Goal: Task Accomplishment & Management: Use online tool/utility

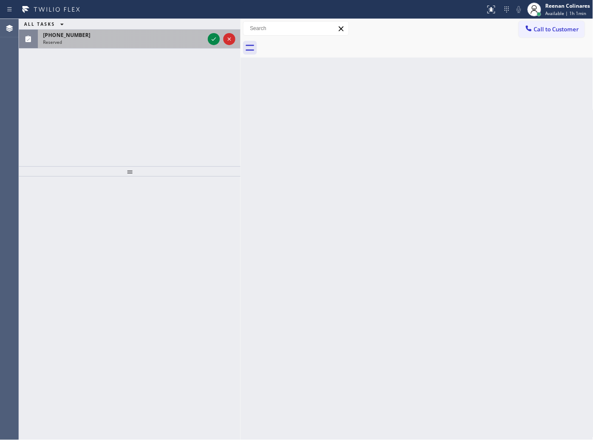
click at [200, 34] on div "[PHONE_NUMBER]" at bounding box center [123, 34] width 161 height 7
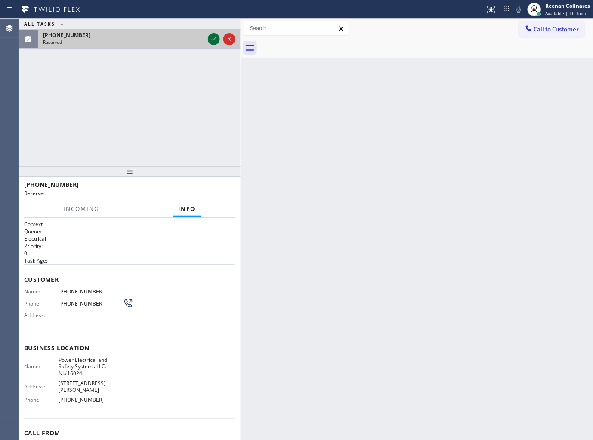
click at [211, 39] on icon at bounding box center [214, 39] width 10 height 10
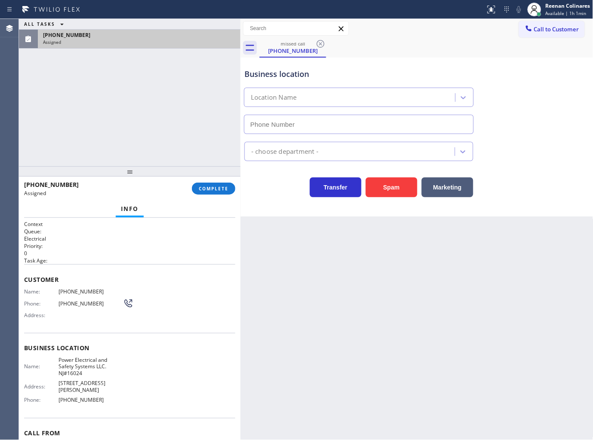
type input "[PHONE_NUMBER]"
click at [216, 188] on span "COMPLETE" at bounding box center [214, 189] width 30 height 6
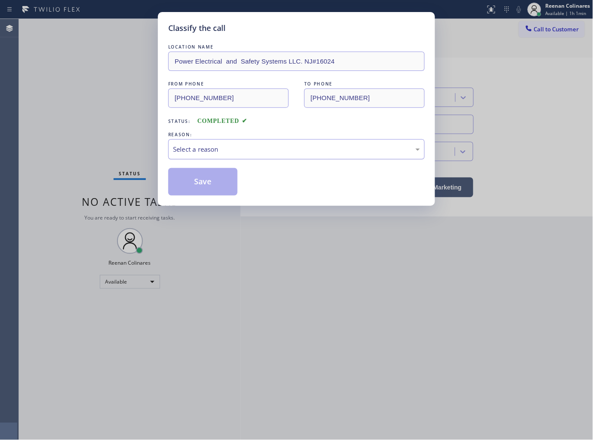
click at [255, 144] on div "Select a reason" at bounding box center [296, 149] width 247 height 10
click at [197, 182] on button "Save" at bounding box center [202, 182] width 69 height 28
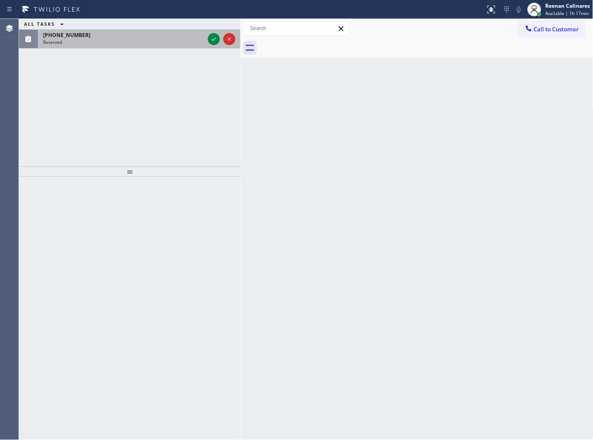
click at [90, 37] on div "[PHONE_NUMBER]" at bounding box center [123, 34] width 161 height 7
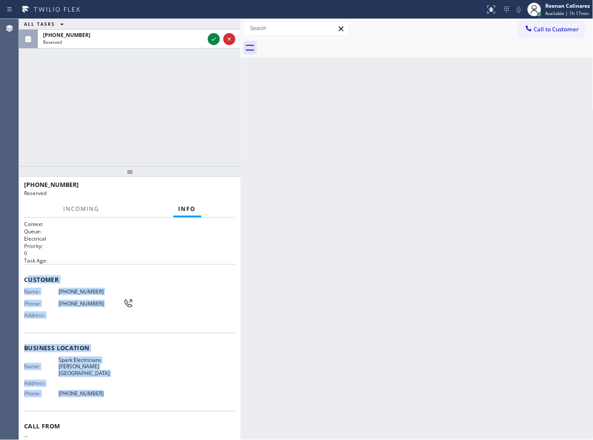
copy div "ustomer Name: [PHONE_NUMBER] Phone: [PHONE_NUMBER] Address: Business location N…"
drag, startPoint x: 27, startPoint y: 274, endPoint x: 173, endPoint y: 387, distance: 185.5
click at [158, 386] on div "Context Queue: Electrical Priority: 0 Task Age: Customer Name: [PHONE_NUMBER] P…" at bounding box center [129, 349] width 211 height 256
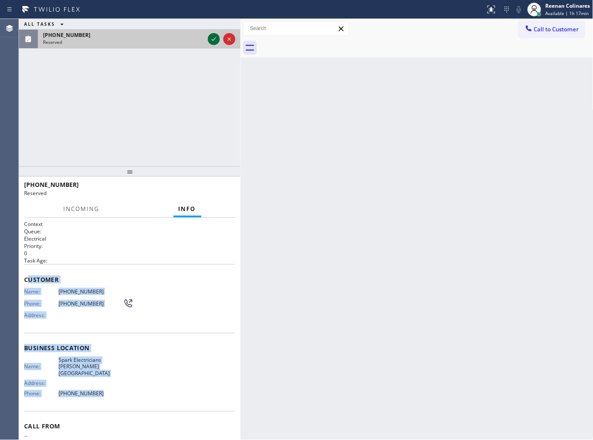
click at [211, 41] on icon at bounding box center [214, 39] width 10 height 10
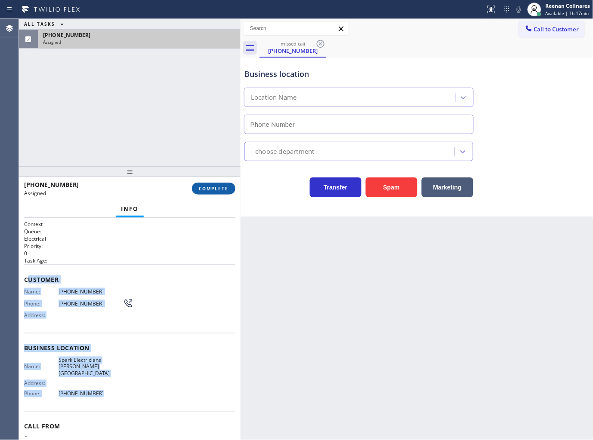
type input "[PHONE_NUMBER]"
click at [221, 187] on span "COMPLETE" at bounding box center [214, 189] width 30 height 6
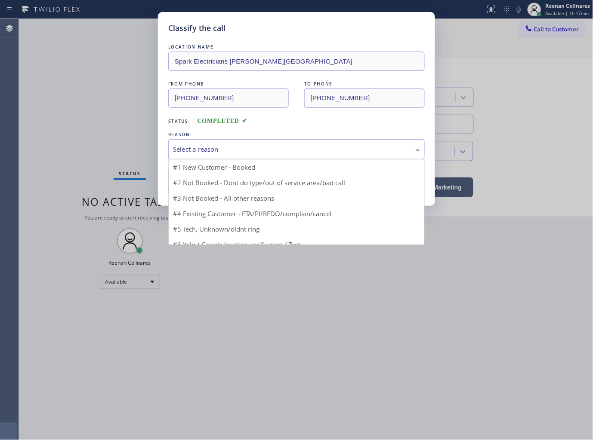
click at [246, 147] on div "Select a reason" at bounding box center [296, 149] width 247 height 10
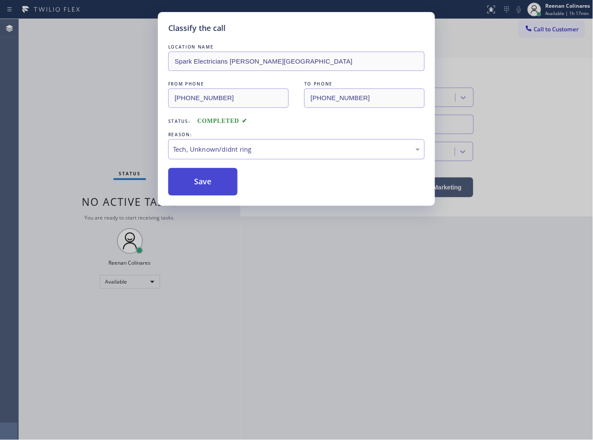
click at [212, 192] on button "Save" at bounding box center [202, 182] width 69 height 28
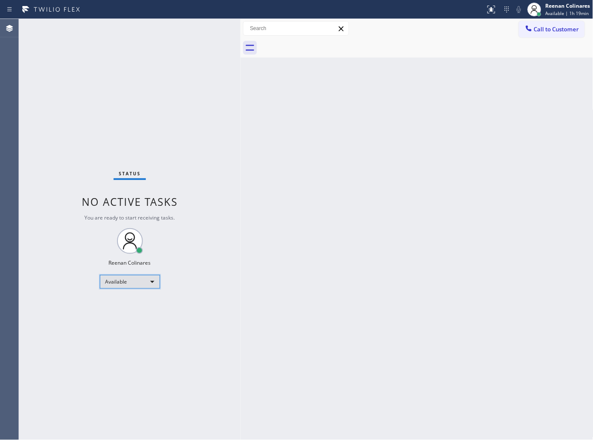
click at [149, 276] on div "Available" at bounding box center [130, 282] width 60 height 14
click at [116, 326] on li "Break" at bounding box center [129, 326] width 58 height 10
click at [560, 10] on span "Break | 1:43" at bounding box center [558, 13] width 26 height 6
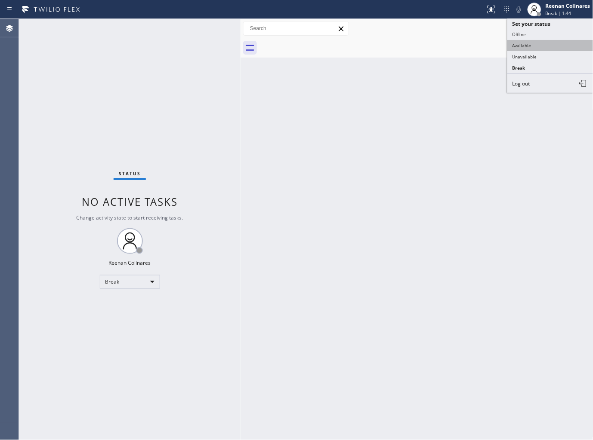
click at [516, 45] on button "Available" at bounding box center [550, 45] width 86 height 11
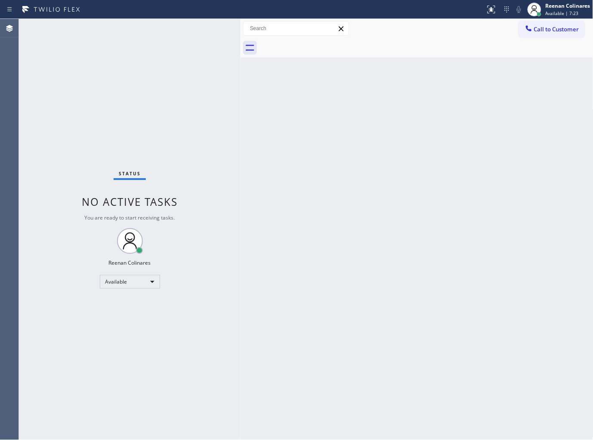
click at [412, 108] on div "Back to Dashboard Change Sender ID Customers Technicians Select a contact Outbo…" at bounding box center [416, 229] width 353 height 421
click at [416, 89] on div "Back to Dashboard Change Sender ID Customers Technicians Select a contact Outbo…" at bounding box center [416, 229] width 353 height 421
click at [387, 246] on div "Back to Dashboard Change Sender ID Customers Technicians Select a contact Outbo…" at bounding box center [416, 229] width 353 height 421
click at [346, 312] on div "Back to Dashboard Change Sender ID Customers Technicians Select a contact Outbo…" at bounding box center [416, 229] width 353 height 421
click at [333, 285] on div "Back to Dashboard Change Sender ID Customers Technicians Select a contact Outbo…" at bounding box center [416, 229] width 353 height 421
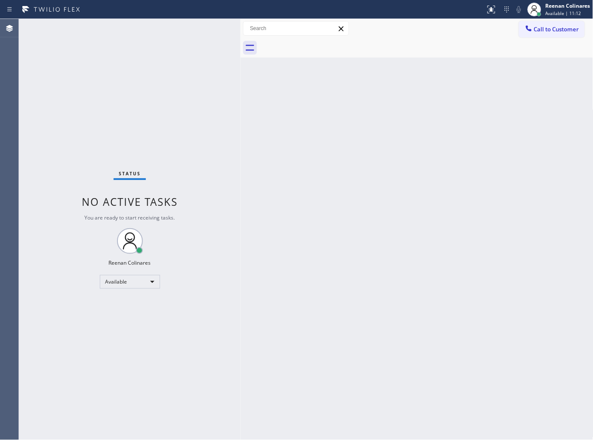
click at [293, 224] on div "Back to Dashboard Change Sender ID Customers Technicians Select a contact Outbo…" at bounding box center [416, 229] width 353 height 421
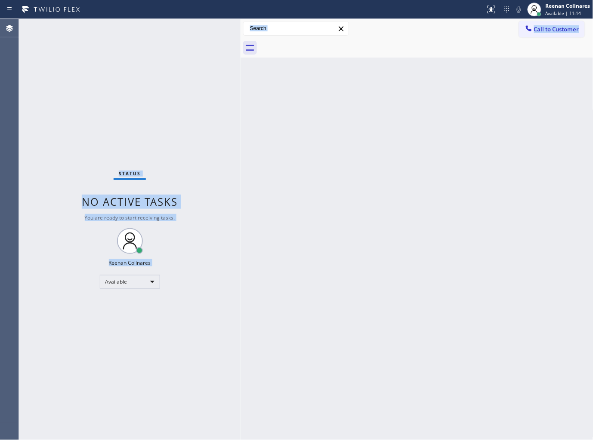
drag, startPoint x: 80, startPoint y: 86, endPoint x: 303, endPoint y: 203, distance: 251.2
click at [303, 203] on div "Status No active tasks You are ready to start receiving tasks. Reenan Colinares…" at bounding box center [306, 229] width 574 height 421
click at [381, 191] on div "Back to Dashboard Change Sender ID Customers Technicians Select a contact Outbo…" at bounding box center [416, 229] width 353 height 421
drag, startPoint x: 43, startPoint y: 72, endPoint x: 313, endPoint y: 227, distance: 311.1
click at [313, 227] on div "Status No active tasks You are ready to start receiving tasks. Reenan Colinares…" at bounding box center [306, 229] width 574 height 421
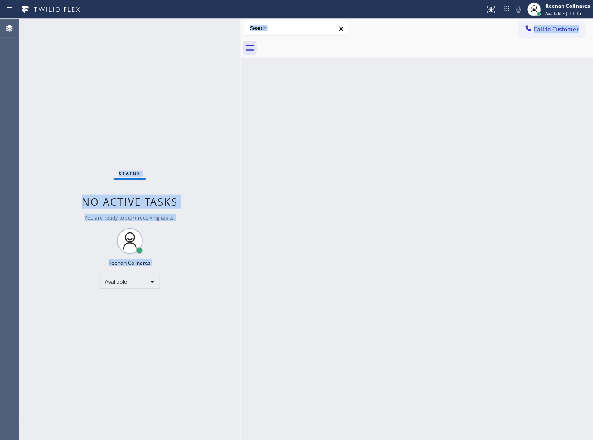
click at [347, 212] on div "Back to Dashboard Change Sender ID Customers Technicians Select a contact Outbo…" at bounding box center [416, 229] width 353 height 421
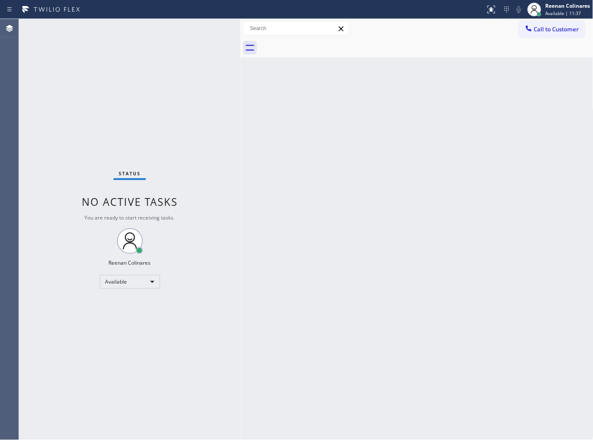
click at [284, 206] on div "Back to Dashboard Change Sender ID Customers Technicians Select a contact Outbo…" at bounding box center [416, 229] width 353 height 421
drag, startPoint x: 385, startPoint y: 95, endPoint x: 375, endPoint y: 101, distance: 11.8
click at [384, 97] on div "Back to Dashboard Change Sender ID Customers Technicians Select a contact Outbo…" at bounding box center [416, 229] width 353 height 421
click at [353, 230] on div "Back to Dashboard Change Sender ID Customers Technicians Select a contact Outbo…" at bounding box center [416, 229] width 353 height 421
click at [402, 212] on div "Back to Dashboard Change Sender ID Customers Technicians Select a contact Outbo…" at bounding box center [416, 229] width 353 height 421
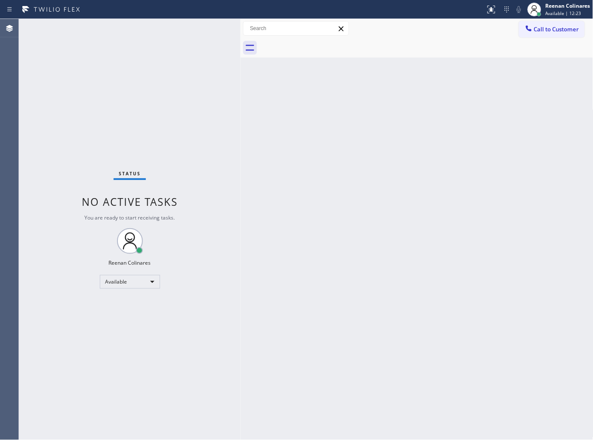
click at [355, 223] on div "Back to Dashboard Change Sender ID Customers Technicians Select a contact Outbo…" at bounding box center [416, 229] width 353 height 421
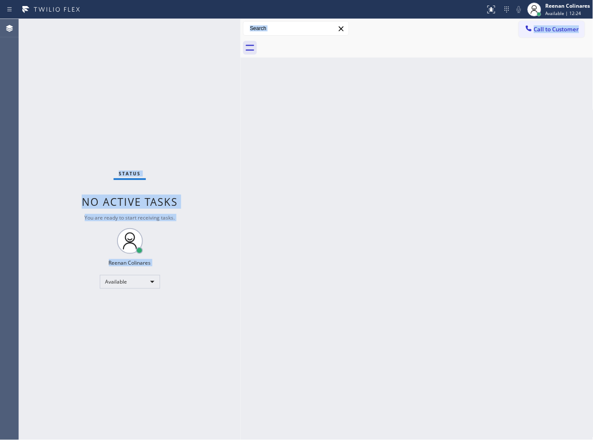
drag, startPoint x: 88, startPoint y: 143, endPoint x: 254, endPoint y: 270, distance: 208.6
click at [254, 270] on div "Status No active tasks You are ready to start receiving tasks. Reenan Colinares…" at bounding box center [306, 229] width 574 height 421
click at [346, 224] on div "Back to Dashboard Change Sender ID Customers Technicians Select a contact Outbo…" at bounding box center [416, 229] width 353 height 421
drag, startPoint x: 36, startPoint y: 40, endPoint x: 280, endPoint y: 197, distance: 290.0
click at [224, 225] on div "Status No active tasks You are ready to start receiving tasks. Reenan Colinares…" at bounding box center [129, 229] width 221 height 421
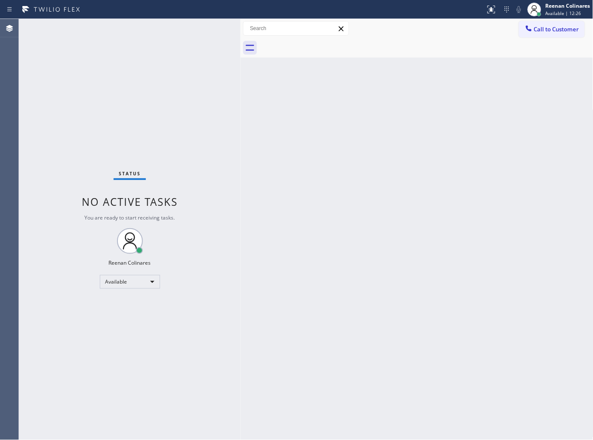
click at [304, 195] on div "Back to Dashboard Change Sender ID Customers Technicians Select a contact Outbo…" at bounding box center [416, 229] width 353 height 421
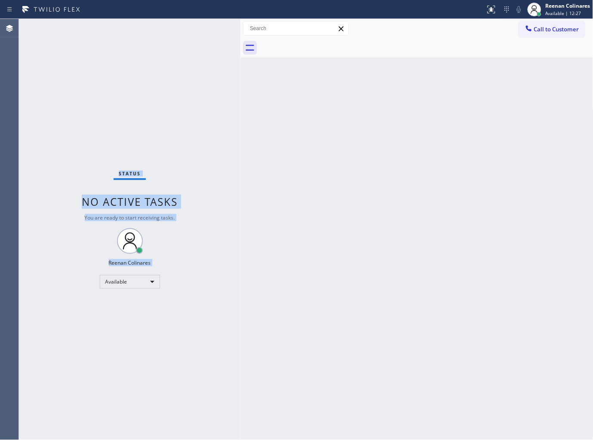
drag, startPoint x: 80, startPoint y: 115, endPoint x: 341, endPoint y: 181, distance: 269.6
click at [191, 266] on div "Status No active tasks You are ready to start receiving tasks. Reenan Colinares…" at bounding box center [129, 229] width 221 height 421
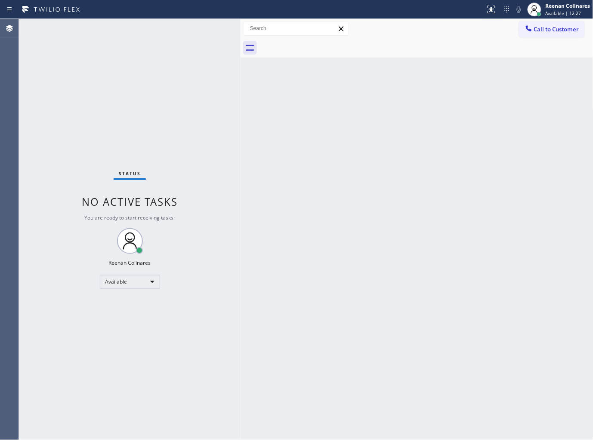
click at [372, 171] on div "Back to Dashboard Change Sender ID Customers Technicians Select a contact Outbo…" at bounding box center [416, 229] width 353 height 421
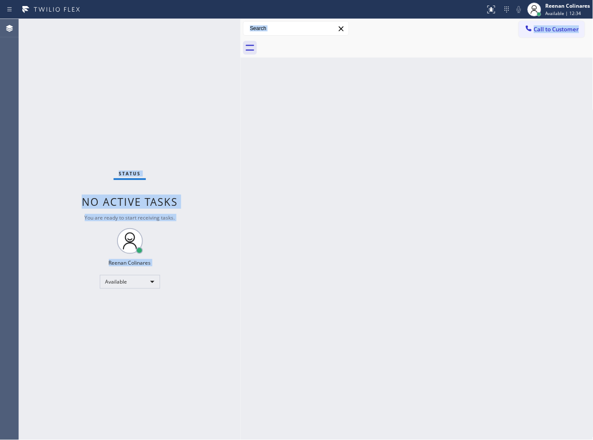
drag, startPoint x: 28, startPoint y: 32, endPoint x: 265, endPoint y: 232, distance: 310.3
click at [265, 232] on div "Status No active tasks You are ready to start receiving tasks. Reenan Colinares…" at bounding box center [306, 229] width 574 height 421
click at [373, 207] on div "Back to Dashboard Change Sender ID Customers Technicians Select a contact Outbo…" at bounding box center [416, 229] width 353 height 421
click at [287, 205] on div "Back to Dashboard Change Sender ID Customers Technicians Select a contact Outbo…" at bounding box center [416, 229] width 353 height 421
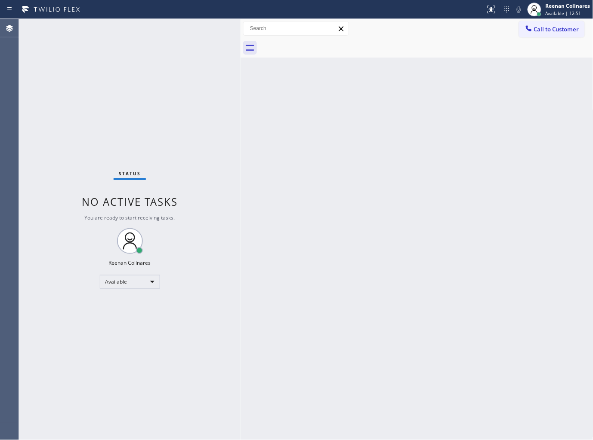
click at [240, 242] on div at bounding box center [240, 229] width 0 height 421
drag, startPoint x: 107, startPoint y: 131, endPoint x: 206, endPoint y: 243, distance: 149.0
click at [203, 243] on div "Status No active tasks You are ready to start receiving tasks. Reenan Colinares…" at bounding box center [129, 229] width 221 height 421
click at [346, 227] on div "Back to Dashboard Change Sender ID Customers Technicians Select a contact Outbo…" at bounding box center [416, 229] width 353 height 421
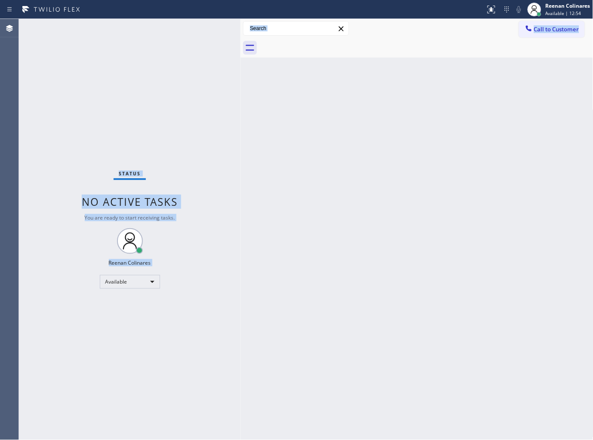
drag, startPoint x: 86, startPoint y: 109, endPoint x: 326, endPoint y: 229, distance: 267.9
click at [280, 250] on div "Status No active tasks You are ready to start receiving tasks. Reenan Colinares…" at bounding box center [306, 229] width 574 height 421
click at [395, 197] on div "Back to Dashboard Change Sender ID Customers Technicians Select a contact Outbo…" at bounding box center [416, 229] width 353 height 421
drag, startPoint x: 19, startPoint y: 22, endPoint x: 338, endPoint y: 198, distance: 364.6
click at [338, 198] on div "Status No active tasks You are ready to start receiving tasks. Reenan Colinares…" at bounding box center [306, 229] width 574 height 421
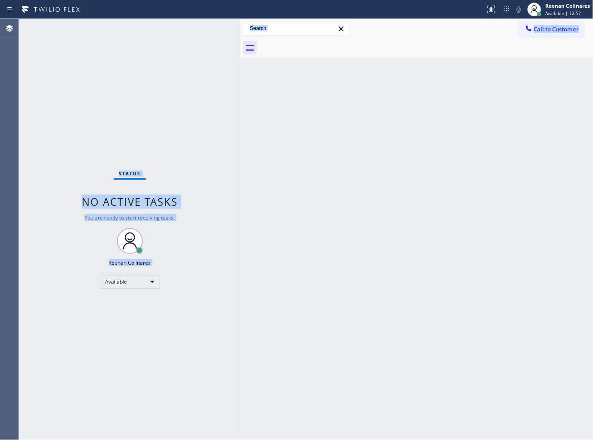
click at [358, 197] on div "Back to Dashboard Change Sender ID Customers Technicians Select a contact Outbo…" at bounding box center [416, 229] width 353 height 421
drag, startPoint x: 32, startPoint y: 34, endPoint x: 289, endPoint y: 211, distance: 312.9
click at [269, 216] on div "Status No active tasks You are ready to start receiving tasks. Reenan Colinares…" at bounding box center [306, 229] width 574 height 421
click at [345, 192] on div "Back to Dashboard Change Sender ID Customers Technicians Select a contact Outbo…" at bounding box center [416, 229] width 353 height 421
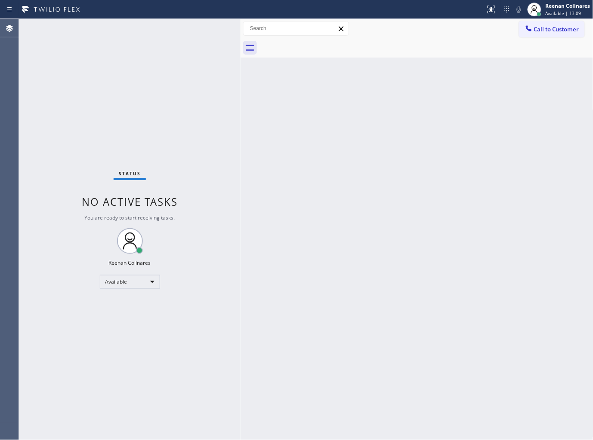
click at [375, 267] on div "Back to Dashboard Change Sender ID Customers Technicians Select a contact Outbo…" at bounding box center [416, 229] width 353 height 421
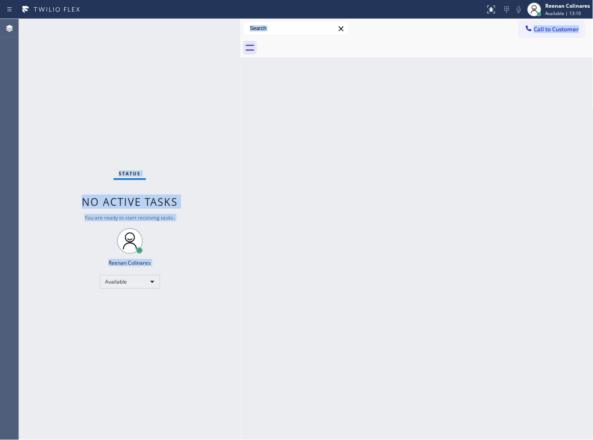
drag, startPoint x: 31, startPoint y: 92, endPoint x: 368, endPoint y: 184, distance: 349.0
click at [280, 259] on div "Status No active tasks You are ready to start receiving tasks. Reenan Colinares…" at bounding box center [306, 229] width 574 height 421
click at [385, 176] on div "Back to Dashboard Change Sender ID Customers Technicians Select a contact Outbo…" at bounding box center [416, 229] width 353 height 421
drag, startPoint x: 31, startPoint y: 28, endPoint x: 235, endPoint y: 209, distance: 272.0
click at [227, 212] on div "Status No active tasks You are ready to start receiving tasks. Reenan Colinares…" at bounding box center [129, 229] width 221 height 421
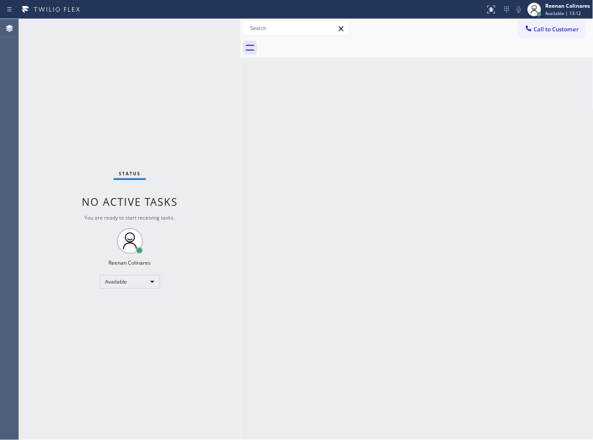
click at [372, 191] on div "Back to Dashboard Change Sender ID Customers Technicians Select a contact Outbo…" at bounding box center [416, 229] width 353 height 421
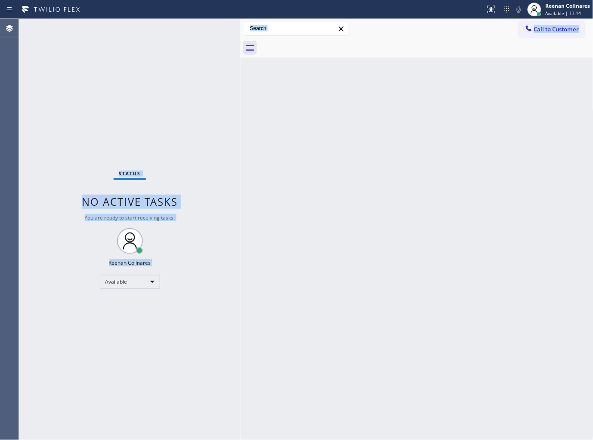
drag, startPoint x: 29, startPoint y: 28, endPoint x: 307, endPoint y: 233, distance: 345.8
click at [295, 233] on div "Status No active tasks You are ready to start receiving tasks. Reenan Colinares…" at bounding box center [306, 229] width 574 height 421
click at [397, 217] on div "Back to Dashboard Change Sender ID Customers Technicians Select a contact Outbo…" at bounding box center [416, 229] width 353 height 421
drag, startPoint x: 27, startPoint y: 23, endPoint x: 301, endPoint y: 201, distance: 326.8
click at [298, 201] on div "Status No active tasks You are ready to start receiving tasks. Reenan Colinares…" at bounding box center [306, 229] width 574 height 421
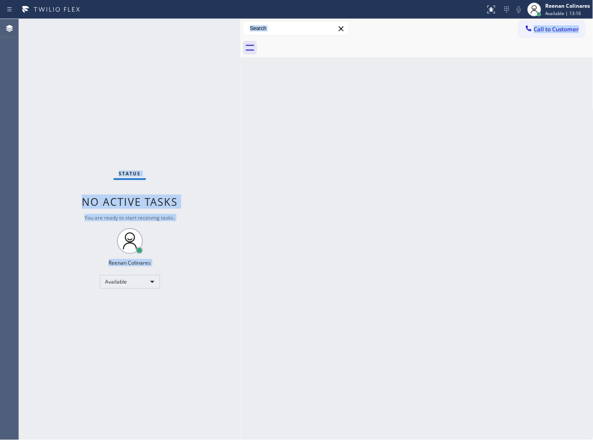
click at [406, 160] on div "Back to Dashboard Change Sender ID Customers Technicians Select a contact Outbo…" at bounding box center [416, 229] width 353 height 421
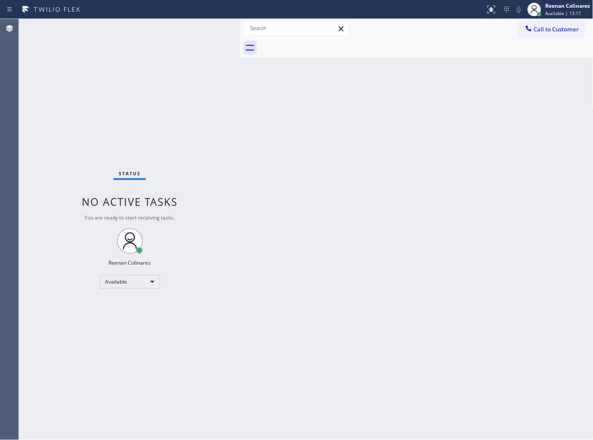
click at [203, 183] on div "Status No active tasks You are ready to start receiving tasks. Reenan Colinares…" at bounding box center [129, 229] width 221 height 421
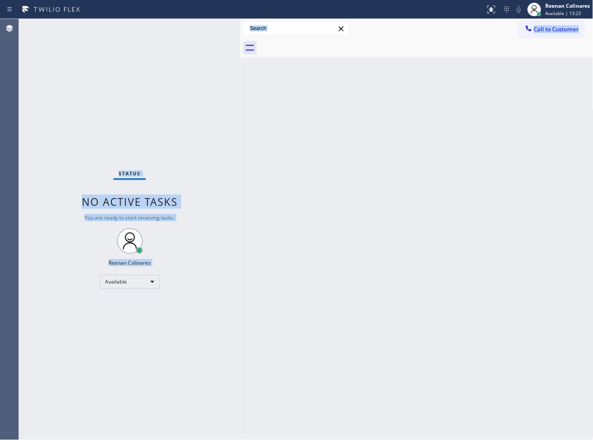
drag, startPoint x: 40, startPoint y: 46, endPoint x: 349, endPoint y: 260, distance: 375.8
click at [349, 260] on div "Status No active tasks You are ready to start receiving tasks. Reenan Colinares…" at bounding box center [306, 229] width 574 height 421
click at [444, 192] on div "Back to Dashboard Change Sender ID Customers Technicians Select a contact Outbo…" at bounding box center [416, 229] width 353 height 421
click at [348, 146] on div "Back to Dashboard Change Sender ID Customers Technicians Select a contact Outbo…" at bounding box center [416, 229] width 353 height 421
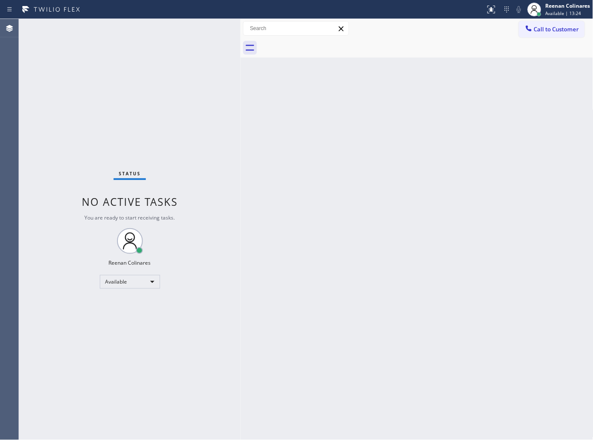
click at [327, 119] on div "Back to Dashboard Change Sender ID Customers Technicians Select a contact Outbo…" at bounding box center [416, 229] width 353 height 421
drag, startPoint x: 20, startPoint y: 20, endPoint x: 247, endPoint y: 196, distance: 287.2
click at [239, 197] on div "Status No active tasks You are ready to start receiving tasks. Reenan Colinares…" at bounding box center [306, 229] width 574 height 421
click at [396, 157] on div "Back to Dashboard Change Sender ID Customers Technicians Select a contact Outbo…" at bounding box center [416, 229] width 353 height 421
drag, startPoint x: 18, startPoint y: 18, endPoint x: 246, endPoint y: 212, distance: 298.6
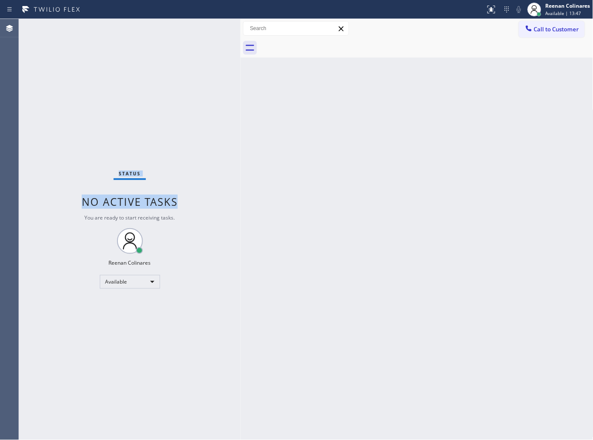
click at [237, 213] on div "Agent Desktop Classify the call LOCATION NAME Power Electrical and Safety Syste…" at bounding box center [296, 229] width 593 height 421
click at [289, 215] on div "Back to Dashboard Change Sender ID Customers Technicians Select a contact Outbo…" at bounding box center [416, 229] width 353 height 421
drag, startPoint x: 60, startPoint y: 77, endPoint x: 367, endPoint y: 212, distance: 335.1
click at [276, 243] on div "Status No active tasks You are ready to start receiving tasks. Reenan Colinares…" at bounding box center [306, 229] width 574 height 421
click at [412, 205] on div "Back to Dashboard Change Sender ID Customers Technicians Select a contact Outbo…" at bounding box center [416, 229] width 353 height 421
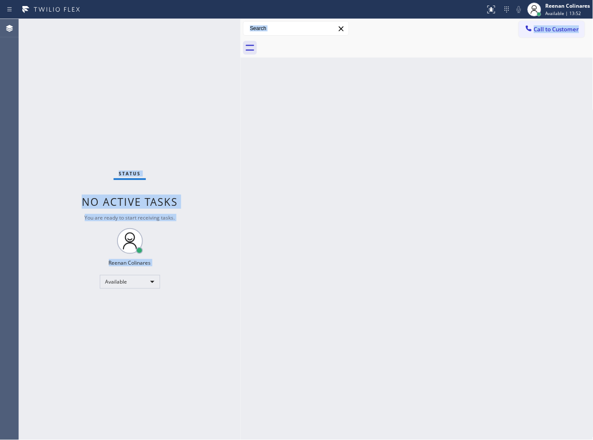
click at [190, 77] on div "Status No active tasks You are ready to start receiving tasks. Reenan Colinares…" at bounding box center [129, 229] width 221 height 421
drag, startPoint x: 22, startPoint y: 19, endPoint x: 248, endPoint y: 190, distance: 283.7
click at [242, 191] on div "Status No active tasks You are ready to start receiving tasks. Reenan Colinares…" at bounding box center [306, 229] width 574 height 421
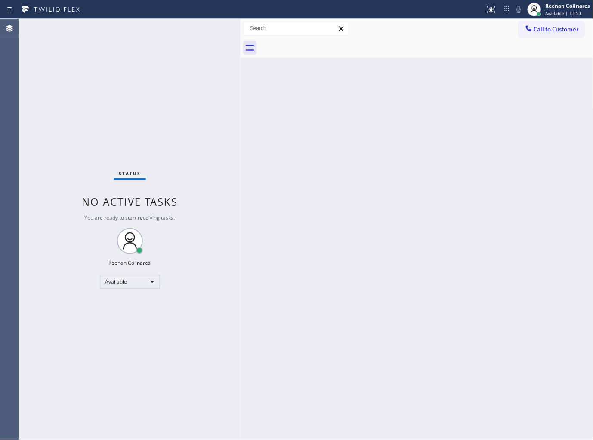
click at [344, 175] on div "Back to Dashboard Change Sender ID Customers Technicians Select a contact Outbo…" at bounding box center [416, 229] width 353 height 421
click at [224, 125] on div "Status No active tasks You are ready to start receiving tasks. Reenan Colinares…" at bounding box center [129, 229] width 221 height 421
click at [280, 105] on div "Back to Dashboard Change Sender ID Customers Technicians Select a contact Outbo…" at bounding box center [416, 229] width 353 height 421
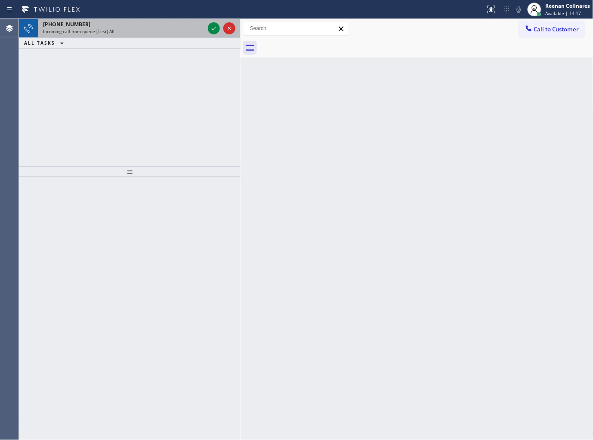
click at [132, 23] on div "[PHONE_NUMBER]" at bounding box center [123, 24] width 161 height 7
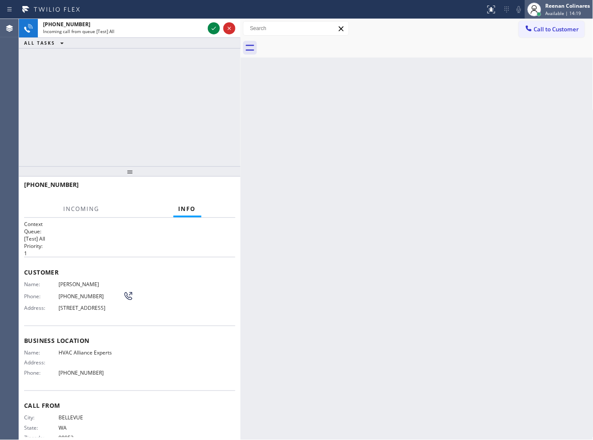
click at [554, 9] on div "Reenan Colinares" at bounding box center [567, 5] width 45 height 7
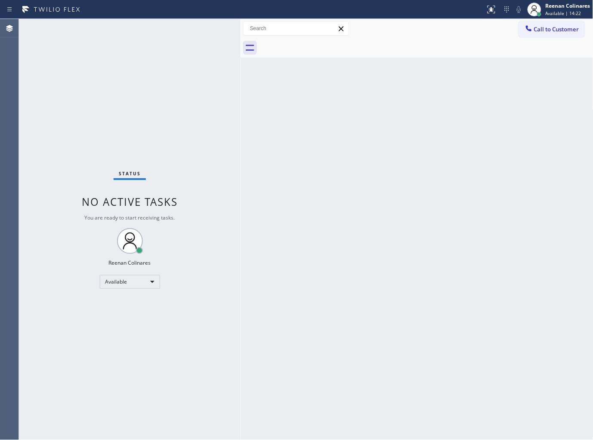
click at [181, 111] on div "Status No active tasks You are ready to start receiving tasks. Reenan Colinares…" at bounding box center [129, 229] width 221 height 421
click at [488, 49] on div at bounding box center [426, 47] width 334 height 19
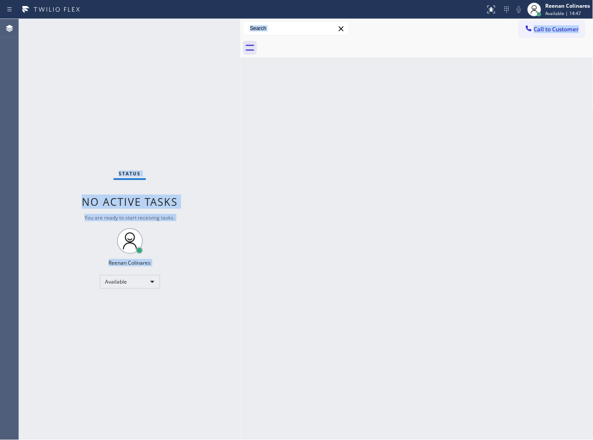
drag, startPoint x: 19, startPoint y: 20, endPoint x: 303, endPoint y: 244, distance: 361.9
click at [303, 244] on div "Status No active tasks You are ready to start receiving tasks. Reenan Colinares…" at bounding box center [306, 229] width 574 height 421
click at [339, 224] on div "Back to Dashboard Change Sender ID Customers Technicians Select a contact Outbo…" at bounding box center [416, 229] width 353 height 421
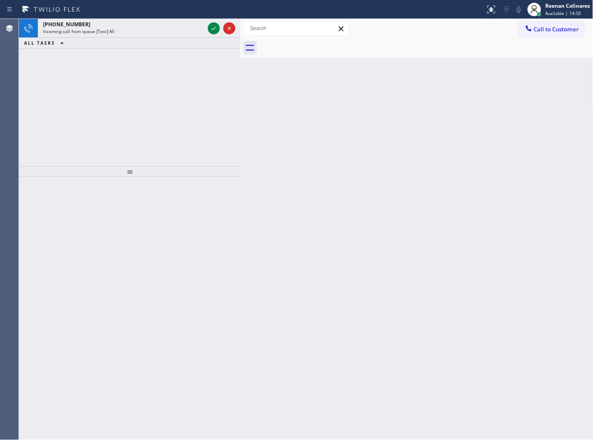
click at [126, 69] on div "[PHONE_NUMBER] Incoming call from queue [Test] All ALL TASKS ALL TASKS ACTIVE T…" at bounding box center [129, 93] width 221 height 148
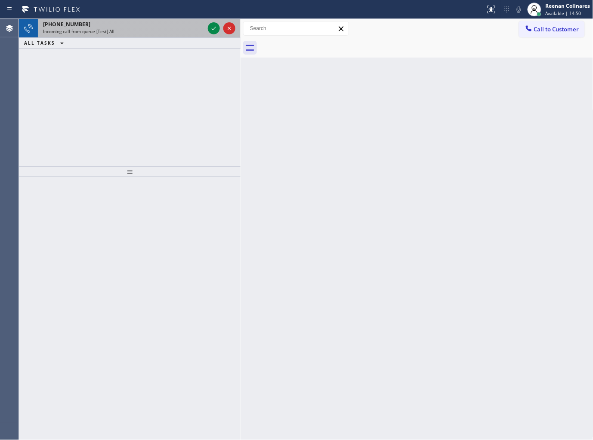
click at [126, 22] on div "[PHONE_NUMBER]" at bounding box center [123, 24] width 161 height 7
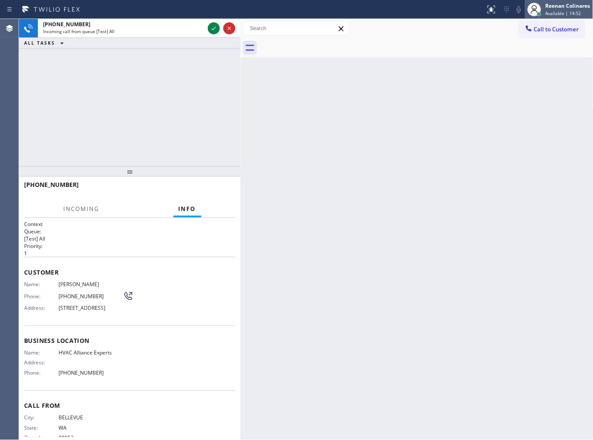
click at [562, 5] on div "Reenan Colinares" at bounding box center [567, 5] width 45 height 7
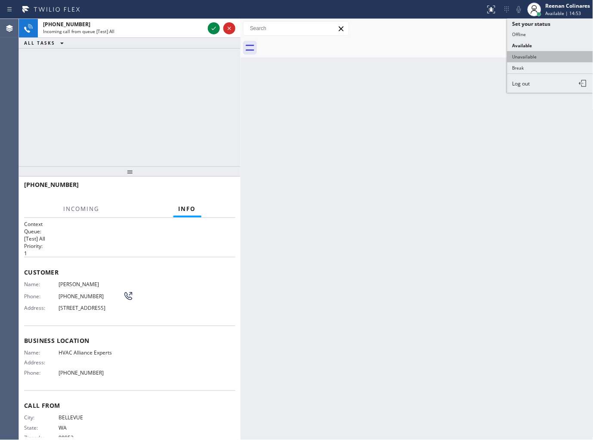
click at [535, 54] on button "Unavailable" at bounding box center [550, 56] width 86 height 11
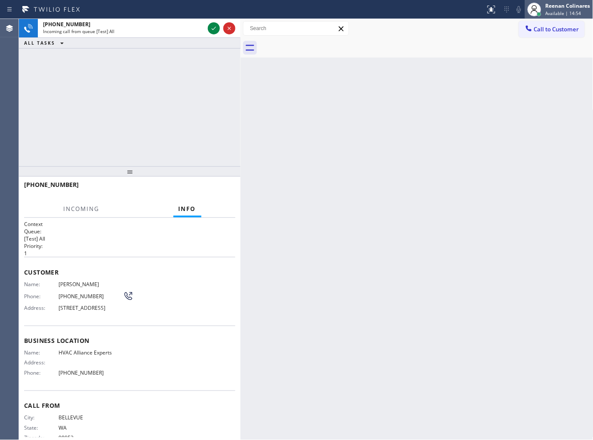
click at [560, 6] on div "Reenan Colinares" at bounding box center [567, 5] width 45 height 7
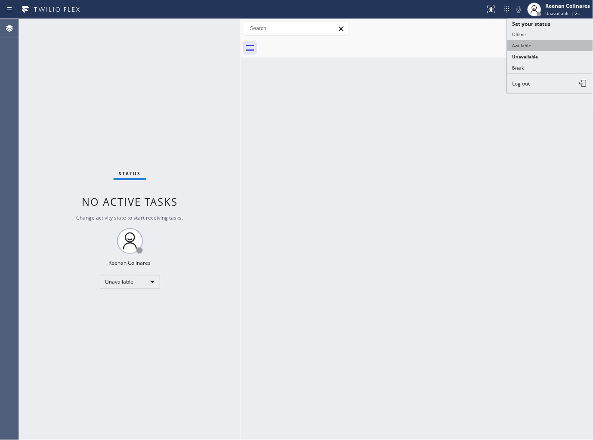
click at [516, 49] on button "Available" at bounding box center [550, 45] width 86 height 11
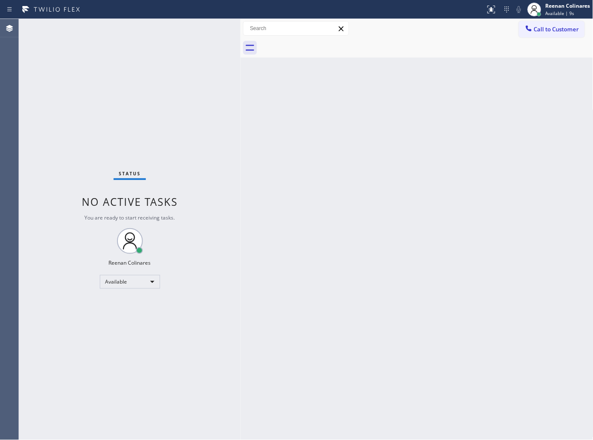
click at [452, 92] on div "Back to Dashboard Change Sender ID Customers Technicians Select a contact Outbo…" at bounding box center [416, 229] width 353 height 421
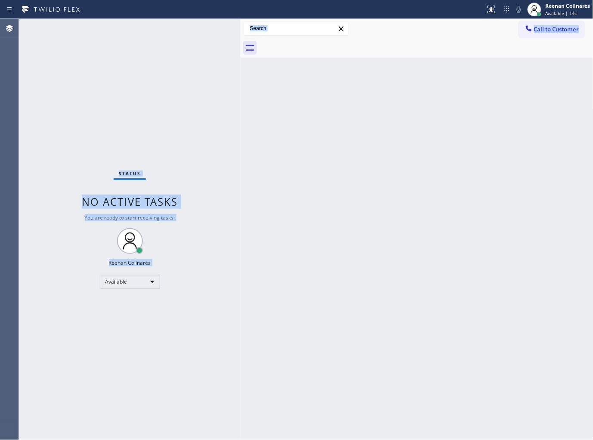
drag, startPoint x: 19, startPoint y: 20, endPoint x: 387, endPoint y: 275, distance: 448.1
click at [384, 276] on div "Status No active tasks You are ready to start receiving tasks. Reenan Colinares…" at bounding box center [306, 229] width 574 height 421
click at [427, 243] on div "Back to Dashboard Change Sender ID Customers Technicians Select a contact Outbo…" at bounding box center [416, 229] width 353 height 421
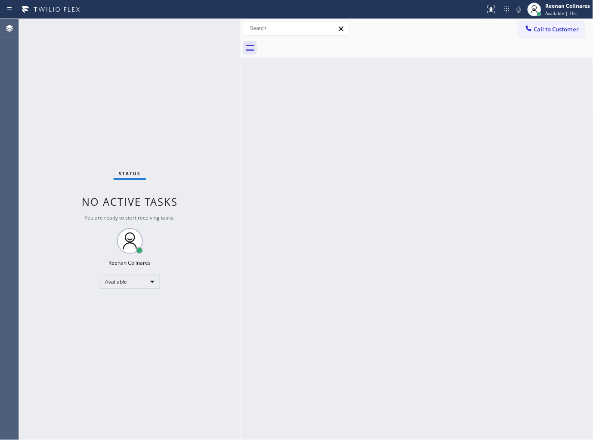
click at [326, 139] on div "Back to Dashboard Change Sender ID Customers Technicians Select a contact Outbo…" at bounding box center [416, 229] width 353 height 421
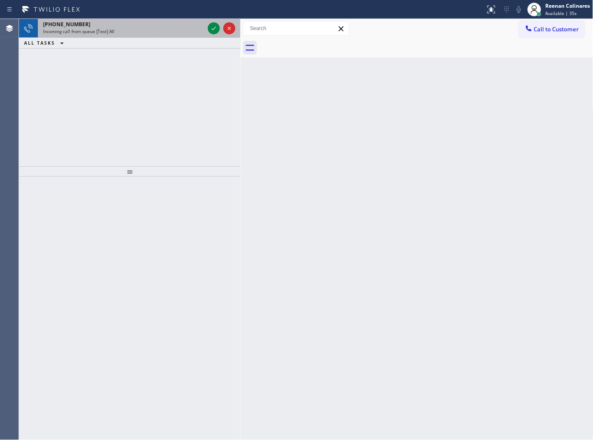
click at [162, 28] on div "[PHONE_NUMBER]" at bounding box center [123, 24] width 161 height 7
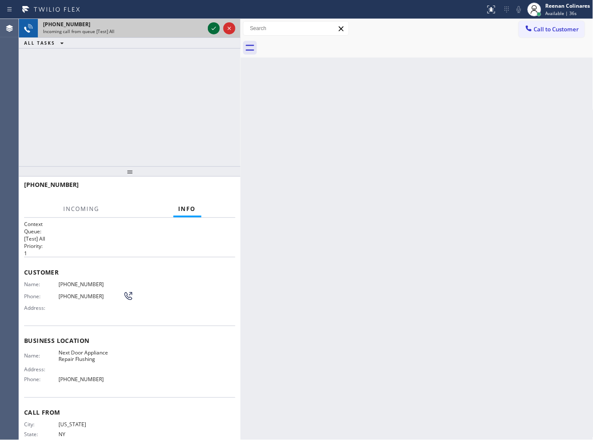
click at [211, 27] on icon at bounding box center [214, 28] width 10 height 10
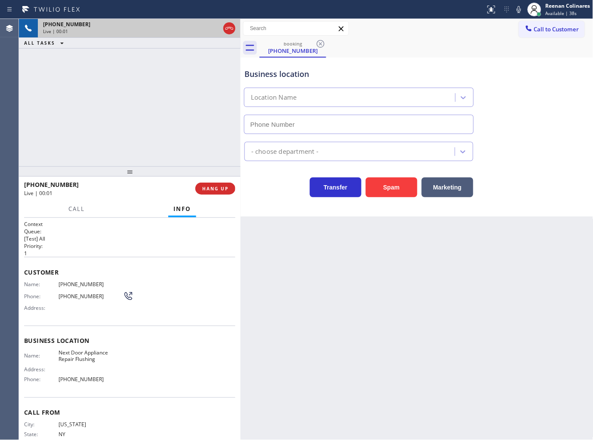
type input "[PHONE_NUMBER]"
drag, startPoint x: 390, startPoint y: 189, endPoint x: 408, endPoint y: 176, distance: 21.8
click at [391, 189] on button "Spam" at bounding box center [392, 188] width 52 height 20
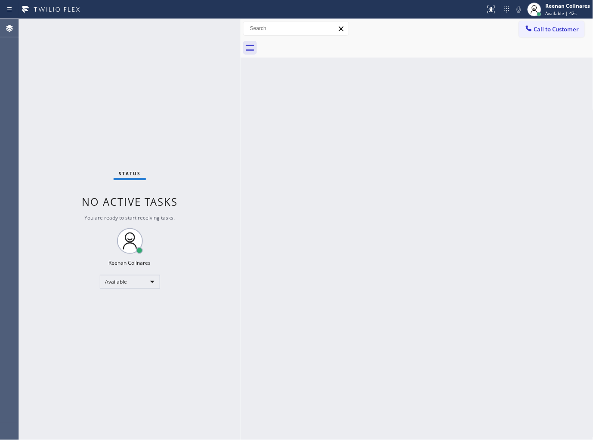
drag, startPoint x: 303, startPoint y: 317, endPoint x: 297, endPoint y: 237, distance: 79.4
click at [301, 306] on div "Back to Dashboard Change Sender ID Customers Technicians Select a contact Outbo…" at bounding box center [416, 229] width 353 height 421
click at [215, 114] on div "Status No active tasks You are ready to start receiving tasks. Reenan Colinares…" at bounding box center [129, 229] width 221 height 421
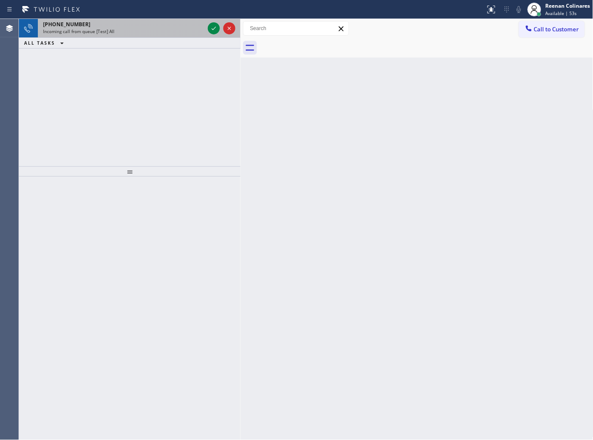
click at [172, 31] on div "Incoming call from queue [Test] All" at bounding box center [123, 31] width 161 height 6
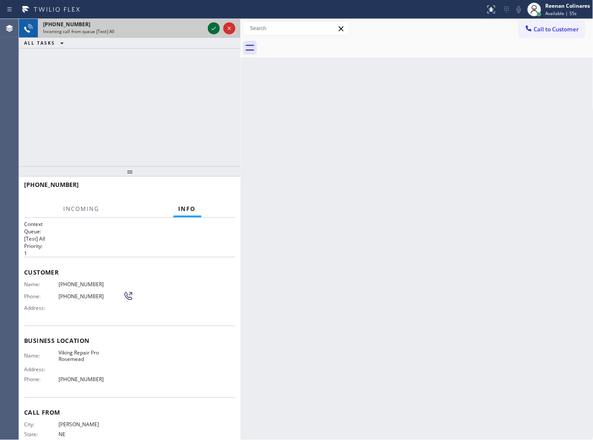
click at [211, 27] on icon at bounding box center [214, 28] width 10 height 10
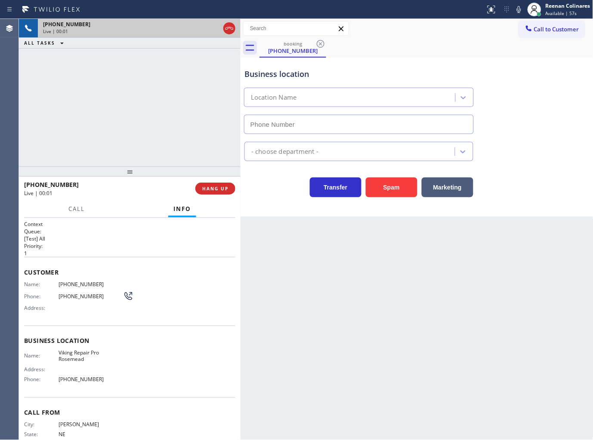
type input "[PHONE_NUMBER]"
drag, startPoint x: 393, startPoint y: 187, endPoint x: 582, endPoint y: 29, distance: 246.3
click at [394, 184] on button "Spam" at bounding box center [392, 188] width 52 height 20
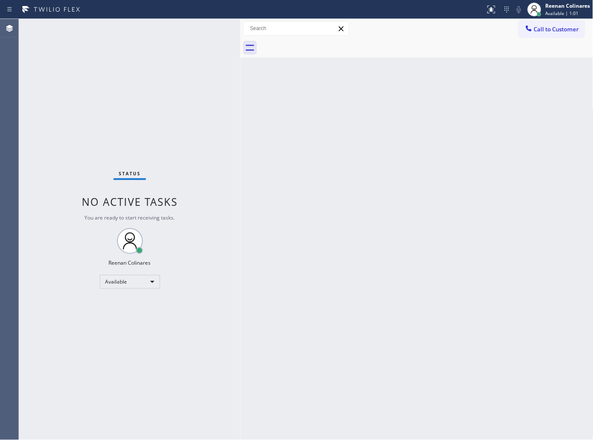
click at [405, 145] on div "Back to Dashboard Change Sender ID Customers Technicians Select a contact Outbo…" at bounding box center [416, 229] width 353 height 421
click at [332, 197] on div "Back to Dashboard Change Sender ID Customers Technicians Select a contact Outbo…" at bounding box center [416, 229] width 353 height 421
click at [283, 164] on div "Back to Dashboard Change Sender ID Customers Technicians Select a contact Outbo…" at bounding box center [416, 229] width 353 height 421
click at [335, 165] on div "Back to Dashboard Change Sender ID Customers Technicians Select a contact Outbo…" at bounding box center [416, 229] width 353 height 421
click at [481, 251] on div "Back to Dashboard Change Sender ID Customers Technicians Select a contact Outbo…" at bounding box center [416, 229] width 353 height 421
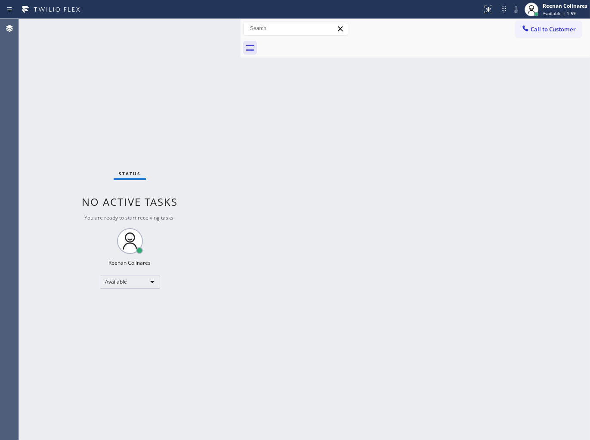
click at [508, 87] on div "Back to Dashboard Change Sender ID Customers Technicians Select a contact Outbo…" at bounding box center [414, 229] width 349 height 421
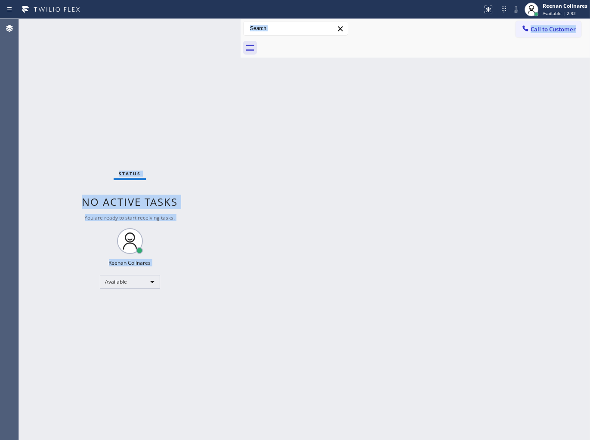
drag, startPoint x: 47, startPoint y: 69, endPoint x: 259, endPoint y: 242, distance: 273.8
click at [257, 242] on div "Status No active tasks You are ready to start receiving tasks. Reenan Colinares…" at bounding box center [304, 229] width 571 height 421
click at [409, 208] on div "Back to Dashboard Change Sender ID Customers Technicians Select a contact Outbo…" at bounding box center [414, 229] width 349 height 421
drag, startPoint x: 19, startPoint y: 19, endPoint x: 467, endPoint y: 122, distance: 459.3
click at [467, 122] on div "Status No active tasks You are ready to start receiving tasks. Reenan Colinares…" at bounding box center [304, 229] width 571 height 421
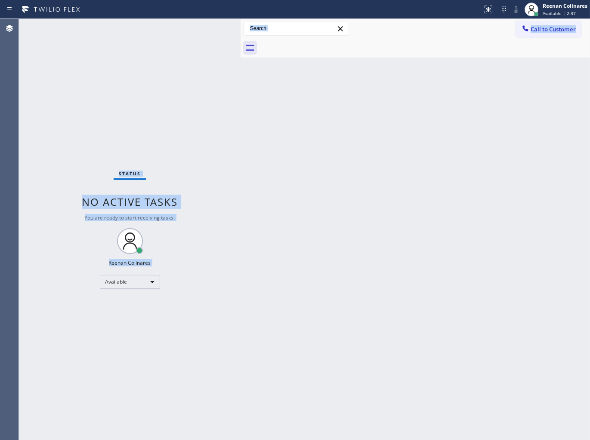
click at [468, 123] on div "Back to Dashboard Change Sender ID Customers Technicians Select a contact Outbo…" at bounding box center [414, 229] width 349 height 421
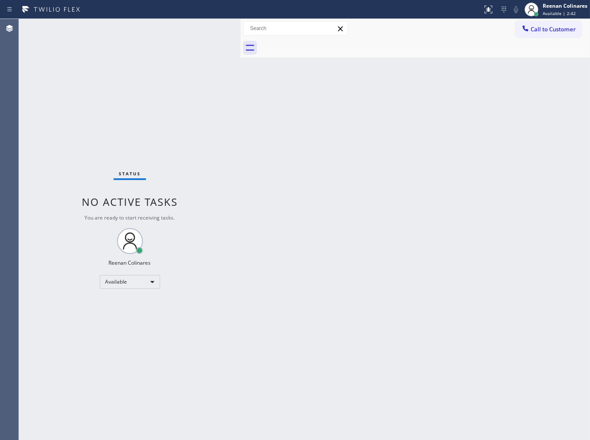
click at [91, 90] on div "Status No active tasks You are ready to start receiving tasks. Reenan Colinares…" at bounding box center [129, 229] width 221 height 421
click at [320, 167] on div "Back to Dashboard Change Sender ID Customers Technicians Select a contact Outbo…" at bounding box center [414, 229] width 349 height 421
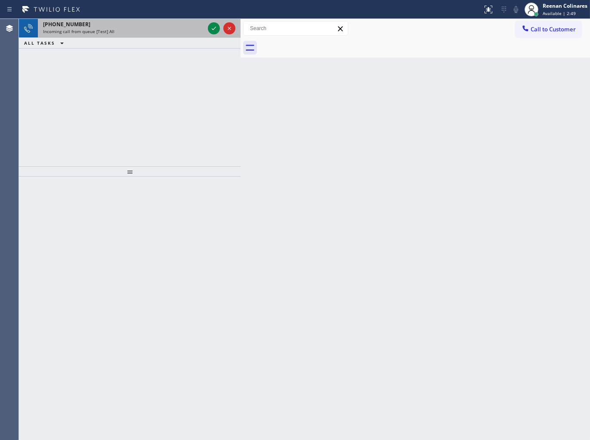
click at [141, 29] on div "Incoming call from queue [Test] All" at bounding box center [123, 31] width 161 height 6
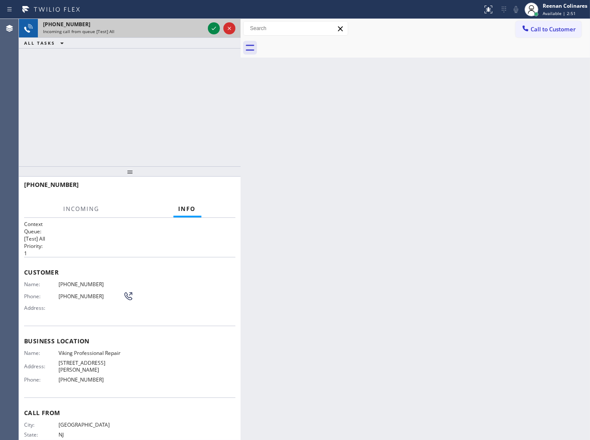
click at [169, 31] on div "Incoming call from queue [Test] All" at bounding box center [123, 31] width 161 height 6
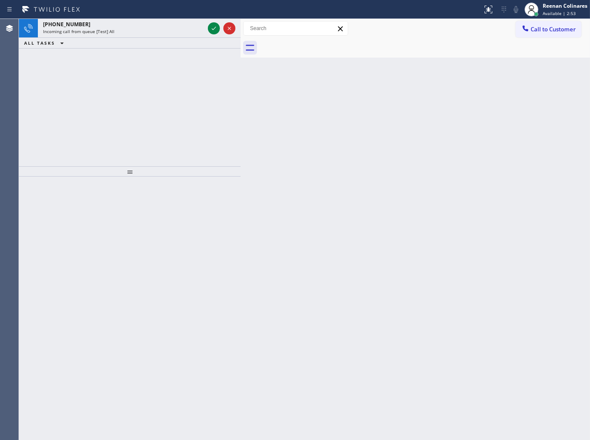
click at [212, 31] on icon at bounding box center [214, 28] width 10 height 10
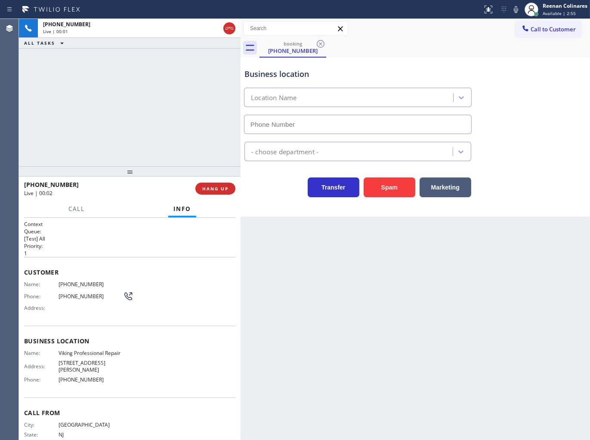
type input "[PHONE_NUMBER]"
click at [512, 10] on icon at bounding box center [515, 9] width 10 height 10
click at [518, 13] on icon at bounding box center [515, 9] width 10 height 10
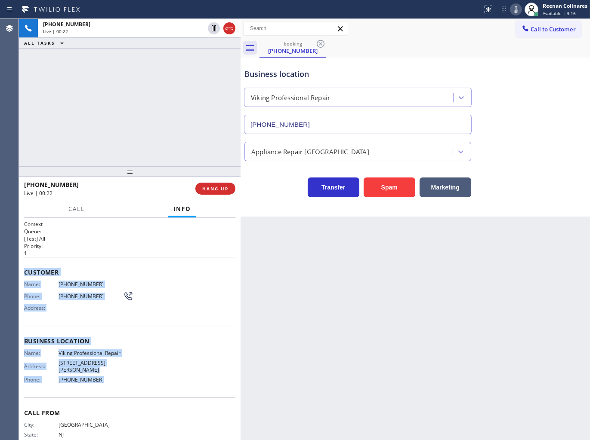
copy div "Customer Name: [PHONE_NUMBER] Phone: [PHONE_NUMBER] Address: Business location …"
drag, startPoint x: 23, startPoint y: 268, endPoint x: 181, endPoint y: 379, distance: 193.6
click at [181, 379] on div "Context Queue: [Test] All Priority: 1 Customer Name: [PHONE_NUMBER] Phone: [PHO…" at bounding box center [129, 329] width 221 height 223
click at [515, 10] on icon at bounding box center [515, 9] width 10 height 10
click at [78, 205] on span "Call" at bounding box center [76, 209] width 16 height 8
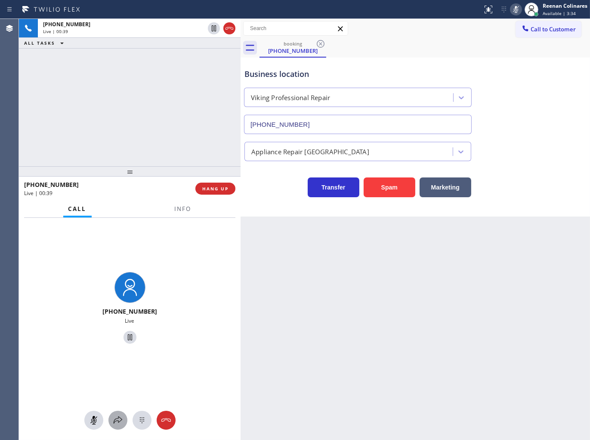
click at [114, 418] on icon at bounding box center [118, 420] width 10 height 10
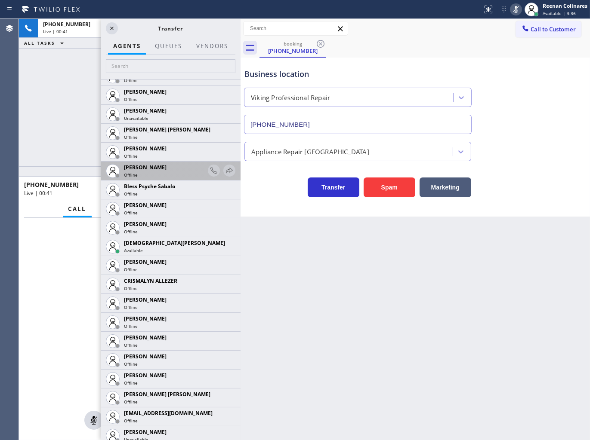
scroll to position [286, 0]
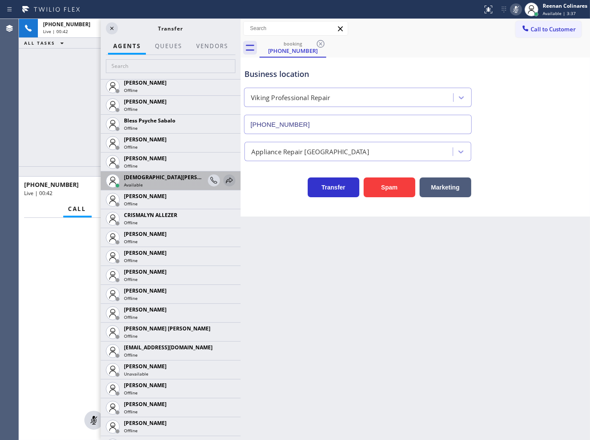
click at [226, 179] on icon at bounding box center [229, 181] width 7 height 6
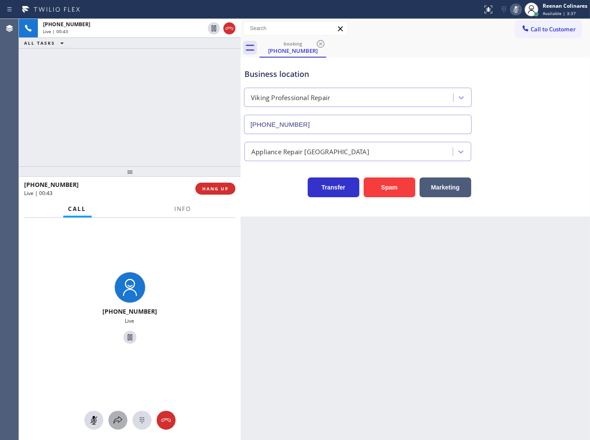
click at [119, 418] on icon at bounding box center [118, 420] width 10 height 10
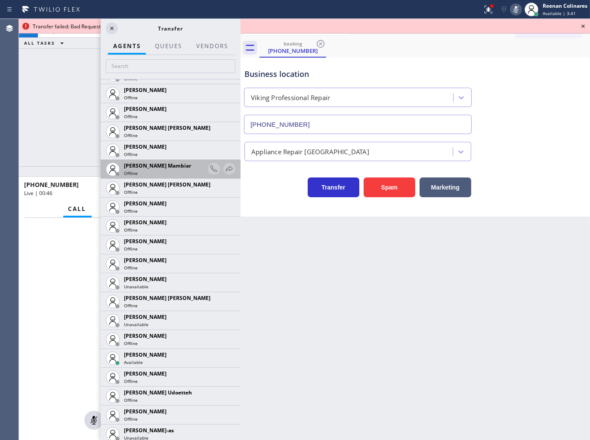
scroll to position [764, 0]
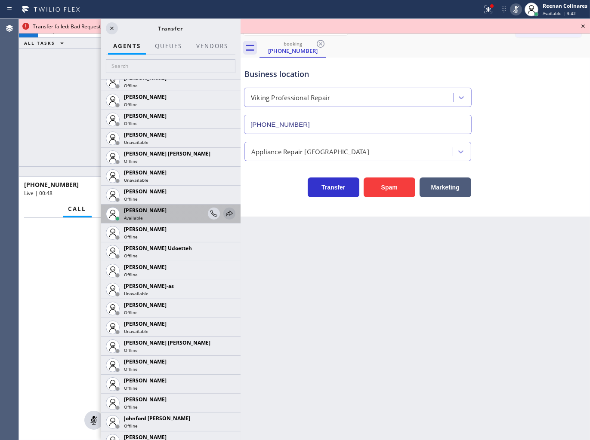
click at [224, 211] on icon at bounding box center [229, 214] width 10 height 10
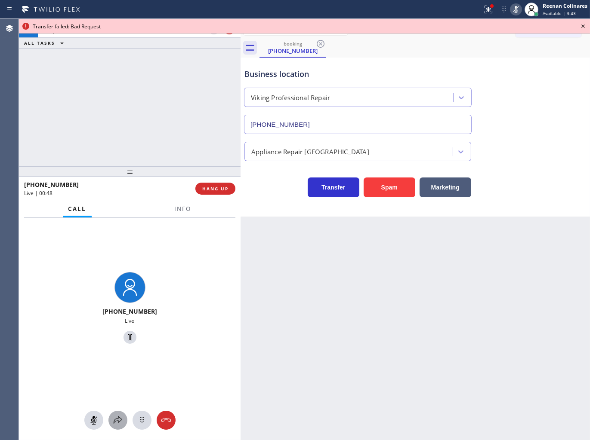
click at [114, 421] on icon at bounding box center [118, 420] width 10 height 10
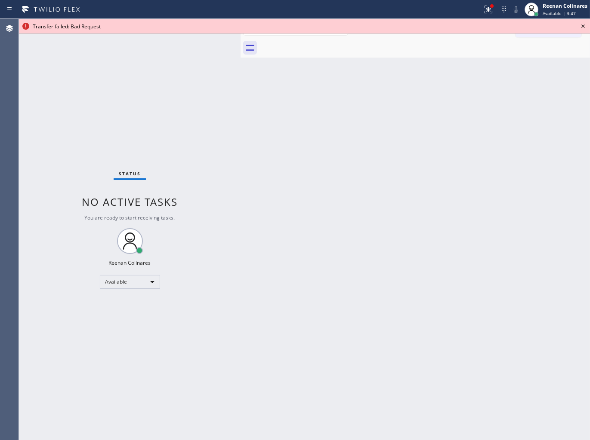
click at [428, 202] on div "Back to Dashboard Change Sender ID Customers Technicians Select a contact Outbo…" at bounding box center [414, 229] width 349 height 421
click at [484, 12] on icon at bounding box center [488, 9] width 10 height 10
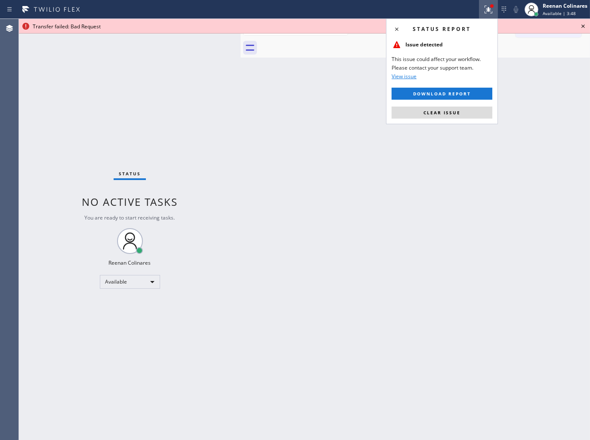
drag, startPoint x: 455, startPoint y: 114, endPoint x: 578, endPoint y: 30, distance: 149.2
click at [461, 111] on button "Clear issue" at bounding box center [441, 113] width 101 height 12
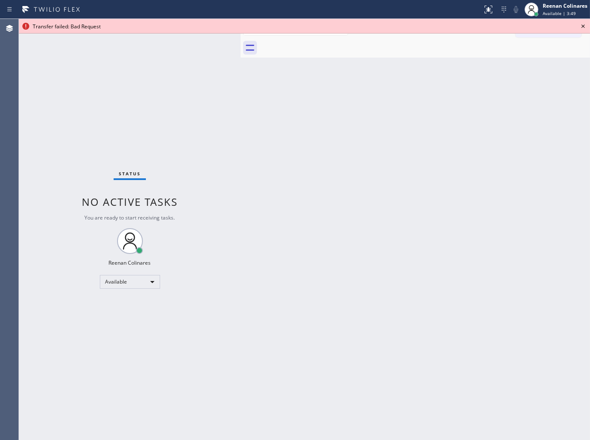
click at [581, 26] on icon at bounding box center [583, 26] width 10 height 10
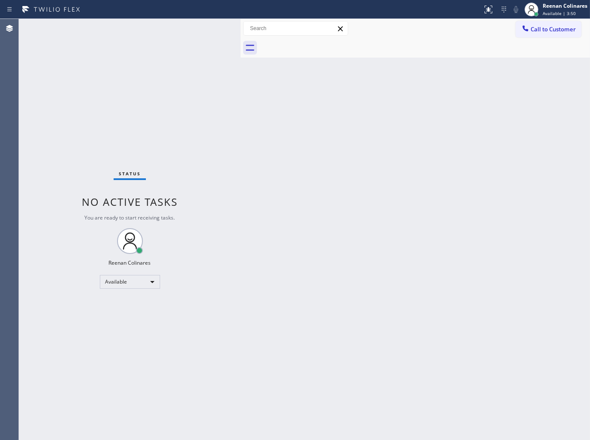
click at [333, 197] on div "Back to Dashboard Change Sender ID Customers Technicians Select a contact Outbo…" at bounding box center [414, 229] width 349 height 421
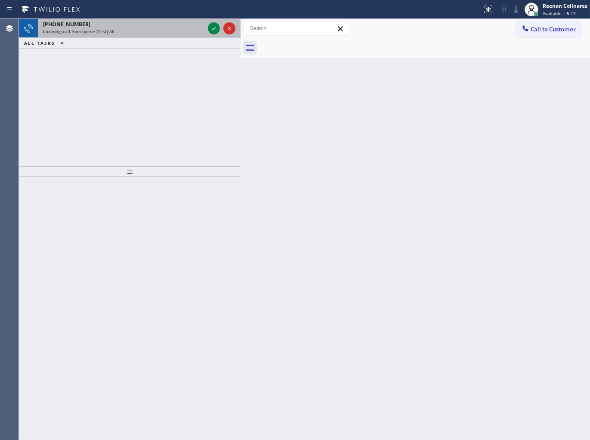
click at [145, 28] on div "[PHONE_NUMBER]" at bounding box center [123, 24] width 161 height 7
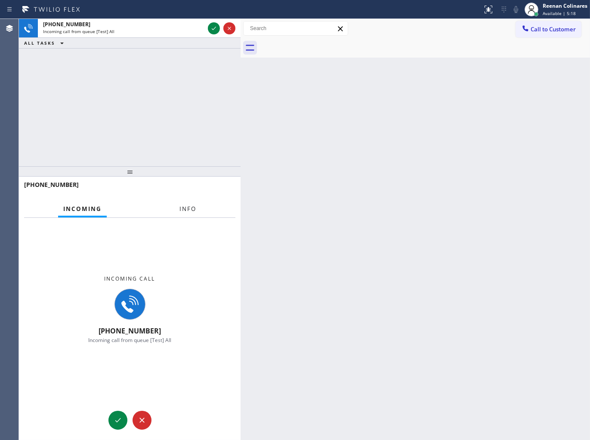
click at [190, 202] on button "Info" at bounding box center [187, 209] width 27 height 17
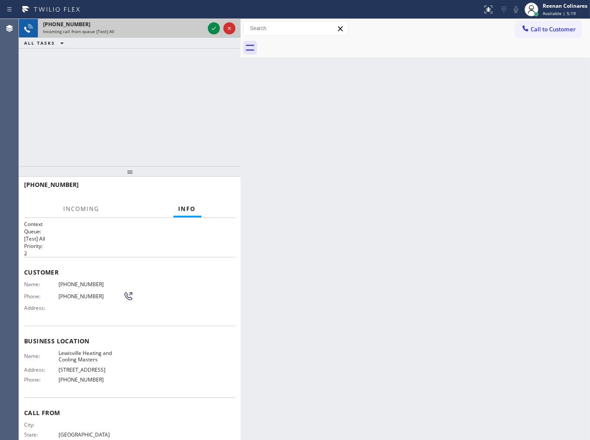
click at [213, 22] on div at bounding box center [221, 28] width 31 height 19
click at [212, 25] on icon at bounding box center [214, 28] width 10 height 10
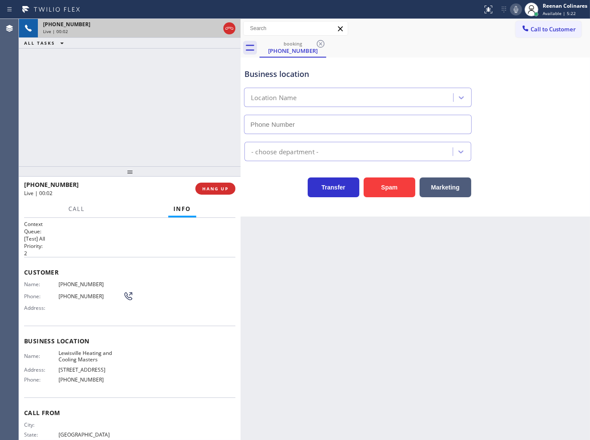
type input "[PHONE_NUMBER]"
click at [392, 189] on button "Spam" at bounding box center [389, 188] width 52 height 20
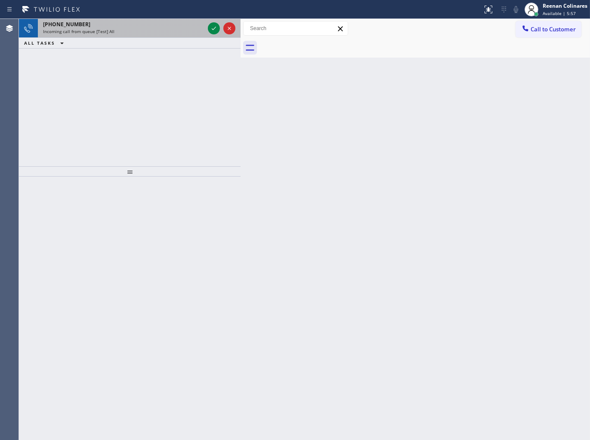
drag, startPoint x: 165, startPoint y: 36, endPoint x: 194, endPoint y: 31, distance: 28.9
click at [165, 36] on div "[PHONE_NUMBER] Incoming call from queue [Test] All" at bounding box center [122, 28] width 168 height 19
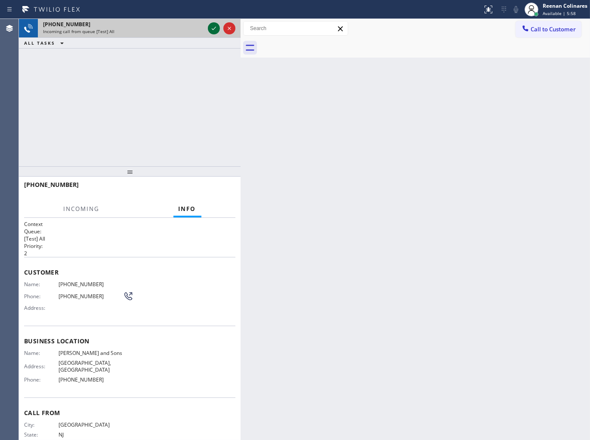
click at [212, 28] on icon at bounding box center [214, 28] width 10 height 10
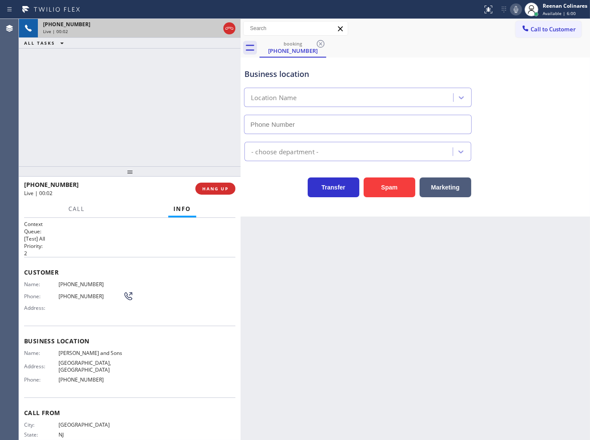
type input "[PHONE_NUMBER]"
click at [389, 189] on button "Spam" at bounding box center [389, 188] width 52 height 20
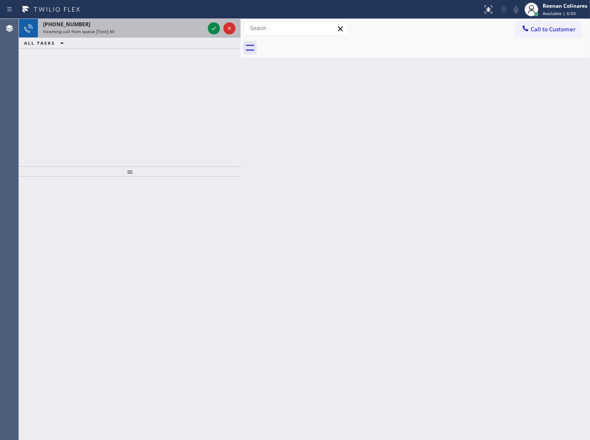
click at [169, 27] on div "[PHONE_NUMBER]" at bounding box center [123, 24] width 161 height 7
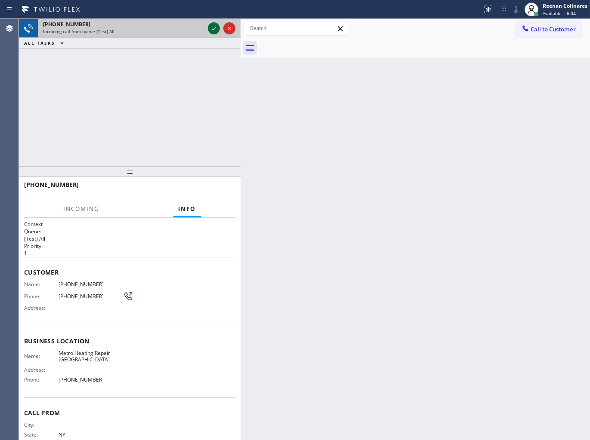
click at [212, 29] on icon at bounding box center [214, 28] width 10 height 10
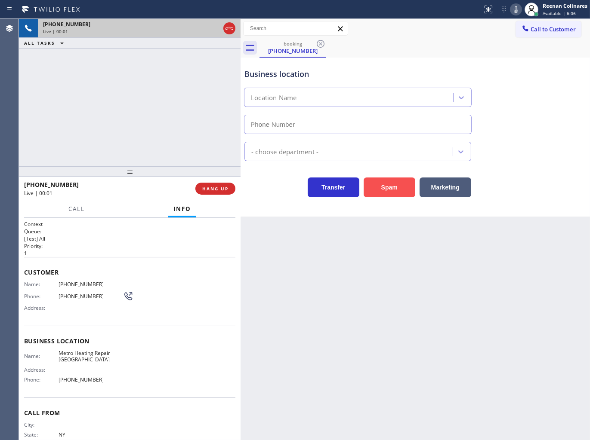
type input "[PHONE_NUMBER]"
click at [382, 190] on button "Spam" at bounding box center [389, 188] width 52 height 20
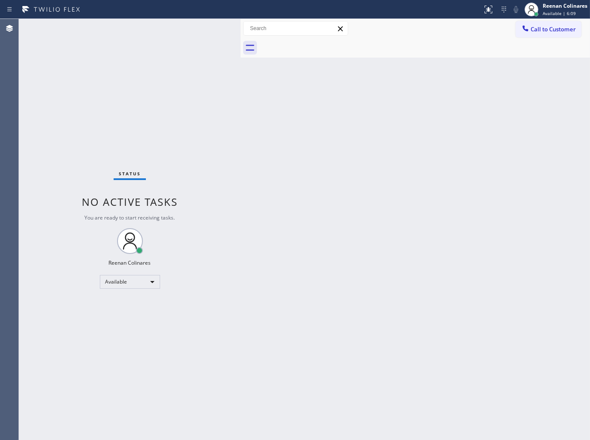
drag, startPoint x: 422, startPoint y: 179, endPoint x: 421, endPoint y: 173, distance: 6.2
click at [421, 175] on div "Back to Dashboard Change Sender ID Customers Technicians Select a contact Outbo…" at bounding box center [414, 229] width 349 height 421
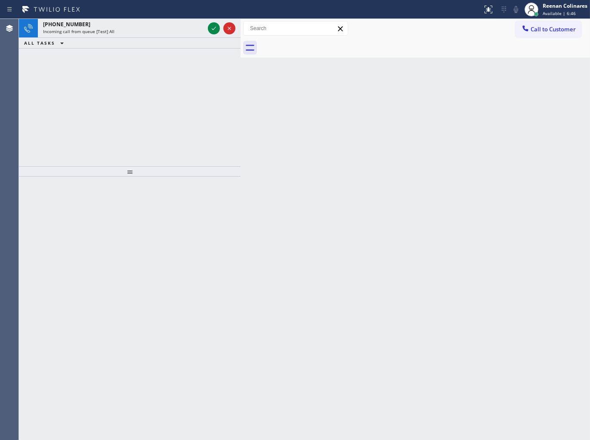
click at [127, 26] on div "[PHONE_NUMBER]" at bounding box center [123, 24] width 161 height 7
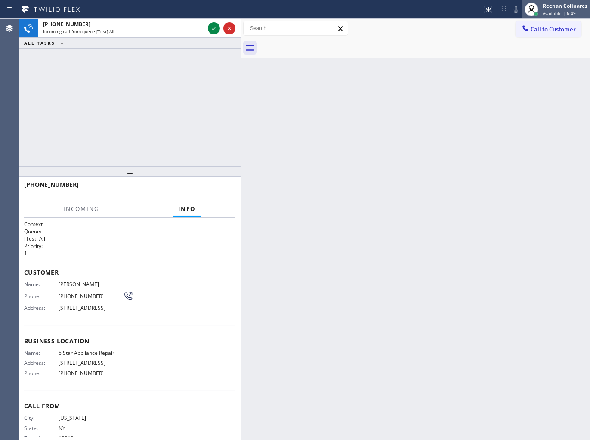
click at [565, 9] on div "Reenan Colinares" at bounding box center [564, 5] width 45 height 7
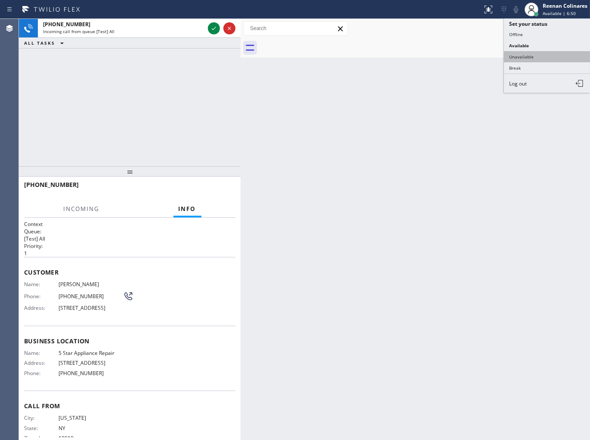
click at [523, 53] on button "Unavailable" at bounding box center [547, 56] width 86 height 11
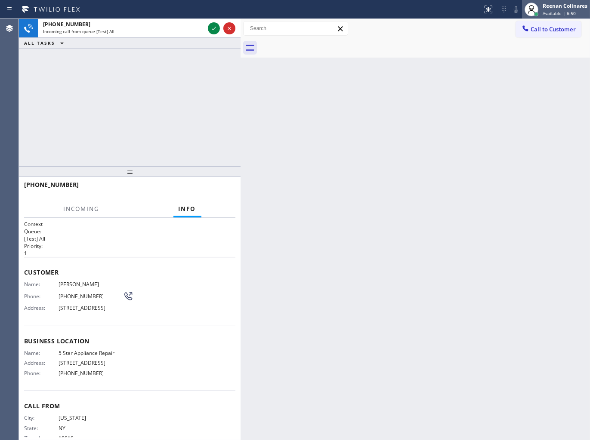
click at [555, 6] on div "Reenan Colinares" at bounding box center [564, 5] width 45 height 7
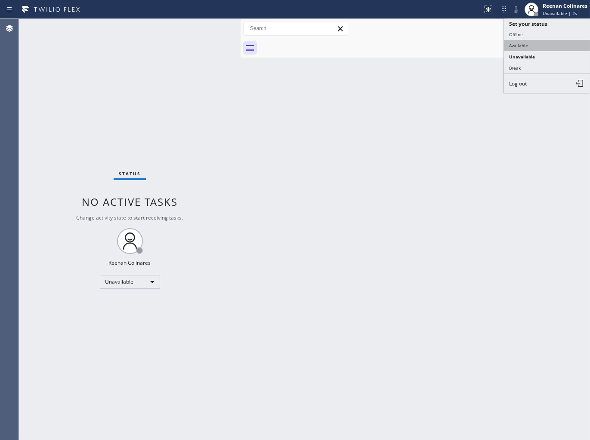
click at [517, 44] on button "Available" at bounding box center [547, 45] width 86 height 11
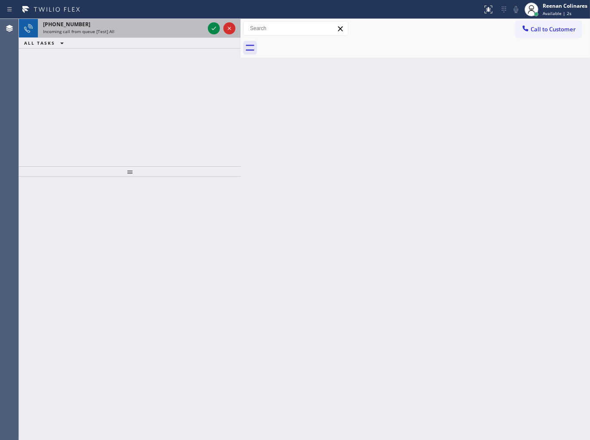
click at [135, 31] on div "Incoming call from queue [Test] All" at bounding box center [123, 31] width 161 height 6
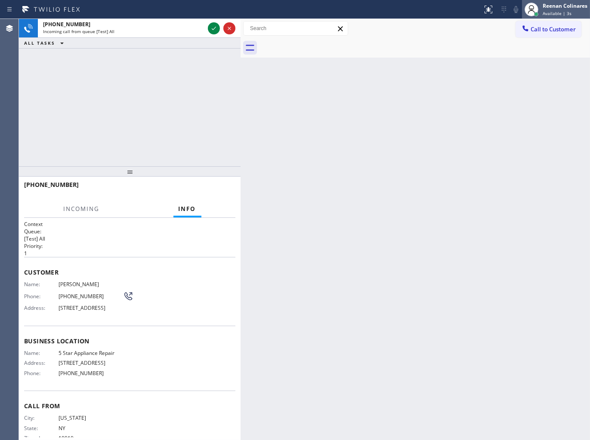
click at [549, 11] on span "Available | 3s" at bounding box center [556, 13] width 29 height 6
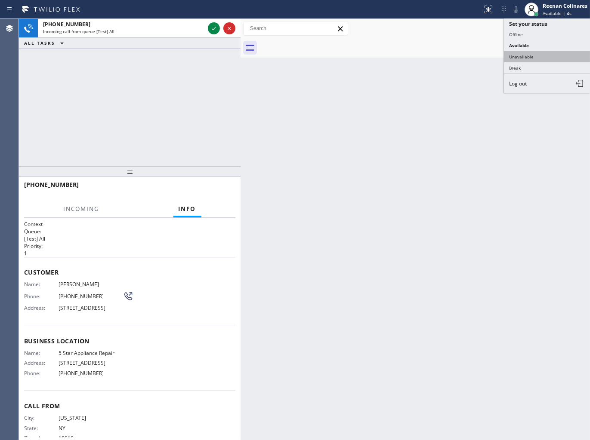
click at [521, 53] on button "Unavailable" at bounding box center [547, 56] width 86 height 11
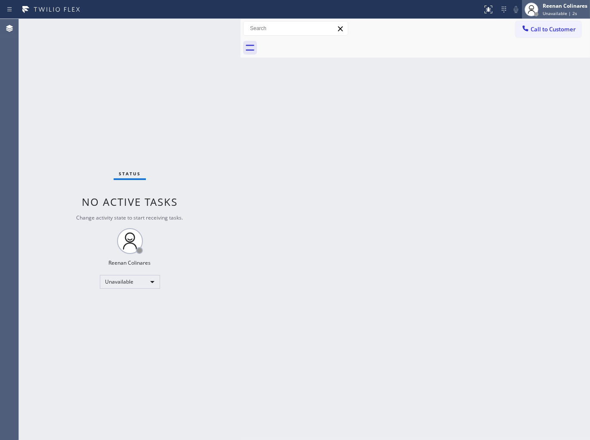
click at [562, 6] on div "Reenan Colinares" at bounding box center [564, 5] width 45 height 7
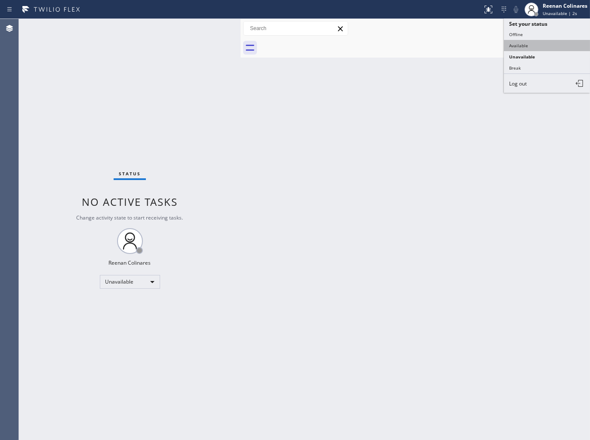
click at [528, 44] on button "Available" at bounding box center [547, 45] width 86 height 11
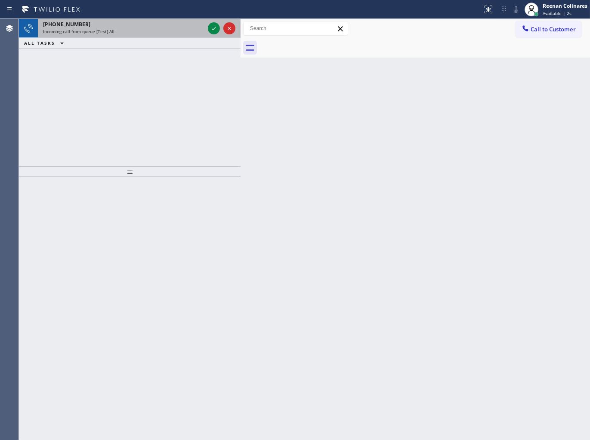
click at [129, 31] on div "Incoming call from queue [Test] All" at bounding box center [123, 31] width 161 height 6
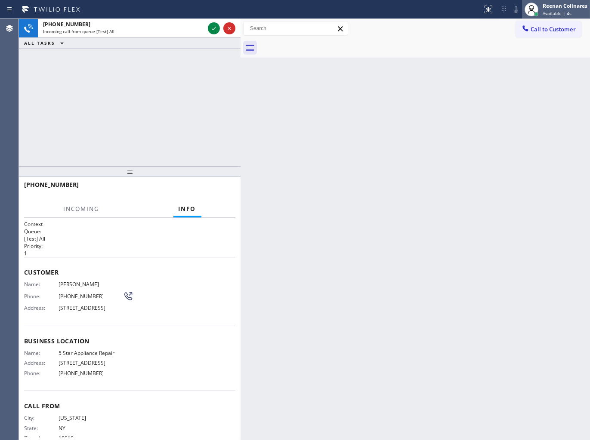
click at [569, 12] on div "Available | 4s" at bounding box center [564, 13] width 45 height 6
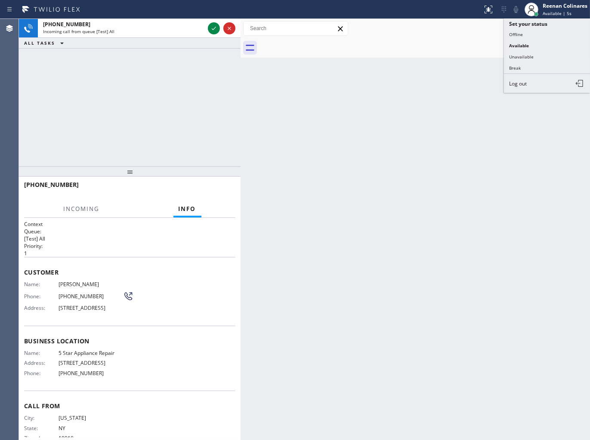
drag, startPoint x: 522, startPoint y: 61, endPoint x: 547, endPoint y: 20, distance: 47.9
click at [523, 60] on button "Unavailable" at bounding box center [547, 56] width 86 height 11
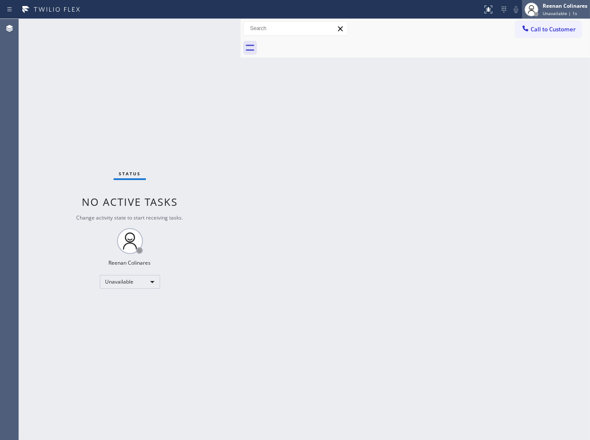
click at [551, 9] on div "Reenan Colinares" at bounding box center [564, 5] width 45 height 7
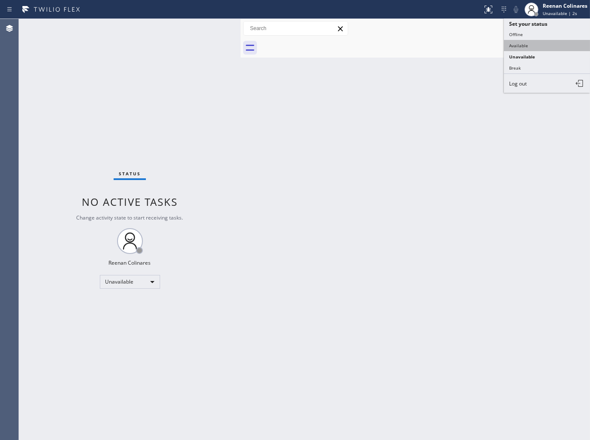
click at [522, 42] on button "Available" at bounding box center [547, 45] width 86 height 11
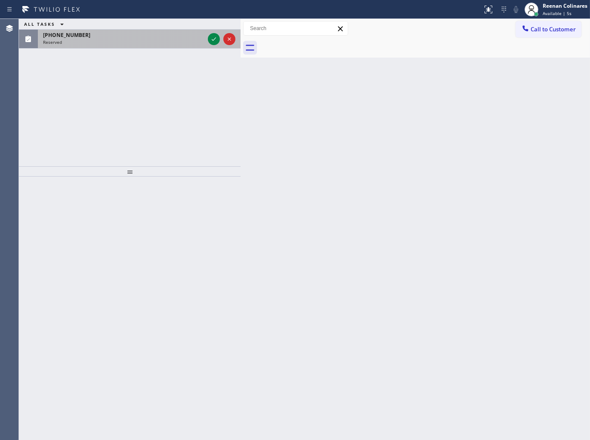
click at [153, 31] on div "[PHONE_NUMBER]" at bounding box center [123, 34] width 161 height 7
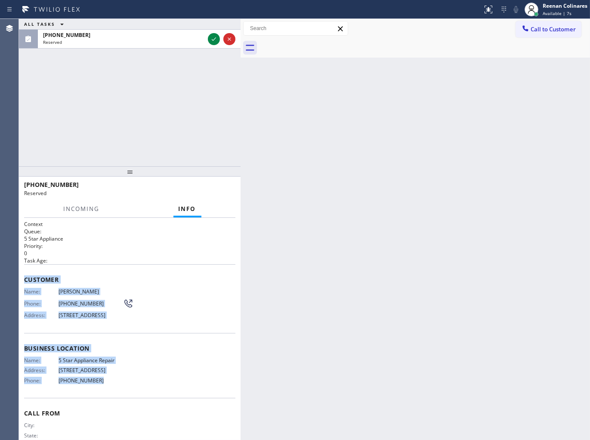
drag, startPoint x: 54, startPoint y: 328, endPoint x: 317, endPoint y: 413, distance: 276.2
click at [135, 386] on div "Context Queue: 5 Star Appliance Priority: 0 Task Age: Customer Name: [PERSON_NA…" at bounding box center [129, 342] width 211 height 243
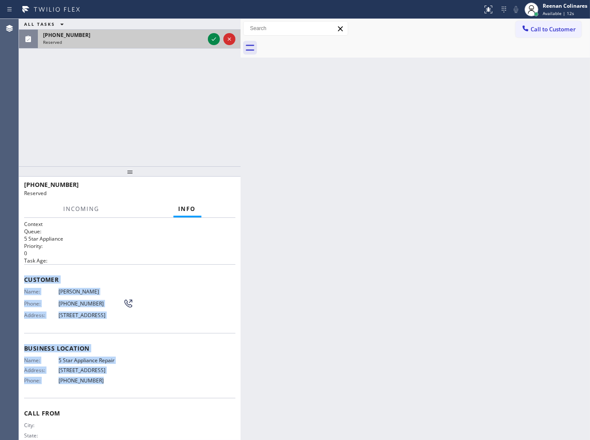
click at [200, 41] on div "Reserved" at bounding box center [123, 42] width 161 height 6
click at [215, 41] on icon at bounding box center [214, 39] width 10 height 10
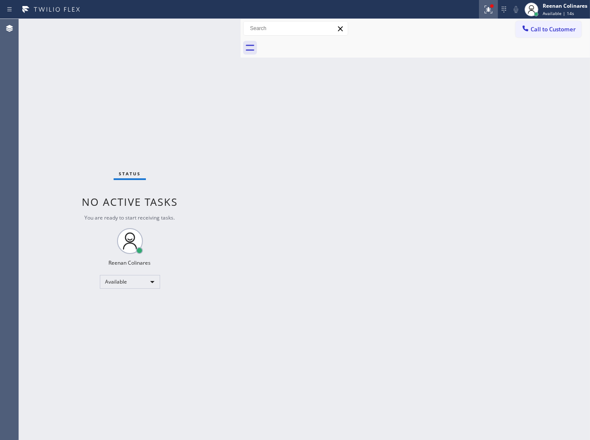
click at [486, 8] on icon at bounding box center [488, 10] width 8 height 8
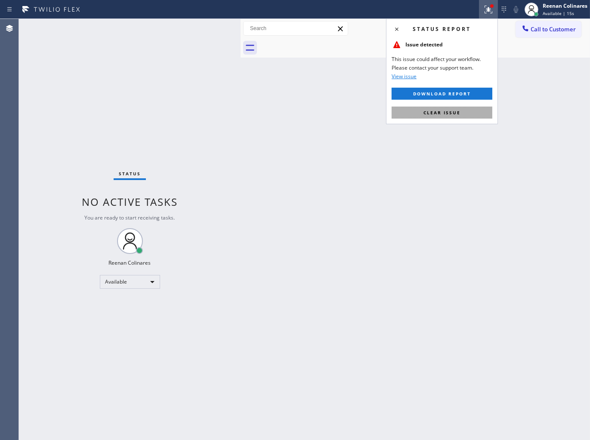
click at [454, 114] on span "Clear issue" at bounding box center [441, 113] width 37 height 6
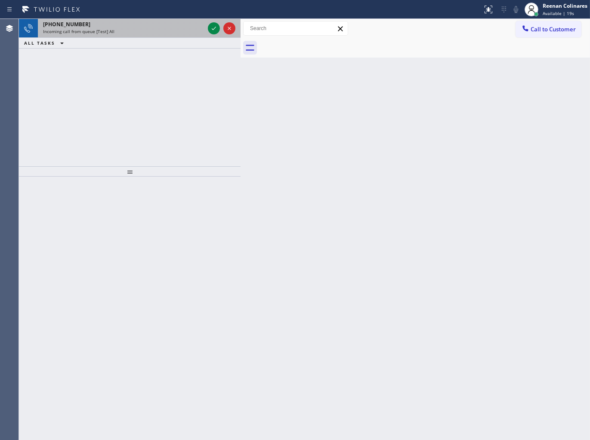
click at [151, 28] on div "[PHONE_NUMBER]" at bounding box center [123, 24] width 161 height 7
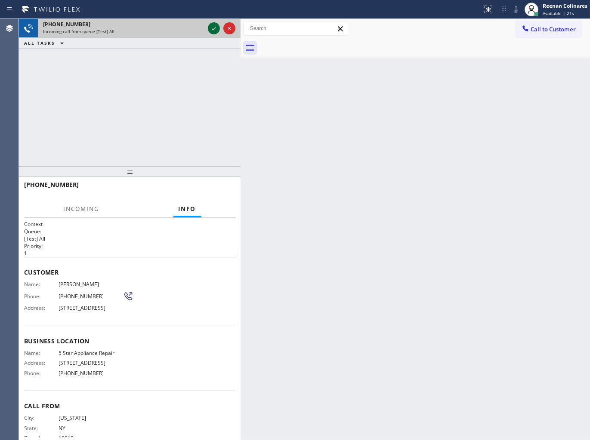
click at [209, 27] on icon at bounding box center [214, 28] width 10 height 10
click at [216, 29] on icon at bounding box center [214, 28] width 10 height 10
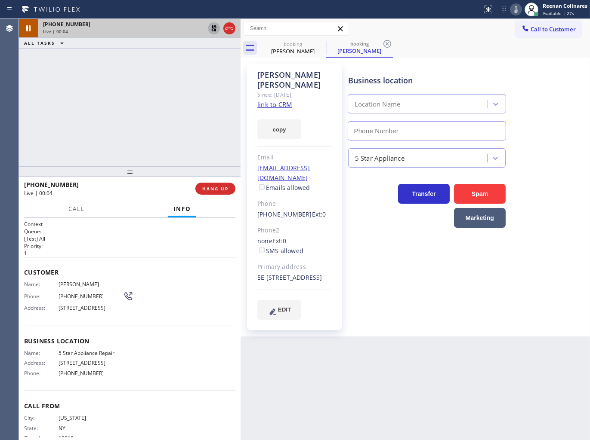
click at [214, 28] on icon at bounding box center [214, 28] width 6 height 6
type input "[PHONE_NUMBER]"
click at [389, 45] on icon at bounding box center [387, 44] width 10 height 10
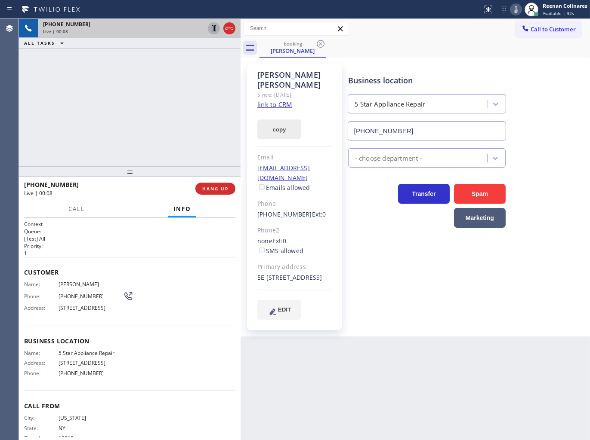
click at [280, 120] on button "copy" at bounding box center [279, 130] width 44 height 20
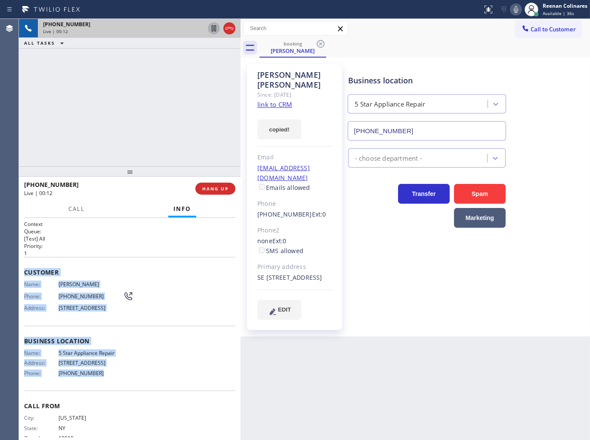
drag, startPoint x: 23, startPoint y: 269, endPoint x: 194, endPoint y: 385, distance: 206.8
click at [145, 392] on div "Context Queue: [Test] All Priority: 1 Customer Name: [PERSON_NAME] Phone: [PHON…" at bounding box center [129, 329] width 221 height 223
copy div "Customer Name: [PERSON_NAME] Phone: [PHONE_NUMBER] Address: [STREET_ADDRESS] Bu…"
drag, startPoint x: 515, startPoint y: 6, endPoint x: 501, endPoint y: 9, distance: 14.1
click at [515, 6] on icon at bounding box center [515, 9] width 10 height 10
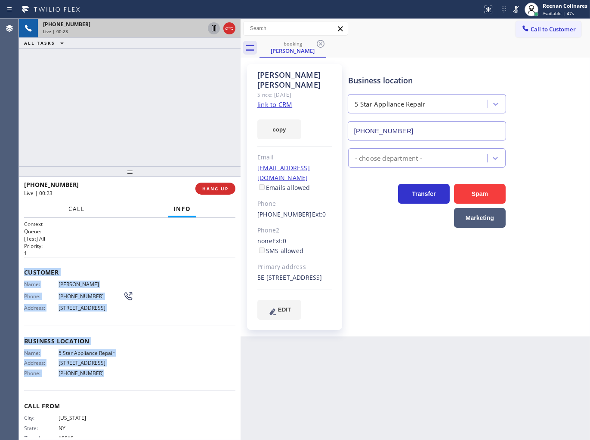
click at [82, 207] on span "Call" at bounding box center [76, 209] width 16 height 8
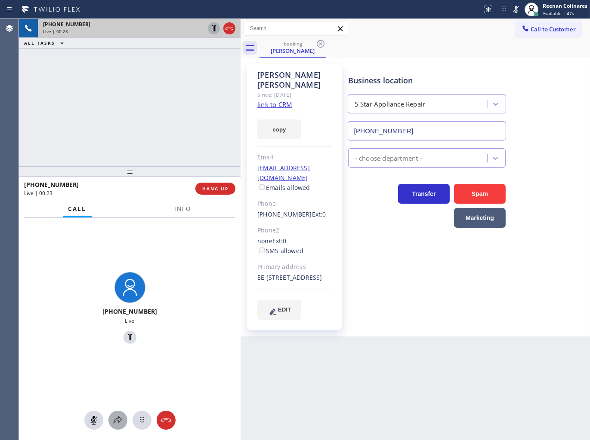
click at [115, 423] on icon at bounding box center [118, 420] width 10 height 10
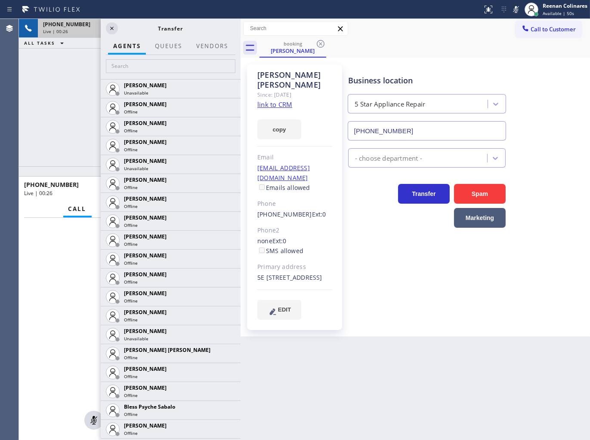
click at [277, 100] on link "link to CRM" at bounding box center [274, 104] width 35 height 9
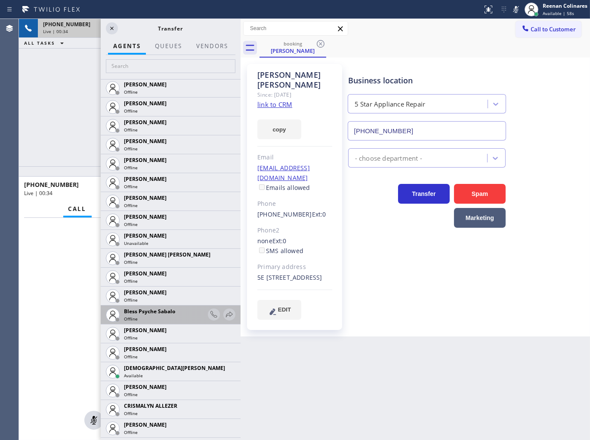
scroll to position [191, 0]
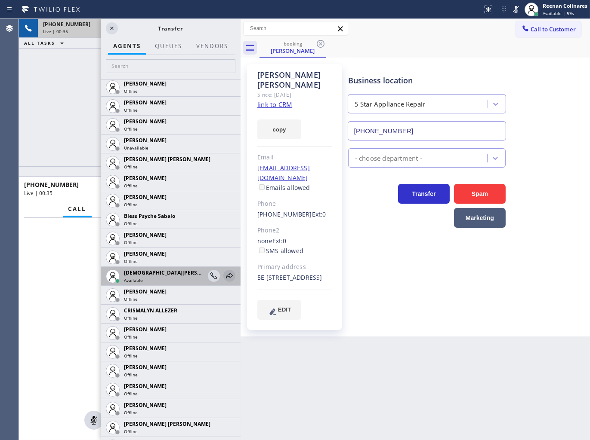
click at [226, 274] on icon at bounding box center [229, 276] width 7 height 6
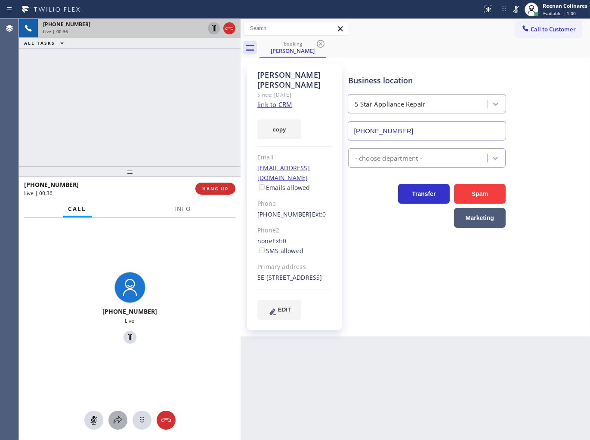
click at [115, 423] on icon at bounding box center [118, 420] width 10 height 10
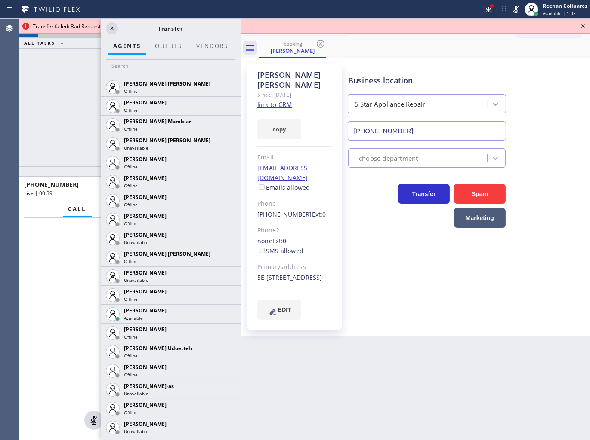
scroll to position [716, 0]
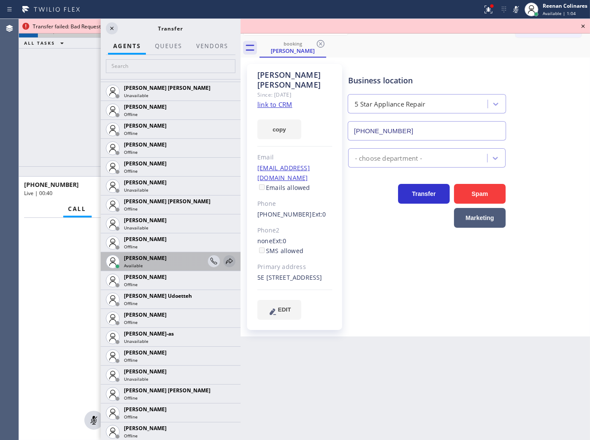
click at [224, 261] on icon at bounding box center [229, 261] width 10 height 10
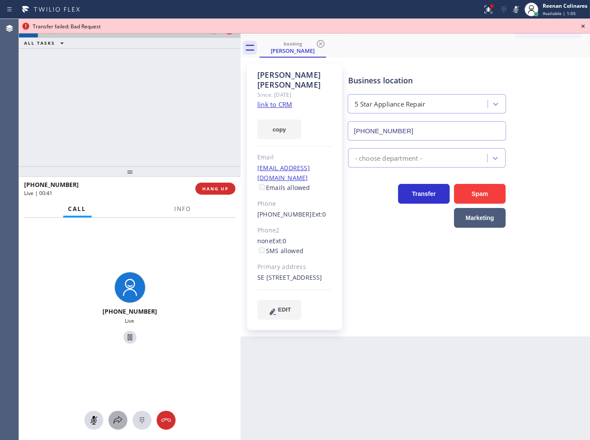
click at [112, 423] on div at bounding box center [117, 420] width 19 height 10
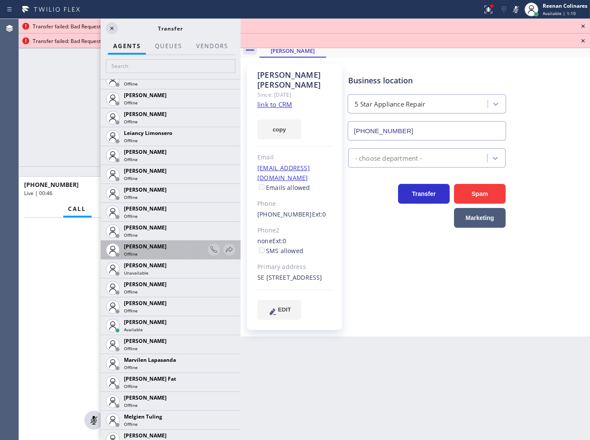
scroll to position [1338, 0]
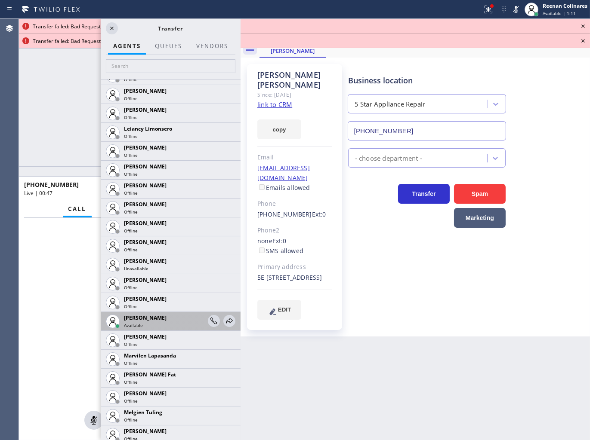
click at [215, 321] on div at bounding box center [222, 321] width 28 height 18
click at [224, 321] on icon at bounding box center [229, 321] width 10 height 10
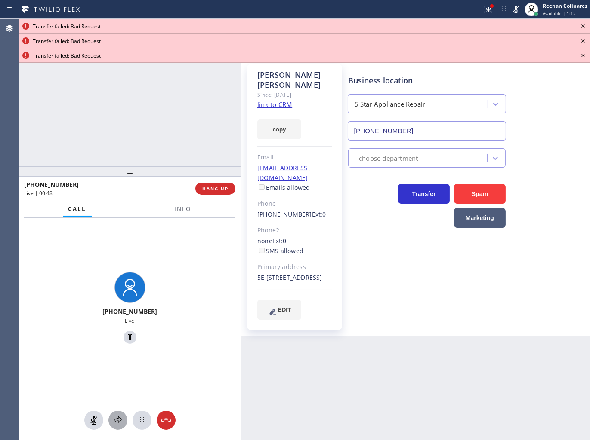
click at [120, 419] on icon at bounding box center [118, 420] width 10 height 10
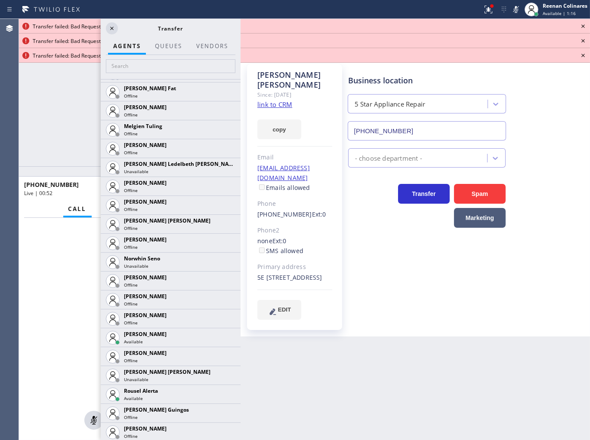
scroll to position [1814, 0]
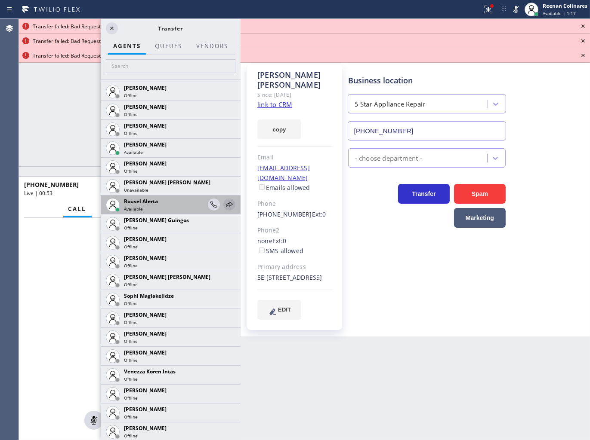
click at [225, 203] on icon at bounding box center [229, 205] width 10 height 10
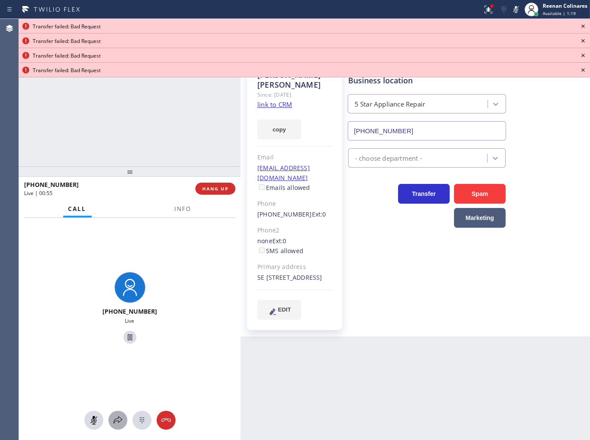
click at [118, 422] on icon at bounding box center [118, 420] width 9 height 7
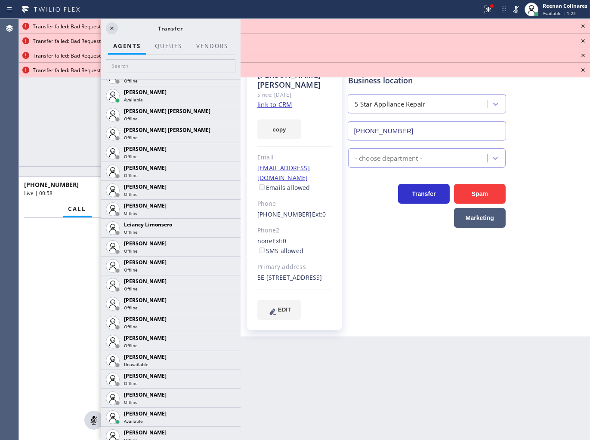
scroll to position [1433, 0]
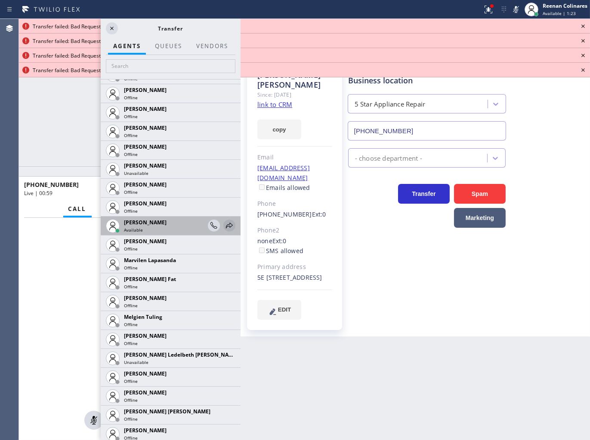
click at [224, 224] on icon at bounding box center [229, 226] width 10 height 10
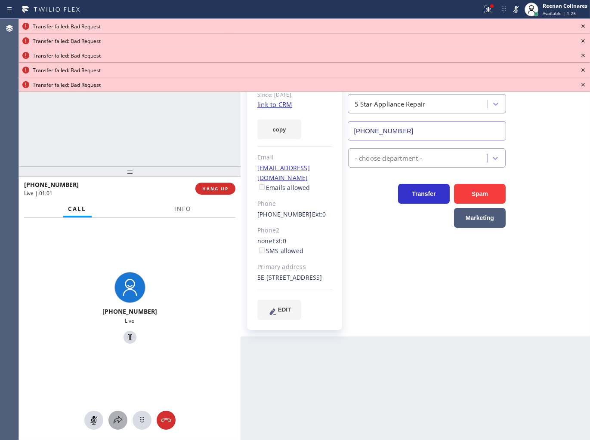
click at [114, 420] on icon at bounding box center [118, 420] width 10 height 10
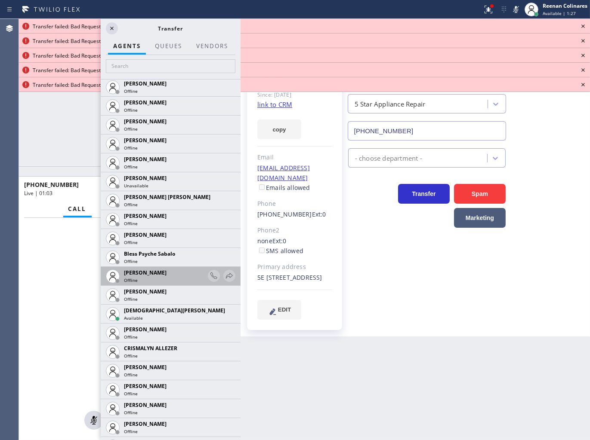
scroll to position [191, 0]
click at [225, 280] on icon at bounding box center [229, 276] width 10 height 10
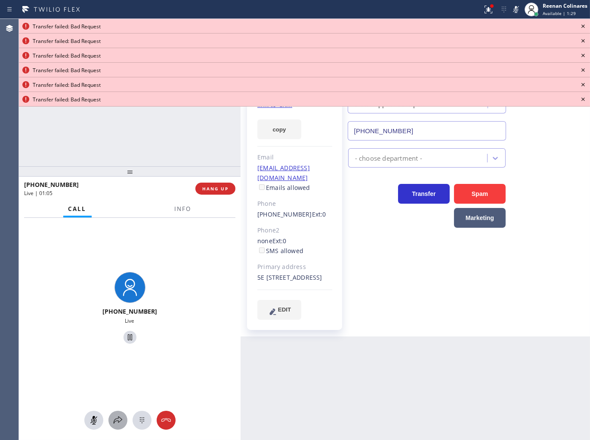
click at [115, 422] on icon at bounding box center [118, 420] width 10 height 10
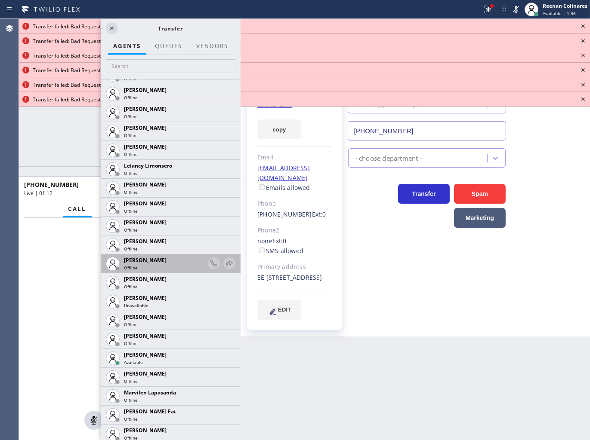
scroll to position [1338, 0]
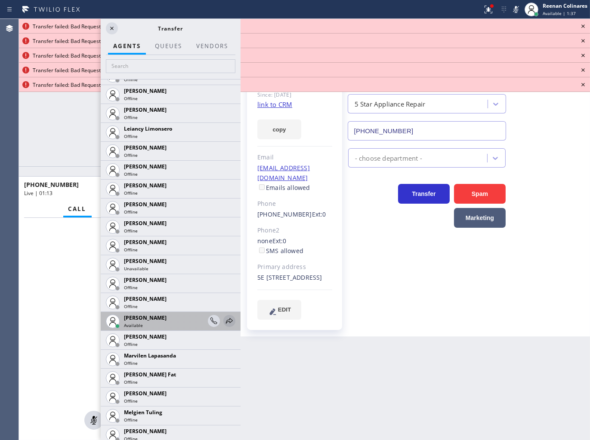
click at [226, 320] on icon at bounding box center [229, 321] width 7 height 6
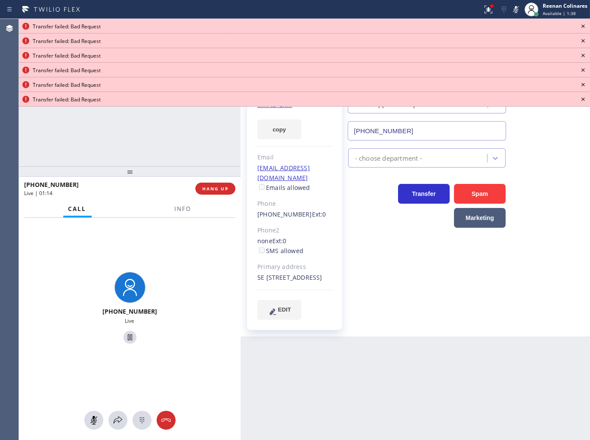
click at [584, 23] on icon at bounding box center [583, 26] width 10 height 10
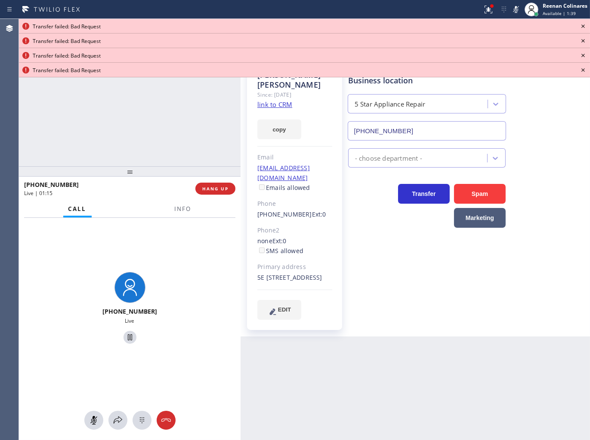
click at [584, 23] on icon at bounding box center [583, 26] width 10 height 10
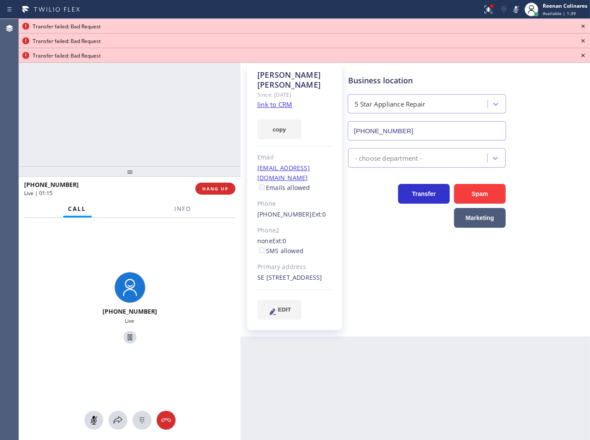
click at [584, 23] on icon at bounding box center [583, 26] width 10 height 10
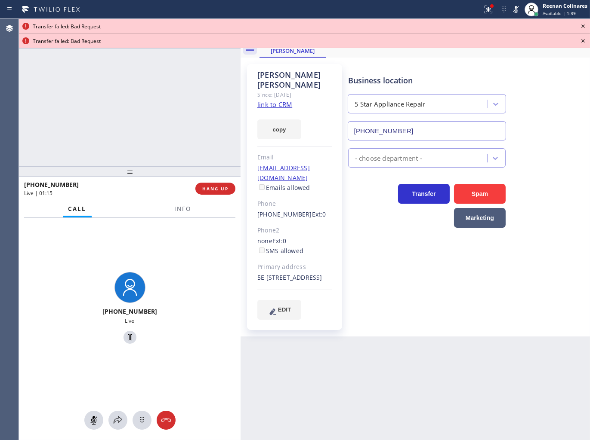
click at [584, 23] on icon at bounding box center [583, 26] width 10 height 10
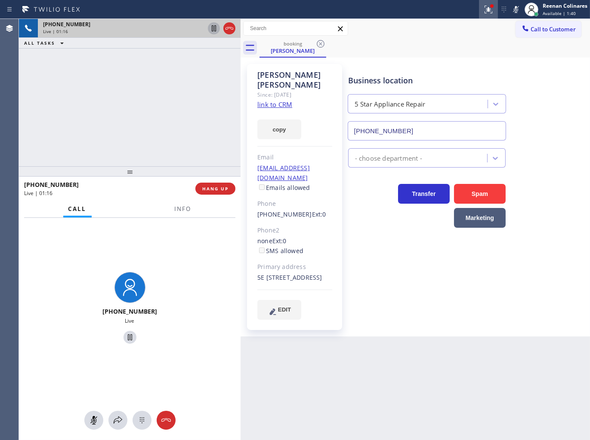
click at [483, 9] on icon at bounding box center [488, 9] width 10 height 10
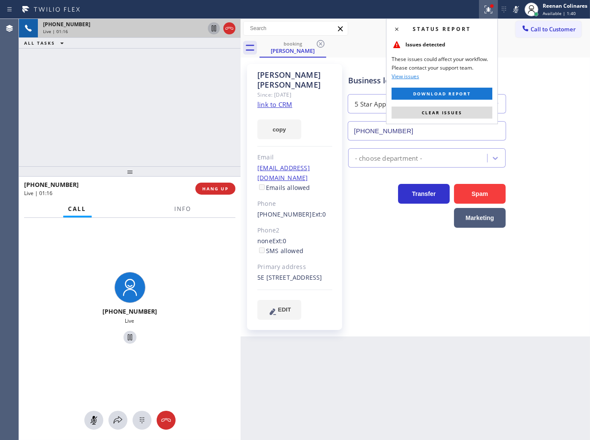
click at [454, 112] on span "Clear issues" at bounding box center [441, 113] width 40 height 6
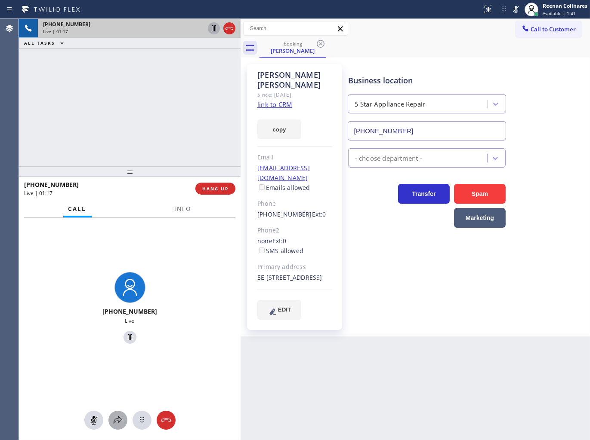
click at [115, 416] on icon at bounding box center [118, 420] width 10 height 10
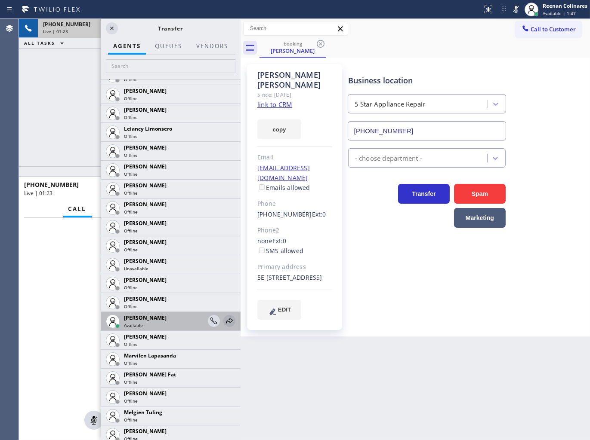
click at [224, 320] on icon at bounding box center [229, 321] width 10 height 10
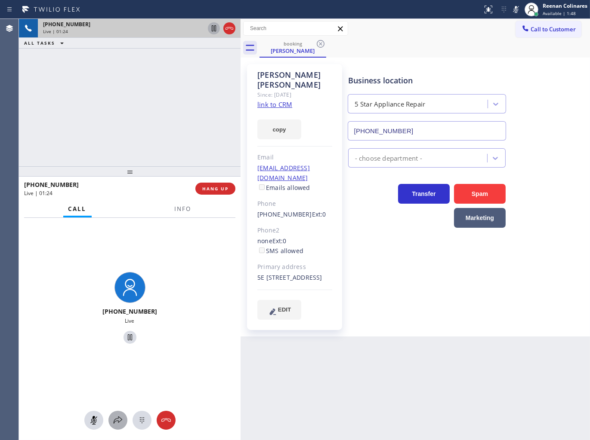
click at [117, 420] on icon at bounding box center [118, 420] width 10 height 10
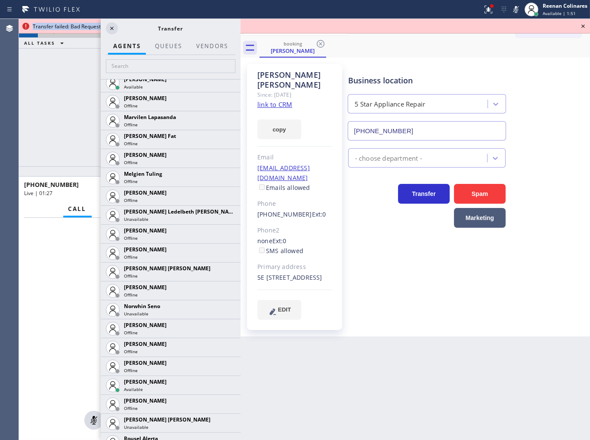
scroll to position [1814, 0]
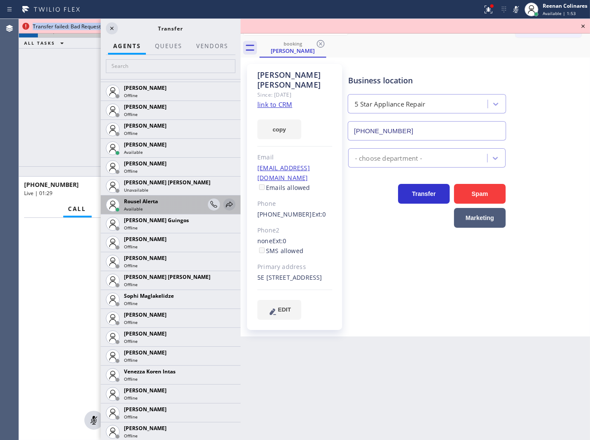
click at [225, 202] on icon at bounding box center [229, 205] width 10 height 10
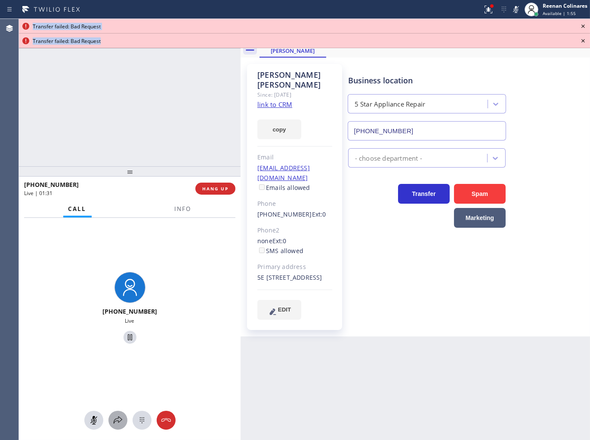
click at [119, 416] on icon at bounding box center [118, 420] width 10 height 10
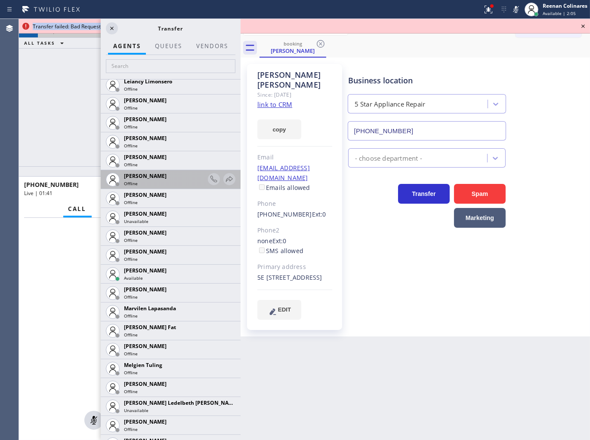
scroll to position [1386, 0]
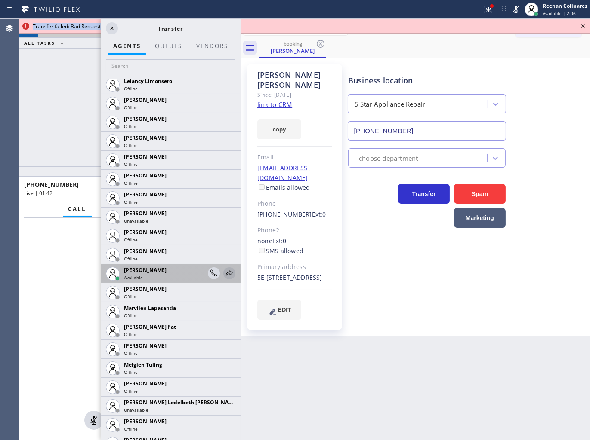
click at [224, 277] on icon at bounding box center [229, 273] width 10 height 10
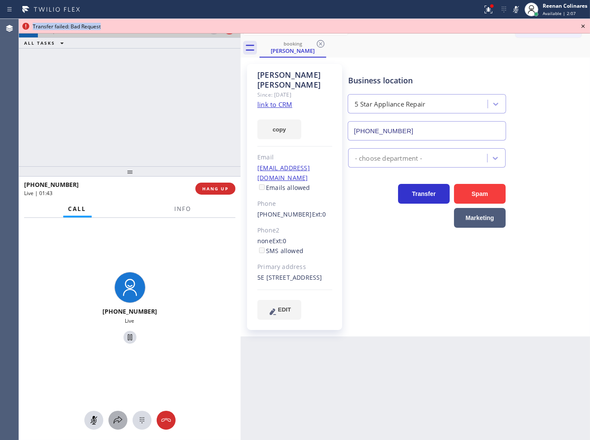
click at [118, 415] on button at bounding box center [117, 420] width 19 height 19
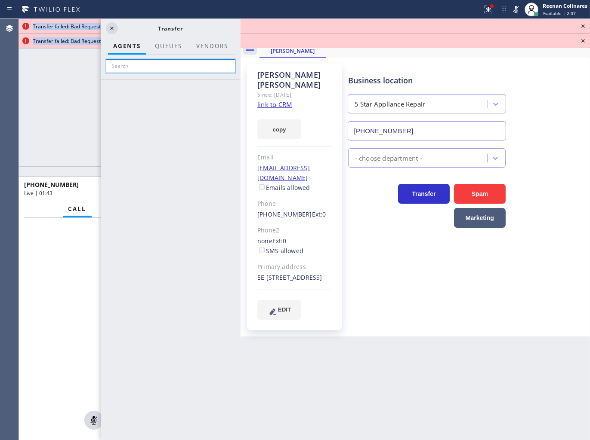
click at [135, 65] on input "text" at bounding box center [170, 66] width 129 height 14
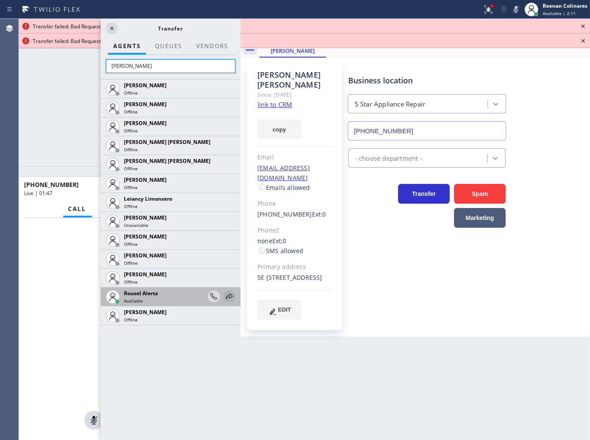
type input "[PERSON_NAME]"
click at [230, 296] on icon at bounding box center [229, 297] width 10 height 10
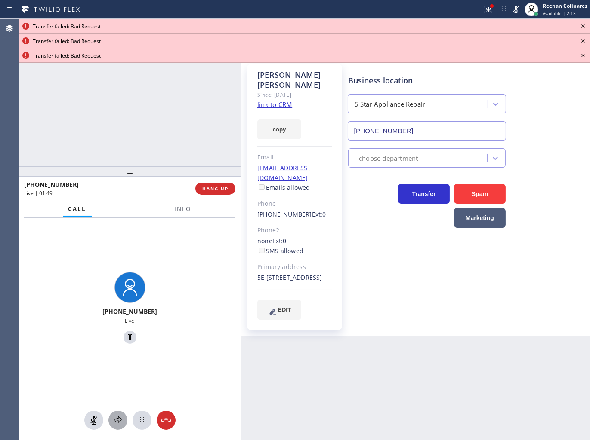
click at [118, 421] on icon at bounding box center [118, 420] width 10 height 10
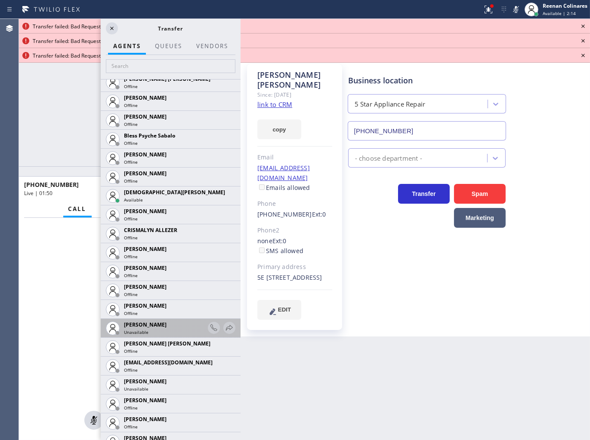
scroll to position [334, 0]
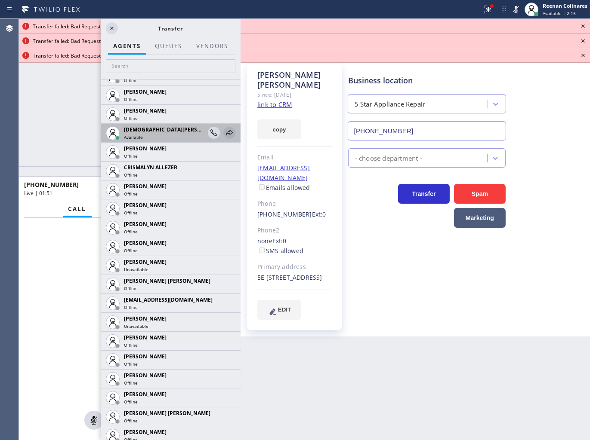
click at [224, 130] on icon at bounding box center [229, 133] width 10 height 10
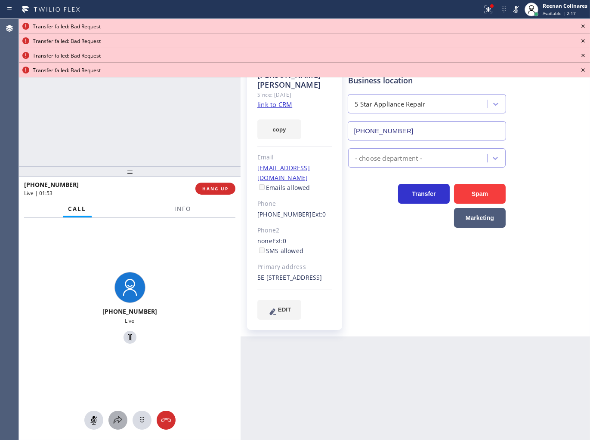
drag, startPoint x: 119, startPoint y: 424, endPoint x: 119, endPoint y: 418, distance: 6.5
click at [119, 418] on icon at bounding box center [118, 420] width 10 height 10
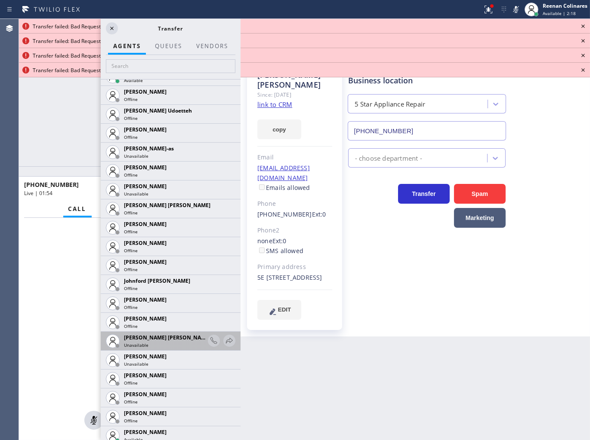
scroll to position [908, 0]
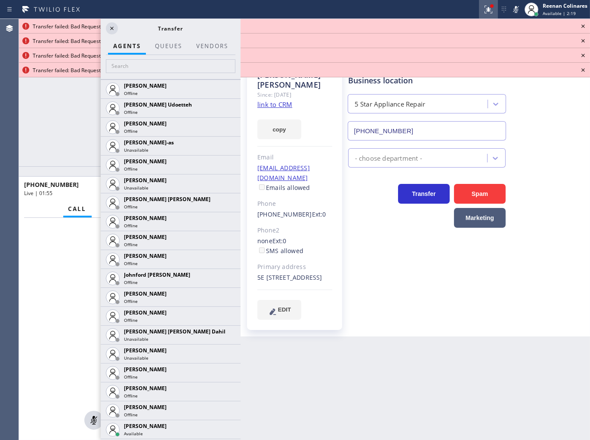
click at [484, 6] on icon at bounding box center [486, 9] width 5 height 6
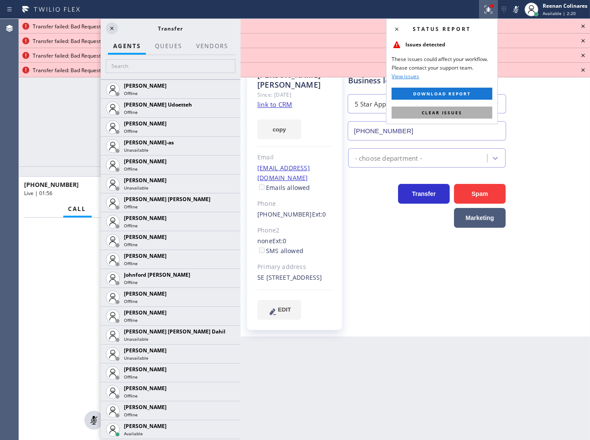
click at [445, 112] on span "Clear issues" at bounding box center [441, 113] width 40 height 6
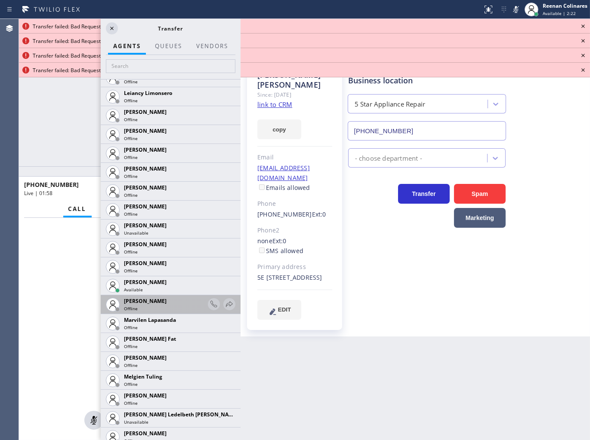
scroll to position [1386, 0]
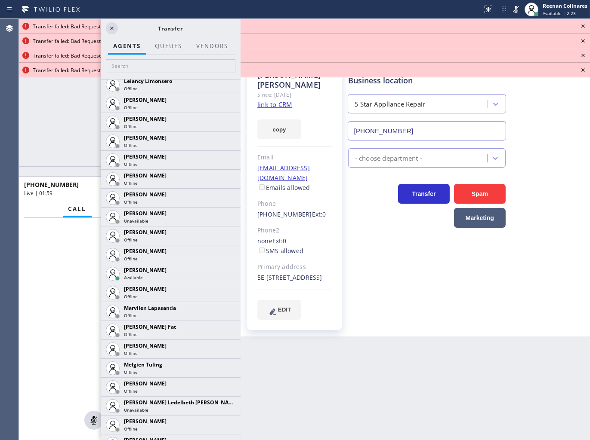
click at [0, 0] on icon at bounding box center [0, 0] width 0 height 0
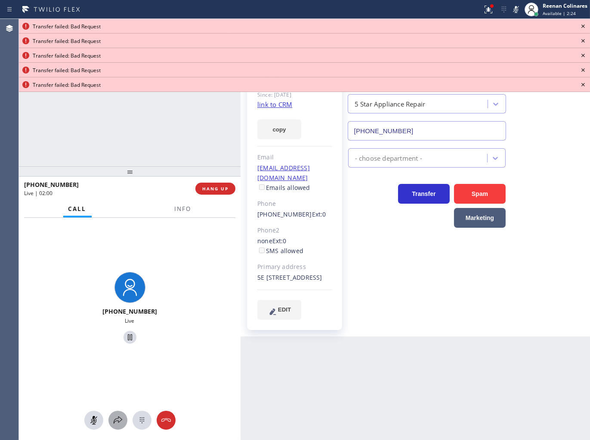
click at [114, 418] on icon at bounding box center [118, 420] width 10 height 10
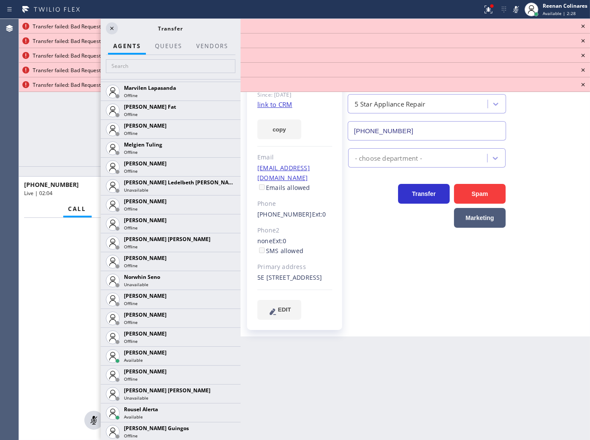
scroll to position [1672, 0]
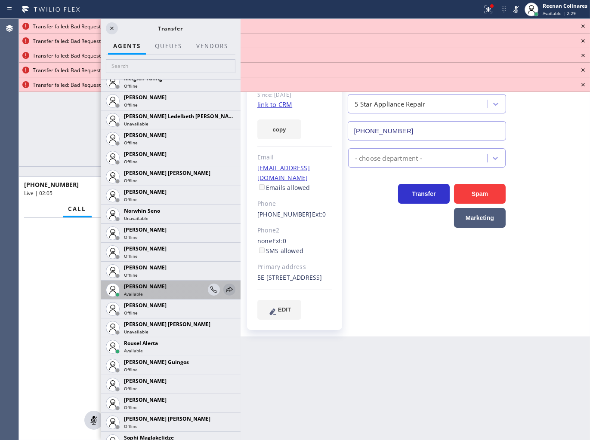
click at [224, 290] on icon at bounding box center [229, 290] width 10 height 10
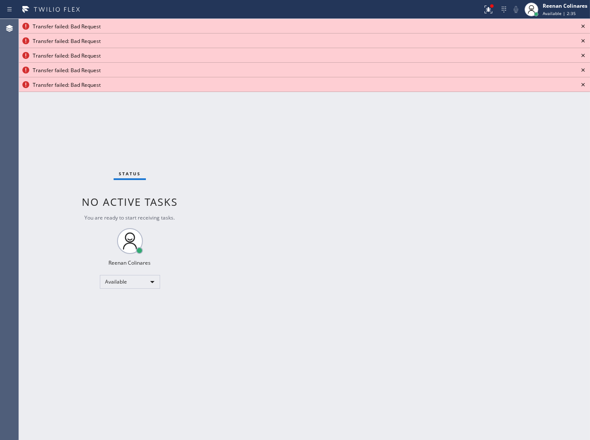
click at [582, 25] on icon at bounding box center [583, 26] width 10 height 10
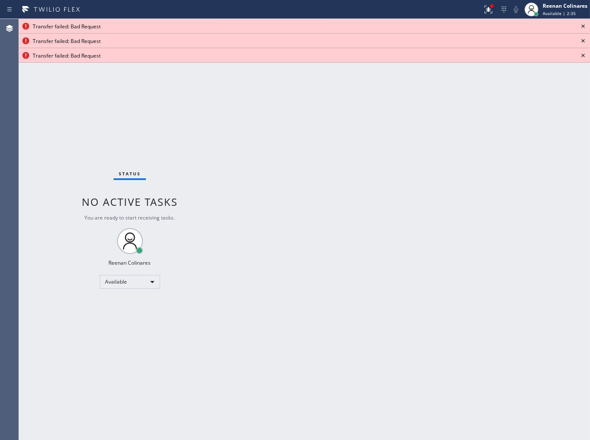
click at [582, 25] on icon at bounding box center [583, 26] width 10 height 10
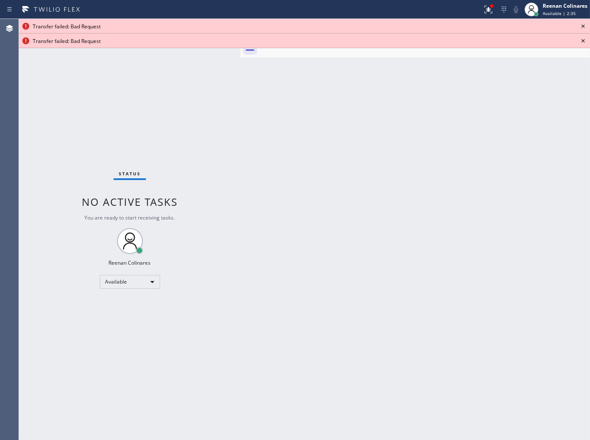
click at [582, 25] on icon at bounding box center [583, 26] width 10 height 10
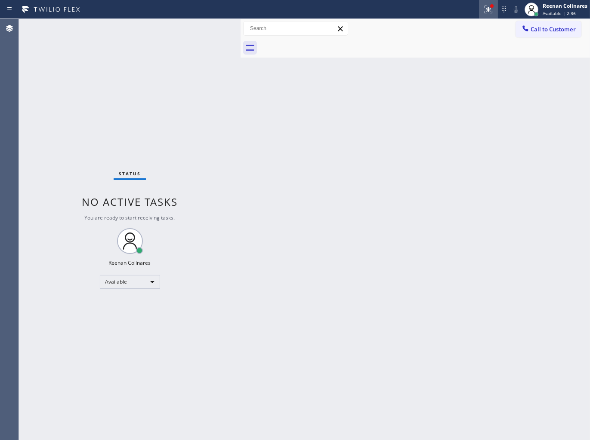
click at [488, 10] on icon at bounding box center [486, 9] width 5 height 6
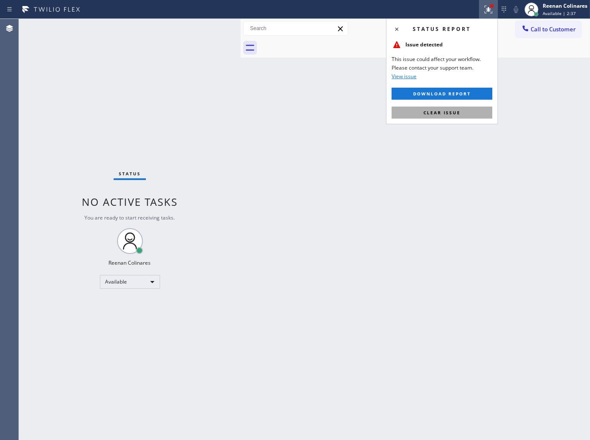
click at [448, 112] on span "Clear issue" at bounding box center [441, 113] width 37 height 6
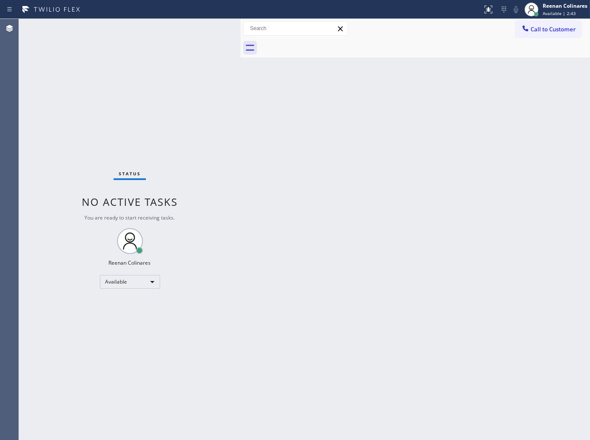
click at [284, 125] on div "Back to Dashboard Change Sender ID Customers Technicians Select a contact Outbo…" at bounding box center [414, 229] width 349 height 421
click at [341, 108] on div "Back to Dashboard Change Sender ID Customers Technicians Select a contact Outbo…" at bounding box center [414, 229] width 349 height 421
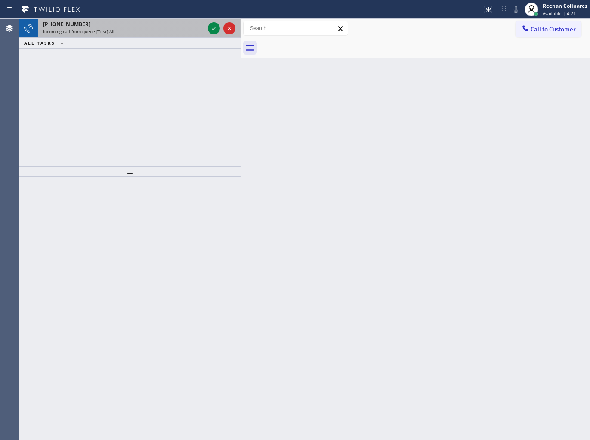
click at [125, 28] on div "Incoming call from queue [Test] All" at bounding box center [123, 31] width 161 height 6
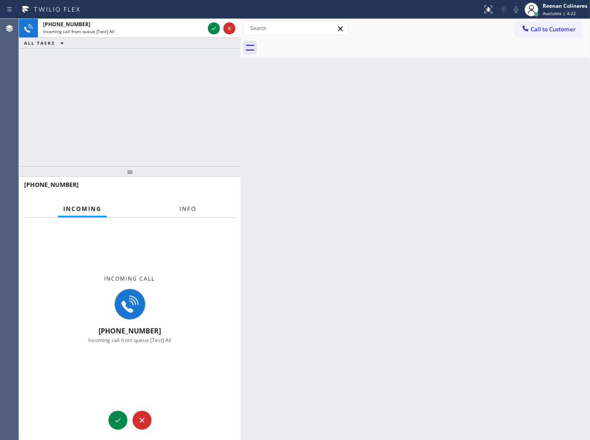
click at [186, 212] on span "Info" at bounding box center [187, 209] width 17 height 8
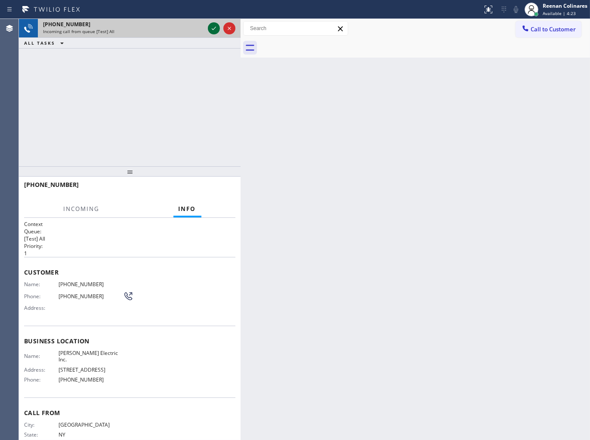
click at [212, 26] on icon at bounding box center [214, 28] width 10 height 10
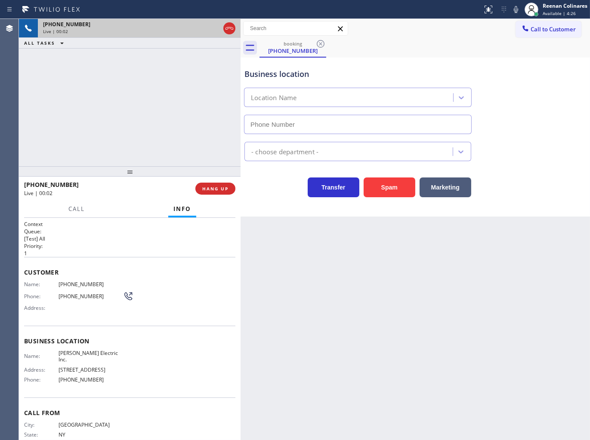
type input "[PHONE_NUMBER]"
click at [518, 12] on icon at bounding box center [515, 9] width 10 height 10
click at [516, 9] on icon at bounding box center [515, 9] width 10 height 10
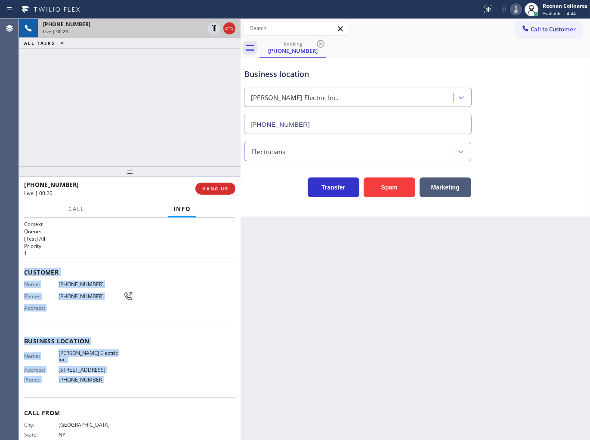
drag, startPoint x: 23, startPoint y: 270, endPoint x: 135, endPoint y: 399, distance: 170.7
click at [135, 399] on div "Context Queue: [Test] All Priority: 1 Customer Name: [PHONE_NUMBER] Phone: [PHO…" at bounding box center [129, 329] width 221 height 223
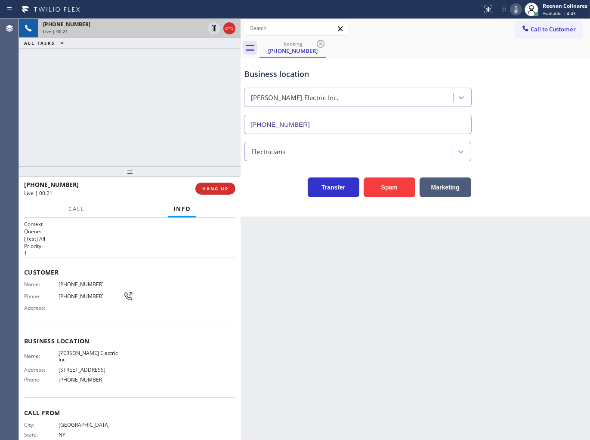
click at [526, 101] on div "Business location [PERSON_NAME] Electric Inc. [PHONE_NUMBER]" at bounding box center [415, 95] width 345 height 78
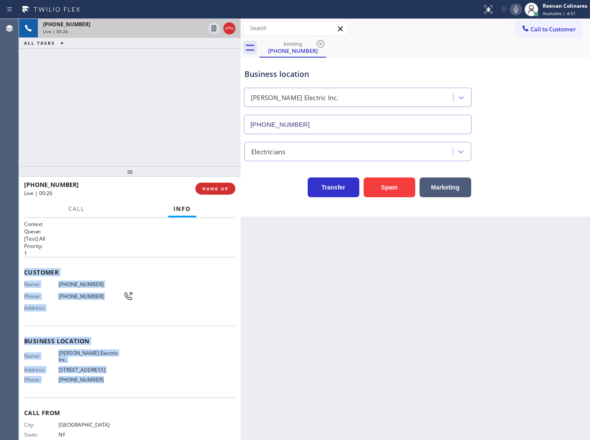
drag, startPoint x: 22, startPoint y: 264, endPoint x: 203, endPoint y: 369, distance: 209.4
click at [164, 390] on div "Context Queue: [Test] All Priority: 1 Customer Name: [PHONE_NUMBER] Phone: [PHO…" at bounding box center [129, 329] width 221 height 223
copy div "Customer Name: [PHONE_NUMBER] Phone: [PHONE_NUMBER] Address: Business location …"
click at [514, 10] on icon at bounding box center [515, 9] width 10 height 10
click at [78, 207] on span "Call" at bounding box center [76, 209] width 16 height 8
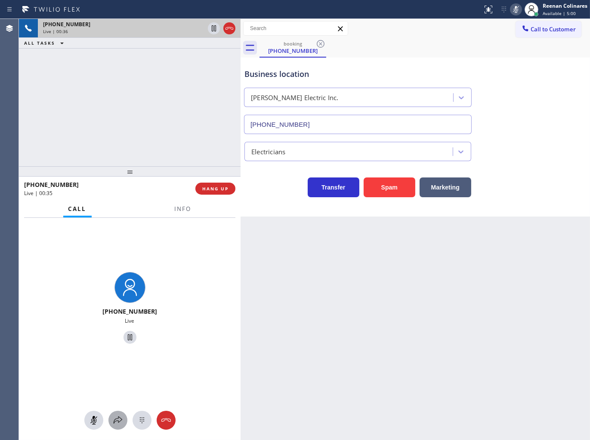
click at [113, 424] on icon at bounding box center [118, 420] width 10 height 10
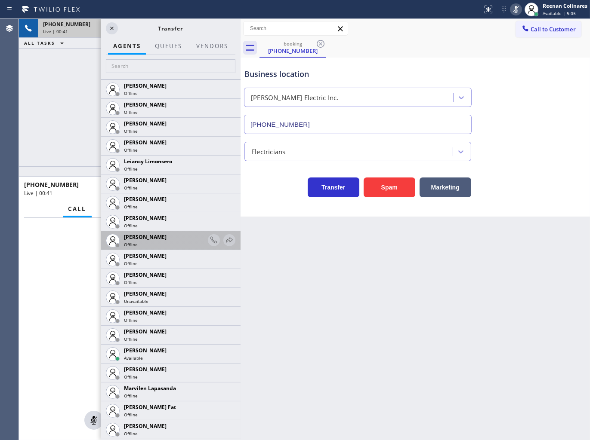
scroll to position [1338, 0]
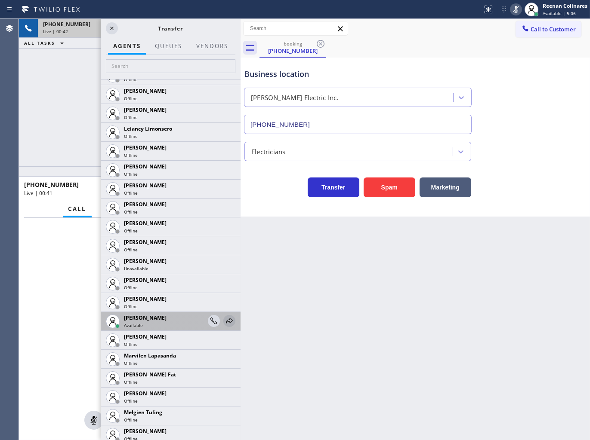
click at [224, 321] on icon at bounding box center [229, 321] width 10 height 10
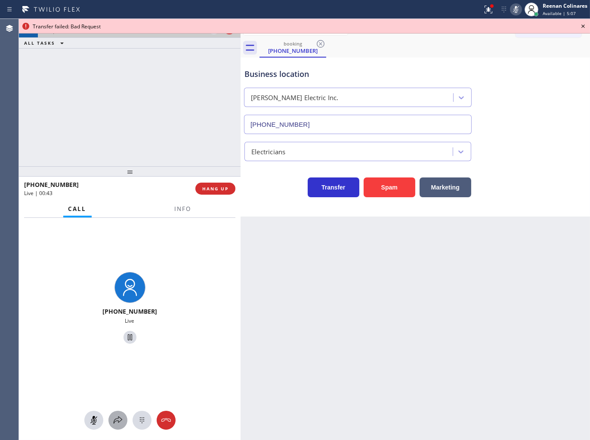
click at [113, 420] on icon at bounding box center [118, 420] width 10 height 10
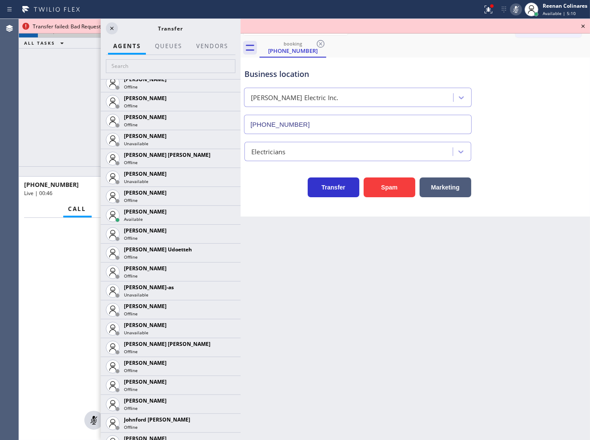
scroll to position [764, 0]
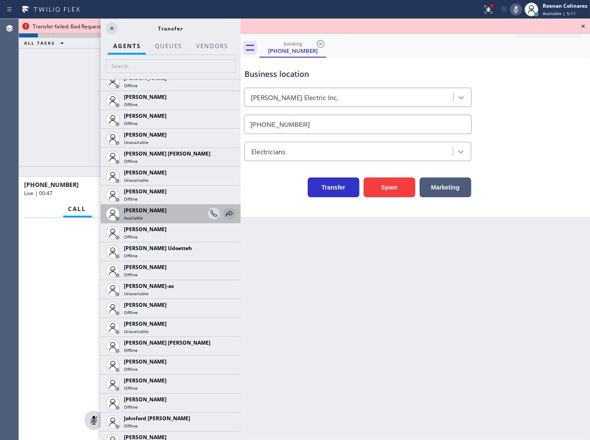
click at [224, 213] on icon at bounding box center [229, 214] width 10 height 10
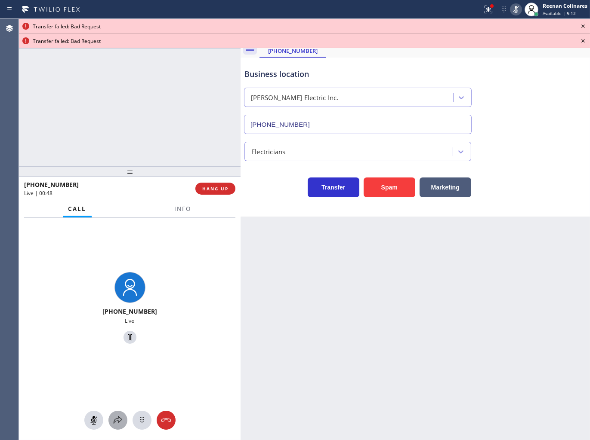
click at [115, 424] on icon at bounding box center [118, 420] width 10 height 10
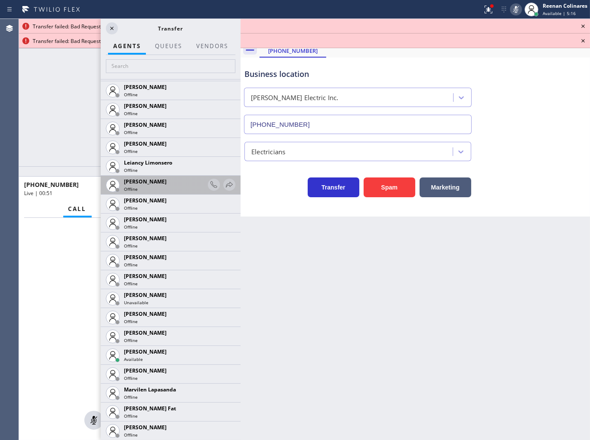
scroll to position [1386, 0]
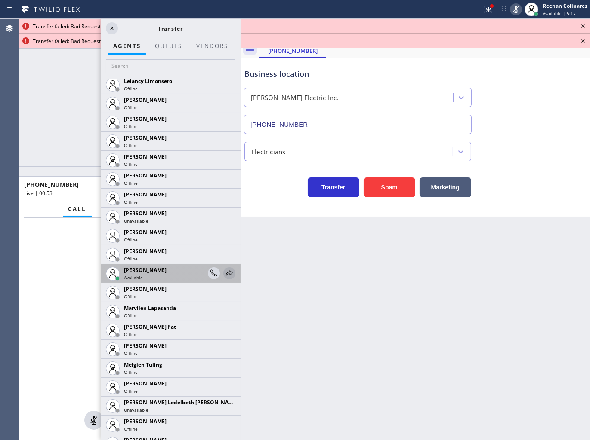
click at [224, 274] on icon at bounding box center [229, 273] width 10 height 10
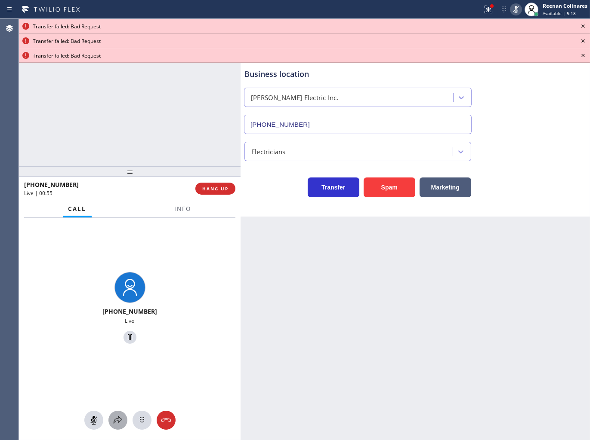
click at [114, 420] on icon at bounding box center [118, 420] width 10 height 10
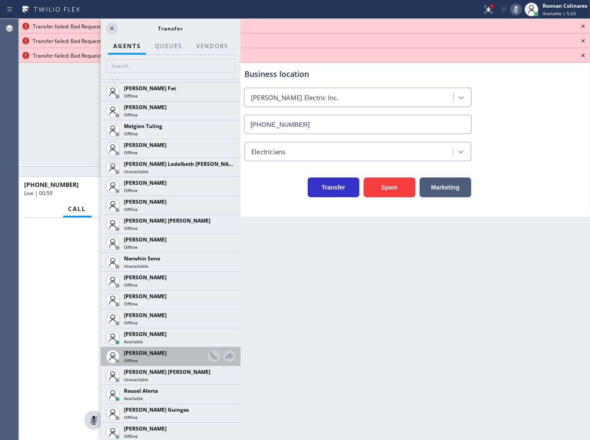
scroll to position [1672, 0]
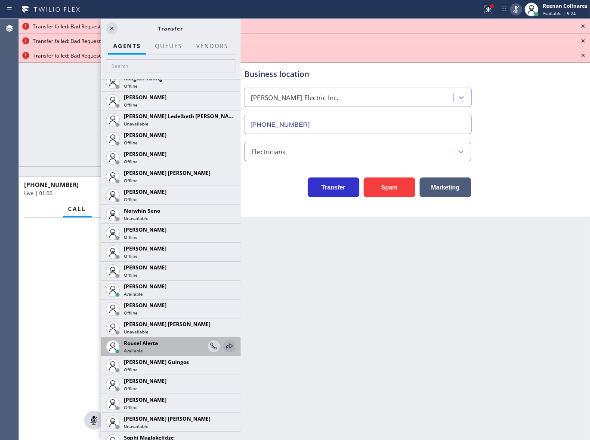
click at [224, 342] on icon at bounding box center [229, 346] width 10 height 10
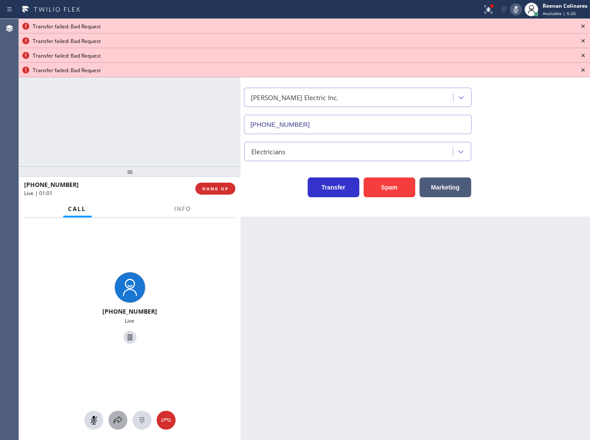
click at [117, 419] on icon at bounding box center [118, 420] width 9 height 7
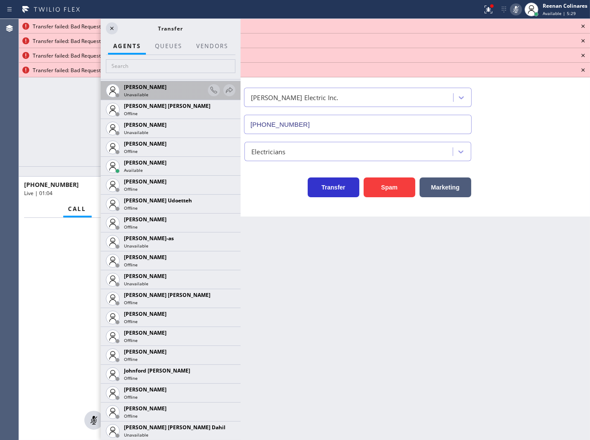
scroll to position [1099, 0]
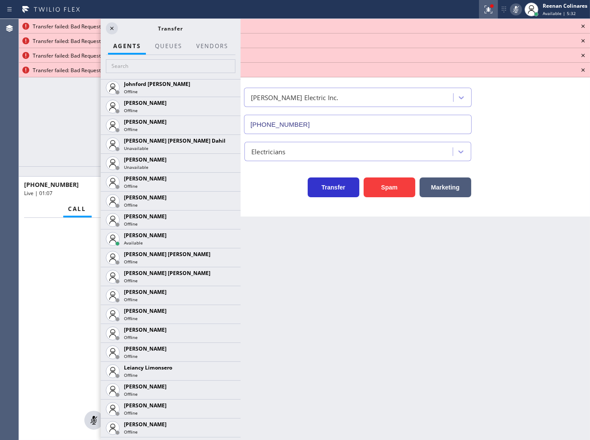
click at [485, 10] on icon at bounding box center [488, 9] width 10 height 10
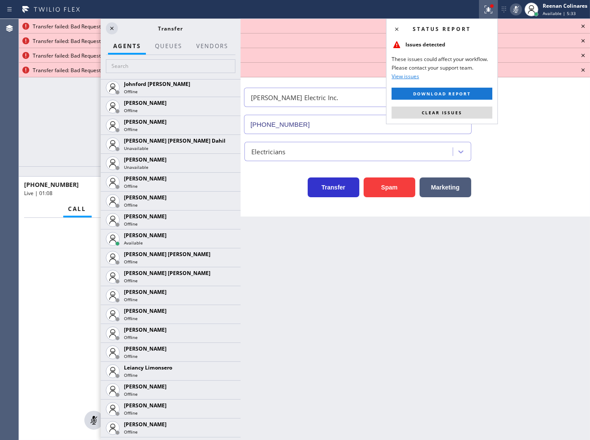
drag, startPoint x: 480, startPoint y: 114, endPoint x: 495, endPoint y: 102, distance: 18.3
click at [483, 114] on button "Clear issues" at bounding box center [441, 113] width 101 height 12
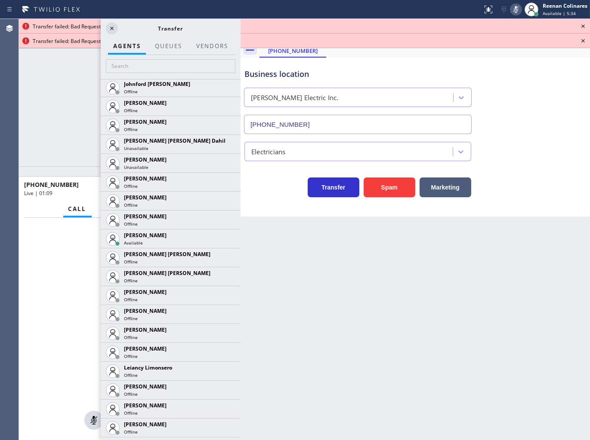
click at [580, 26] on icon at bounding box center [583, 26] width 10 height 10
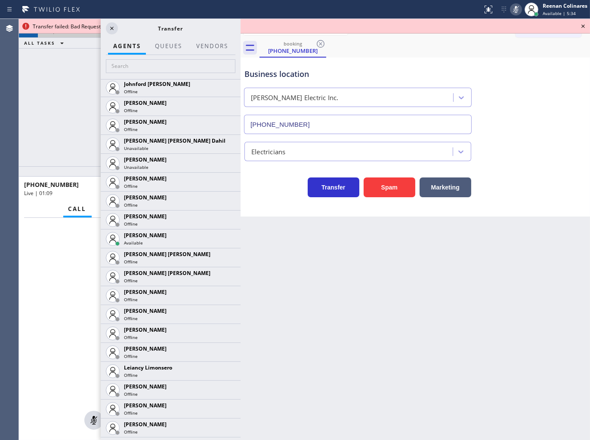
click at [580, 26] on icon at bounding box center [583, 26] width 10 height 10
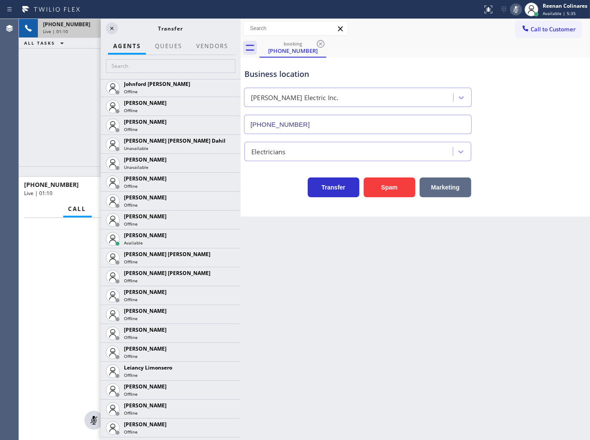
click at [442, 188] on button "Marketing" at bounding box center [445, 188] width 52 height 20
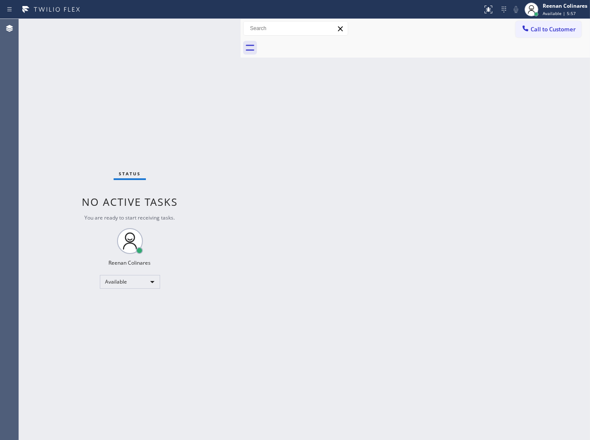
click at [315, 101] on div "Back to Dashboard Change Sender ID Customers Technicians Select a contact Outbo…" at bounding box center [414, 229] width 349 height 421
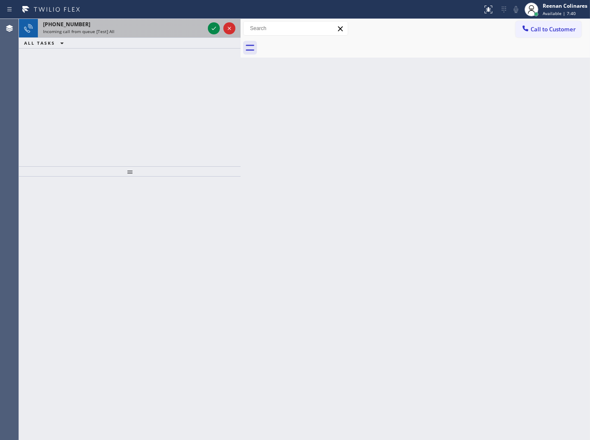
click at [117, 26] on div "[PHONE_NUMBER]" at bounding box center [123, 24] width 161 height 7
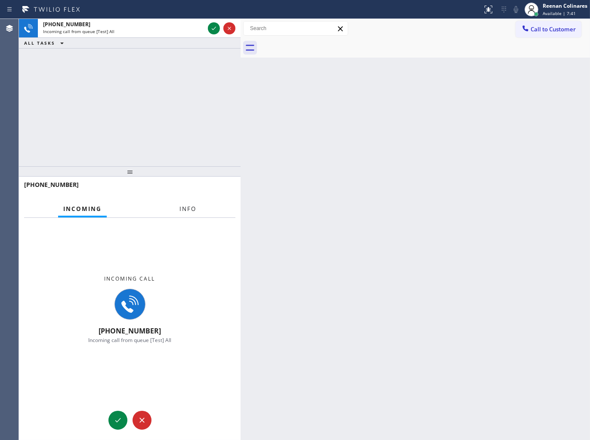
click at [194, 212] on span "Info" at bounding box center [187, 209] width 17 height 8
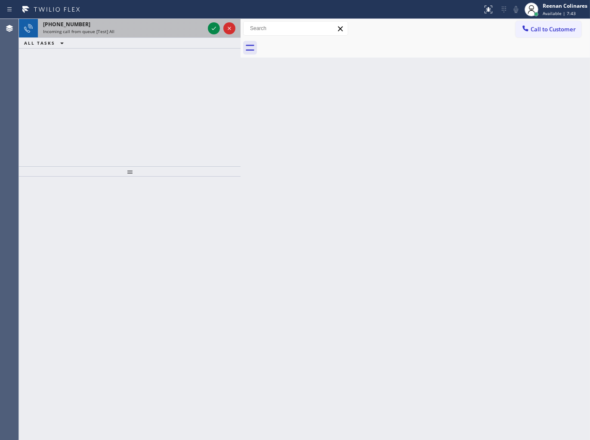
click at [181, 31] on div "Incoming call from queue [Test] All" at bounding box center [123, 31] width 161 height 6
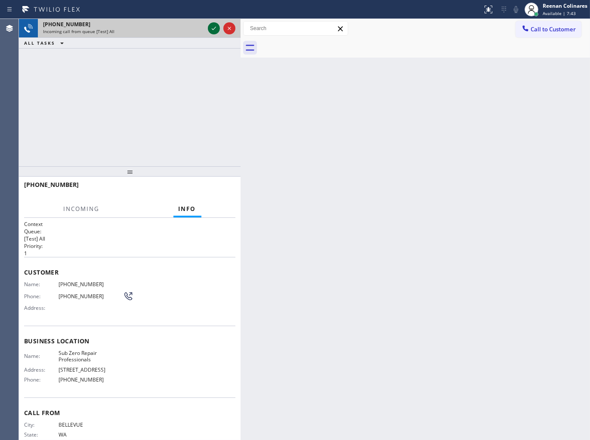
click at [211, 26] on icon at bounding box center [214, 28] width 10 height 10
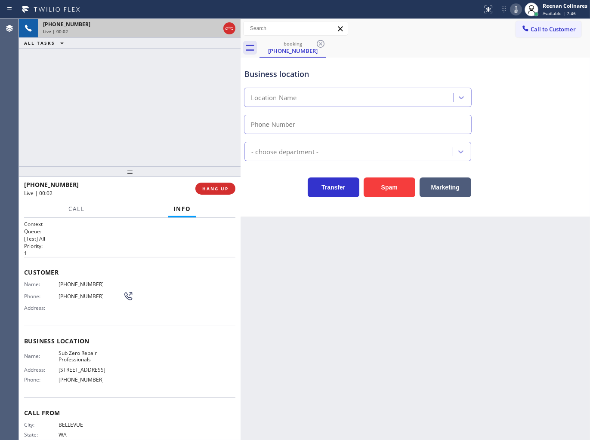
type input "[PHONE_NUMBER]"
click at [513, 9] on icon at bounding box center [515, 9] width 4 height 7
click at [514, 9] on icon at bounding box center [515, 9] width 10 height 10
click at [515, 10] on icon at bounding box center [515, 9] width 10 height 10
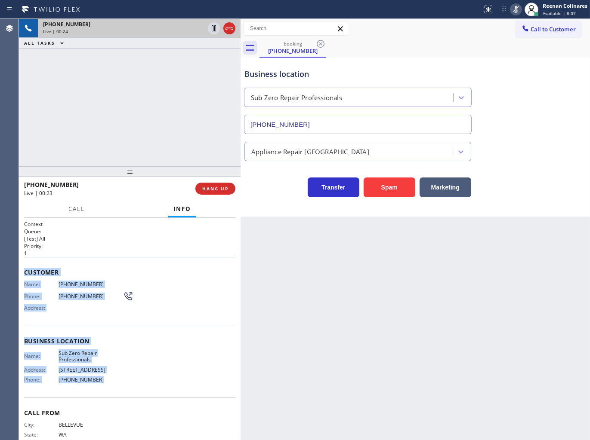
drag, startPoint x: 116, startPoint y: 353, endPoint x: 301, endPoint y: 424, distance: 198.3
click at [153, 380] on div "Context Queue: [Test] All Priority: 1 Customer Name: [PHONE_NUMBER] Phone: [PHO…" at bounding box center [129, 342] width 211 height 242
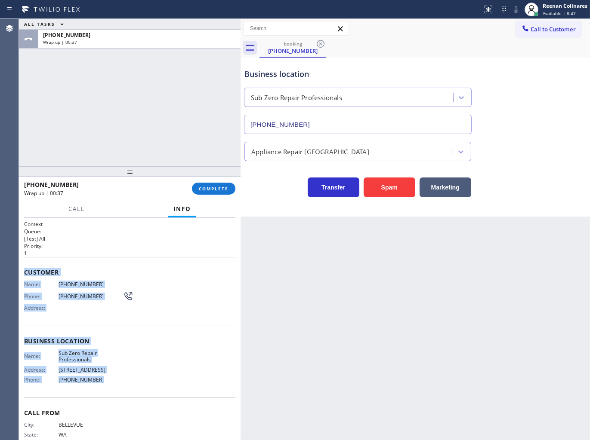
click at [486, 31] on div "Call to Customer Outbound call Location Search location Your caller id phone nu…" at bounding box center [414, 28] width 349 height 15
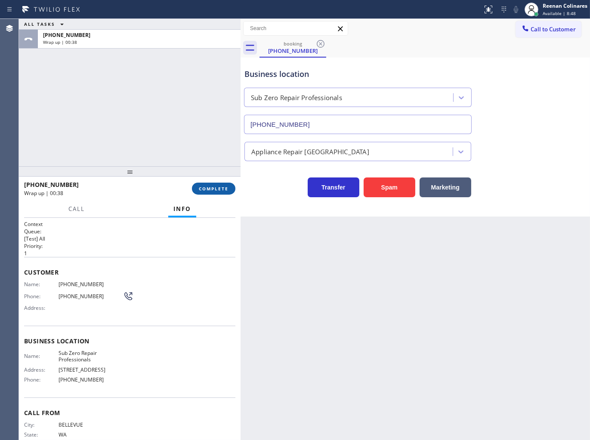
click at [220, 190] on span "COMPLETE" at bounding box center [214, 189] width 30 height 6
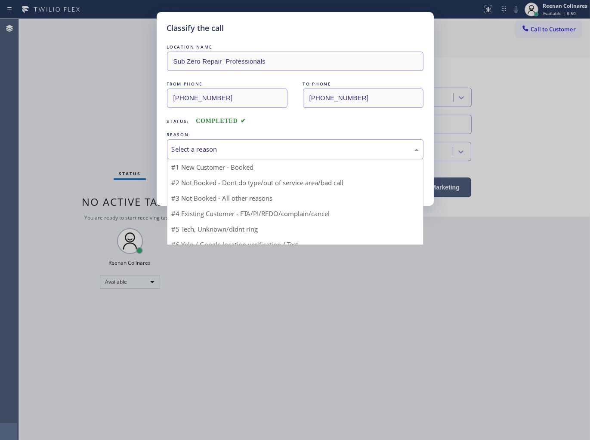
click at [267, 151] on div "Select a reason" at bounding box center [295, 149] width 247 height 10
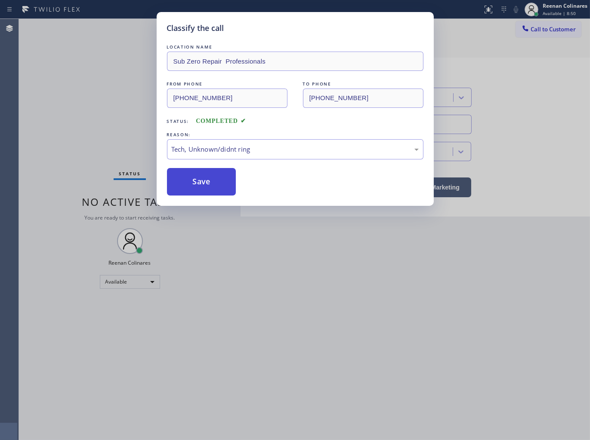
click at [197, 189] on button "Save" at bounding box center [201, 182] width 69 height 28
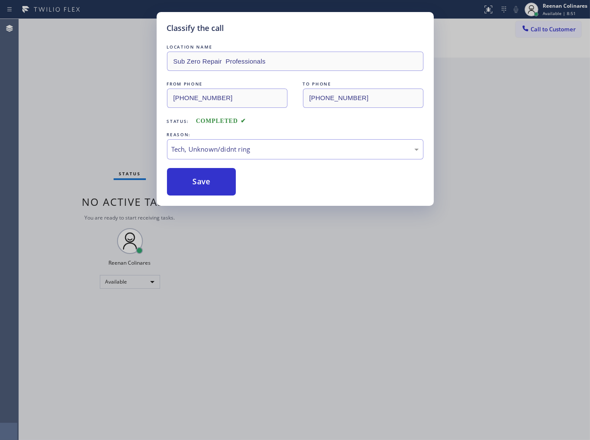
click at [101, 145] on div "Classify the call LOCATION NAME Sub Zero Repair Professionals FROM PHONE [PHONE…" at bounding box center [295, 220] width 590 height 440
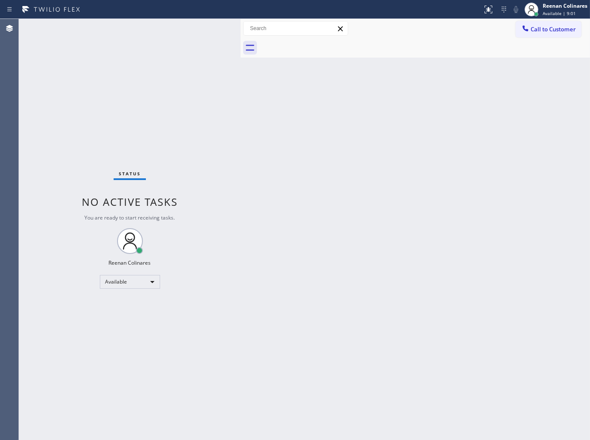
click at [394, 106] on div "Back to Dashboard Change Sender ID Customers Technicians Select a contact Outbo…" at bounding box center [414, 229] width 349 height 421
click at [324, 222] on div "Back to Dashboard Change Sender ID Customers Technicians Select a contact Outbo…" at bounding box center [414, 229] width 349 height 421
click at [366, 100] on div "Back to Dashboard Change Sender ID Customers Technicians Select a contact Outbo…" at bounding box center [414, 229] width 349 height 421
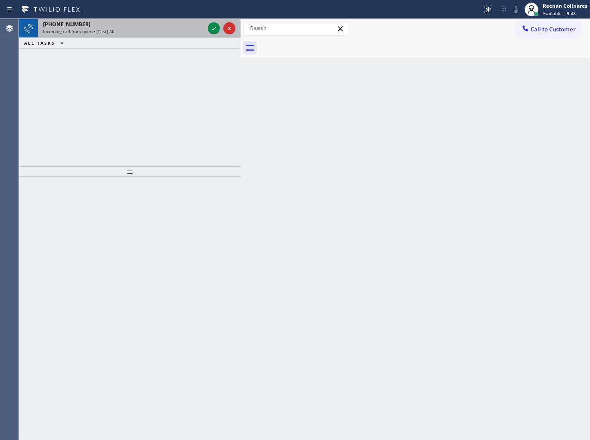
click at [174, 37] on div "[PHONE_NUMBER] Incoming call from queue [Test] All" at bounding box center [122, 28] width 168 height 19
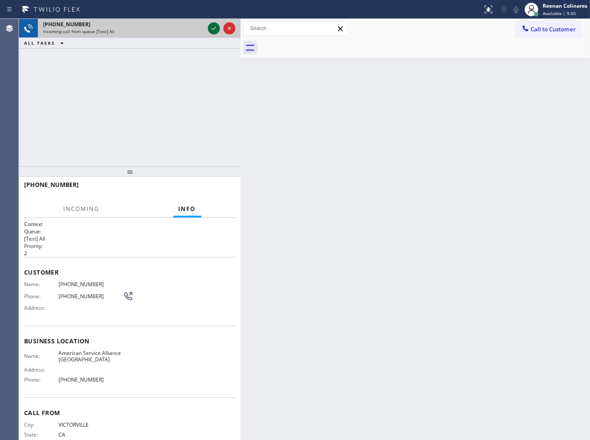
click at [212, 29] on icon at bounding box center [214, 28] width 10 height 10
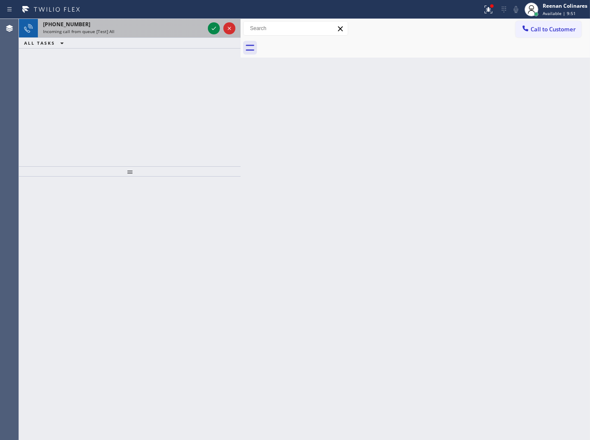
click at [161, 37] on div "[PHONE_NUMBER] Incoming call from queue [Test] All" at bounding box center [122, 28] width 168 height 19
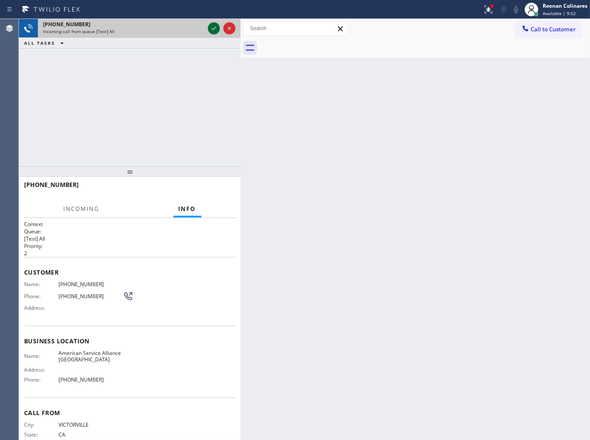
click at [215, 24] on icon at bounding box center [214, 28] width 10 height 10
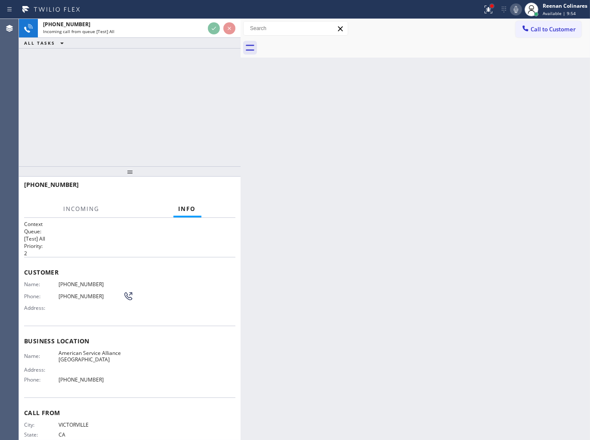
click at [492, 5] on div at bounding box center [491, 5] width 3 height 3
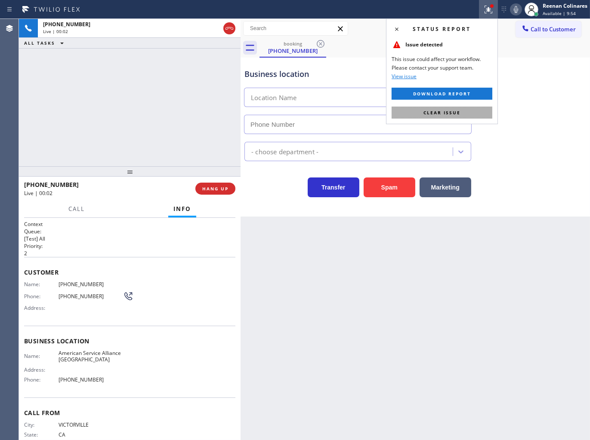
click at [439, 110] on span "Clear issue" at bounding box center [441, 113] width 37 height 6
type input "[PHONE_NUMBER]"
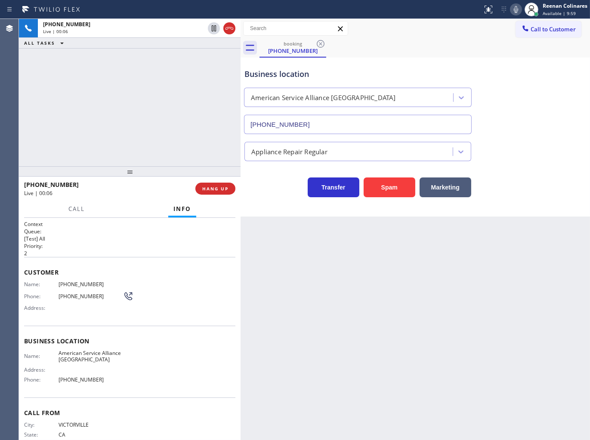
click at [517, 9] on icon at bounding box center [515, 9] width 10 height 10
click at [516, 9] on icon at bounding box center [515, 9] width 4 height 7
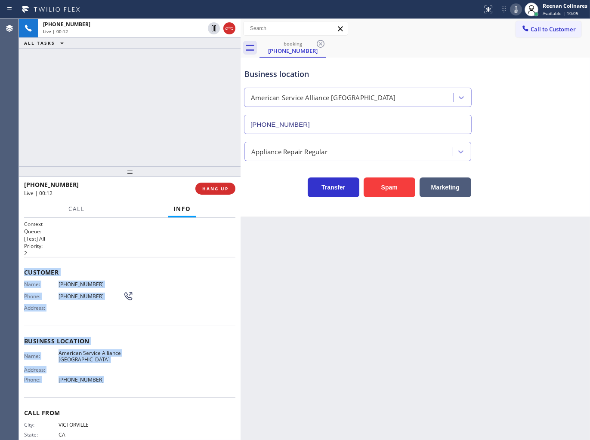
drag, startPoint x: 22, startPoint y: 267, endPoint x: 118, endPoint y: 392, distance: 158.0
click at [118, 392] on div "Context Queue: [Test] All Priority: 2 Customer Name: [PHONE_NUMBER] Phone: [PHO…" at bounding box center [129, 329] width 221 height 223
copy div "Customer Name: [PHONE_NUMBER] Phone: [PHONE_NUMBER] Address: Business location …"
drag, startPoint x: 514, startPoint y: 10, endPoint x: 470, endPoint y: 29, distance: 47.6
click at [514, 10] on icon at bounding box center [515, 9] width 10 height 10
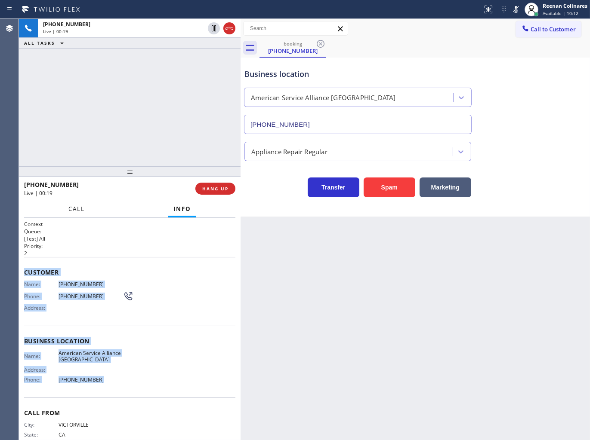
click at [76, 203] on button "Call" at bounding box center [76, 209] width 27 height 17
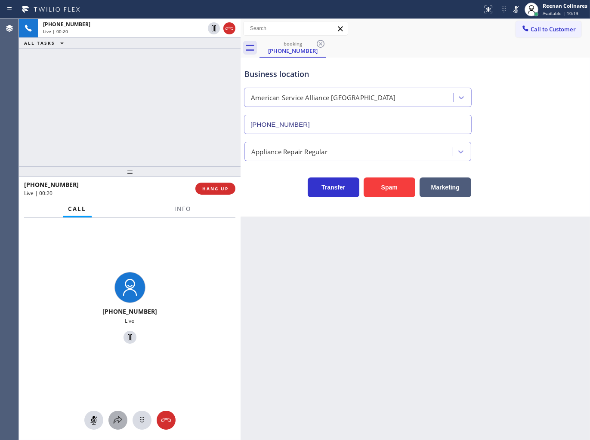
click at [118, 421] on icon at bounding box center [118, 420] width 10 height 10
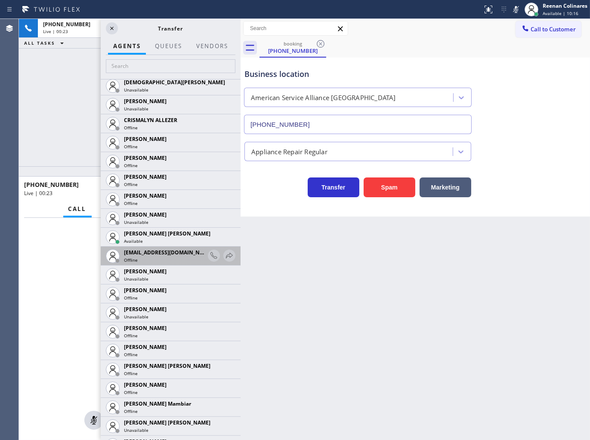
scroll to position [382, 0]
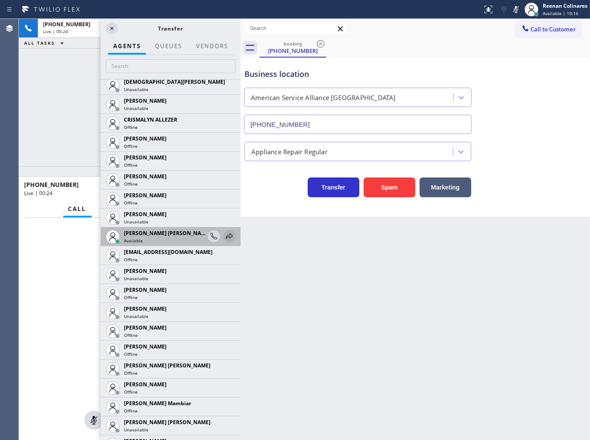
click at [224, 235] on icon at bounding box center [229, 236] width 10 height 10
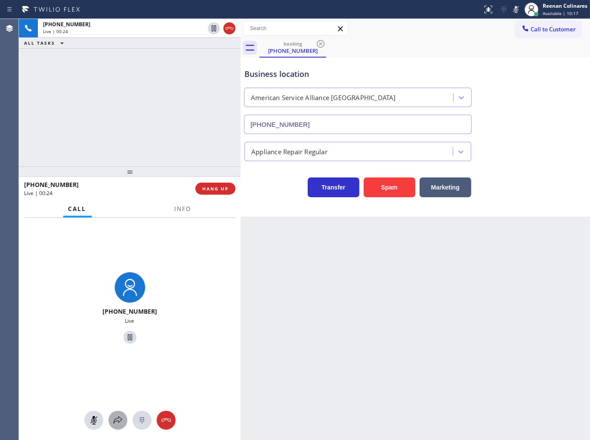
click at [118, 421] on icon at bounding box center [118, 420] width 10 height 10
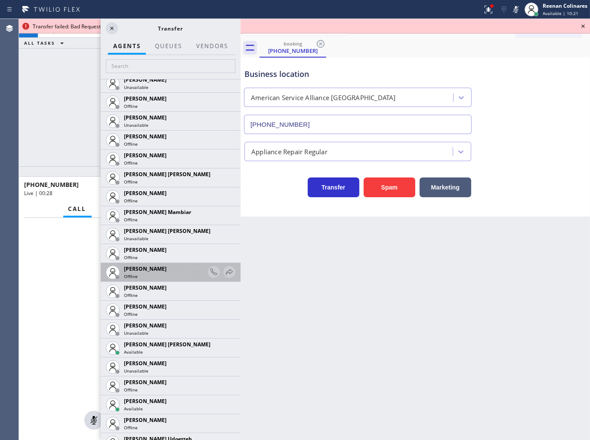
scroll to position [621, 0]
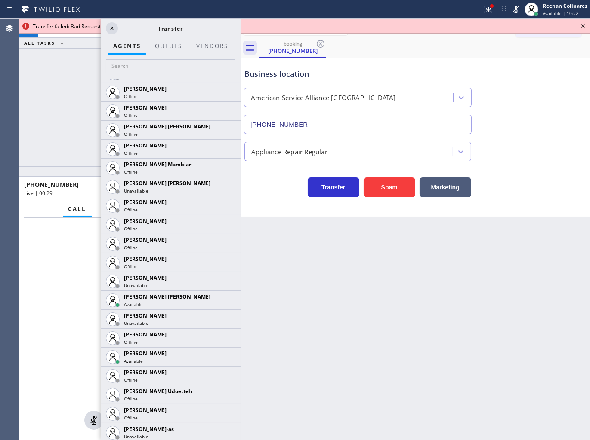
drag, startPoint x: 222, startPoint y: 302, endPoint x: 209, endPoint y: 302, distance: 13.3
click at [0, 0] on icon at bounding box center [0, 0] width 0 height 0
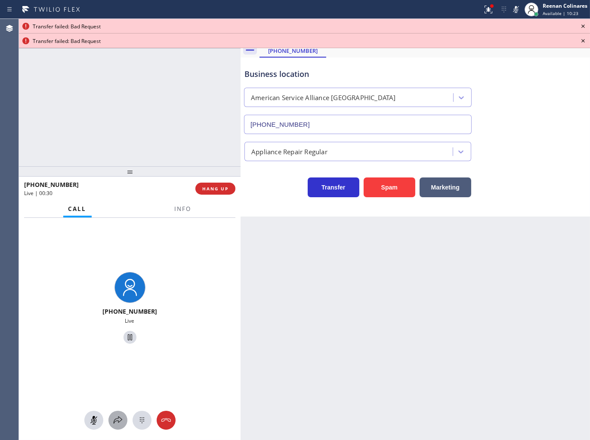
click at [117, 421] on icon at bounding box center [118, 420] width 10 height 10
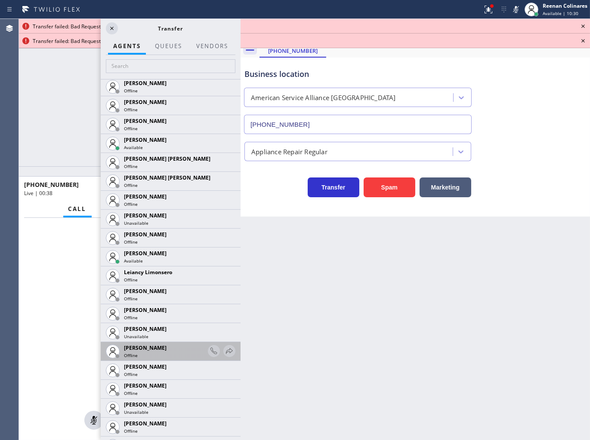
scroll to position [1338, 0]
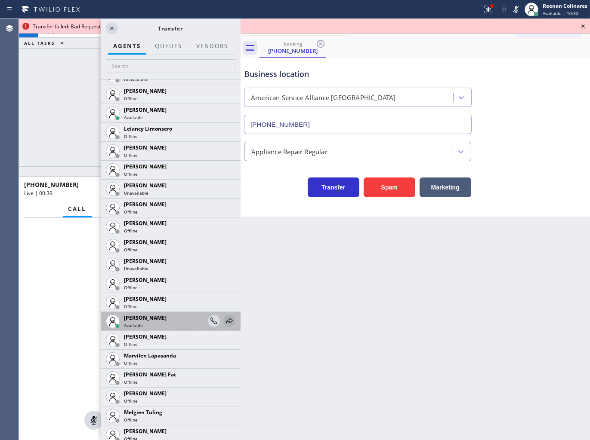
click at [224, 318] on icon at bounding box center [229, 321] width 10 height 10
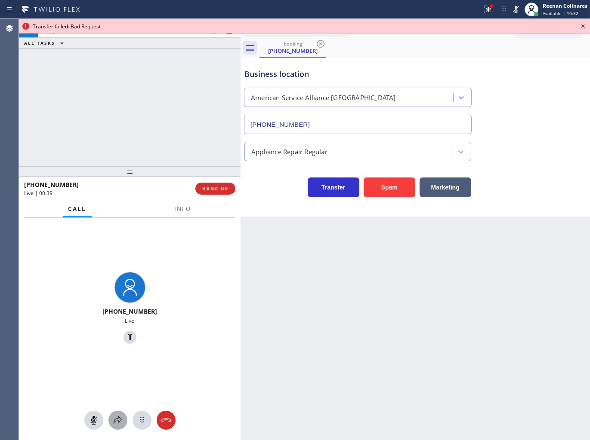
click at [115, 420] on icon at bounding box center [118, 420] width 10 height 10
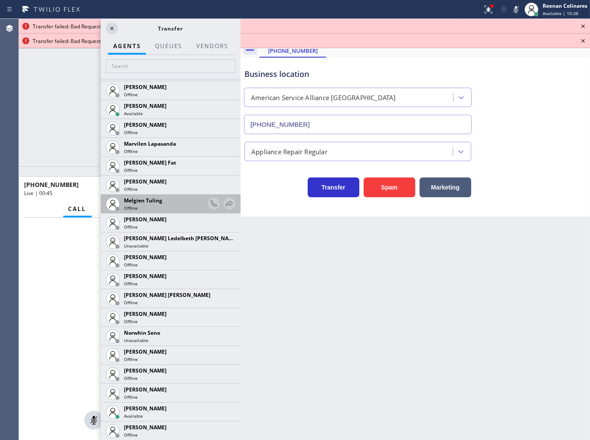
scroll to position [1528, 0]
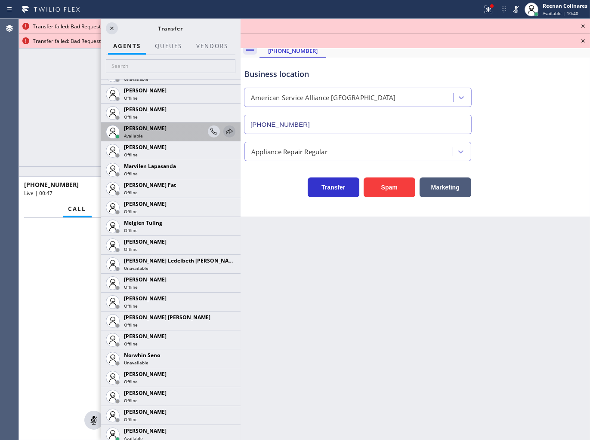
click at [226, 130] on icon at bounding box center [229, 132] width 7 height 6
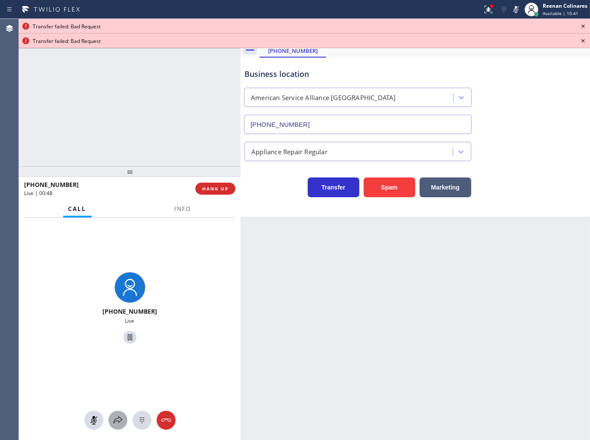
click at [117, 420] on icon at bounding box center [118, 420] width 10 height 10
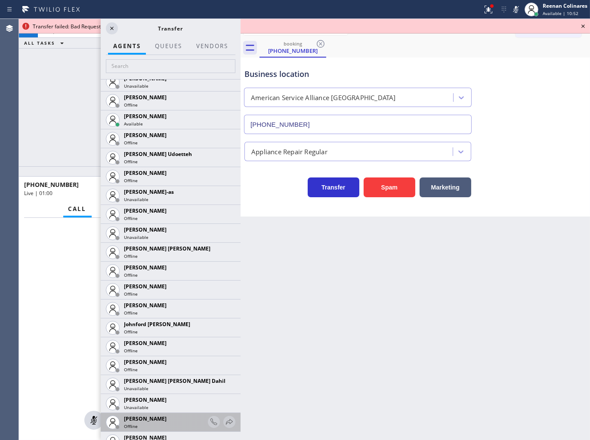
scroll to position [715, 0]
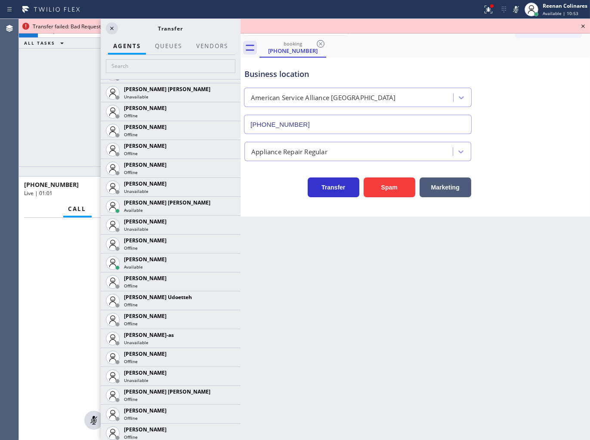
click at [0, 0] on icon at bounding box center [0, 0] width 0 height 0
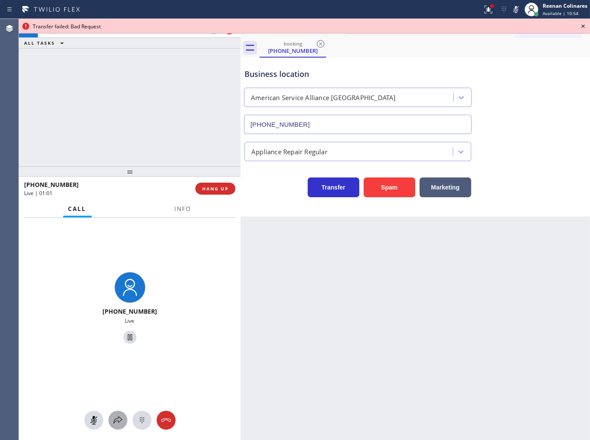
click at [112, 423] on div at bounding box center [117, 420] width 19 height 10
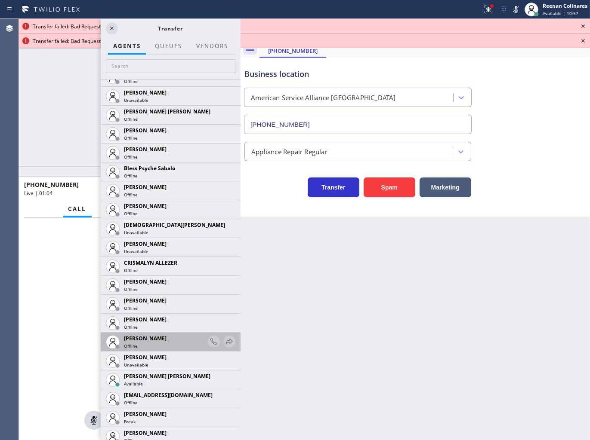
scroll to position [334, 0]
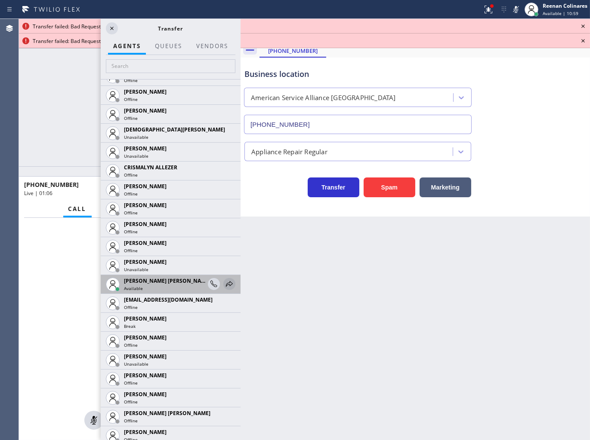
click at [224, 285] on icon at bounding box center [229, 284] width 10 height 10
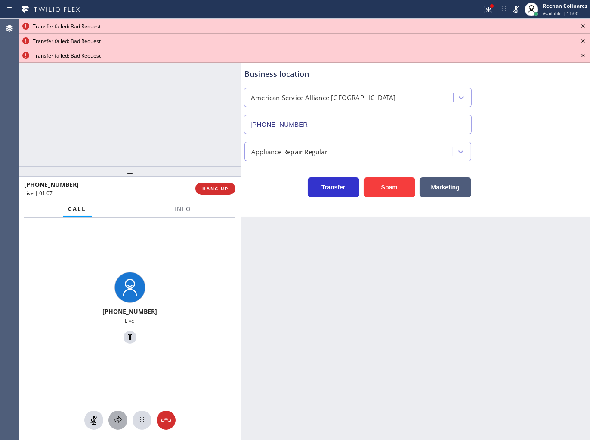
click at [117, 416] on icon at bounding box center [118, 420] width 10 height 10
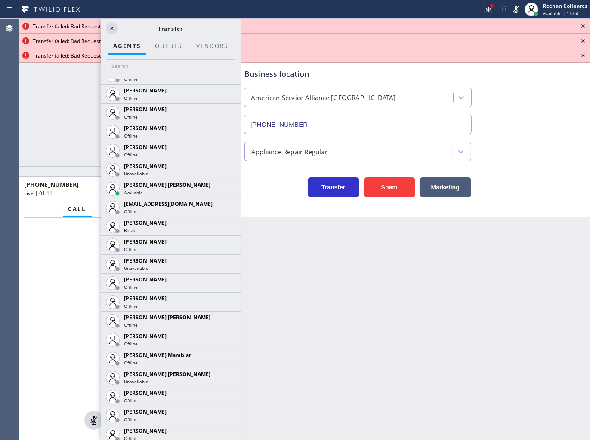
scroll to position [573, 0]
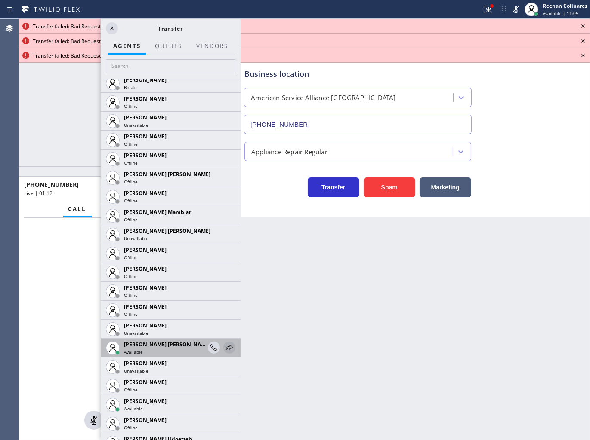
click at [226, 347] on icon at bounding box center [229, 348] width 7 height 6
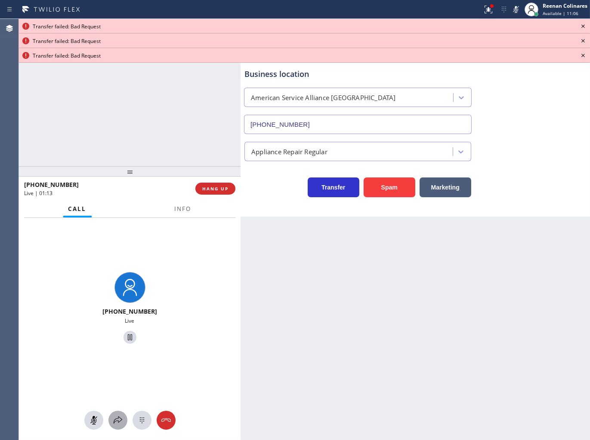
click at [115, 423] on icon at bounding box center [118, 420] width 10 height 10
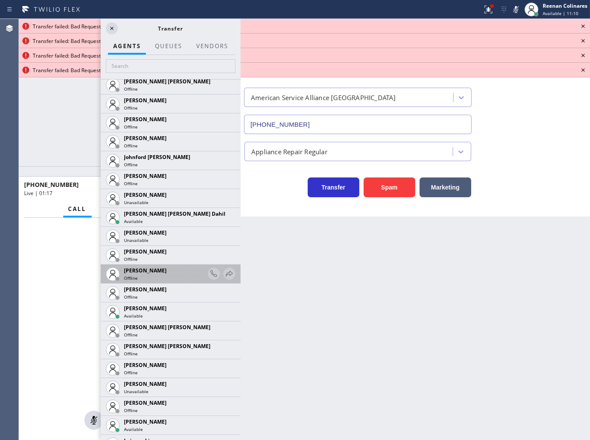
scroll to position [1099, 0]
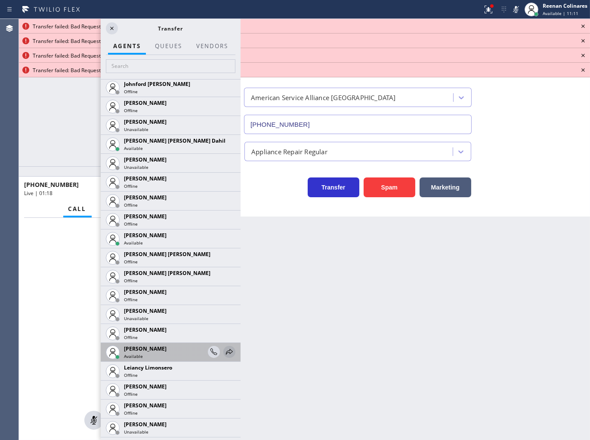
click at [224, 349] on icon at bounding box center [229, 352] width 10 height 10
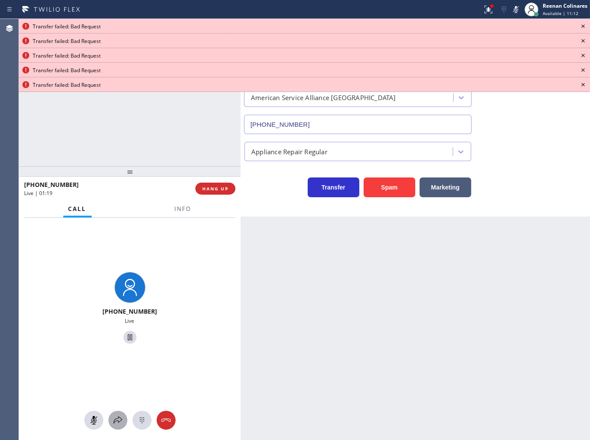
click at [117, 417] on icon at bounding box center [118, 420] width 10 height 10
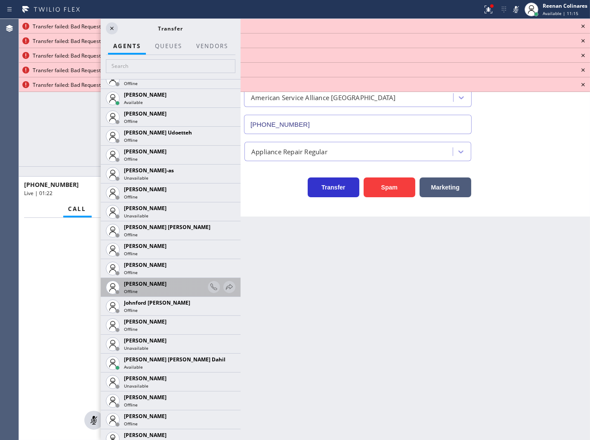
scroll to position [908, 0]
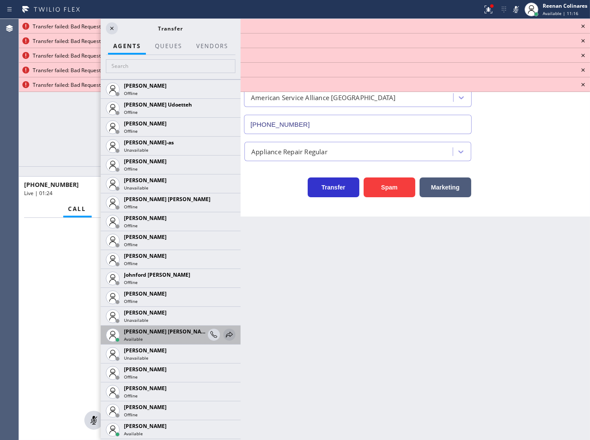
click at [226, 336] on icon at bounding box center [229, 335] width 7 height 6
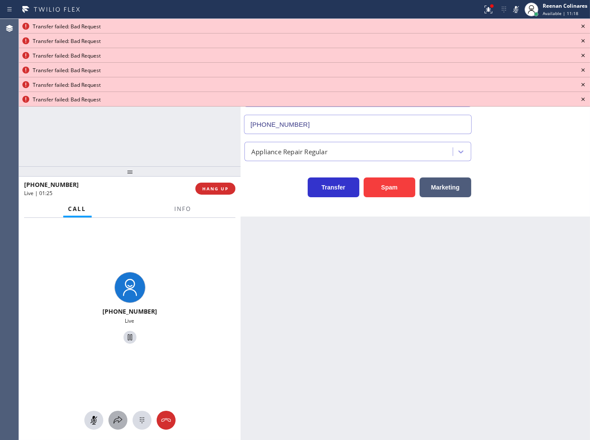
click at [119, 417] on button at bounding box center [117, 420] width 19 height 19
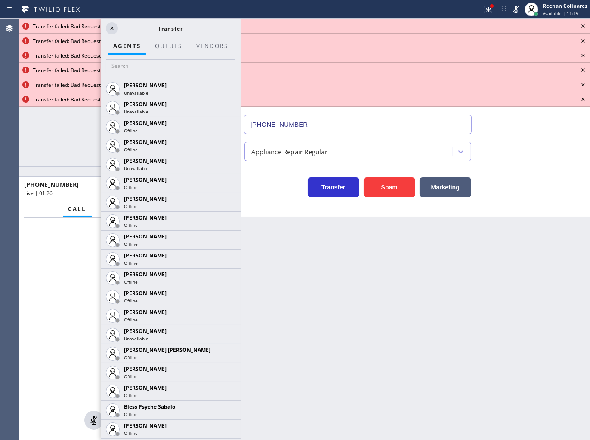
click at [583, 26] on icon at bounding box center [582, 26] width 3 height 3
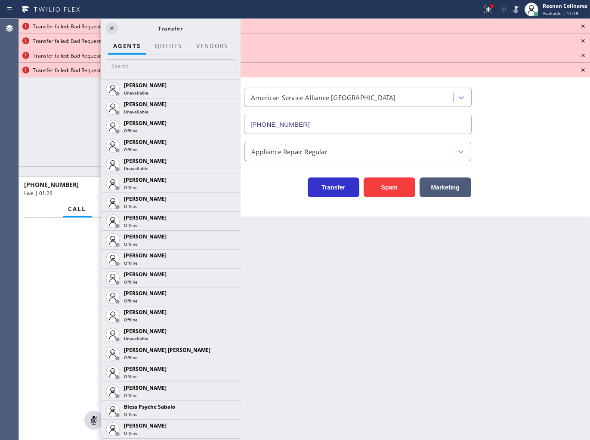
click at [583, 26] on icon at bounding box center [582, 26] width 3 height 3
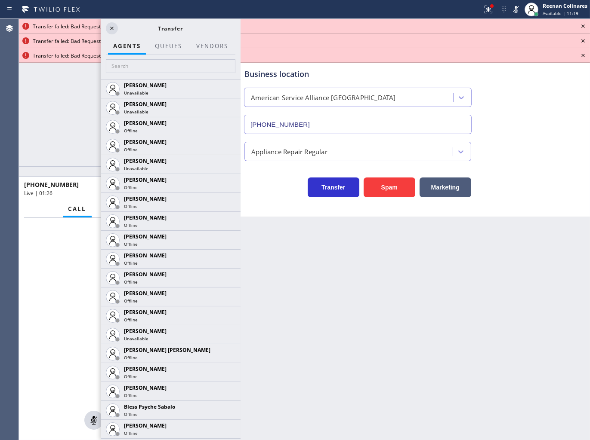
click at [583, 26] on icon at bounding box center [582, 26] width 3 height 3
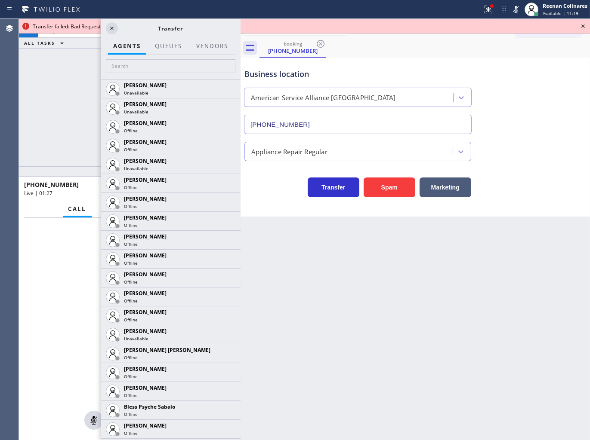
click at [583, 26] on icon at bounding box center [582, 26] width 3 height 3
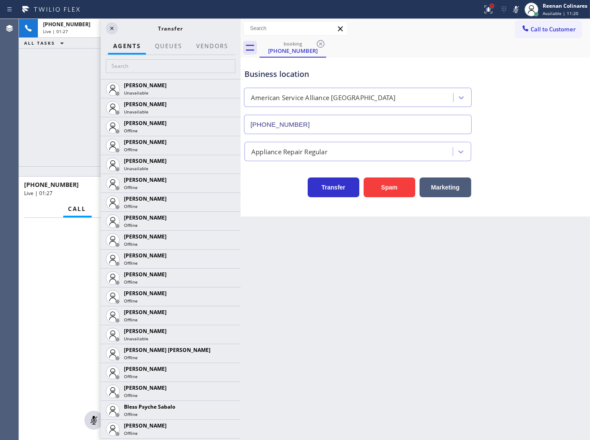
click at [490, 6] on div at bounding box center [491, 5] width 3 height 3
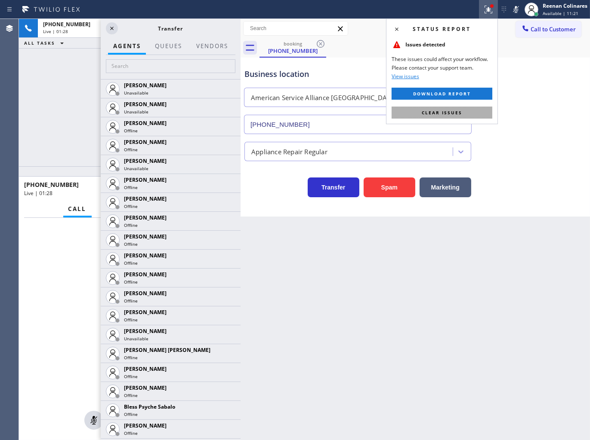
click at [462, 117] on button "Clear issues" at bounding box center [441, 113] width 101 height 12
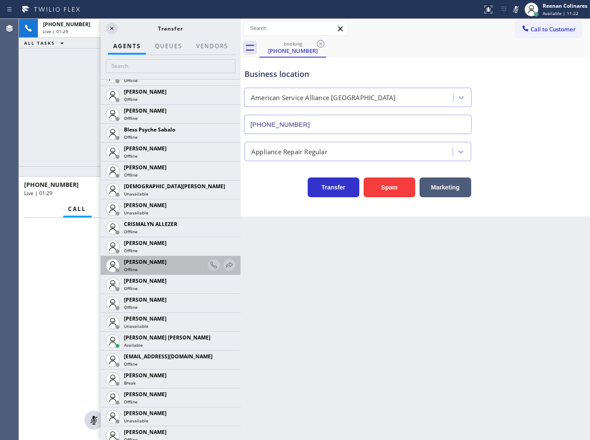
scroll to position [286, 0]
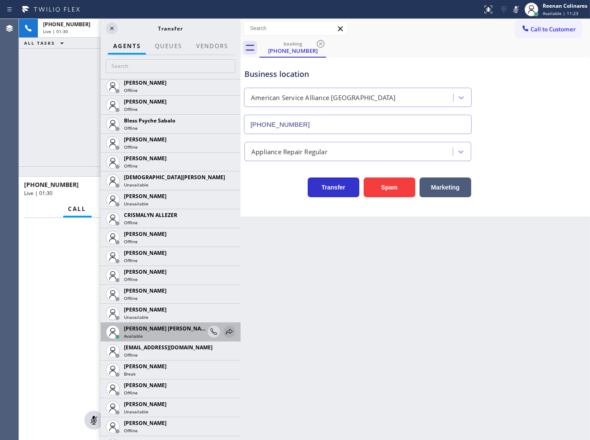
click at [224, 334] on icon at bounding box center [229, 332] width 10 height 10
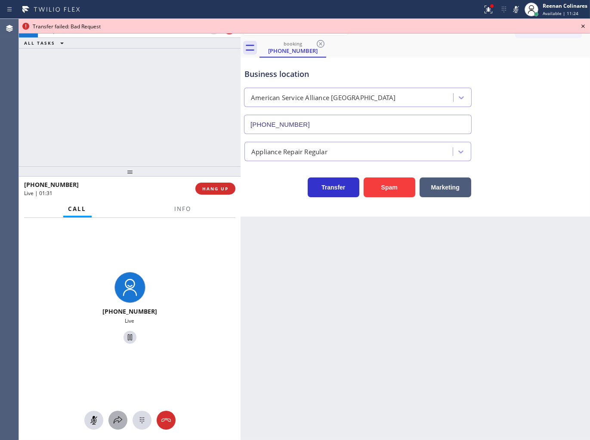
click at [113, 424] on icon at bounding box center [118, 420] width 10 height 10
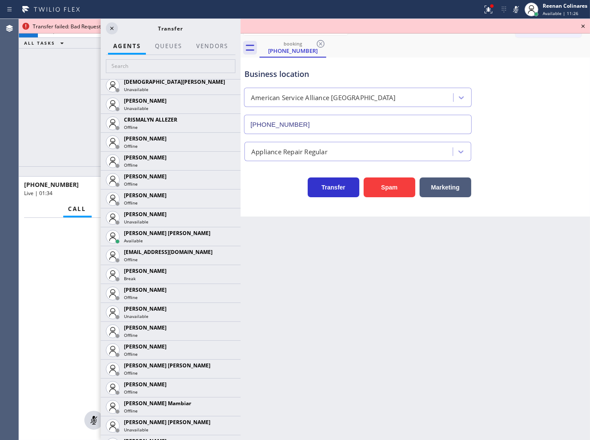
scroll to position [621, 0]
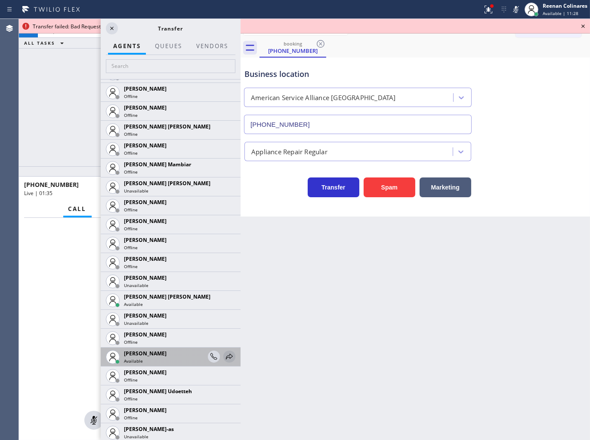
click at [224, 353] on icon at bounding box center [229, 357] width 10 height 10
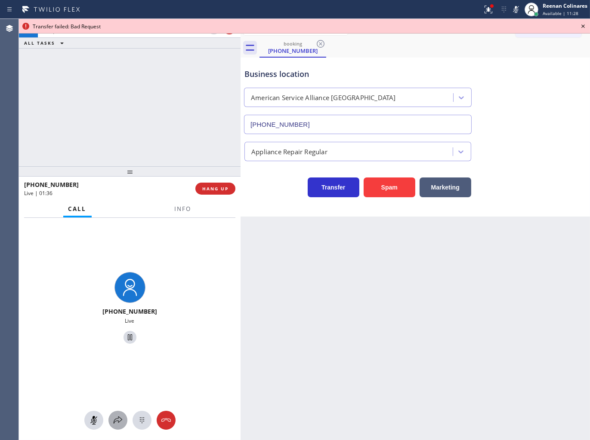
click at [120, 418] on icon at bounding box center [118, 420] width 10 height 10
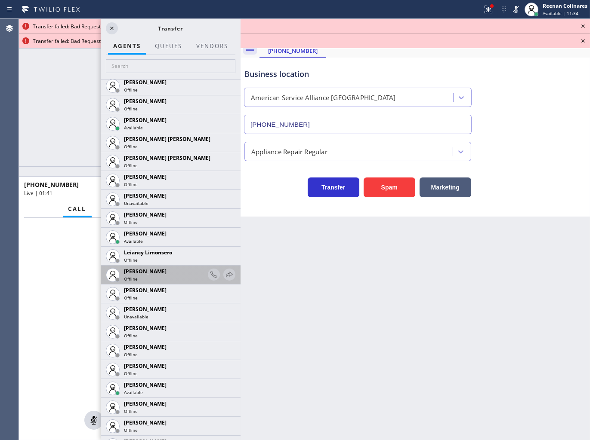
scroll to position [1338, 0]
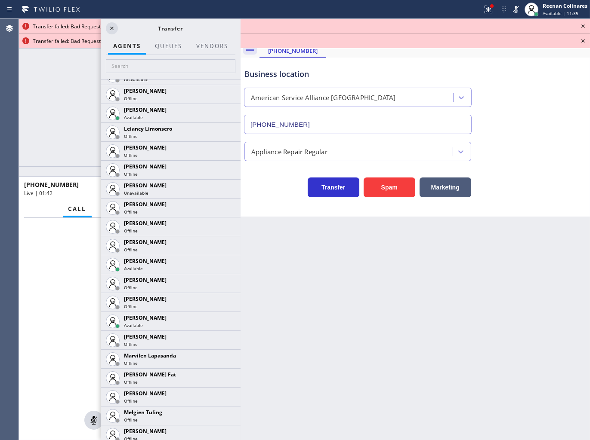
click at [0, 0] on icon at bounding box center [0, 0] width 0 height 0
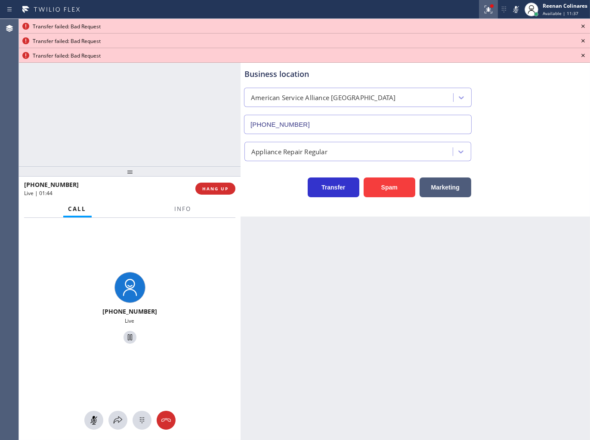
click at [486, 8] on icon at bounding box center [488, 9] width 10 height 10
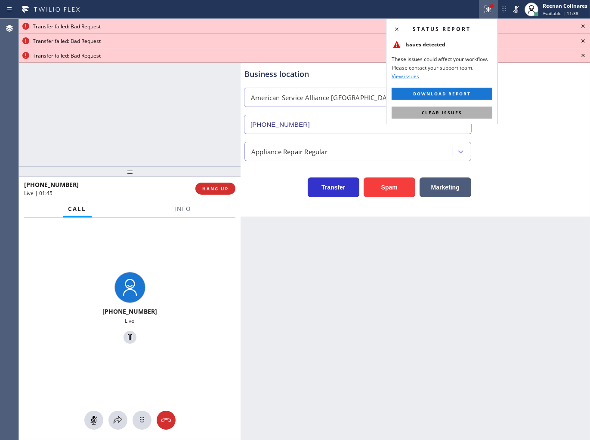
click at [484, 112] on button "Clear issues" at bounding box center [441, 113] width 101 height 12
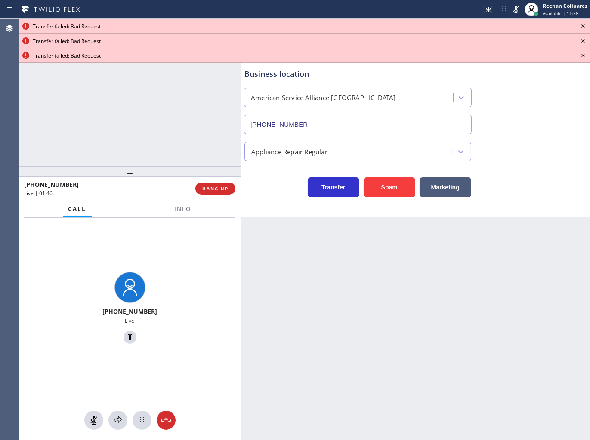
click at [575, 25] on div "Transfer failed: Bad Request" at bounding box center [304, 26] width 543 height 7
click at [579, 25] on icon at bounding box center [583, 26] width 10 height 10
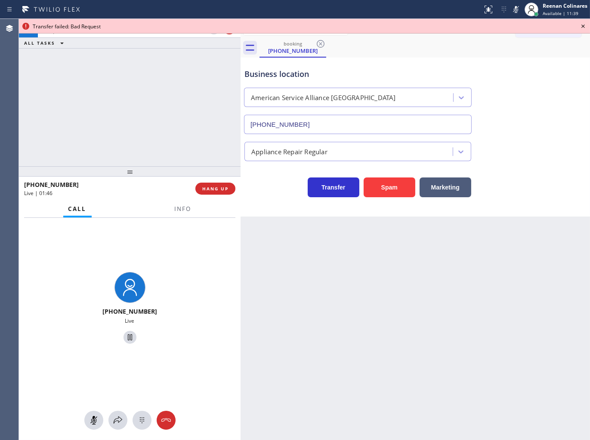
click at [581, 25] on icon at bounding box center [583, 26] width 10 height 10
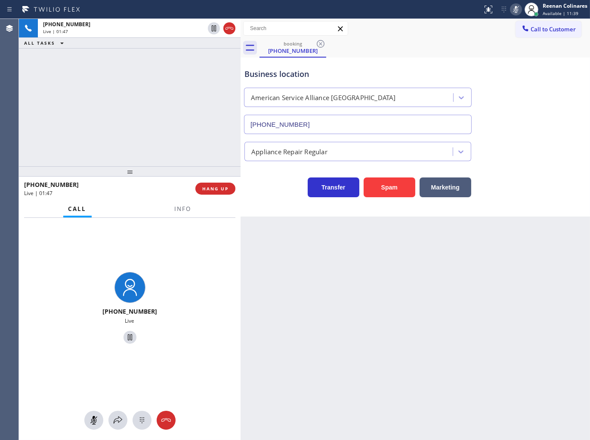
click at [513, 13] on icon at bounding box center [515, 9] width 10 height 10
click at [176, 212] on span "Info" at bounding box center [183, 209] width 17 height 8
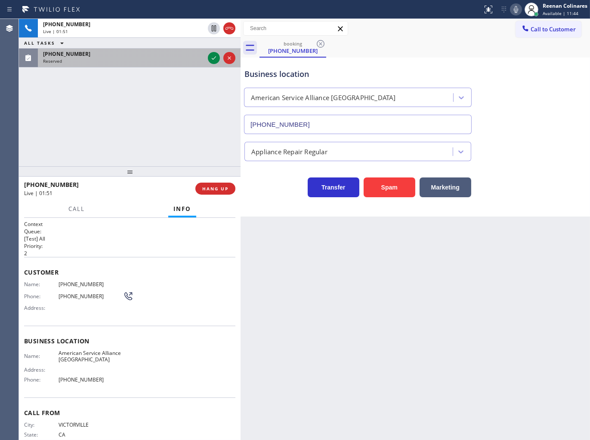
click at [168, 61] on div "Reserved" at bounding box center [123, 61] width 161 height 6
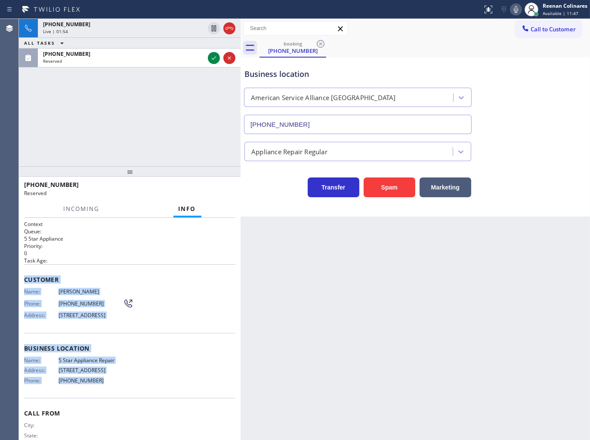
drag, startPoint x: 24, startPoint y: 274, endPoint x: 285, endPoint y: 430, distance: 304.3
click at [144, 392] on div "Context Queue: 5 Star Appliance Priority: 0 Task Age: Customer Name: [PERSON_NA…" at bounding box center [129, 342] width 211 height 243
copy div "Customer Name: [PERSON_NAME] Phone: [PHONE_NUMBER] Address: [STREET_ADDRESS] Bu…"
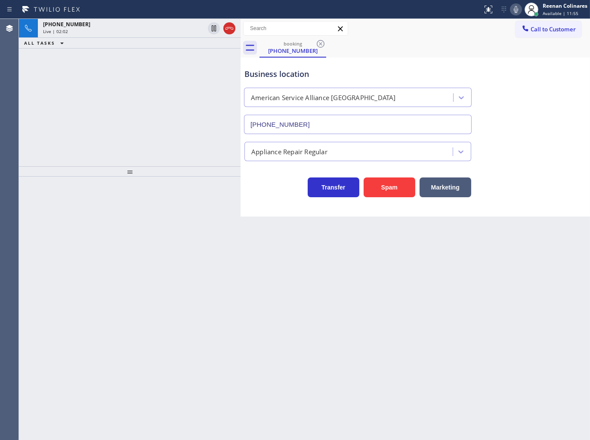
click at [141, 38] on div "ALL TASKS ALL TASKS ACTIVE TASKS TASKS IN WRAP UP" at bounding box center [129, 43] width 221 height 11
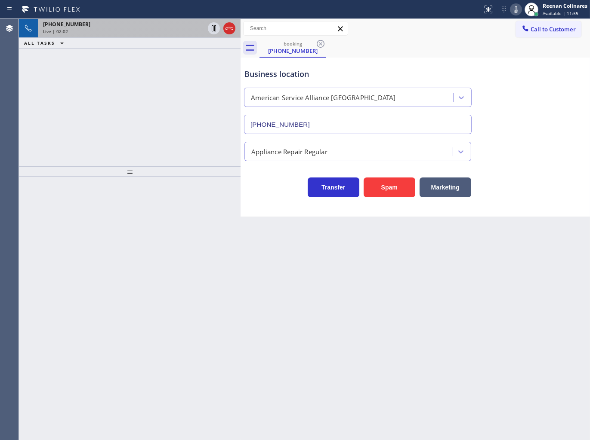
click at [151, 26] on div "[PHONE_NUMBER]" at bounding box center [123, 24] width 161 height 7
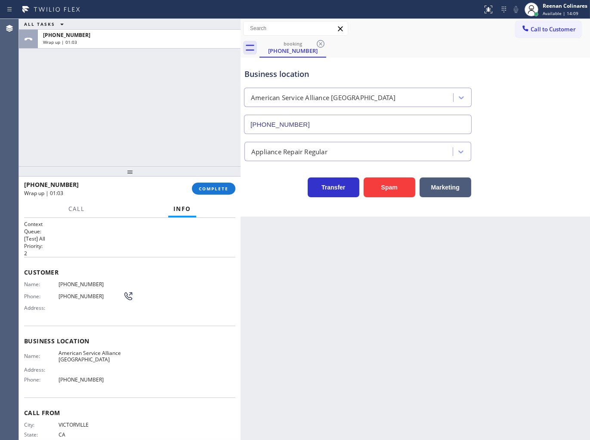
drag, startPoint x: 488, startPoint y: 40, endPoint x: 398, endPoint y: 68, distance: 94.4
click at [488, 40] on div "booking [PHONE_NUMBER]" at bounding box center [424, 47] width 330 height 19
click at [221, 184] on button "COMPLETE" at bounding box center [213, 189] width 43 height 12
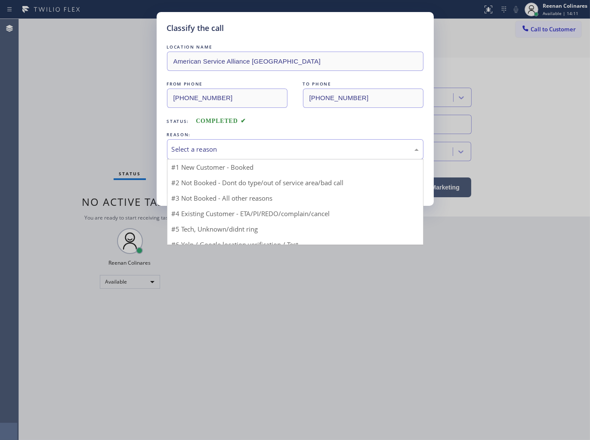
click at [246, 158] on div "Select a reason" at bounding box center [295, 149] width 256 height 20
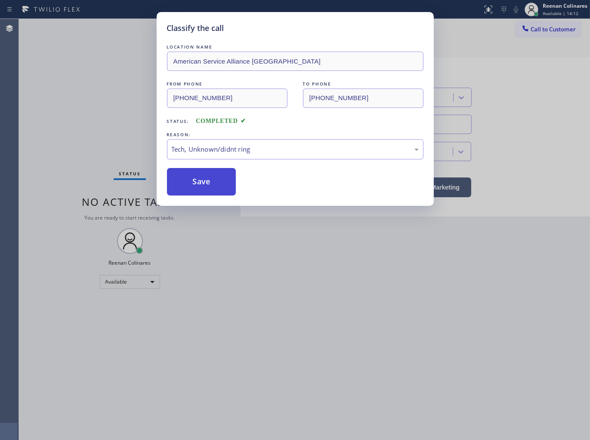
click at [190, 190] on button "Save" at bounding box center [201, 182] width 69 height 28
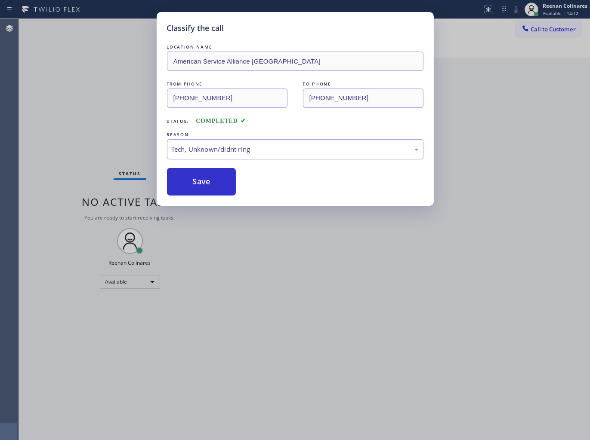
click at [80, 128] on div "Classify the call LOCATION NAME American Service Alliance Palm Desert FROM PHON…" at bounding box center [295, 220] width 590 height 440
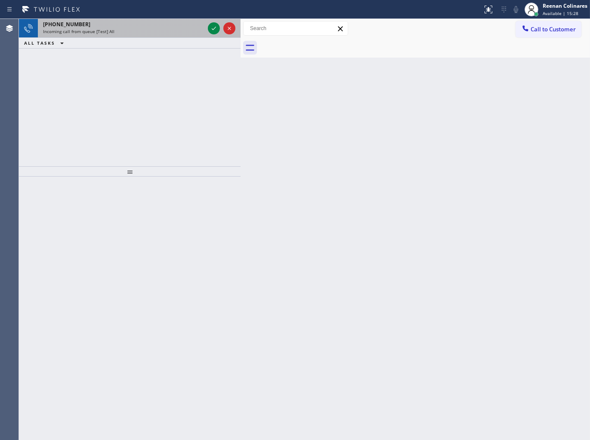
click at [147, 19] on div "[PHONE_NUMBER] Incoming call from queue [Test] All" at bounding box center [122, 28] width 168 height 19
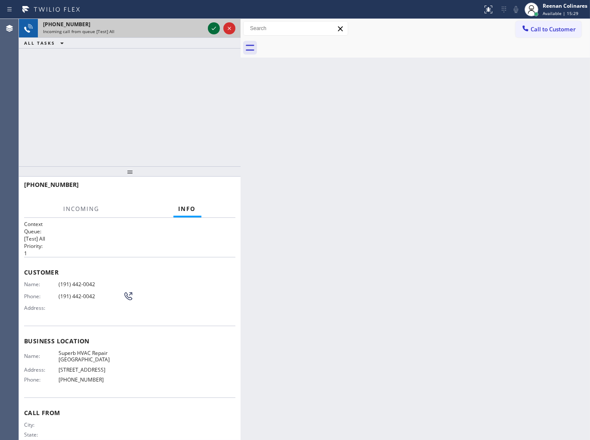
click at [211, 31] on icon at bounding box center [214, 28] width 10 height 10
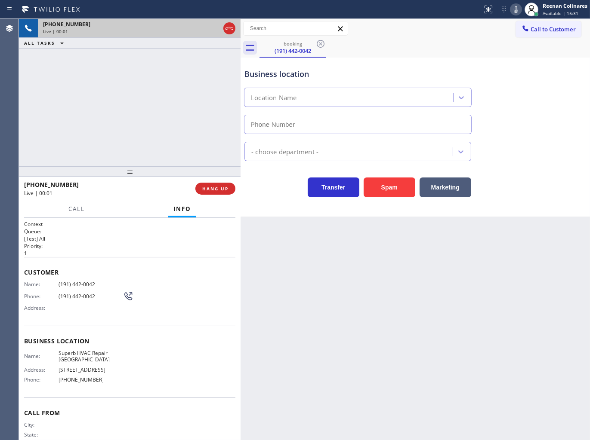
type input "[PHONE_NUMBER]"
click at [513, 12] on icon at bounding box center [515, 9] width 10 height 10
click at [513, 10] on icon at bounding box center [515, 9] width 10 height 10
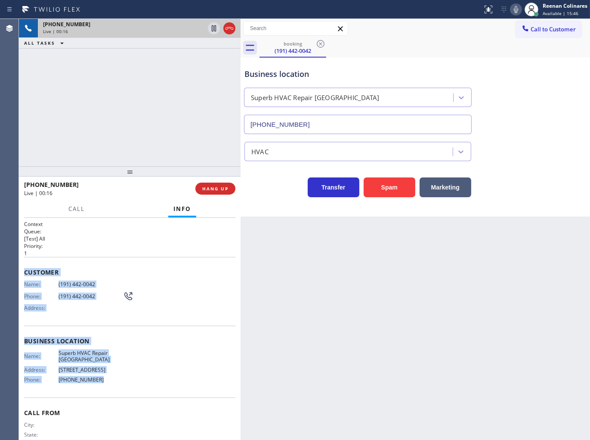
drag, startPoint x: 21, startPoint y: 269, endPoint x: 221, endPoint y: 401, distance: 240.2
click at [207, 399] on div "Context Queue: [Test] All Priority: 1 Customer Name: [PHONE_NUMBER] Phone: [PHO…" at bounding box center [129, 329] width 221 height 223
copy div "Customer Name: [PHONE_NUMBER] Phone: [PHONE_NUMBER] Address: Business location …"
click at [513, 10] on icon at bounding box center [515, 9] width 4 height 7
click at [81, 210] on span "Call" at bounding box center [76, 209] width 16 height 8
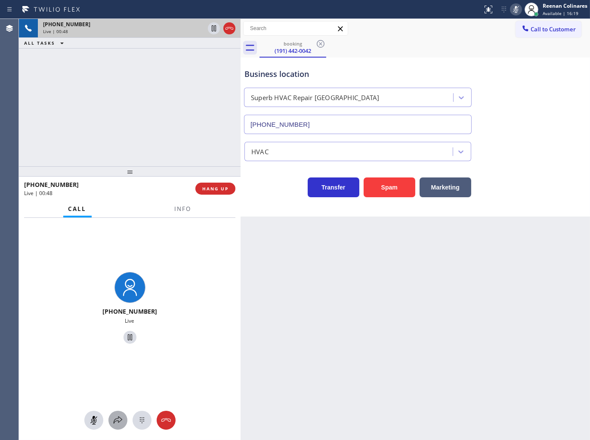
click at [123, 418] on div at bounding box center [117, 420] width 19 height 10
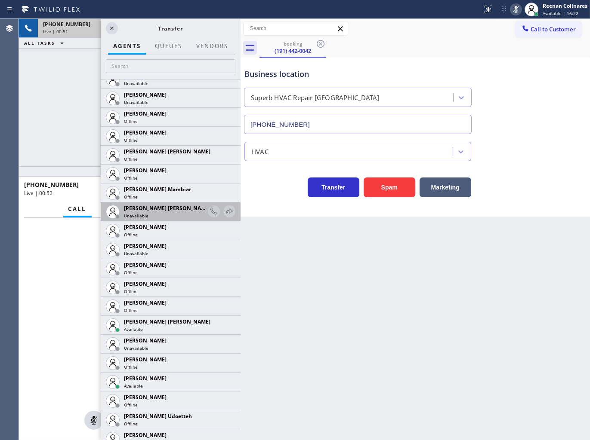
scroll to position [621, 0]
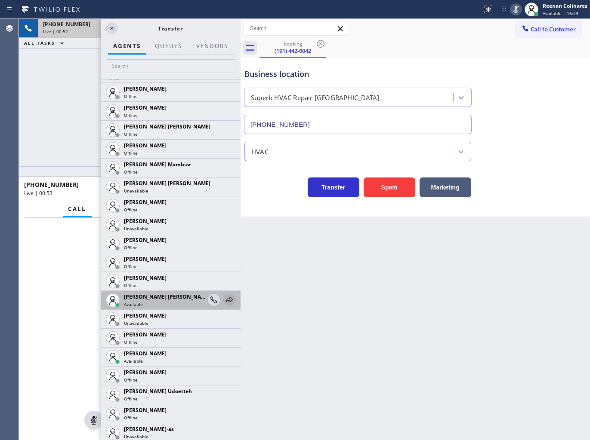
click at [224, 299] on icon at bounding box center [229, 300] width 10 height 10
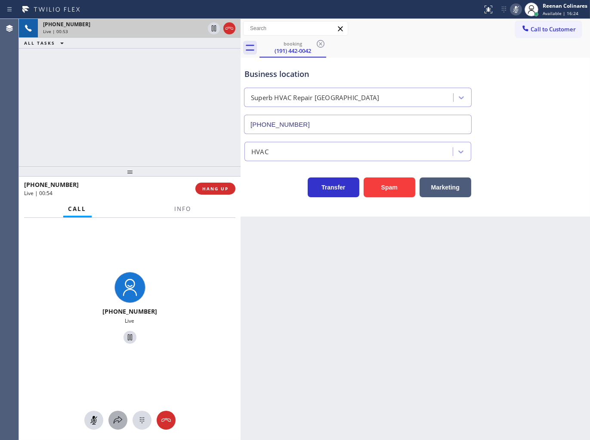
click at [118, 412] on button at bounding box center [117, 420] width 19 height 19
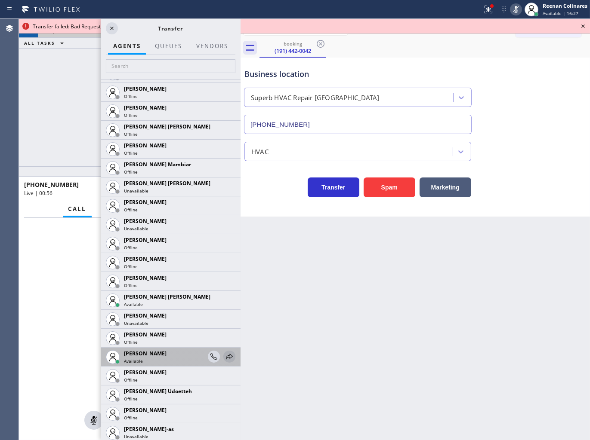
click at [224, 360] on icon at bounding box center [229, 357] width 10 height 10
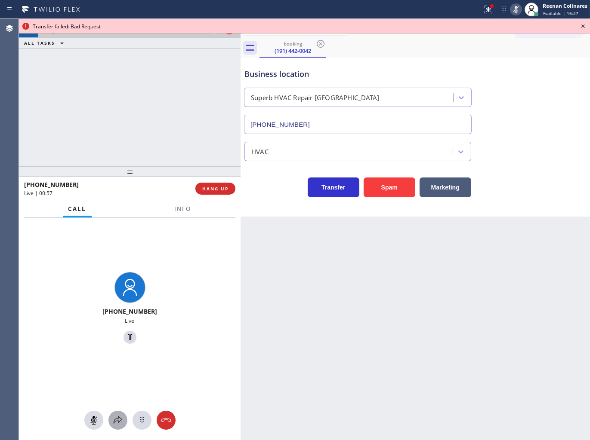
click at [117, 427] on button at bounding box center [117, 420] width 19 height 19
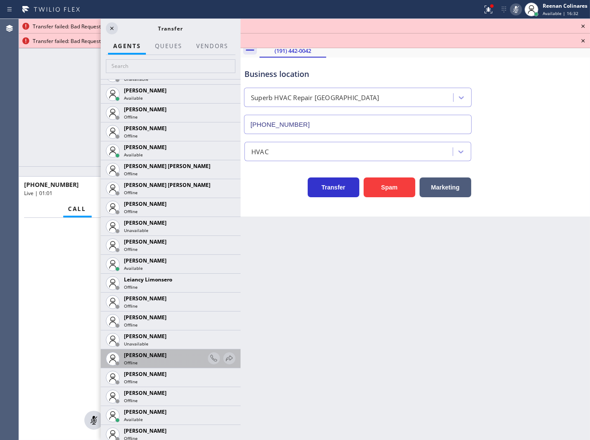
scroll to position [1338, 0]
click at [224, 360] on icon at bounding box center [229, 359] width 10 height 10
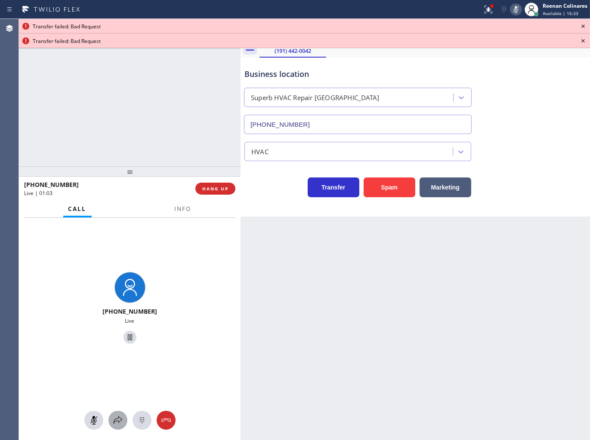
click at [120, 419] on icon at bounding box center [118, 420] width 9 height 7
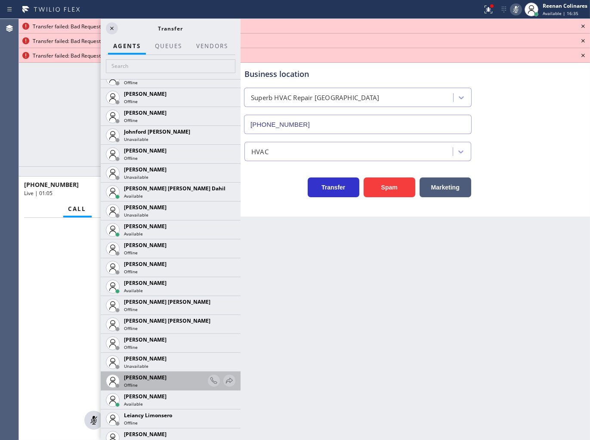
scroll to position [1290, 0]
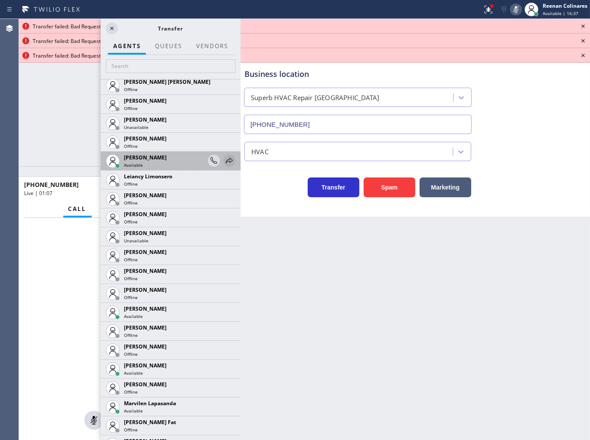
click at [224, 163] on icon at bounding box center [229, 161] width 10 height 10
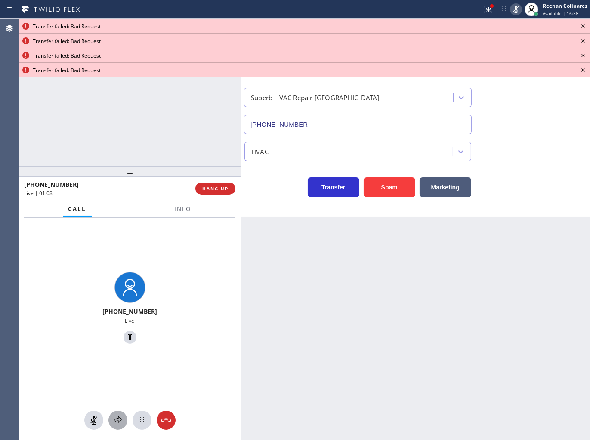
click at [114, 419] on icon at bounding box center [118, 420] width 10 height 10
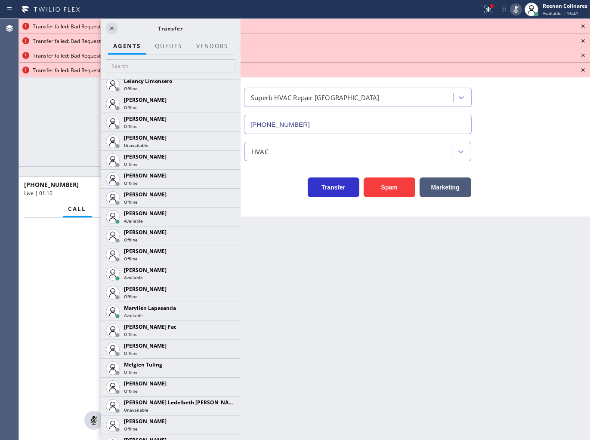
scroll to position [1624, 0]
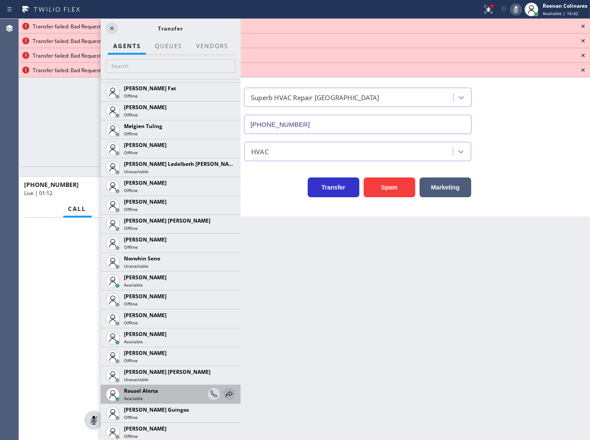
click at [226, 394] on icon at bounding box center [229, 394] width 7 height 6
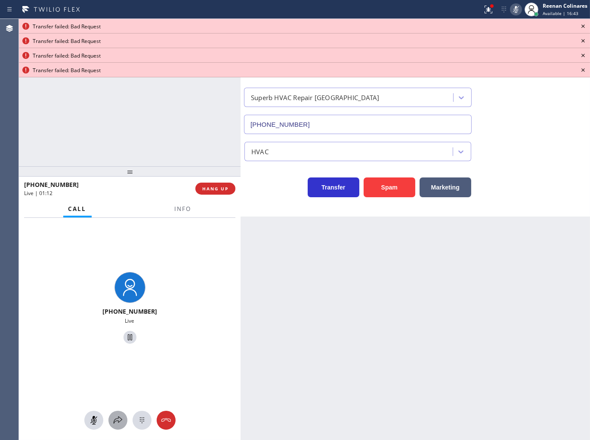
click at [115, 424] on icon at bounding box center [118, 420] width 10 height 10
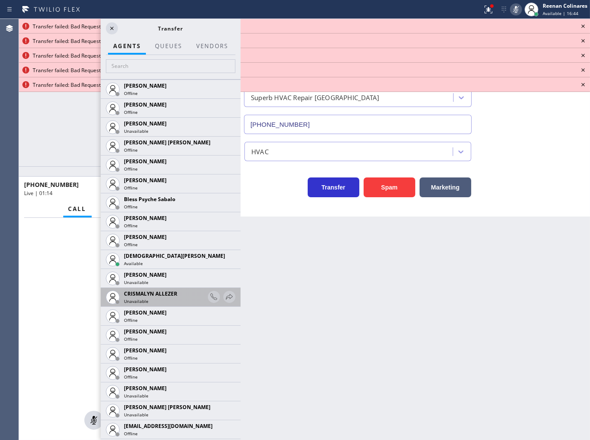
scroll to position [239, 0]
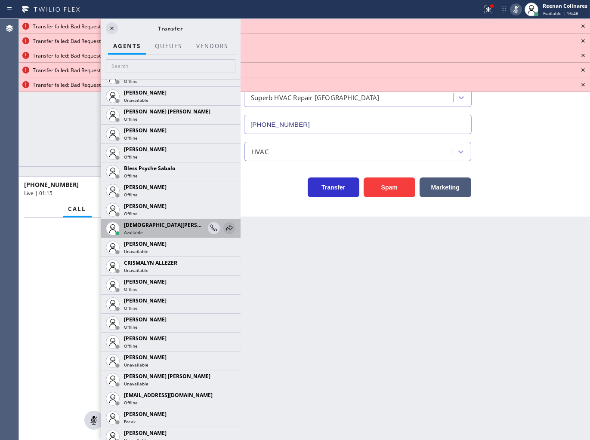
click at [224, 228] on icon at bounding box center [229, 228] width 10 height 10
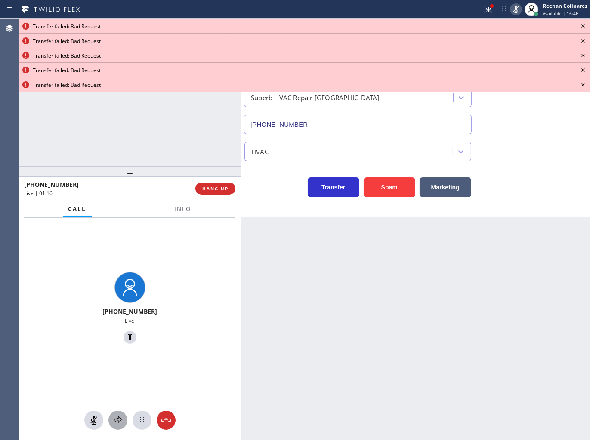
click at [117, 421] on icon at bounding box center [118, 420] width 10 height 10
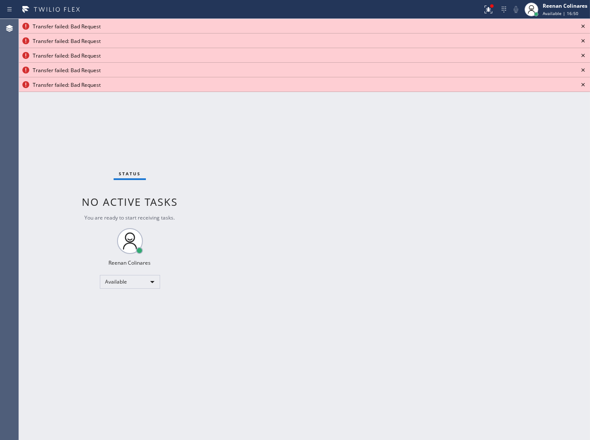
drag, startPoint x: 465, startPoint y: 265, endPoint x: 461, endPoint y: 261, distance: 5.2
click at [461, 261] on div "Back to Dashboard Change Sender ID Customers Technicians Select a contact Outbo…" at bounding box center [414, 229] width 349 height 421
drag, startPoint x: 485, startPoint y: 10, endPoint x: 485, endPoint y: 19, distance: 9.0
click at [485, 10] on icon at bounding box center [488, 9] width 10 height 10
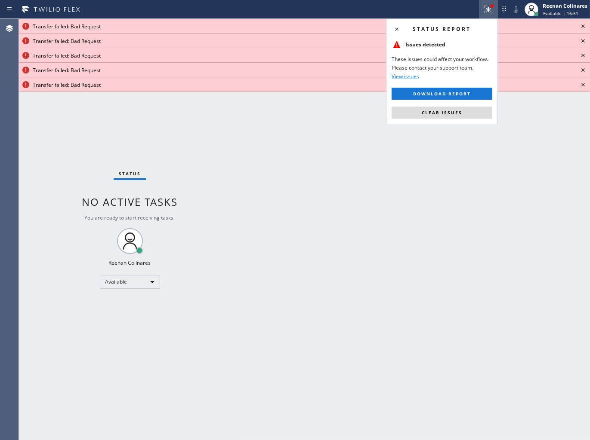
click at [473, 118] on button "Clear issues" at bounding box center [441, 113] width 101 height 12
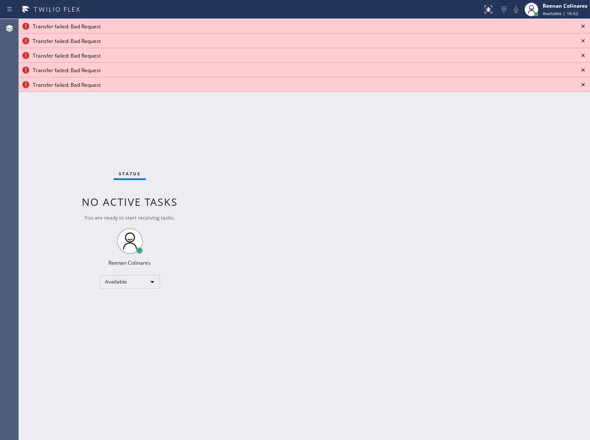
click at [582, 25] on icon at bounding box center [583, 26] width 10 height 10
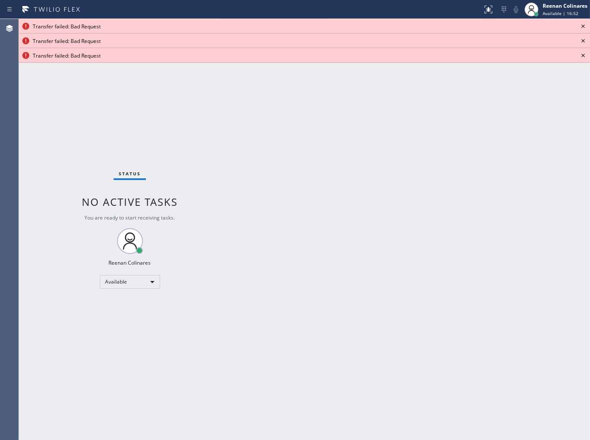
click at [582, 25] on icon at bounding box center [583, 26] width 10 height 10
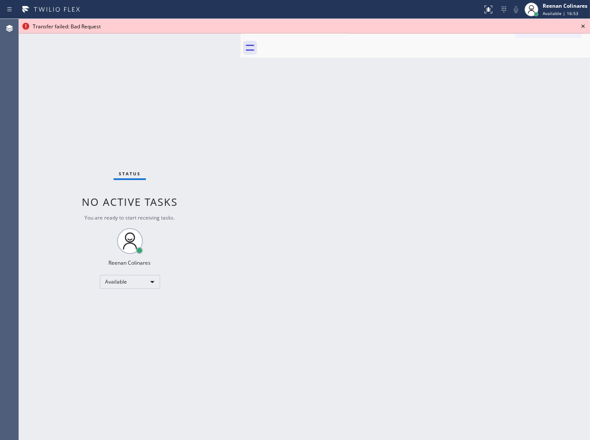
click at [582, 25] on icon at bounding box center [583, 26] width 10 height 10
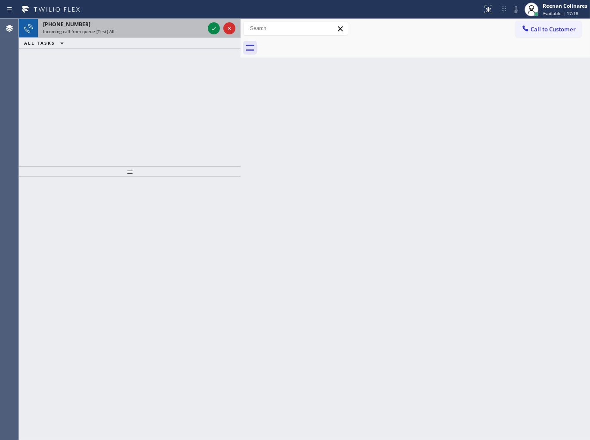
click at [114, 34] on div "Incoming call from queue [Test] All" at bounding box center [123, 31] width 161 height 6
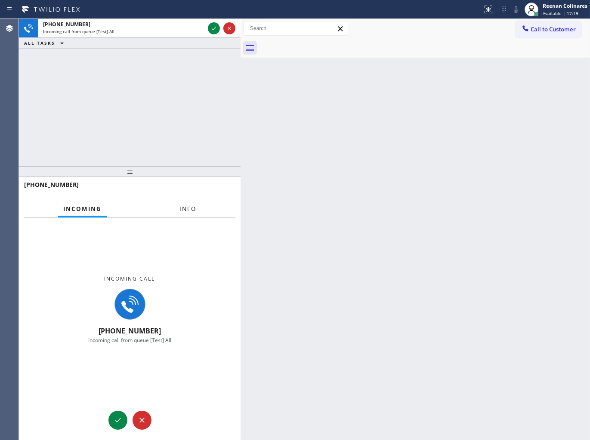
click at [197, 207] on button "Info" at bounding box center [187, 209] width 27 height 17
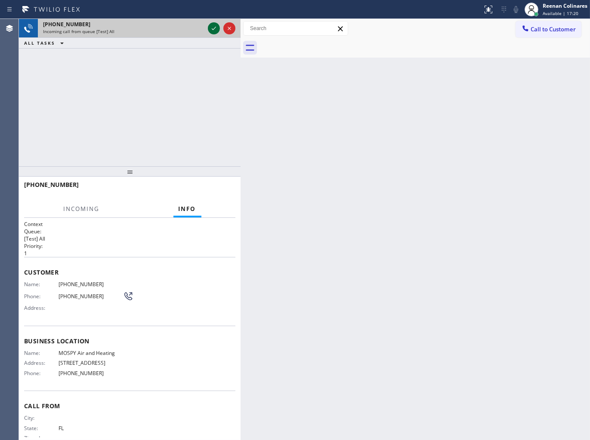
click at [210, 28] on icon at bounding box center [214, 28] width 10 height 10
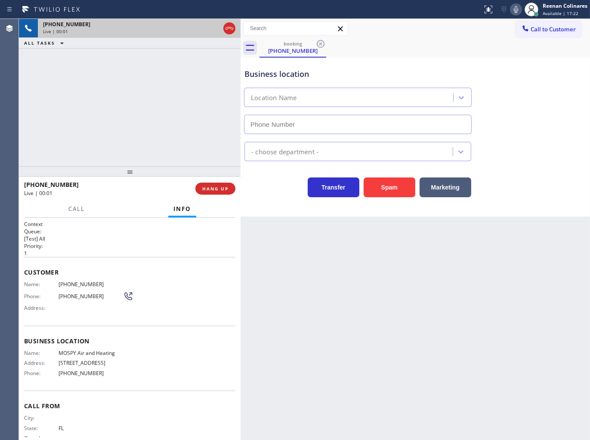
type input "[PHONE_NUMBER]"
click at [517, 13] on icon at bounding box center [515, 9] width 10 height 10
click at [517, 7] on rect at bounding box center [516, 9] width 6 height 6
click at [215, 186] on span "HANG UP" at bounding box center [215, 189] width 26 height 6
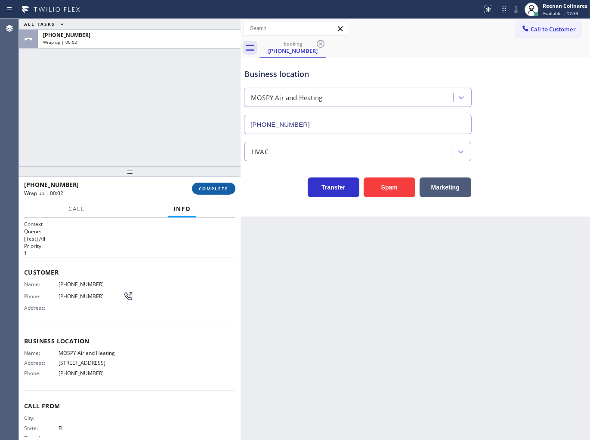
click at [220, 188] on span "COMPLETE" at bounding box center [214, 189] width 30 height 6
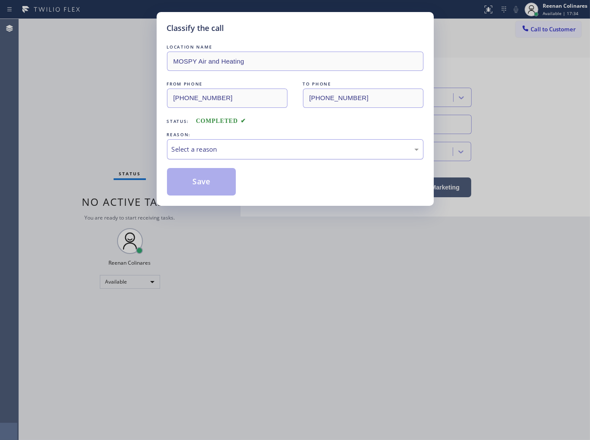
click at [252, 153] on div "Select a reason" at bounding box center [295, 149] width 247 height 10
drag, startPoint x: 202, startPoint y: 183, endPoint x: 335, endPoint y: 78, distance: 169.0
click at [202, 183] on button "Save" at bounding box center [201, 182] width 69 height 28
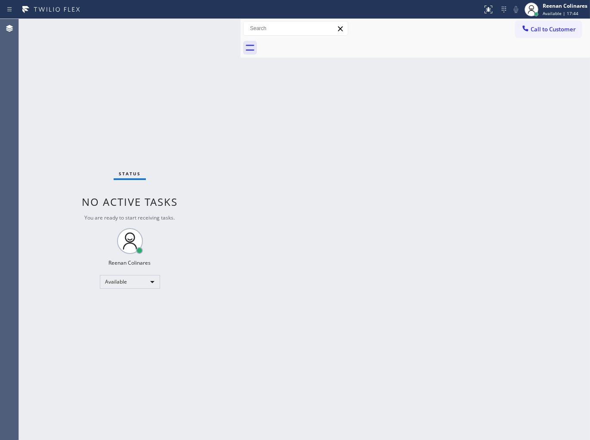
click at [351, 93] on div "Back to Dashboard Change Sender ID Customers Technicians Select a contact Outbo…" at bounding box center [414, 229] width 349 height 421
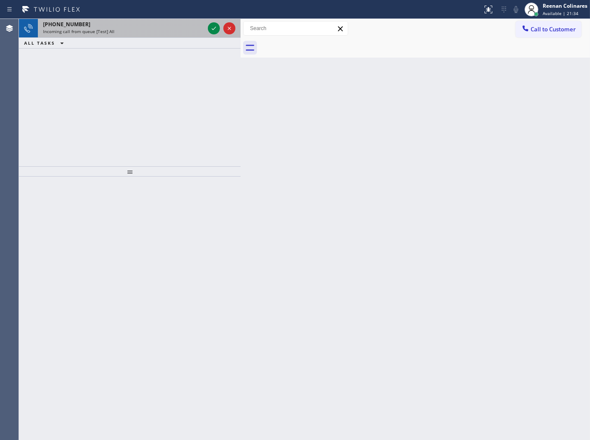
click at [161, 31] on div "Incoming call from queue [Test] All" at bounding box center [123, 31] width 161 height 6
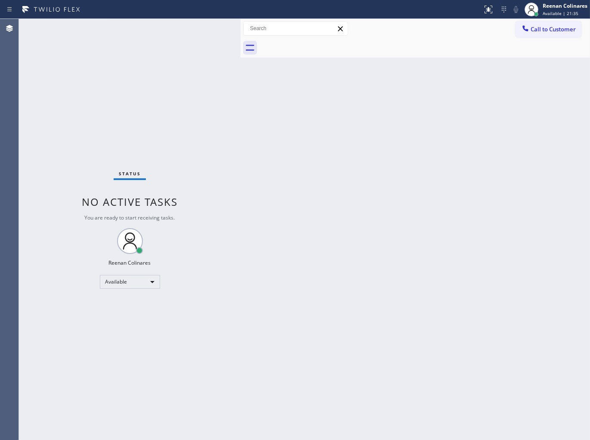
click at [192, 28] on div "Status No active tasks You are ready to start receiving tasks. Reenan Colinares…" at bounding box center [129, 229] width 221 height 421
click at [431, 246] on div "Back to Dashboard Change Sender ID Customers Technicians Select a contact Outbo…" at bounding box center [414, 229] width 349 height 421
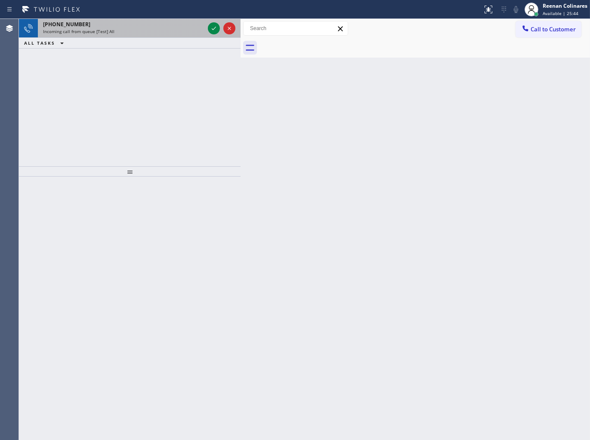
click at [147, 21] on div "[PHONE_NUMBER]" at bounding box center [123, 24] width 161 height 7
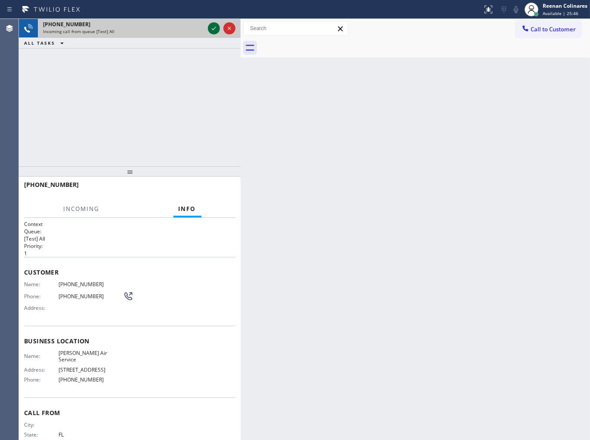
click at [213, 27] on icon at bounding box center [214, 28] width 10 height 10
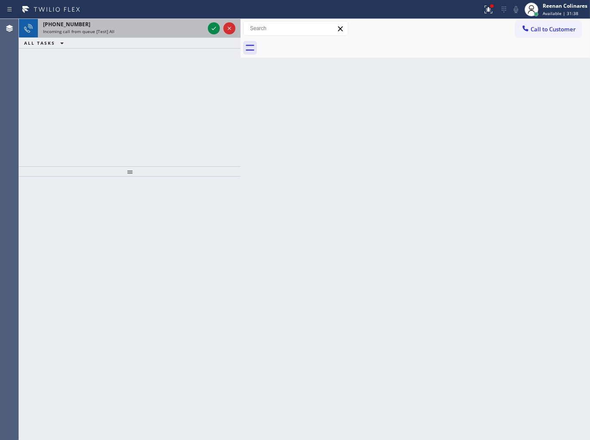
click at [169, 29] on div "Incoming call from queue [Test] All" at bounding box center [123, 31] width 161 height 6
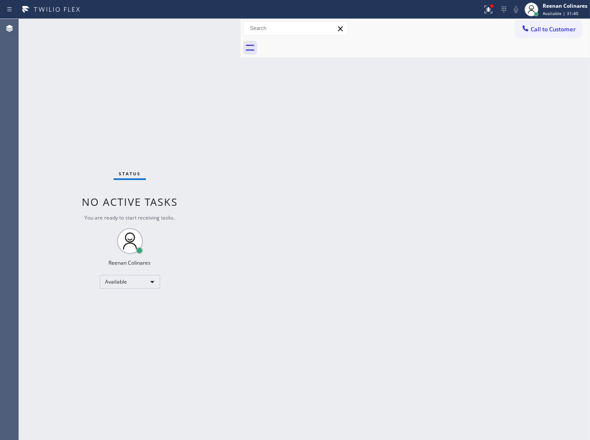
click at [212, 29] on div "Status No active tasks You are ready to start receiving tasks. Reenan Colinares…" at bounding box center [129, 229] width 221 height 421
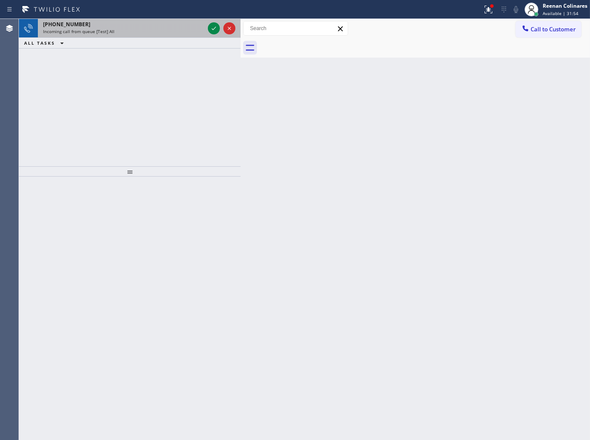
click at [153, 37] on div "[PHONE_NUMBER] Incoming call from queue [Test] All" at bounding box center [122, 28] width 168 height 19
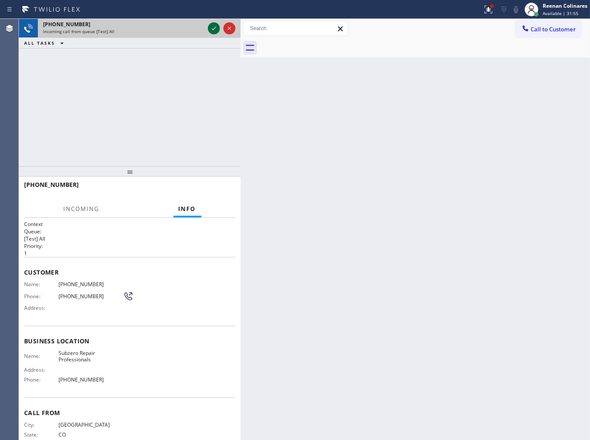
click at [209, 29] on icon at bounding box center [214, 28] width 10 height 10
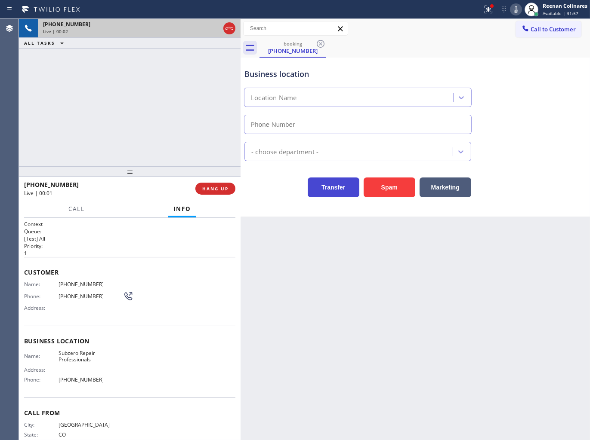
type input "[PHONE_NUMBER]"
click at [492, 13] on icon at bounding box center [488, 9] width 10 height 10
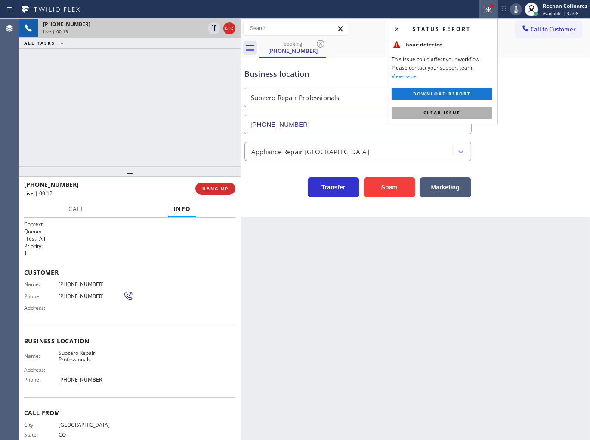
click at [467, 109] on button "Clear issue" at bounding box center [441, 113] width 101 height 12
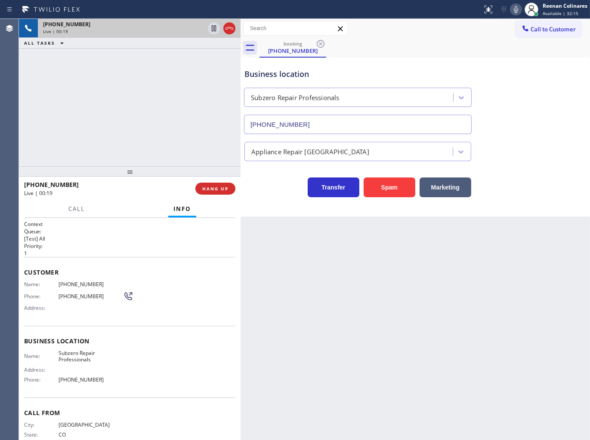
click at [515, 9] on icon at bounding box center [515, 9] width 10 height 10
click at [515, 9] on rect at bounding box center [516, 9] width 6 height 6
click at [224, 187] on span "HANG UP" at bounding box center [215, 189] width 26 height 6
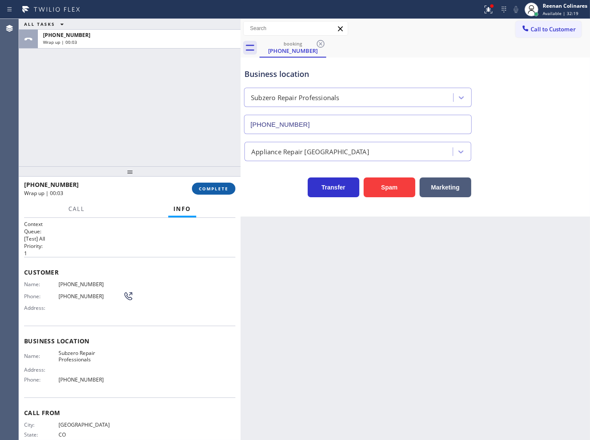
click at [224, 187] on span "COMPLETE" at bounding box center [214, 189] width 30 height 6
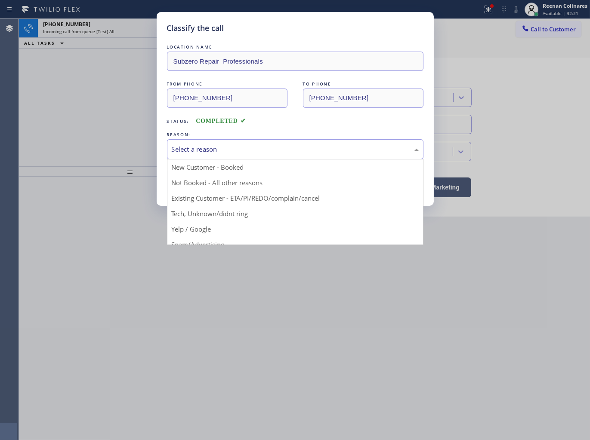
click at [246, 155] on div "Select a reason" at bounding box center [295, 149] width 256 height 20
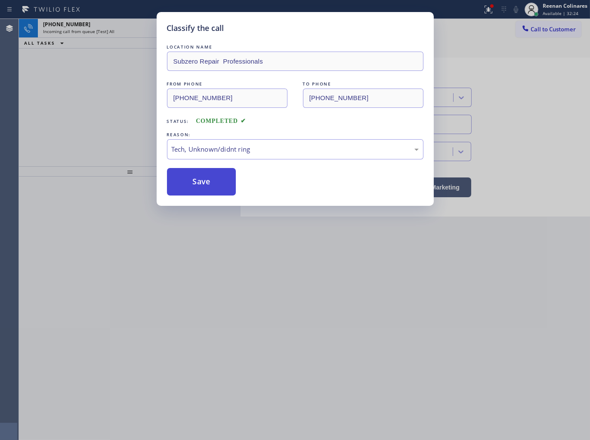
click at [195, 179] on button "Save" at bounding box center [201, 182] width 69 height 28
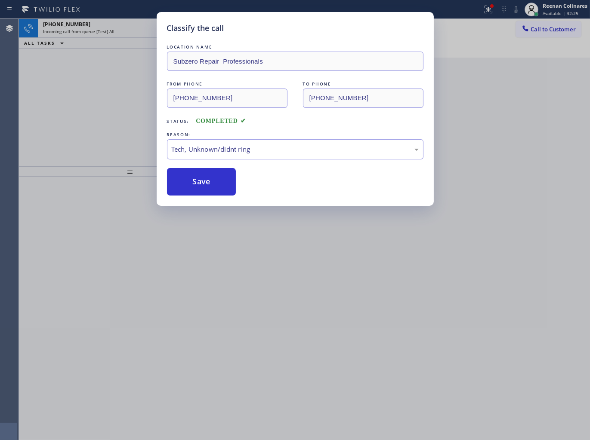
click at [94, 108] on div "Classify the call LOCATION NAME Subzero Repair Professionals FROM PHONE [PHONE_…" at bounding box center [295, 220] width 590 height 440
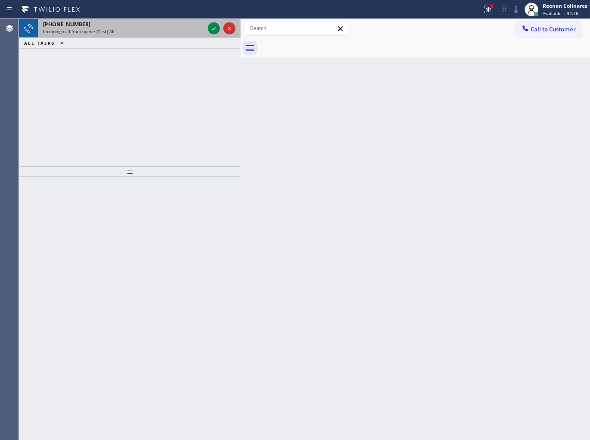
click at [117, 32] on div "Incoming call from queue [Test] All" at bounding box center [123, 31] width 161 height 6
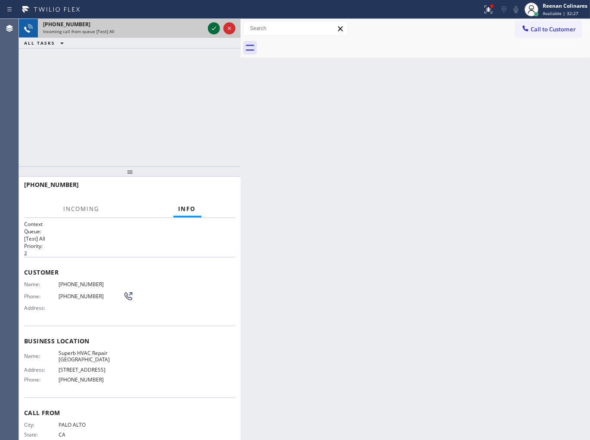
click at [216, 28] on icon at bounding box center [214, 28] width 10 height 10
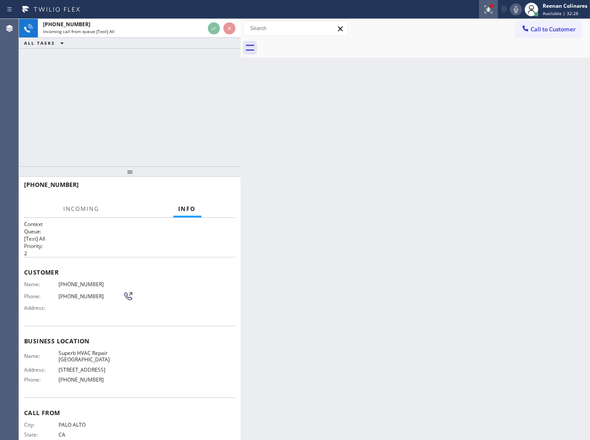
click at [489, 9] on icon at bounding box center [488, 10] width 8 height 8
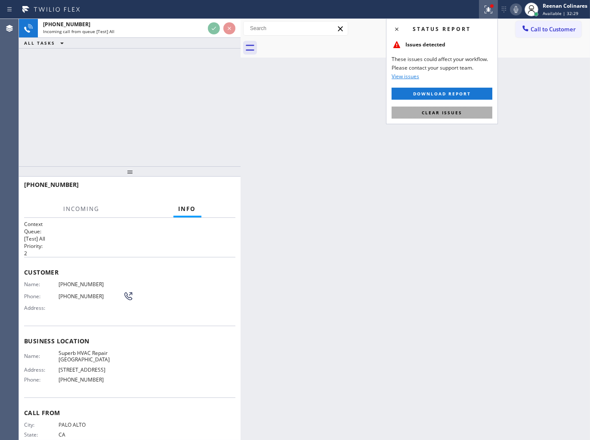
click at [424, 115] on span "Clear issues" at bounding box center [441, 113] width 40 height 6
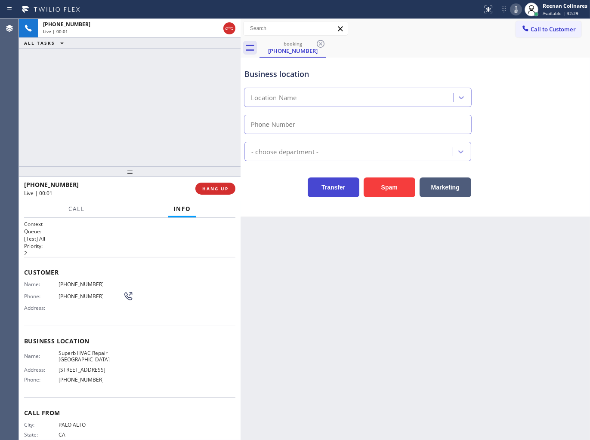
type input "[PHONE_NUMBER]"
click at [519, 6] on icon at bounding box center [515, 9] width 10 height 10
click at [512, 8] on icon at bounding box center [515, 9] width 10 height 10
click at [516, 9] on icon at bounding box center [515, 9] width 10 height 10
click at [516, 9] on icon at bounding box center [515, 9] width 4 height 7
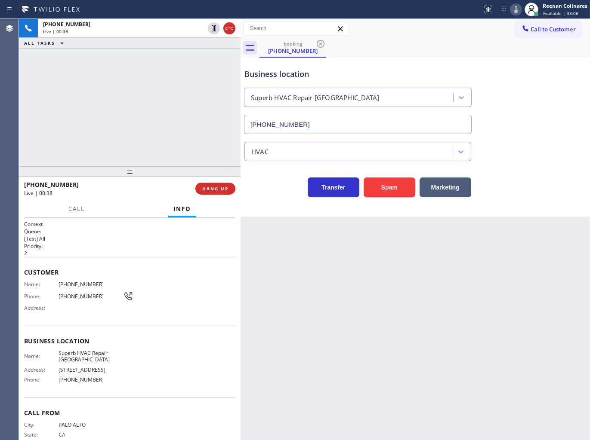
click at [513, 8] on icon at bounding box center [515, 9] width 10 height 10
click at [79, 203] on button "Call" at bounding box center [76, 209] width 27 height 17
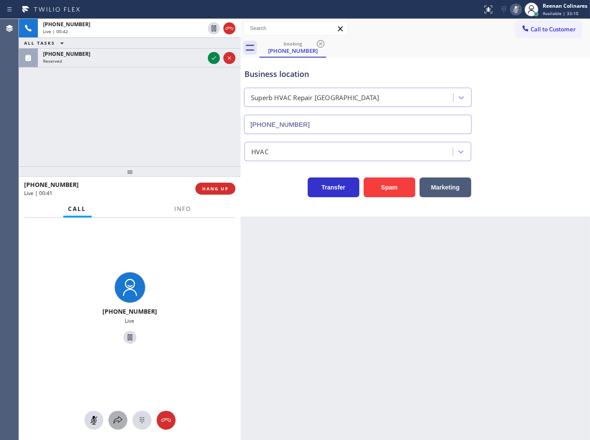
click at [113, 420] on icon at bounding box center [118, 420] width 10 height 10
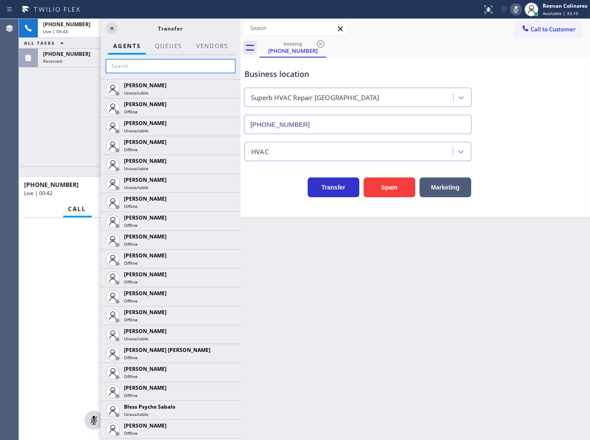
click at [124, 67] on input "text" at bounding box center [170, 66] width 129 height 14
click at [76, 119] on div "[PHONE_NUMBER] Live | 00:45 ALL TASKS ALL TASKS ACTIVE TASKS TASKS IN WRAP UP […" at bounding box center [129, 93] width 221 height 148
click at [512, 9] on icon at bounding box center [515, 9] width 10 height 10
click at [111, 26] on icon at bounding box center [112, 28] width 10 height 10
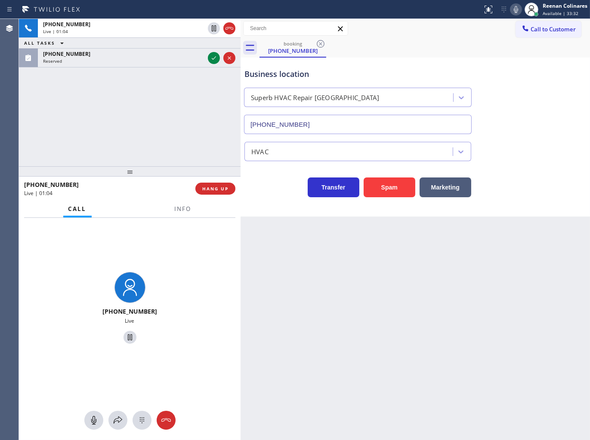
click at [515, 9] on icon at bounding box center [515, 9] width 10 height 10
click at [115, 417] on icon at bounding box center [118, 420] width 10 height 10
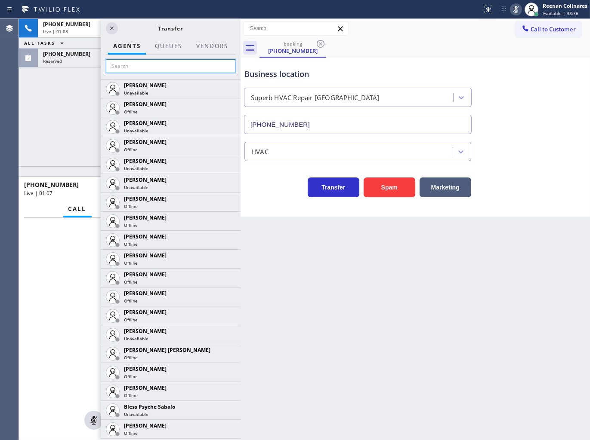
click at [125, 69] on input "text" at bounding box center [170, 66] width 129 height 14
click at [55, 104] on div "[PHONE_NUMBER] Live | 01:18 ALL TASKS ALL TASKS ACTIVE TASKS TASKS IN WRAP UP […" at bounding box center [129, 93] width 221 height 148
click at [110, 27] on icon at bounding box center [112, 28] width 10 height 10
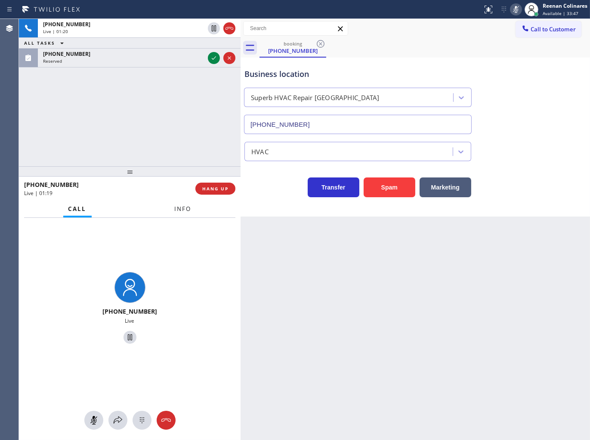
click at [181, 203] on button "Info" at bounding box center [182, 209] width 27 height 17
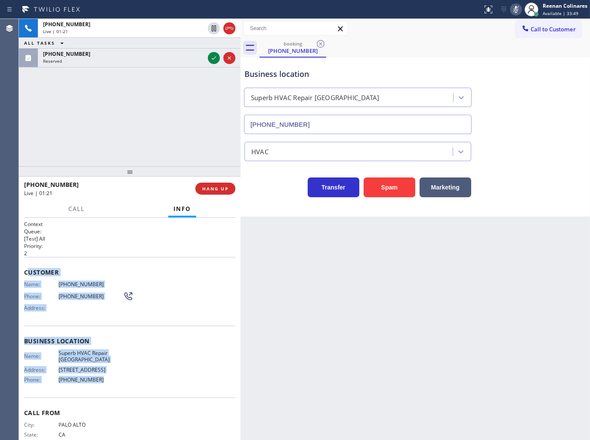
drag, startPoint x: 41, startPoint y: 274, endPoint x: 251, endPoint y: 388, distance: 238.6
click at [164, 385] on div "Context Queue: [Test] All Priority: 2 Customer Name: [PHONE_NUMBER] Phone: [PHO…" at bounding box center [129, 342] width 211 height 242
copy div "ustomer Name: [PHONE_NUMBER] Phone: [PHONE_NUMBER] Address: Business location N…"
click at [516, 10] on icon at bounding box center [515, 9] width 10 height 10
click at [77, 212] on span "Call" at bounding box center [76, 209] width 16 height 8
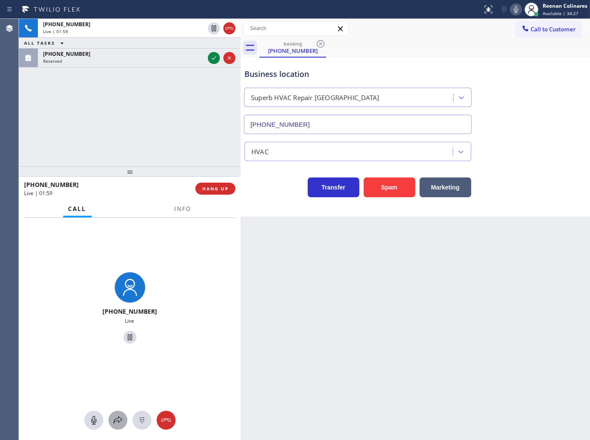
click at [113, 422] on icon at bounding box center [118, 420] width 10 height 10
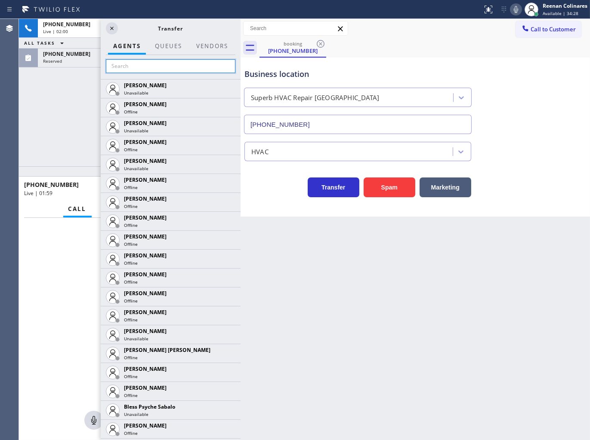
click at [127, 67] on input "text" at bounding box center [170, 66] width 129 height 14
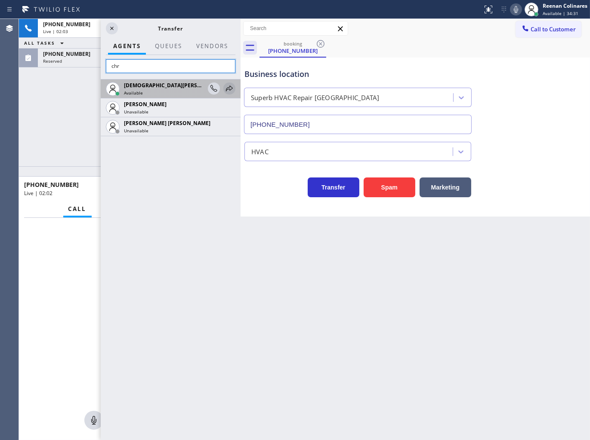
type input "chr"
click at [231, 86] on icon at bounding box center [229, 88] width 10 height 10
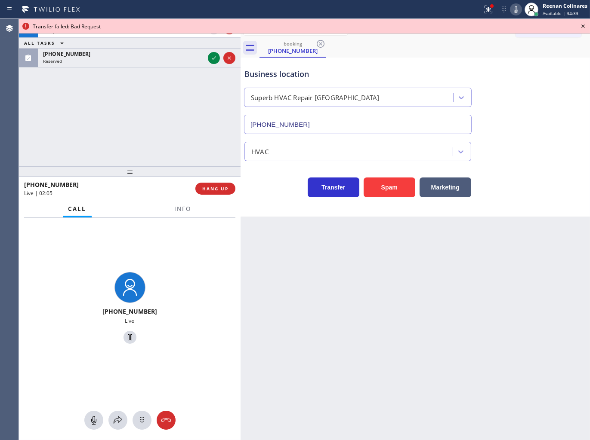
click at [585, 26] on icon at bounding box center [583, 26] width 10 height 10
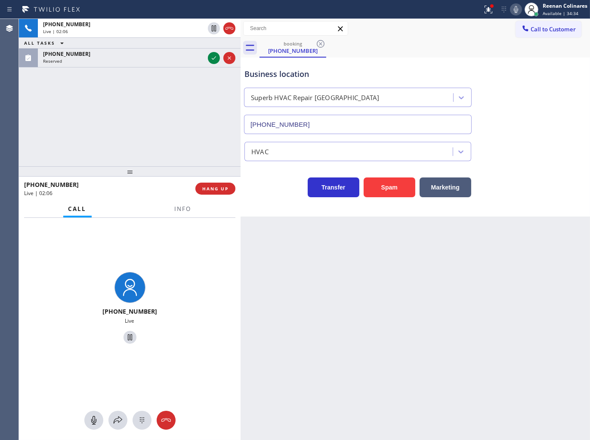
click at [516, 10] on icon at bounding box center [515, 9] width 4 height 7
drag, startPoint x: 493, startPoint y: 59, endPoint x: 351, endPoint y: 87, distance: 144.6
click at [492, 59] on div "Business location Superb HVAC Repair [GEOGRAPHIC_DATA] [PHONE_NUMBER]" at bounding box center [415, 95] width 345 height 78
click at [114, 421] on icon at bounding box center [118, 420] width 10 height 10
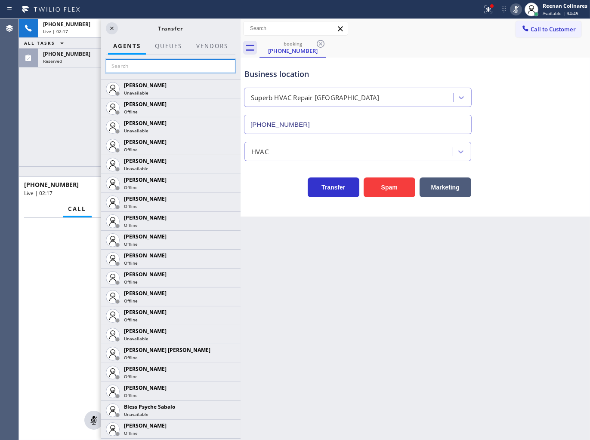
click at [126, 69] on input "text" at bounding box center [170, 66] width 129 height 14
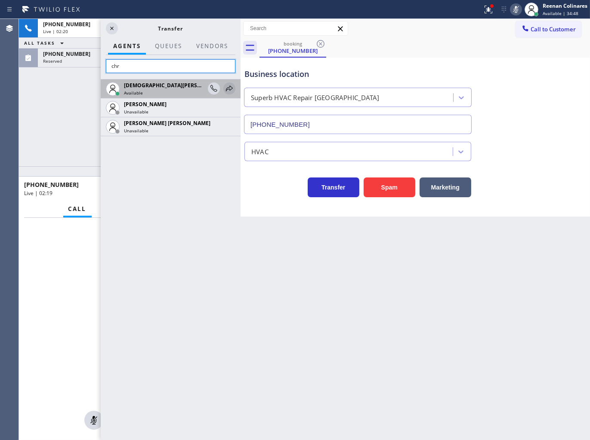
type input "chr"
click at [229, 88] on icon at bounding box center [229, 88] width 10 height 10
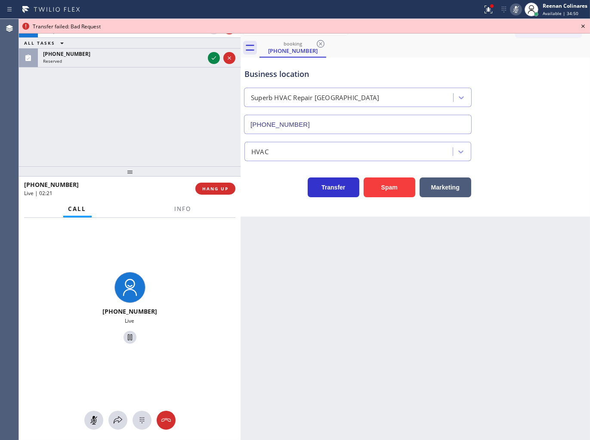
click at [585, 24] on icon at bounding box center [583, 26] width 10 height 10
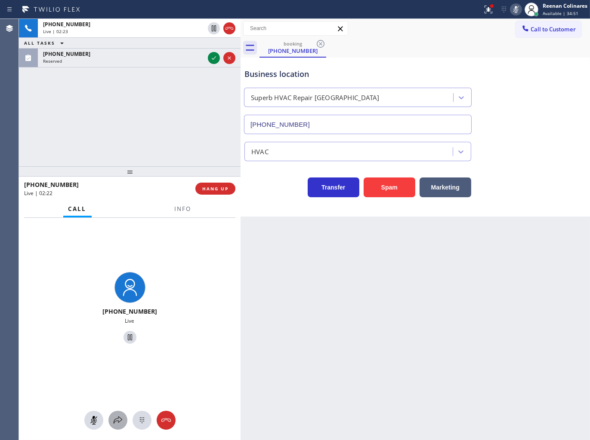
click at [112, 420] on div at bounding box center [117, 420] width 19 height 10
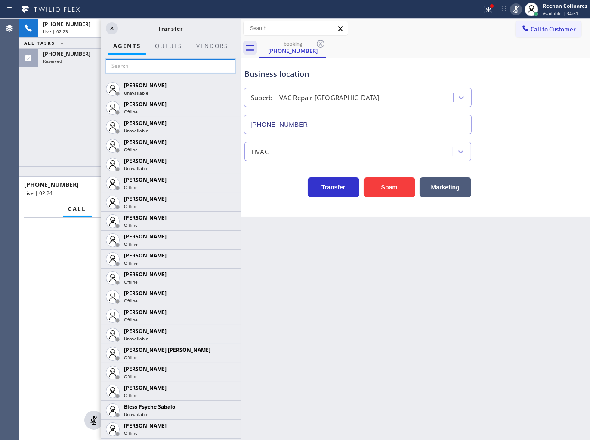
click at [128, 65] on input "text" at bounding box center [170, 66] width 129 height 14
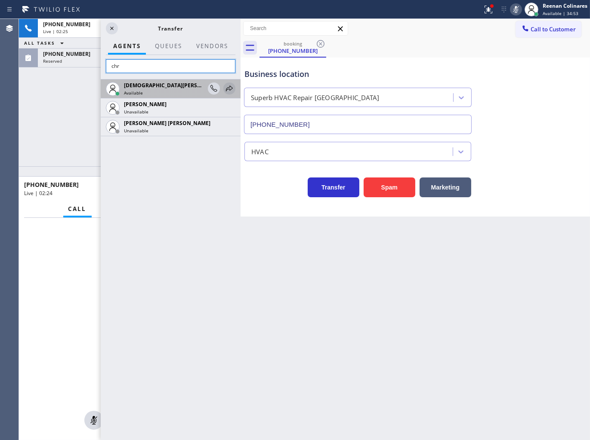
type input "chr"
click at [231, 92] on icon at bounding box center [229, 88] width 10 height 10
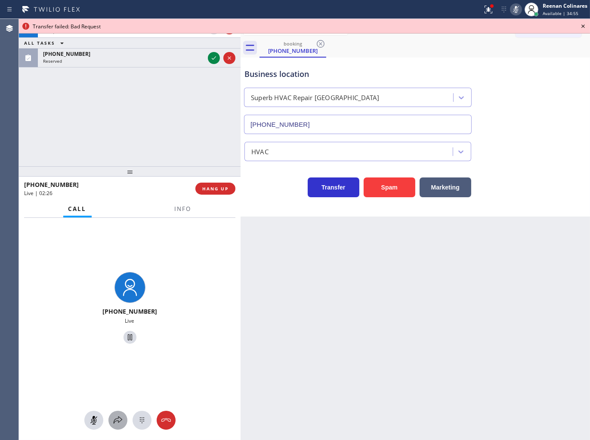
click at [121, 420] on icon at bounding box center [118, 420] width 10 height 10
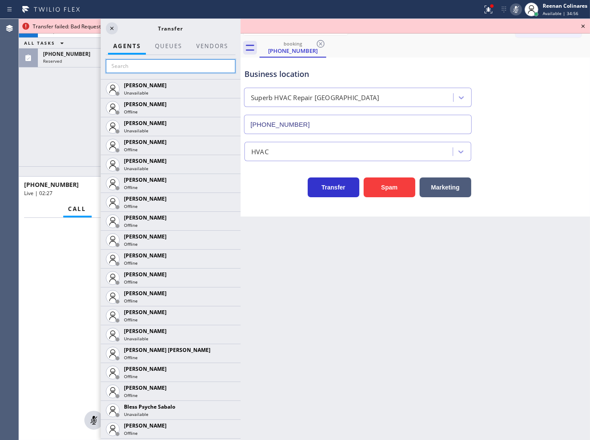
click at [132, 69] on input "text" at bounding box center [170, 66] width 129 height 14
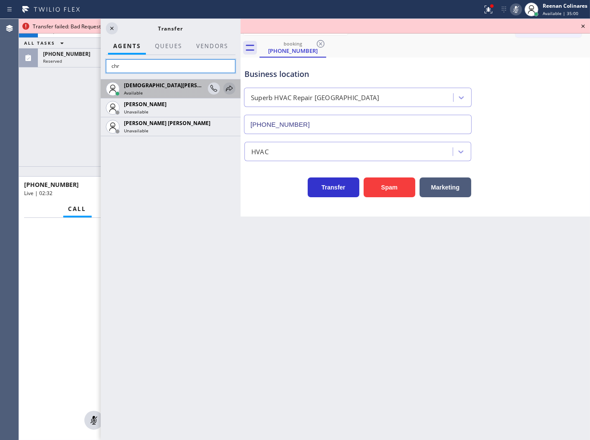
type input "chr"
click at [229, 91] on icon at bounding box center [229, 88] width 10 height 10
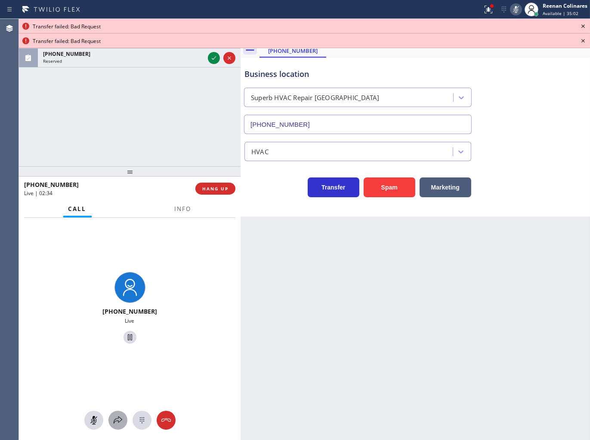
click at [121, 423] on icon at bounding box center [118, 420] width 10 height 10
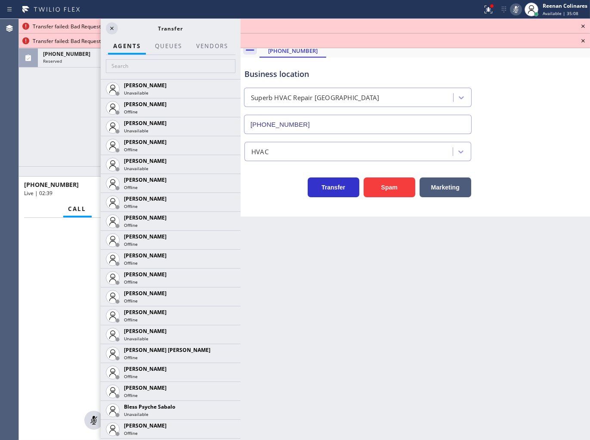
click at [584, 24] on icon at bounding box center [583, 26] width 10 height 10
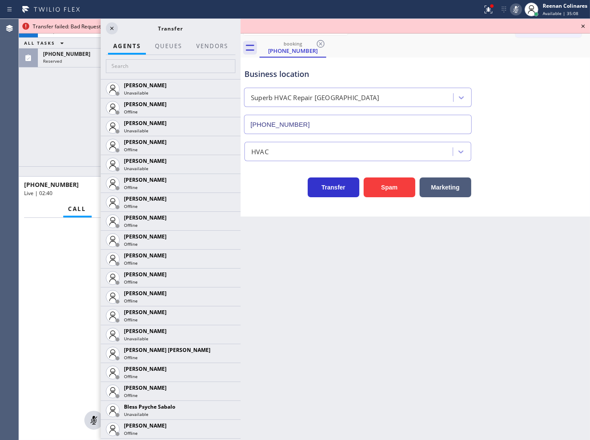
click at [584, 24] on icon at bounding box center [583, 26] width 10 height 10
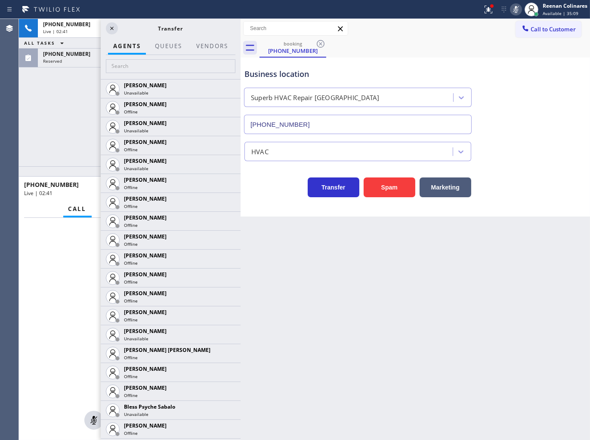
click at [50, 87] on div "[PHONE_NUMBER] Live | 02:41 ALL TASKS ALL TASKS ACTIVE TASKS TASKS IN WRAP UP […" at bounding box center [129, 93] width 221 height 148
click at [90, 63] on div "Reserved" at bounding box center [123, 61] width 161 height 6
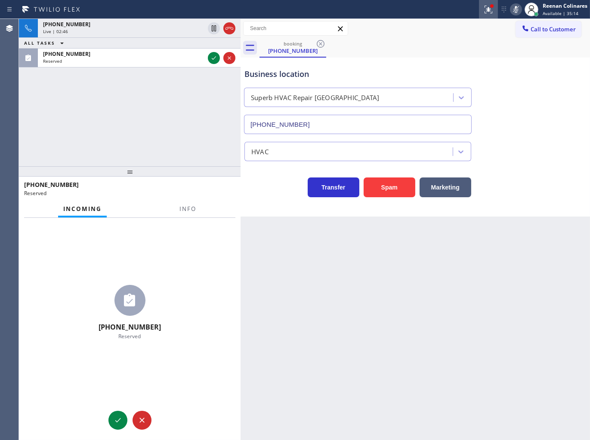
click at [489, 9] on icon at bounding box center [486, 9] width 5 height 6
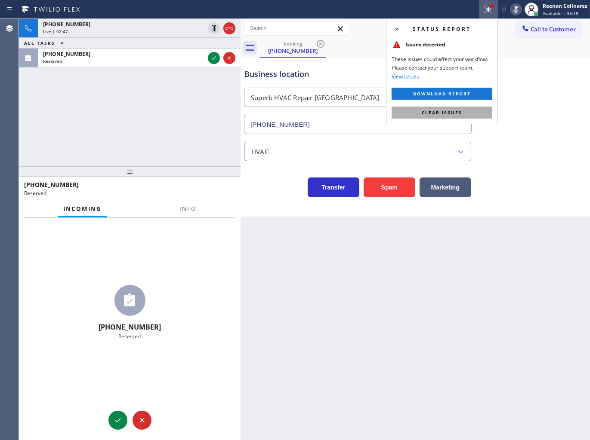
click at [456, 115] on span "Clear issues" at bounding box center [441, 113] width 40 height 6
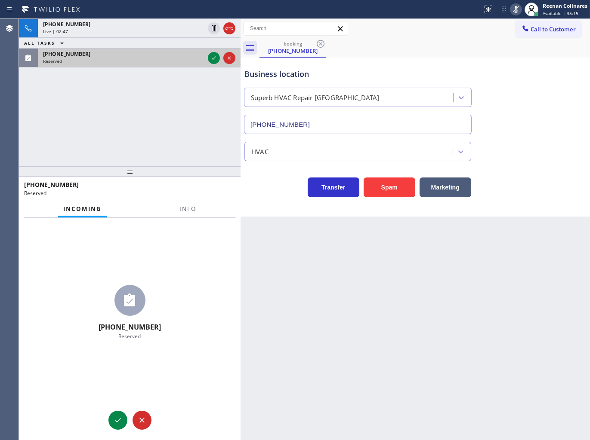
click at [165, 56] on div "[PHONE_NUMBER]" at bounding box center [123, 53] width 161 height 7
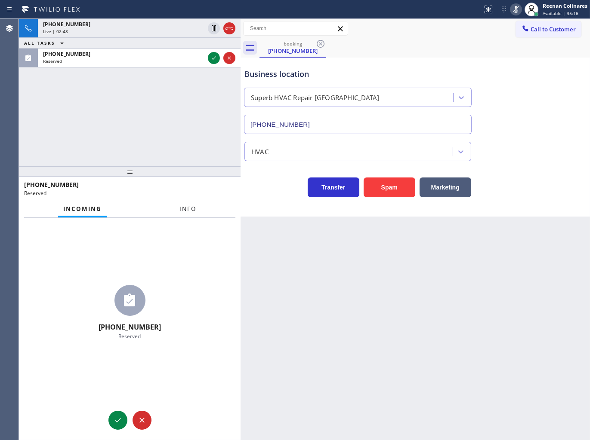
click at [191, 209] on span "Info" at bounding box center [187, 209] width 17 height 8
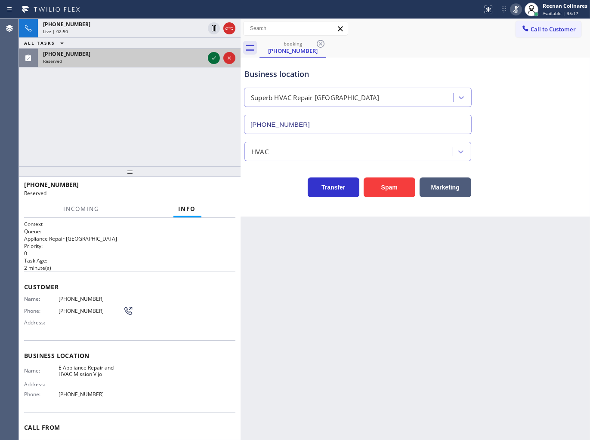
click at [211, 59] on icon at bounding box center [214, 58] width 10 height 10
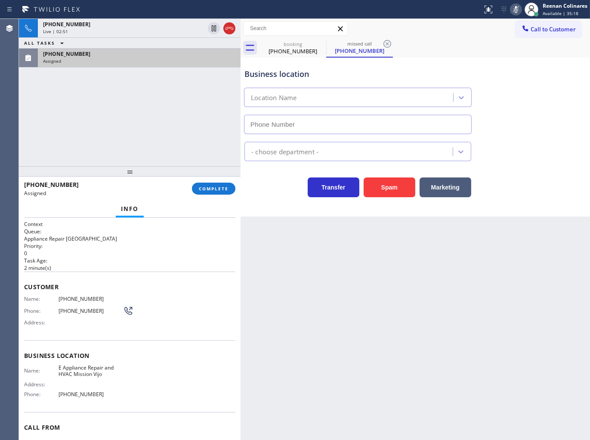
type input "[PHONE_NUMBER]"
click at [221, 192] on button "COMPLETE" at bounding box center [213, 189] width 43 height 12
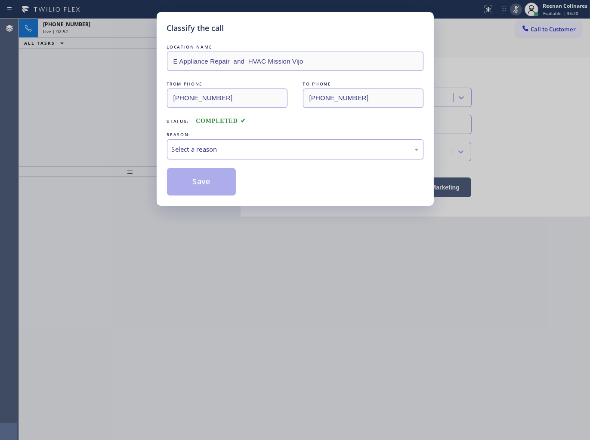
click at [265, 140] on div "Select a reason" at bounding box center [295, 149] width 256 height 20
click at [196, 191] on button "Save" at bounding box center [201, 182] width 69 height 28
click at [112, 123] on div "Classify the call LOCATION NAME E Appliance Repair and HVAC Mission Vijo FROM P…" at bounding box center [295, 220] width 590 height 440
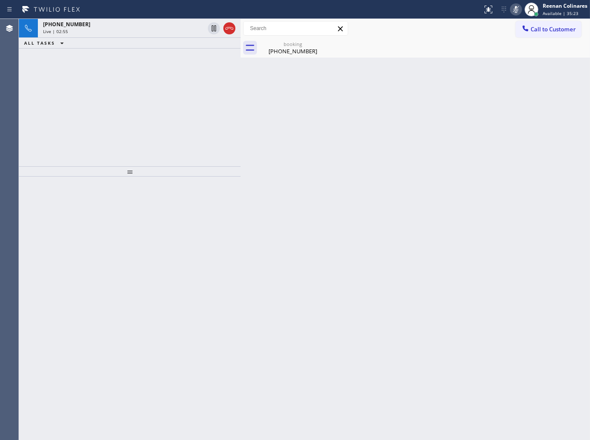
click at [498, 53] on div "booking [PHONE_NUMBER]" at bounding box center [424, 47] width 330 height 19
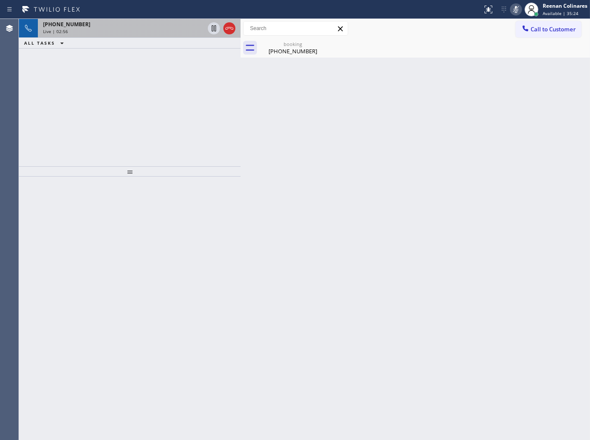
click at [138, 28] on div "Live | 02:56" at bounding box center [123, 31] width 161 height 6
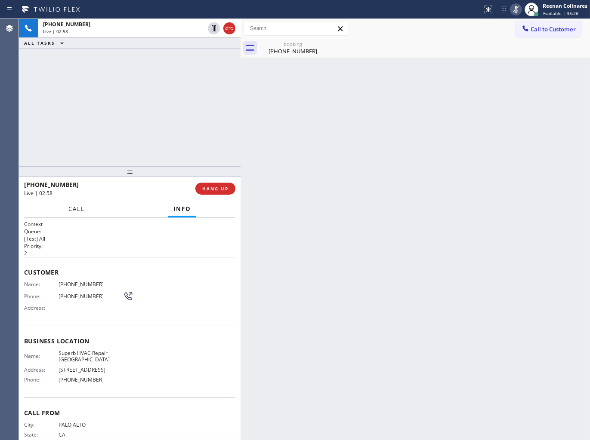
click at [77, 207] on span "Call" at bounding box center [76, 209] width 16 height 8
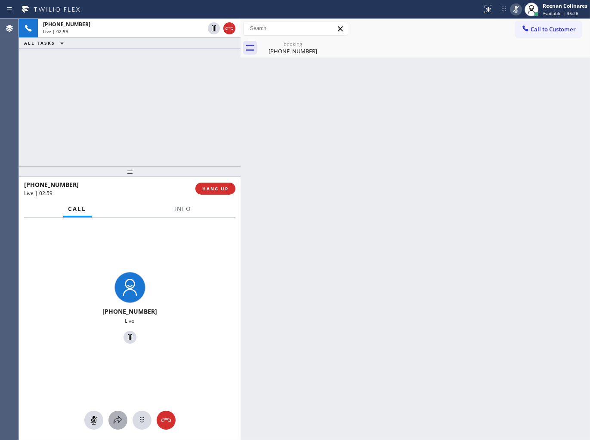
click at [121, 418] on icon at bounding box center [118, 420] width 10 height 10
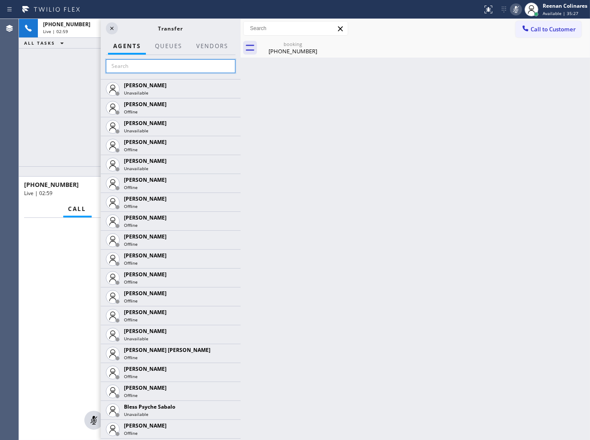
click at [126, 69] on input "text" at bounding box center [170, 66] width 129 height 14
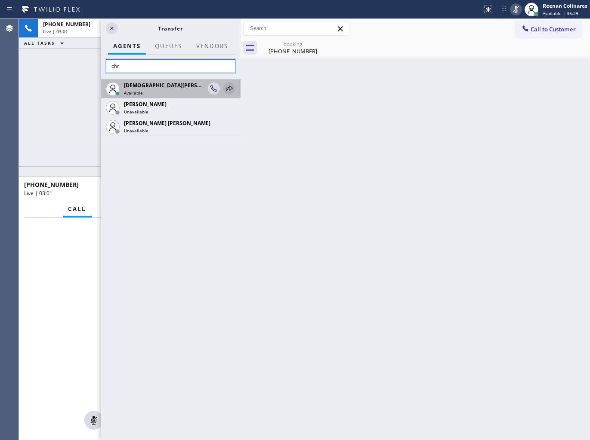
type input "chr"
click at [225, 89] on icon at bounding box center [229, 88] width 10 height 10
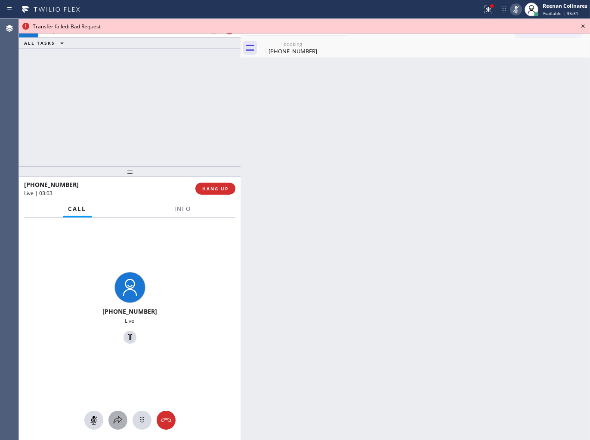
click at [115, 421] on icon at bounding box center [118, 420] width 10 height 10
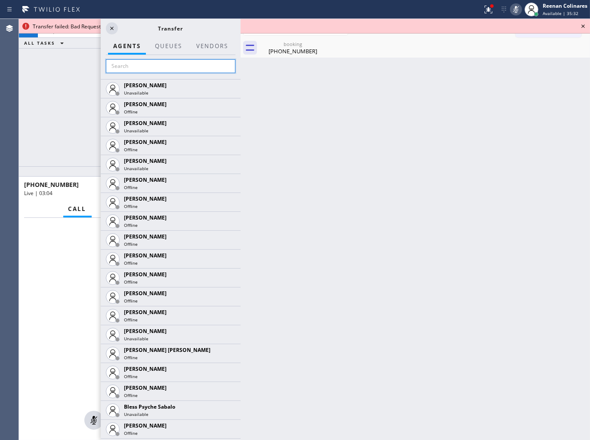
click at [135, 69] on input "text" at bounding box center [170, 66] width 129 height 14
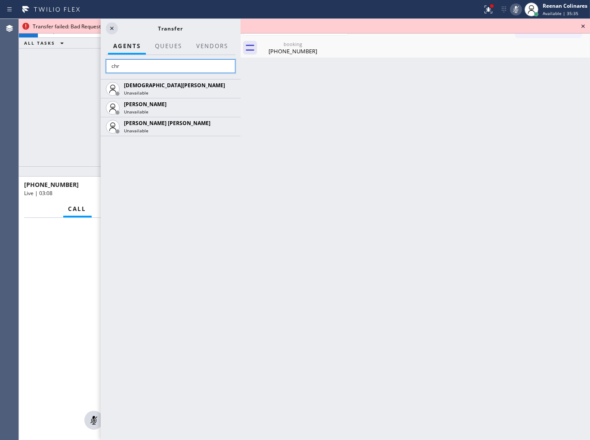
click at [168, 70] on input "chr" at bounding box center [170, 66] width 129 height 14
type input "c"
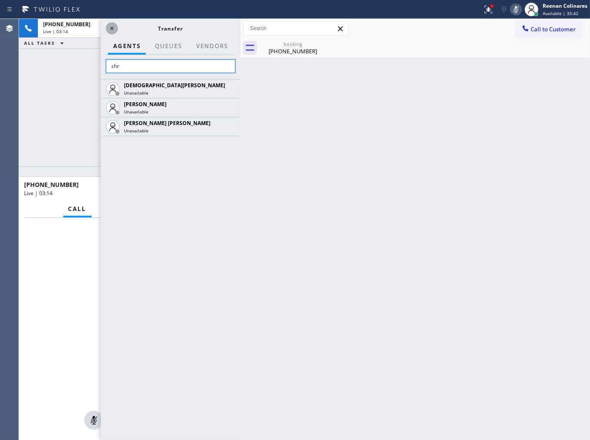
type input "chr"
click at [108, 28] on icon at bounding box center [112, 28] width 10 height 10
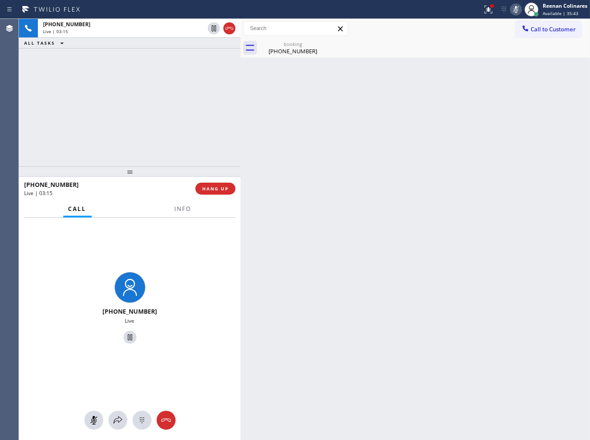
drag, startPoint x: 224, startPoint y: 187, endPoint x: 225, endPoint y: 177, distance: 10.4
click at [225, 178] on div "[PHONE_NUMBER] Live | 03:15 ALL TASKS ALL TASKS ACTIVE TASKS TASKS IN WRAP UP […" at bounding box center [129, 229] width 221 height 421
click at [227, 187] on span "HANG UP" at bounding box center [215, 189] width 26 height 6
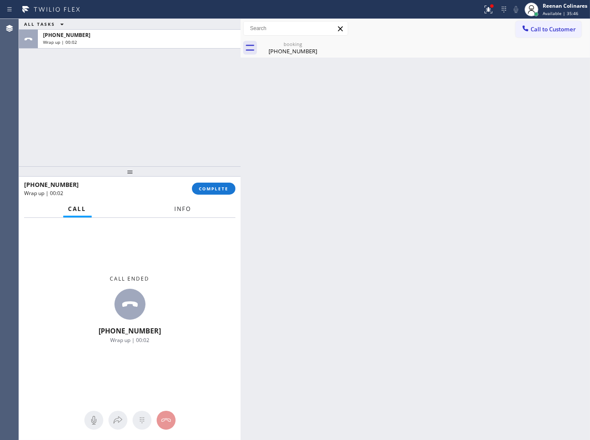
click at [173, 210] on button "Info" at bounding box center [182, 209] width 27 height 17
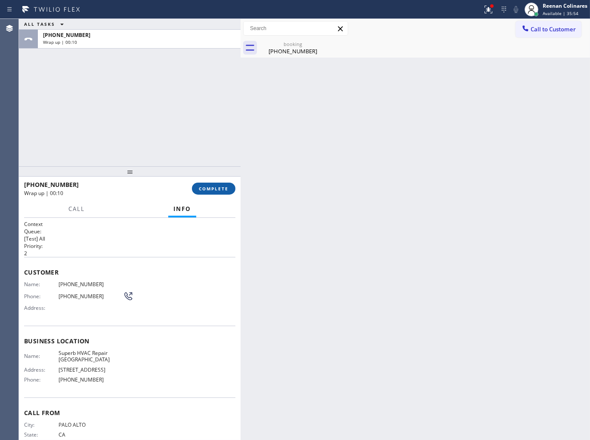
click at [211, 188] on span "COMPLETE" at bounding box center [214, 189] width 30 height 6
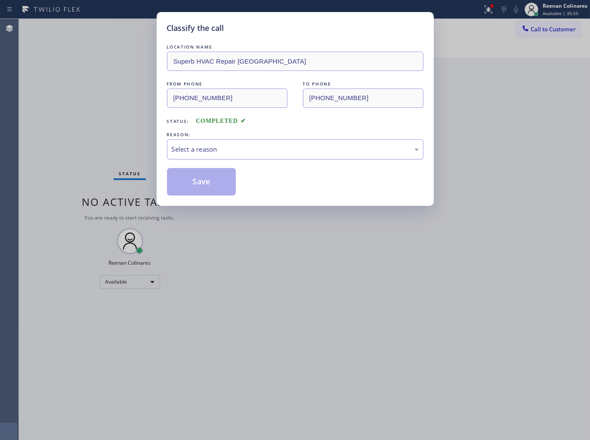
click at [264, 156] on div "Select a reason" at bounding box center [295, 149] width 256 height 20
click at [203, 188] on button "Save" at bounding box center [201, 182] width 69 height 28
drag, startPoint x: 71, startPoint y: 80, endPoint x: 192, endPoint y: 39, distance: 128.0
click at [71, 79] on div "Classify the call LOCATION NAME Superb HVAC Repair [GEOGRAPHIC_DATA] FROM PHONE…" at bounding box center [295, 220] width 590 height 440
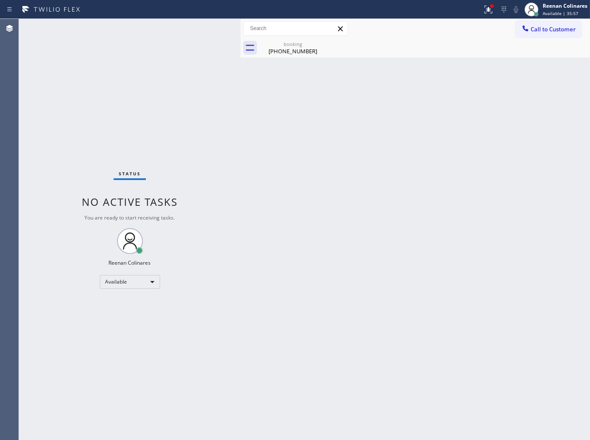
click at [485, 6] on icon at bounding box center [488, 9] width 10 height 10
click at [486, 9] on icon at bounding box center [488, 10] width 8 height 8
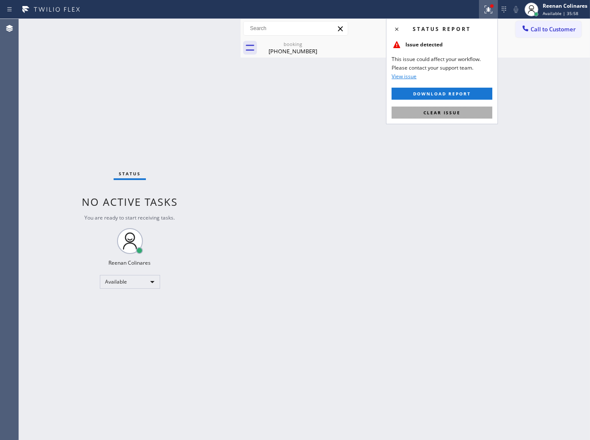
click at [422, 112] on button "Clear issue" at bounding box center [441, 113] width 101 height 12
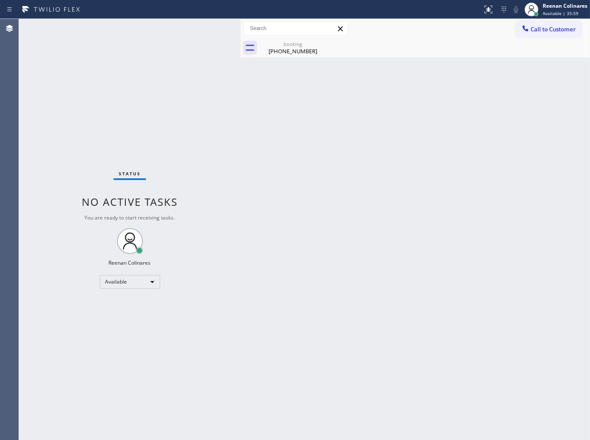
click at [329, 41] on div "booking [PHONE_NUMBER]" at bounding box center [424, 47] width 330 height 19
click at [319, 42] on icon at bounding box center [320, 44] width 10 height 10
click at [320, 42] on icon at bounding box center [320, 44] width 10 height 10
drag, startPoint x: 320, startPoint y: 42, endPoint x: 333, endPoint y: 147, distance: 106.2
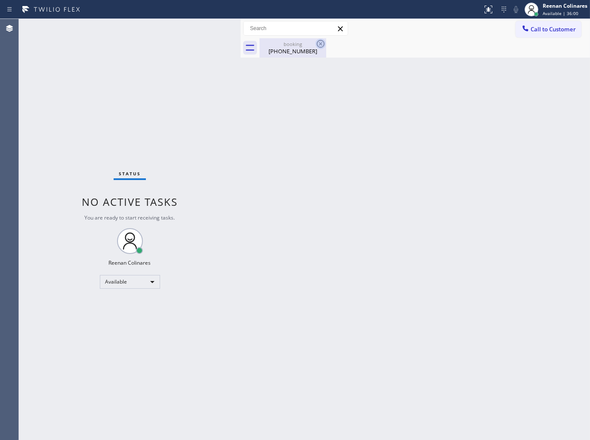
click at [320, 45] on icon at bounding box center [320, 44] width 10 height 10
click at [318, 45] on icon at bounding box center [320, 44] width 10 height 10
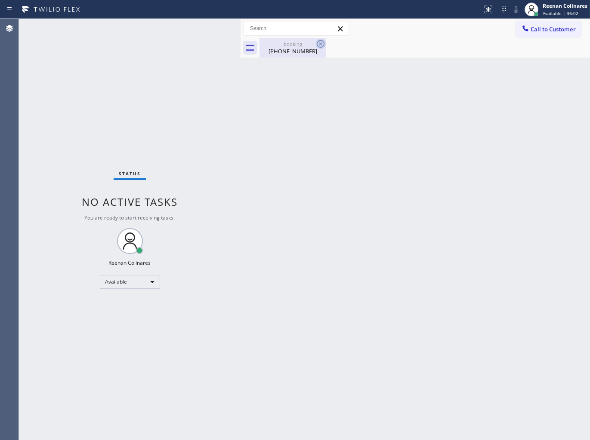
click at [318, 45] on icon at bounding box center [320, 44] width 10 height 10
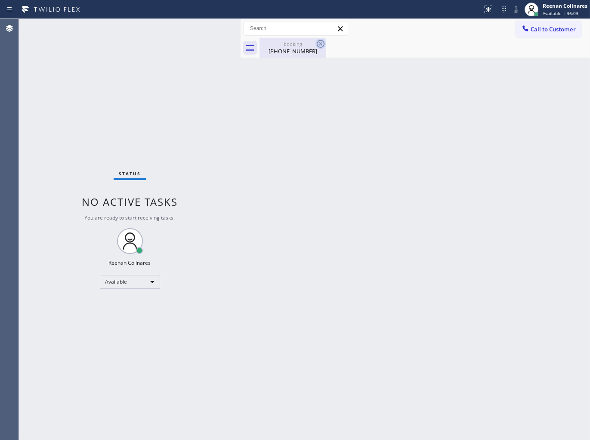
click at [320, 44] on icon at bounding box center [321, 44] width 8 height 8
click at [293, 44] on div "booking" at bounding box center [292, 44] width 65 height 6
click at [384, 68] on div "Back to Dashboard Change Sender ID Customers Technicians Select a contact Outbo…" at bounding box center [414, 229] width 349 height 421
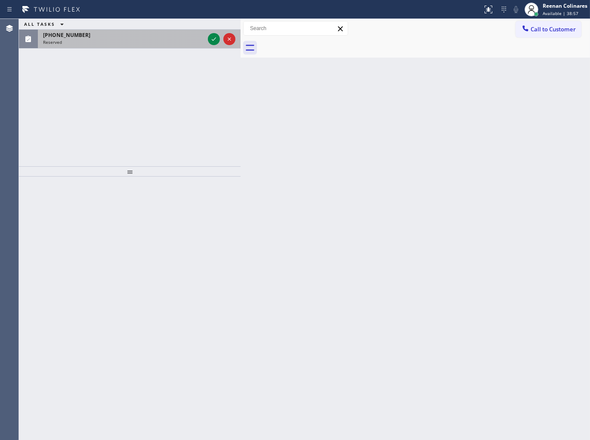
click at [114, 46] on div "[PHONE_NUMBER] Reserved" at bounding box center [122, 39] width 168 height 19
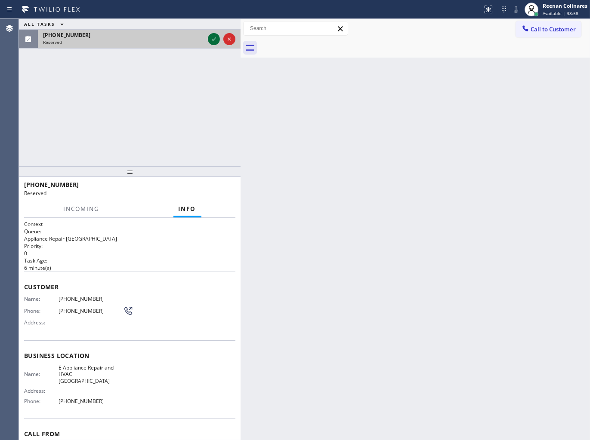
click at [209, 37] on icon at bounding box center [214, 39] width 10 height 10
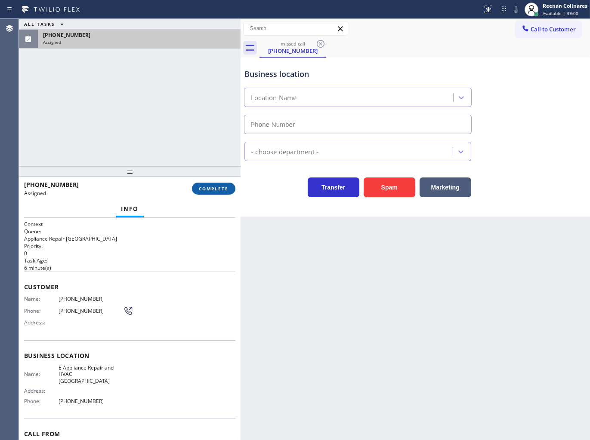
type input "[PHONE_NUMBER]"
click at [213, 188] on span "COMPLETE" at bounding box center [214, 189] width 30 height 6
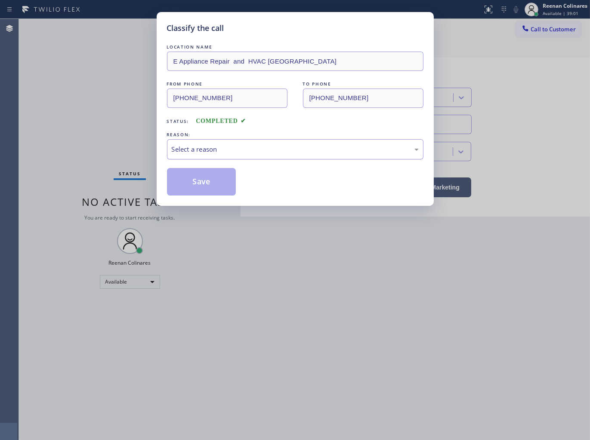
click at [246, 151] on div "Select a reason" at bounding box center [295, 149] width 247 height 10
click at [181, 183] on button "Save" at bounding box center [201, 182] width 69 height 28
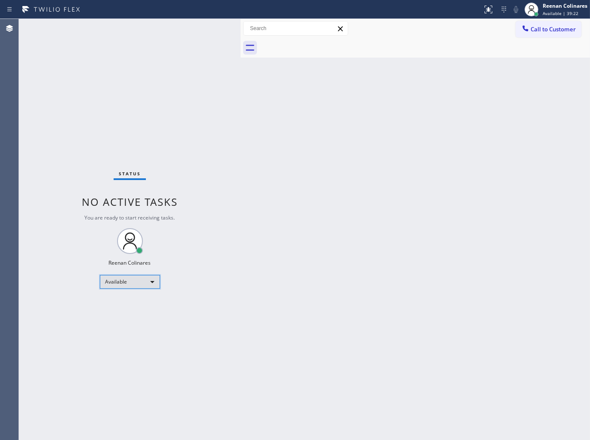
click at [145, 282] on div "Available" at bounding box center [130, 282] width 60 height 14
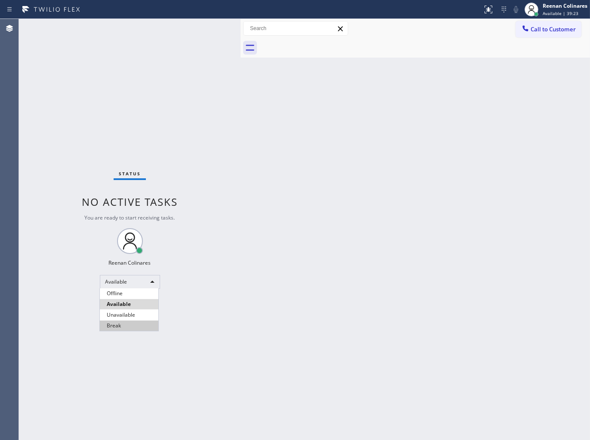
click at [119, 324] on li "Break" at bounding box center [129, 326] width 58 height 10
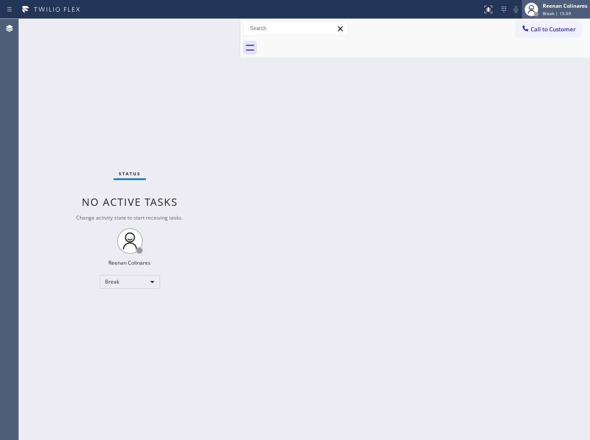
click at [546, 9] on div "Reenan Colinares" at bounding box center [564, 5] width 45 height 7
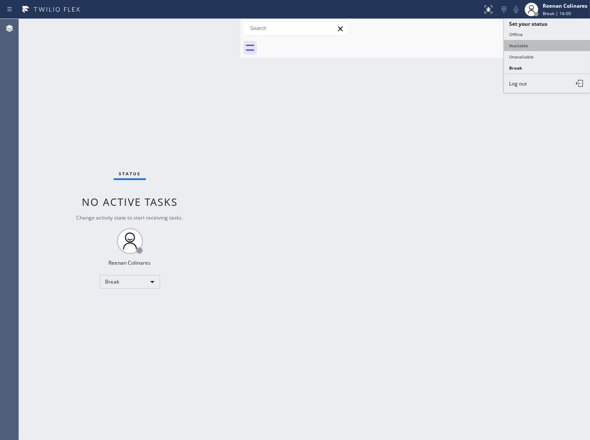
click at [517, 46] on button "Available" at bounding box center [547, 45] width 86 height 11
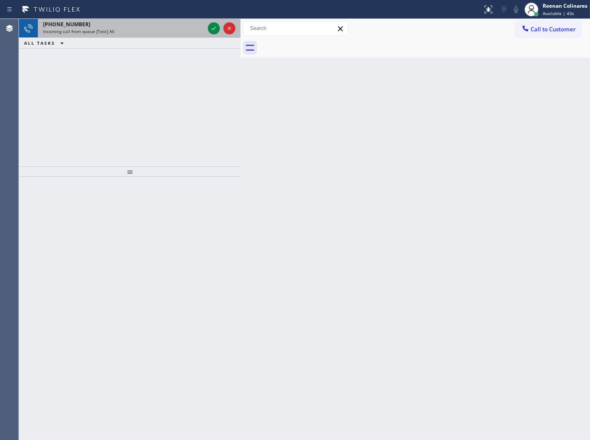
click at [142, 32] on div "Incoming call from queue [Test] All" at bounding box center [123, 31] width 161 height 6
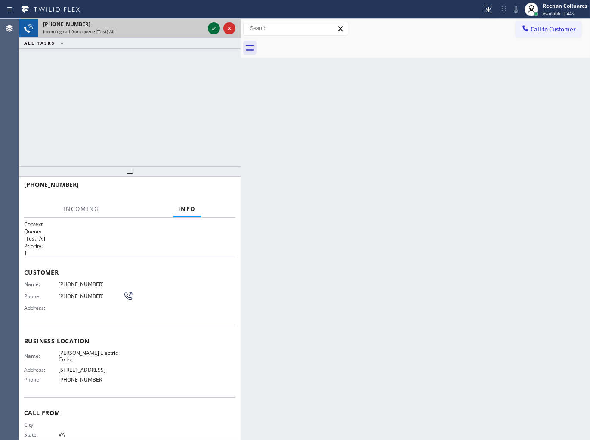
click at [210, 26] on icon at bounding box center [214, 28] width 10 height 10
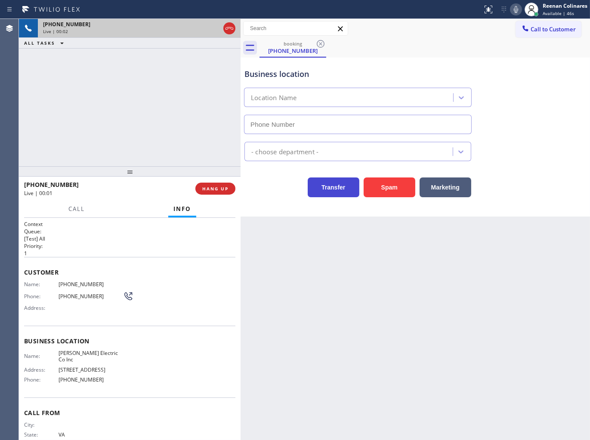
type input "[PHONE_NUMBER]"
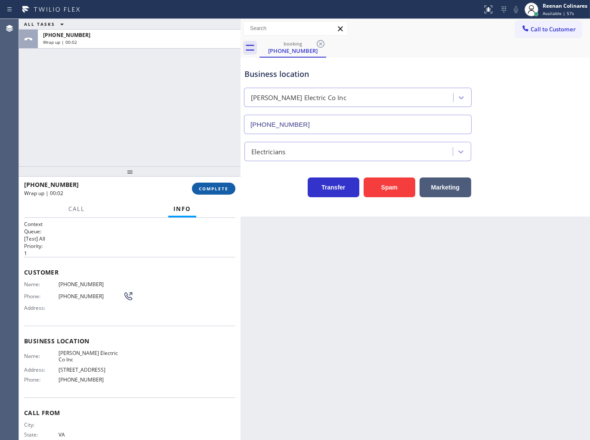
click at [208, 188] on span "COMPLETE" at bounding box center [214, 189] width 30 height 6
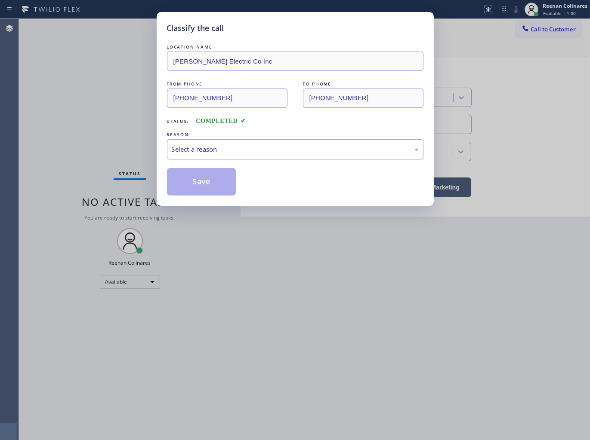
click at [246, 148] on div "Select a reason" at bounding box center [295, 149] width 247 height 10
click at [191, 175] on button "Save" at bounding box center [201, 182] width 69 height 28
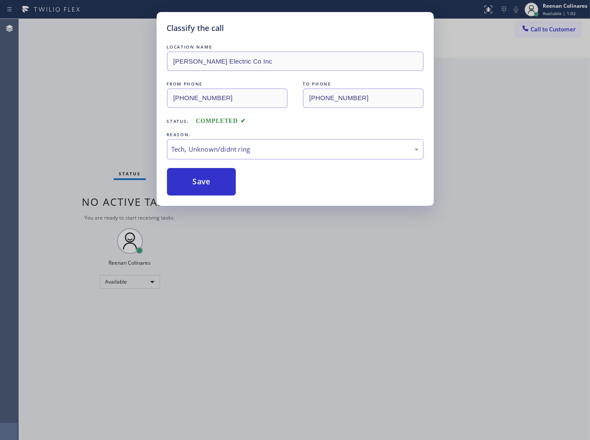
click at [74, 96] on div "Classify the call LOCATION NAME [PERSON_NAME] Electric Co Inc FROM PHONE [PHONE…" at bounding box center [295, 220] width 590 height 440
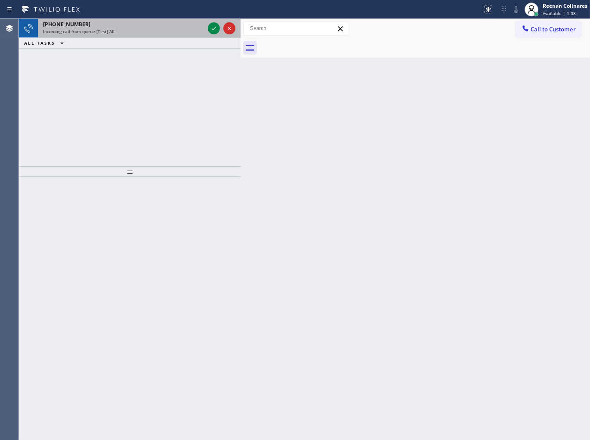
click at [176, 31] on div "Incoming call from queue [Test] All" at bounding box center [123, 31] width 161 height 6
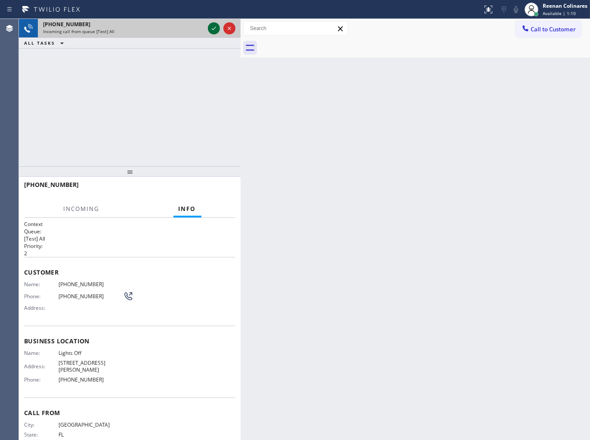
click at [209, 27] on icon at bounding box center [214, 28] width 10 height 10
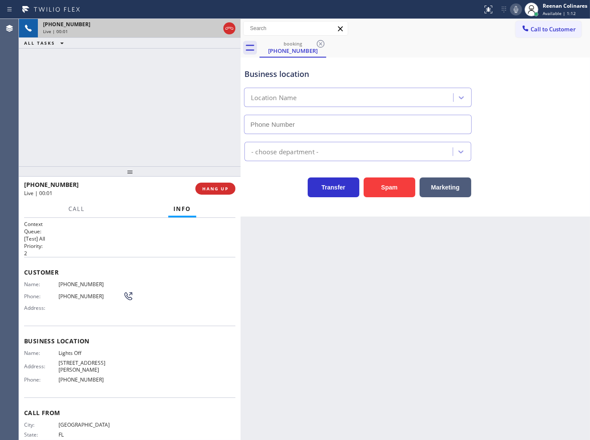
type input "[PHONE_NUMBER]"
click at [514, 9] on icon at bounding box center [515, 9] width 4 height 7
click at [513, 11] on icon at bounding box center [515, 9] width 10 height 10
click at [222, 187] on span "HANG UP" at bounding box center [215, 189] width 26 height 6
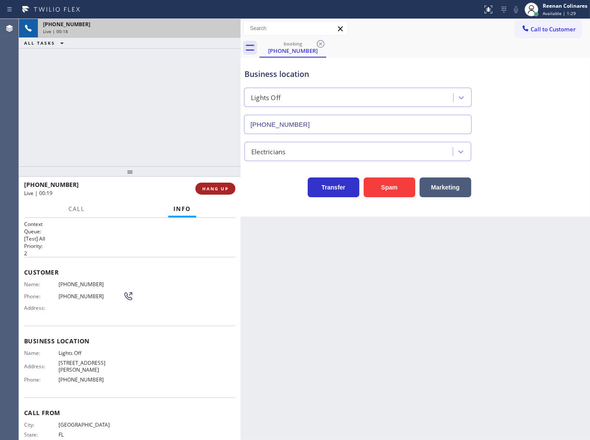
click at [223, 192] on button "HANG UP" at bounding box center [215, 189] width 40 height 12
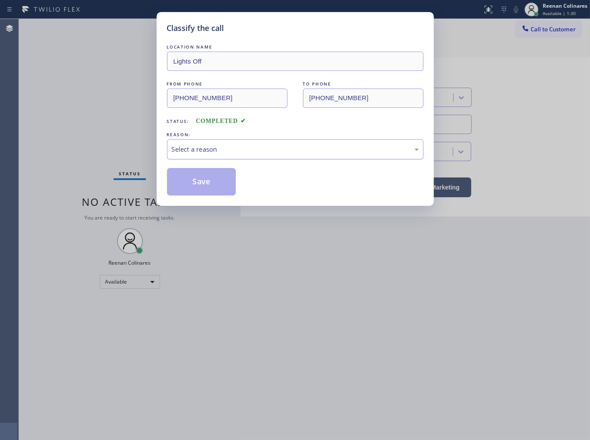
click at [252, 145] on div "Select a reason" at bounding box center [295, 149] width 247 height 10
click at [191, 177] on button "Save" at bounding box center [201, 182] width 69 height 28
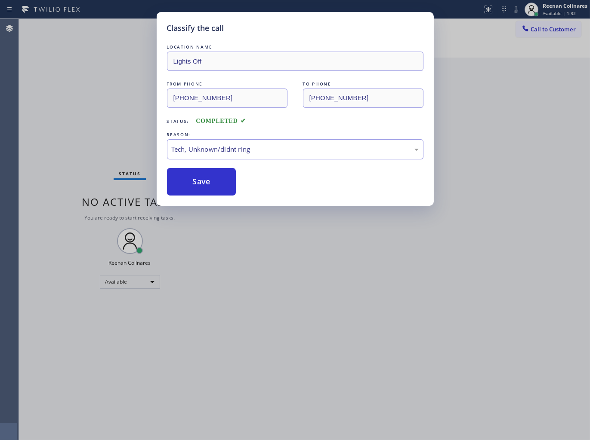
click at [109, 131] on div "Classify the call LOCATION NAME Lights Off FROM PHONE [PHONE_NUMBER] TO PHONE […" at bounding box center [295, 220] width 590 height 440
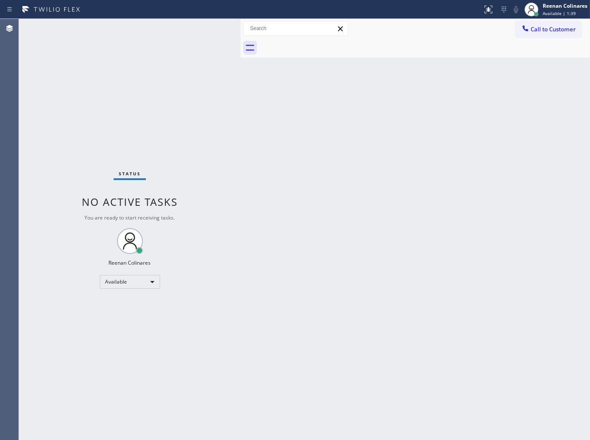
click at [338, 95] on div "Back to Dashboard Change Sender ID Customers Technicians Select a contact Outbo…" at bounding box center [414, 229] width 349 height 421
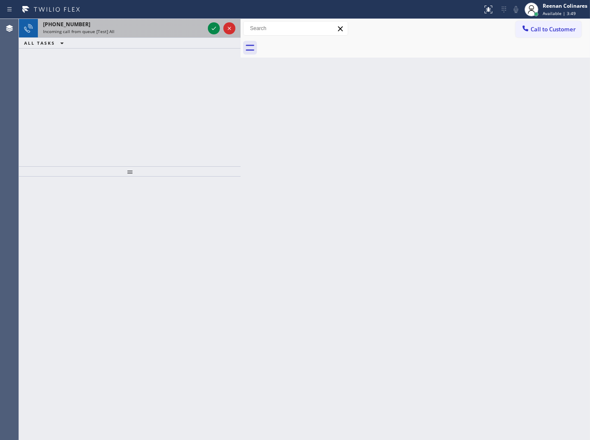
click at [125, 29] on div "Incoming call from queue [Test] All" at bounding box center [123, 31] width 161 height 6
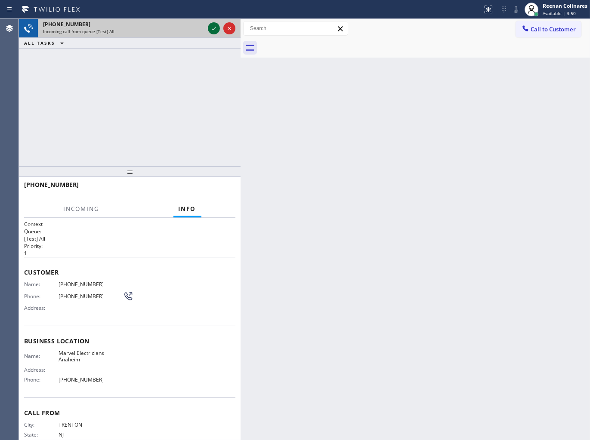
click at [209, 28] on icon at bounding box center [214, 28] width 10 height 10
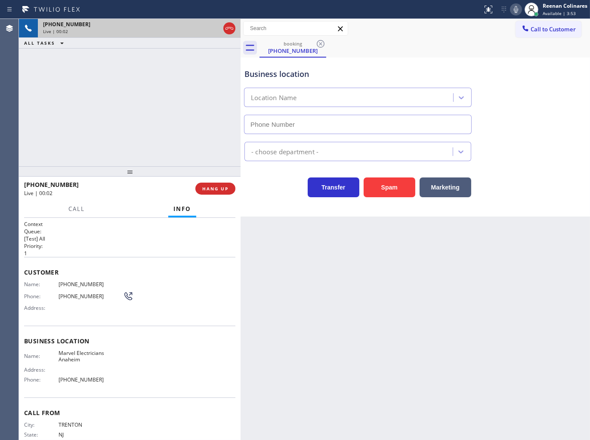
type input "[PHONE_NUMBER]"
click at [514, 10] on icon at bounding box center [515, 9] width 10 height 10
click at [513, 10] on icon at bounding box center [515, 9] width 10 height 10
click at [515, 10] on icon at bounding box center [515, 9] width 10 height 10
click at [515, 10] on icon at bounding box center [515, 9] width 4 height 7
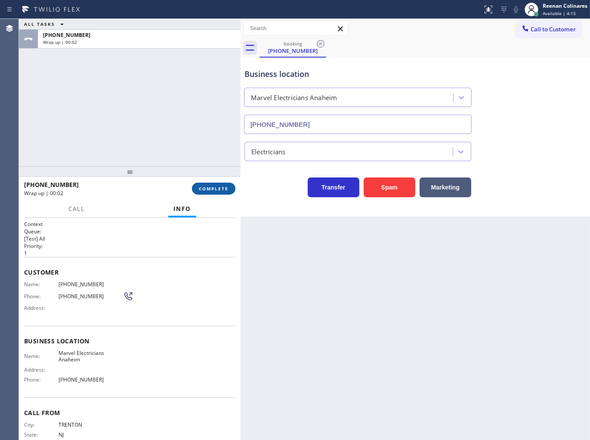
click at [224, 192] on button "COMPLETE" at bounding box center [213, 189] width 43 height 12
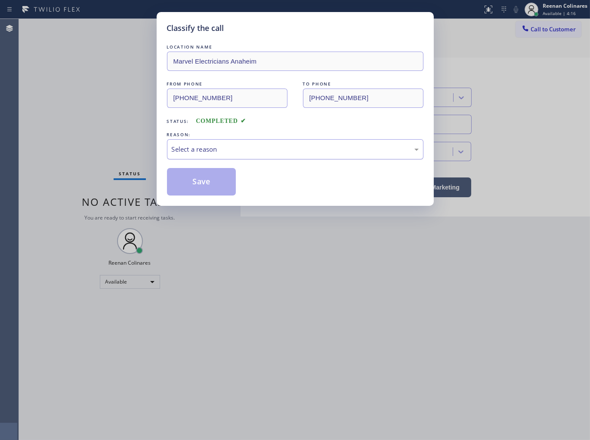
click at [252, 151] on div "Select a reason" at bounding box center [295, 149] width 247 height 10
click at [191, 183] on button "Save" at bounding box center [201, 182] width 69 height 28
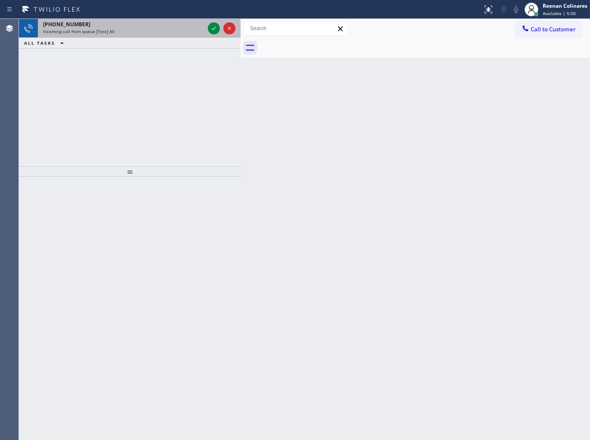
click at [134, 29] on div "Incoming call from queue [Test] All" at bounding box center [123, 31] width 161 height 6
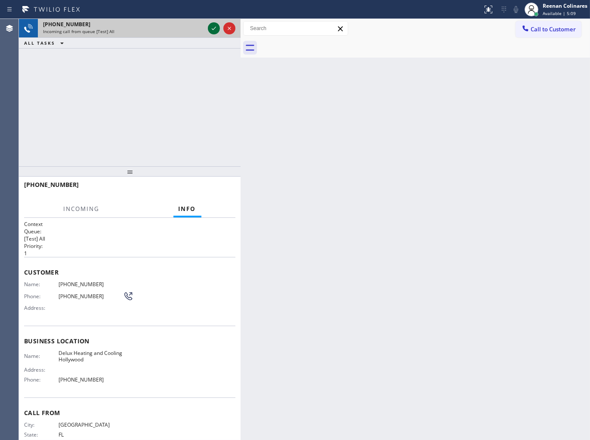
click at [211, 28] on icon at bounding box center [214, 28] width 10 height 10
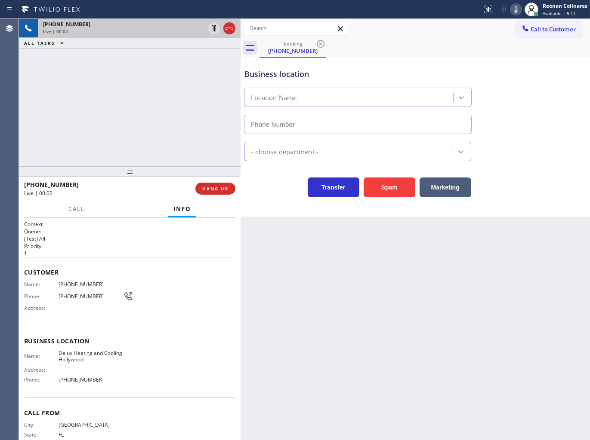
type input "[PHONE_NUMBER]"
drag, startPoint x: 396, startPoint y: 187, endPoint x: 495, endPoint y: 124, distance: 117.4
click at [398, 186] on button "Spam" at bounding box center [389, 188] width 52 height 20
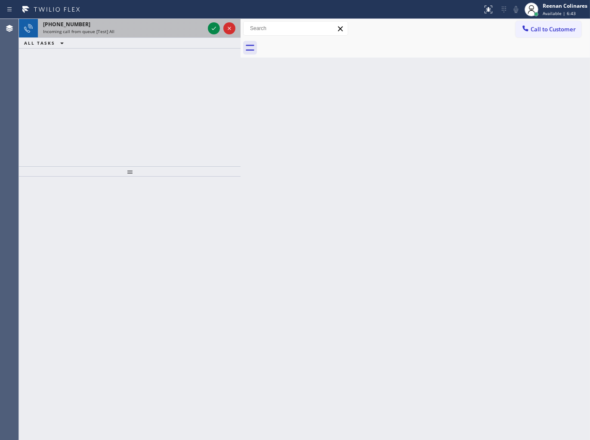
click at [148, 27] on div "[PHONE_NUMBER]" at bounding box center [123, 24] width 161 height 7
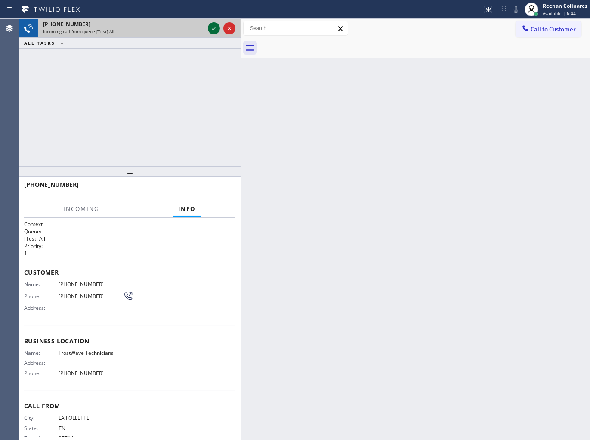
click at [211, 28] on icon at bounding box center [214, 28] width 10 height 10
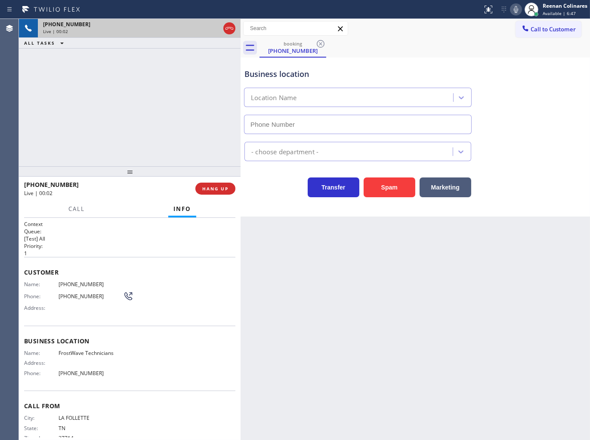
type input "[PHONE_NUMBER]"
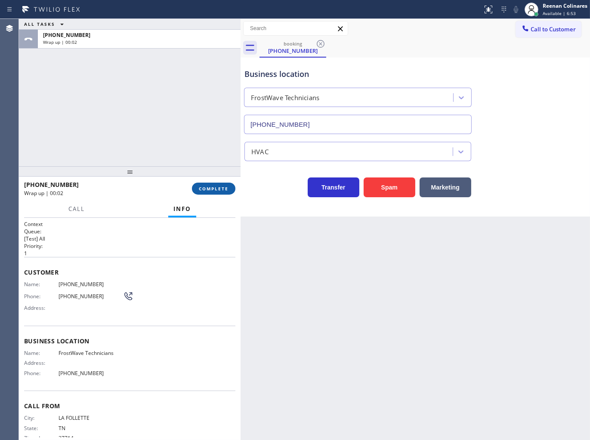
click at [226, 192] on button "COMPLETE" at bounding box center [213, 189] width 43 height 12
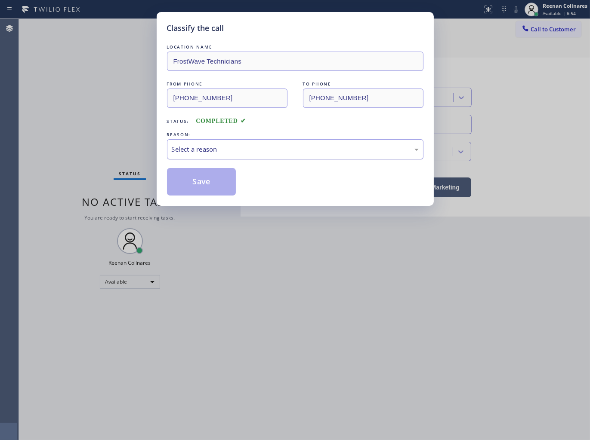
click at [255, 142] on div "Select a reason" at bounding box center [295, 149] width 256 height 20
drag, startPoint x: 190, startPoint y: 184, endPoint x: 79, endPoint y: 135, distance: 121.7
click at [187, 183] on button "Save" at bounding box center [201, 182] width 69 height 28
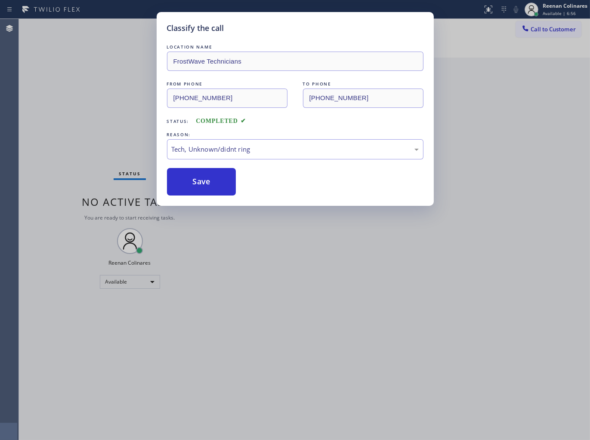
click at [79, 135] on div "Classify the call LOCATION NAME FrostWave Technicians FROM PHONE [PHONE_NUMBER]…" at bounding box center [295, 220] width 590 height 440
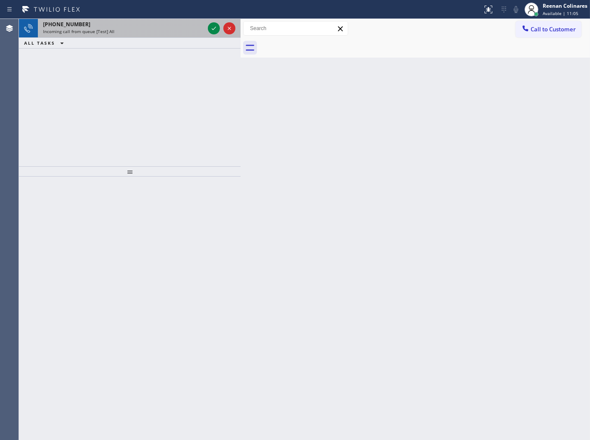
click at [141, 25] on div "[PHONE_NUMBER]" at bounding box center [123, 24] width 161 height 7
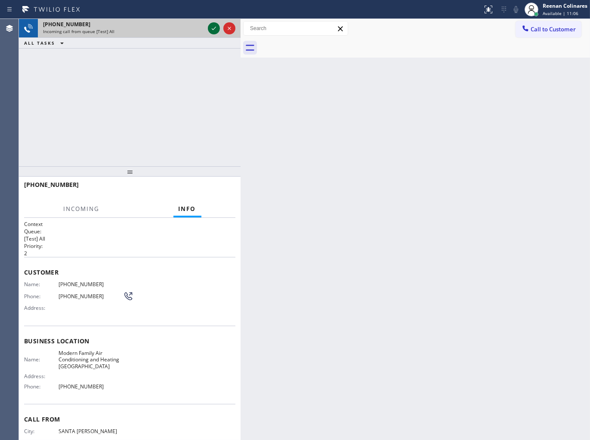
click at [211, 27] on icon at bounding box center [214, 28] width 10 height 10
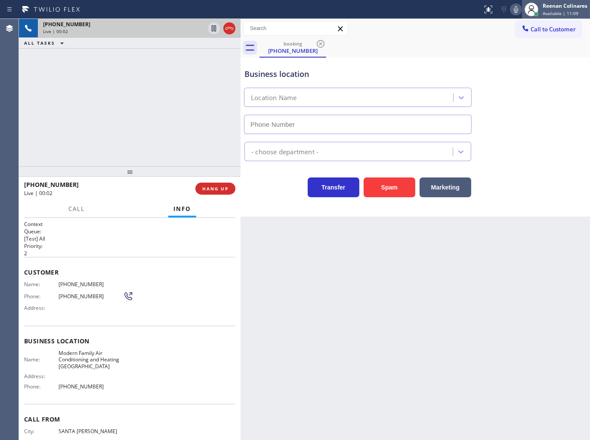
click at [393, 187] on button "Spam" at bounding box center [389, 188] width 52 height 20
type input "[PHONE_NUMBER]"
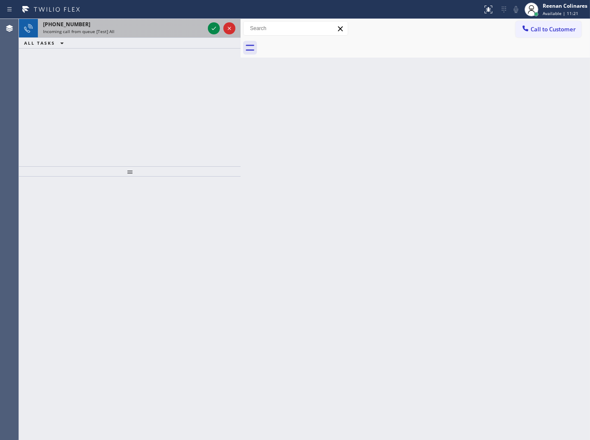
click at [156, 19] on div "[PHONE_NUMBER] Incoming call from queue [Test] All" at bounding box center [122, 28] width 168 height 19
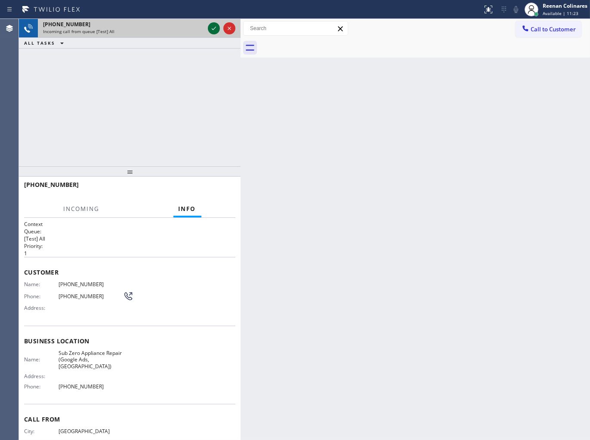
click at [214, 28] on icon at bounding box center [214, 28] width 4 height 3
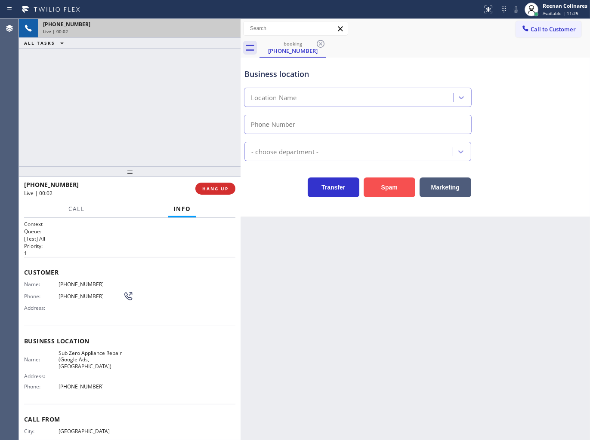
type input "[PHONE_NUMBER]"
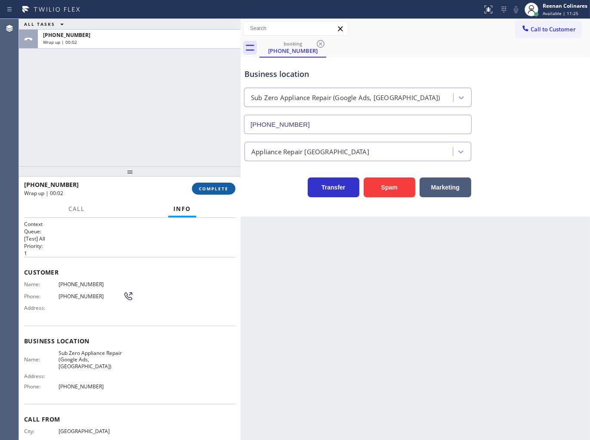
click at [211, 194] on button "COMPLETE" at bounding box center [213, 189] width 43 height 12
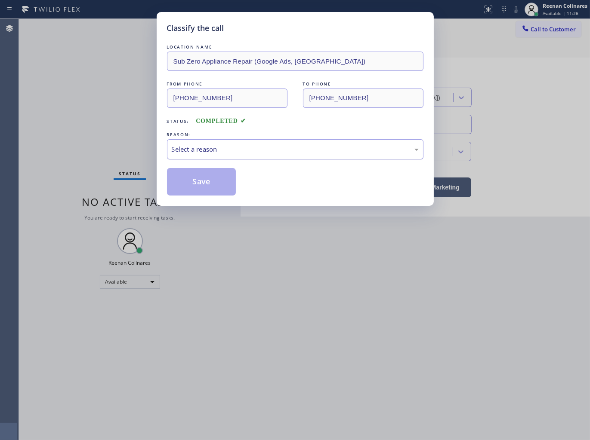
click at [254, 146] on div "Select a reason" at bounding box center [295, 149] width 247 height 10
click at [181, 181] on button "Save" at bounding box center [201, 182] width 69 height 28
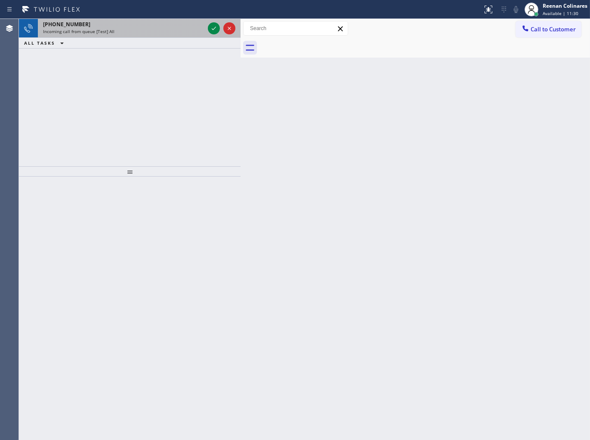
click at [118, 28] on div "[PHONE_NUMBER]" at bounding box center [123, 24] width 161 height 7
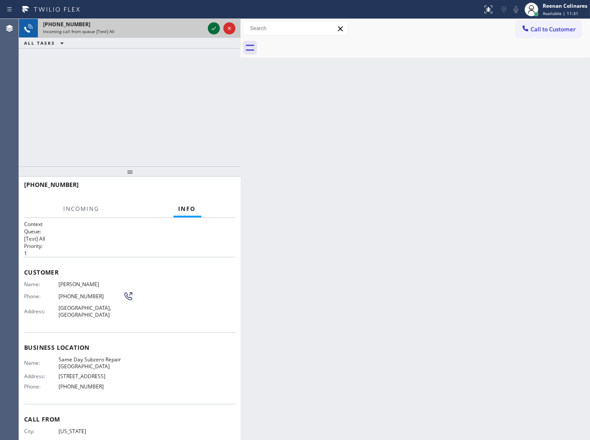
click at [214, 29] on icon at bounding box center [214, 28] width 10 height 10
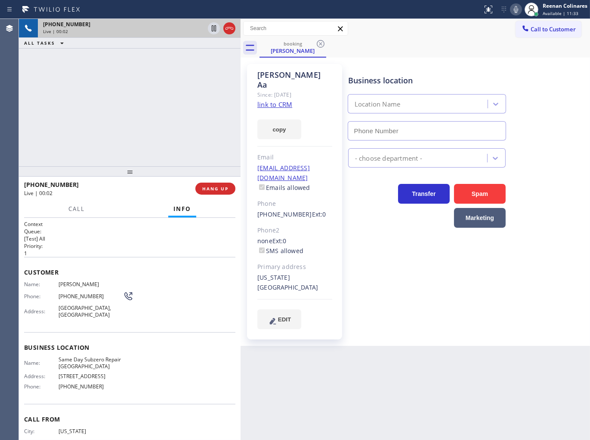
type input "[PHONE_NUMBER]"
click at [287, 120] on button "copy" at bounding box center [279, 130] width 44 height 20
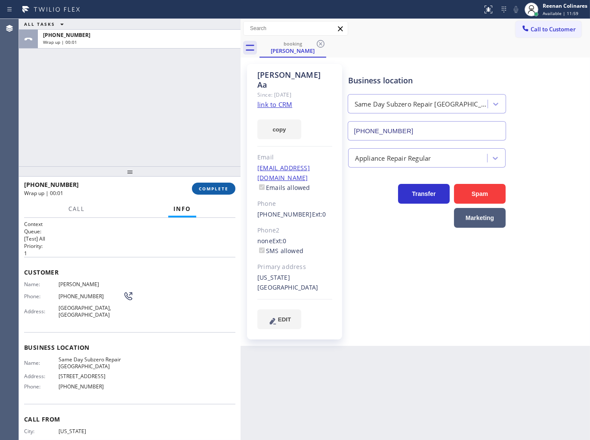
click at [221, 187] on span "COMPLETE" at bounding box center [214, 189] width 30 height 6
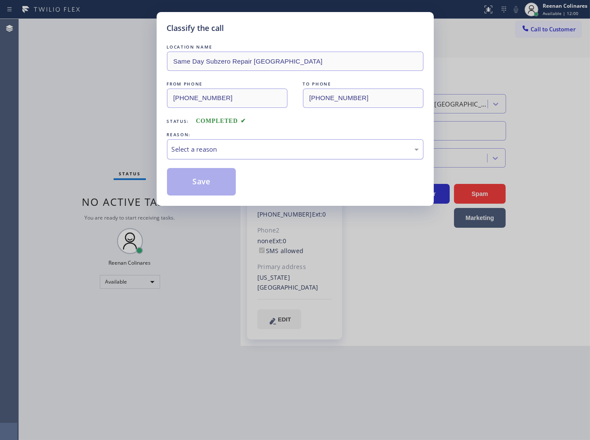
drag, startPoint x: 243, startPoint y: 151, endPoint x: 234, endPoint y: 157, distance: 10.9
click at [244, 151] on div "Select a reason" at bounding box center [295, 149] width 247 height 10
click at [183, 187] on button "Save" at bounding box center [201, 182] width 69 height 28
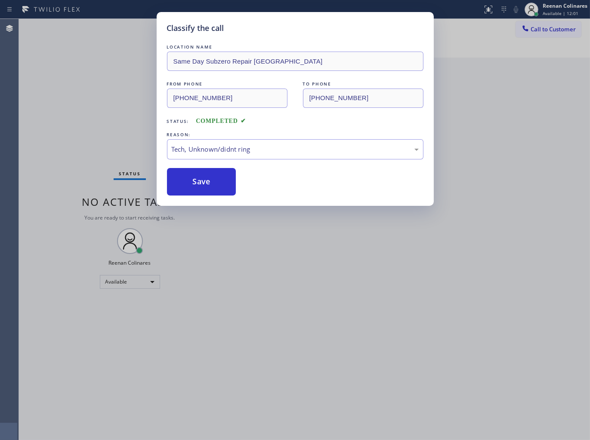
click at [74, 140] on div "Classify the call LOCATION NAME Same Day Subzero Repair [GEOGRAPHIC_DATA] FROM …" at bounding box center [295, 220] width 590 height 440
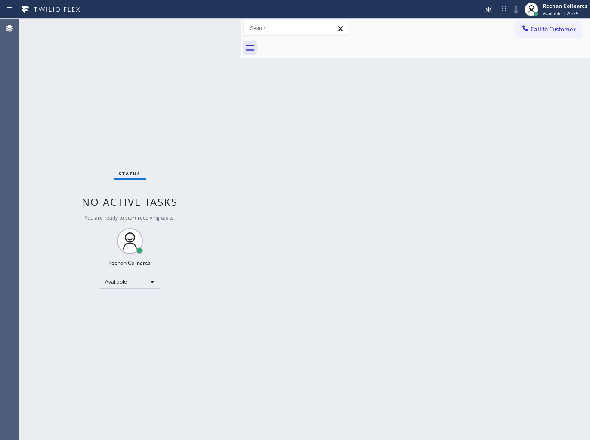
click at [280, 111] on div "Back to Dashboard Change Sender ID Customers Technicians Select a contact Outbo…" at bounding box center [414, 229] width 349 height 421
click at [392, 118] on div "Back to Dashboard Change Sender ID Customers Technicians Select a contact Outbo…" at bounding box center [414, 229] width 349 height 421
click at [323, 198] on div "Back to Dashboard Change Sender ID Customers Technicians Select a contact Outbo…" at bounding box center [414, 229] width 349 height 421
click at [353, 137] on div "Back to Dashboard Change Sender ID Customers Technicians Select a contact Outbo…" at bounding box center [414, 229] width 349 height 421
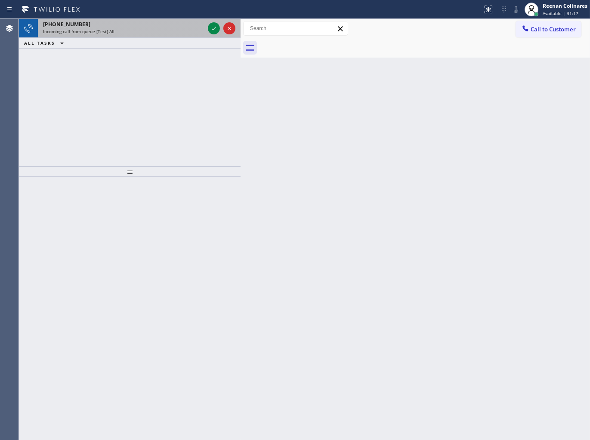
click at [186, 31] on div "Incoming call from queue [Test] All" at bounding box center [123, 31] width 161 height 6
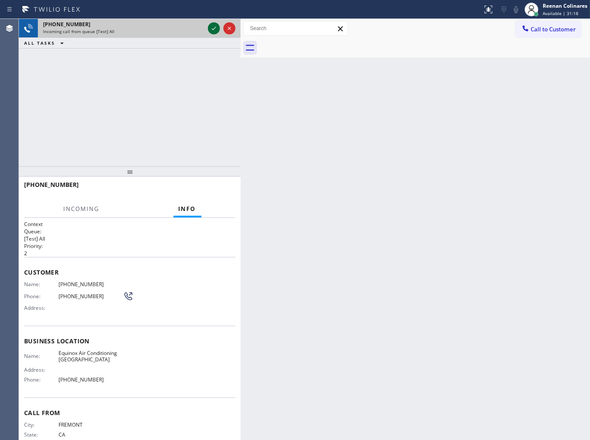
click at [211, 27] on icon at bounding box center [214, 28] width 10 height 10
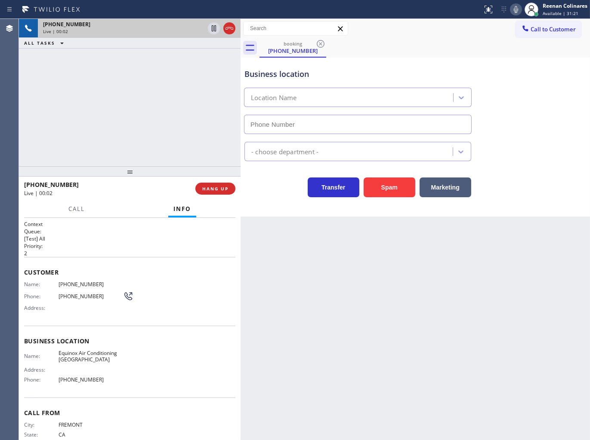
type input "[PHONE_NUMBER]"
click at [388, 177] on div "Spam" at bounding box center [387, 185] width 56 height 24
click at [390, 188] on button "Spam" at bounding box center [389, 188] width 52 height 20
drag, startPoint x: 390, startPoint y: 188, endPoint x: 428, endPoint y: 144, distance: 58.5
click at [390, 188] on button "Spam" at bounding box center [389, 188] width 52 height 20
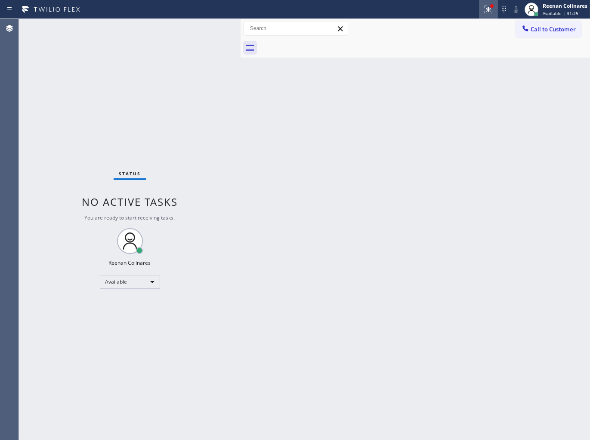
click at [483, 10] on icon at bounding box center [488, 9] width 10 height 10
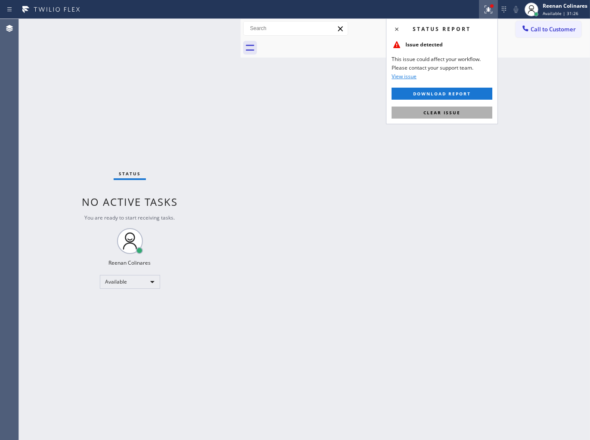
click at [463, 114] on button "Clear issue" at bounding box center [441, 113] width 101 height 12
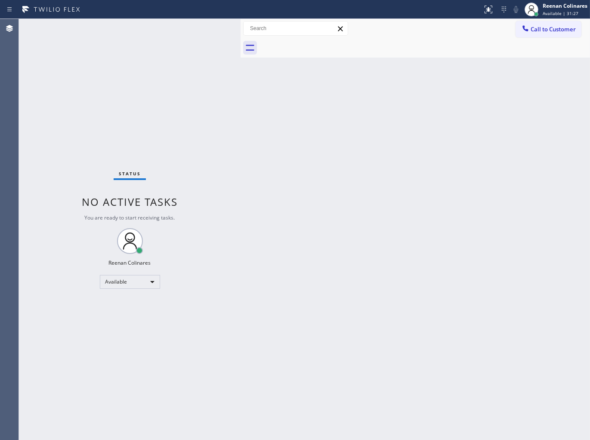
click at [363, 199] on div "Back to Dashboard Change Sender ID Customers Technicians Select a contact Outbo…" at bounding box center [414, 229] width 349 height 421
click at [327, 79] on div "Back to Dashboard Change Sender ID Customers Technicians Select a contact Outbo…" at bounding box center [414, 229] width 349 height 421
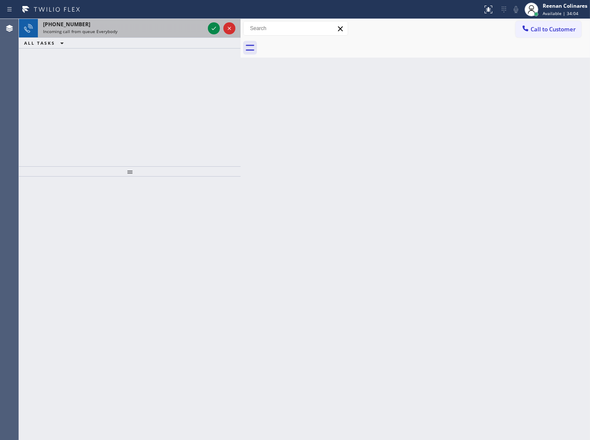
click at [152, 20] on div "[PHONE_NUMBER] Incoming call from queue Everybody" at bounding box center [122, 28] width 168 height 19
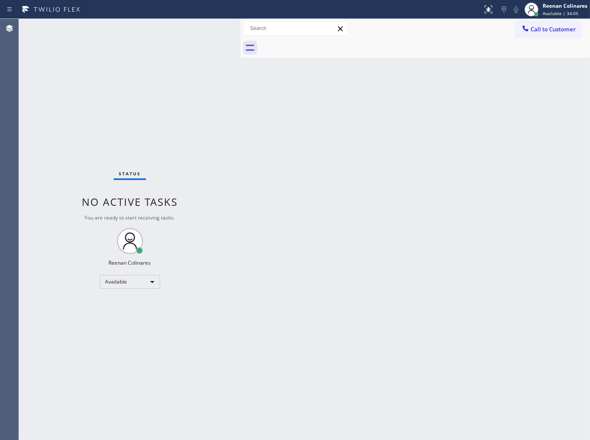
click at [154, 23] on div "Status No active tasks You are ready to start receiving tasks. Reenan Colinares…" at bounding box center [129, 229] width 221 height 421
click at [383, 83] on div "Back to Dashboard Change Sender ID Customers Technicians Select a contact Outbo…" at bounding box center [414, 229] width 349 height 421
click at [459, 129] on div "Back to Dashboard Change Sender ID Customers Technicians Select a contact Outbo…" at bounding box center [414, 229] width 349 height 421
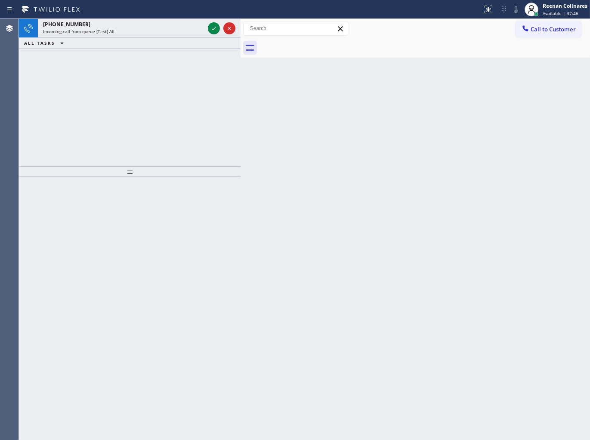
click at [159, 38] on div "ALL TASKS ALL TASKS ACTIVE TASKS TASKS IN WRAP UP" at bounding box center [129, 43] width 221 height 11
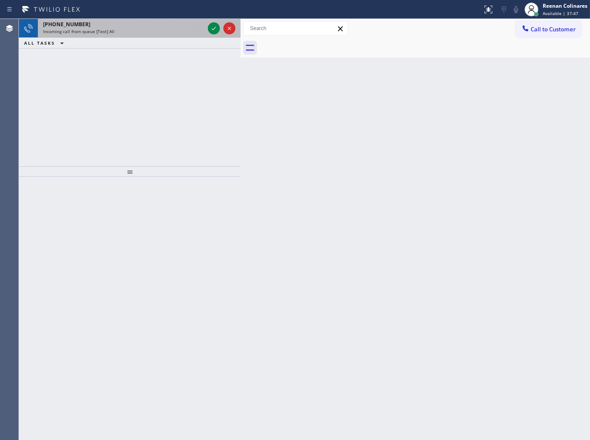
click at [160, 33] on div "Incoming call from queue [Test] All" at bounding box center [123, 31] width 161 height 6
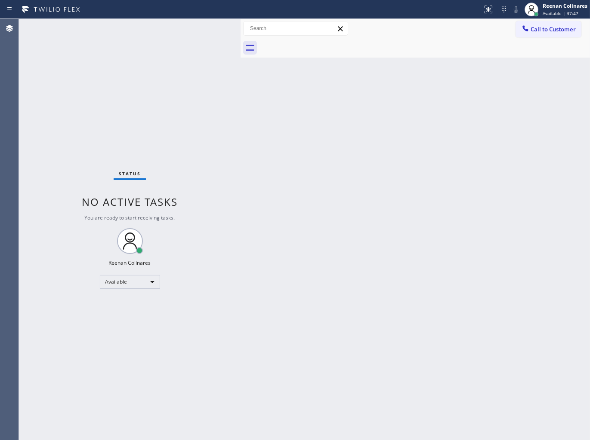
click at [271, 92] on div "Back to Dashboard Change Sender ID Customers Technicians Select a contact Outbo…" at bounding box center [414, 229] width 349 height 421
click at [398, 100] on div "Back to Dashboard Change Sender ID Customers Technicians Select a contact Outbo…" at bounding box center [414, 229] width 349 height 421
click at [451, 94] on div "Back to Dashboard Change Sender ID Customers Technicians Select a contact Outbo…" at bounding box center [414, 229] width 349 height 421
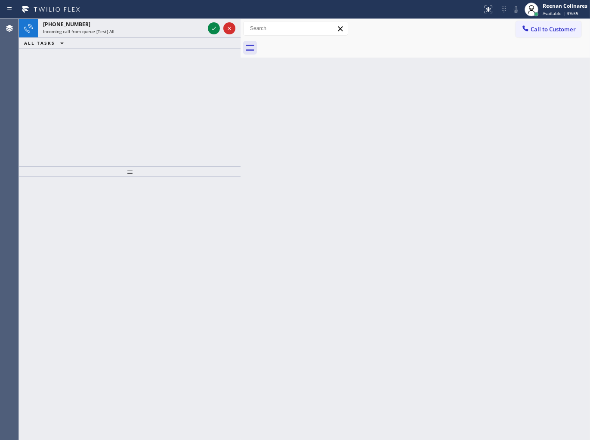
drag, startPoint x: 143, startPoint y: 31, endPoint x: 152, endPoint y: 61, distance: 31.4
click at [143, 31] on div "Incoming call from queue [Test] All" at bounding box center [123, 31] width 161 height 6
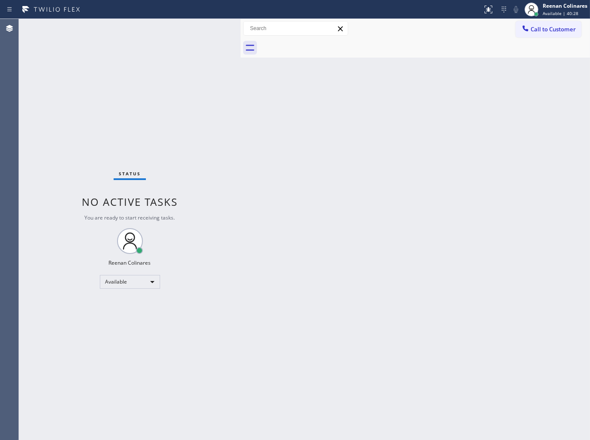
click at [388, 95] on div "Back to Dashboard Change Sender ID Customers Technicians Select a contact Outbo…" at bounding box center [414, 229] width 349 height 421
click at [344, 87] on div "Back to Dashboard Change Sender ID Customers Technicians Select a contact Outbo…" at bounding box center [414, 229] width 349 height 421
click at [258, 105] on div "Back to Dashboard Change Sender ID Customers Technicians Select a contact Outbo…" at bounding box center [414, 229] width 349 height 421
click at [274, 233] on div "Back to Dashboard Change Sender ID Customers Technicians Select a contact Outbo…" at bounding box center [414, 229] width 349 height 421
click at [372, 96] on div "Back to Dashboard Change Sender ID Customers Technicians Select a contact Outbo…" at bounding box center [414, 229] width 349 height 421
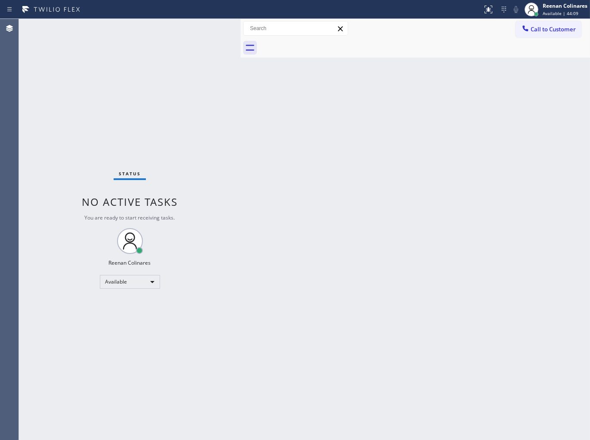
click at [323, 105] on div "Back to Dashboard Change Sender ID Customers Technicians Select a contact Outbo…" at bounding box center [414, 229] width 349 height 421
click at [472, 113] on div "Back to Dashboard Change Sender ID Customers Technicians Select a contact Outbo…" at bounding box center [414, 229] width 349 height 421
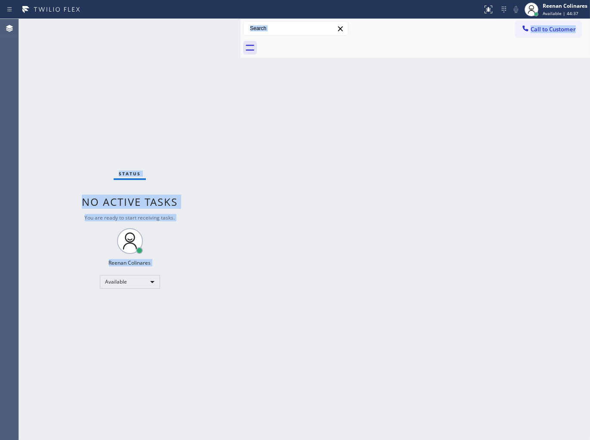
drag, startPoint x: 82, startPoint y: 135, endPoint x: 278, endPoint y: 229, distance: 217.4
click at [258, 255] on div "Status No active tasks You are ready to start receiving tasks. Reenan Colinares…" at bounding box center [304, 229] width 571 height 421
click at [292, 218] on div "Back to Dashboard Change Sender ID Customers Technicians Select a contact Outbo…" at bounding box center [414, 229] width 349 height 421
click at [336, 184] on div "Back to Dashboard Change Sender ID Customers Technicians Select a contact Outbo…" at bounding box center [414, 229] width 349 height 421
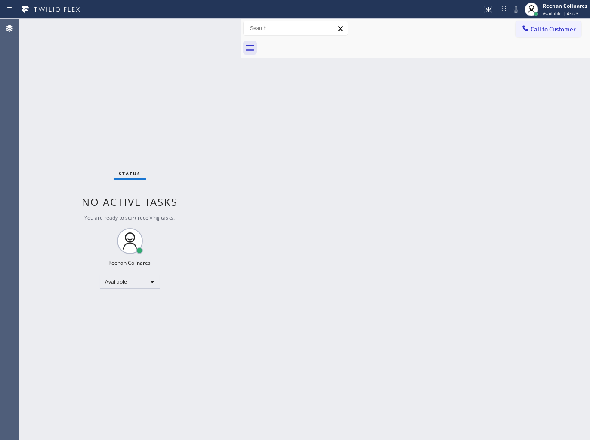
click at [276, 98] on div "Back to Dashboard Change Sender ID Customers Technicians Select a contact Outbo…" at bounding box center [414, 229] width 349 height 421
click at [424, 96] on div "Back to Dashboard Change Sender ID Customers Technicians Select a contact Outbo…" at bounding box center [414, 229] width 349 height 421
click at [138, 31] on div "Status No active tasks You are ready to start receiving tasks. Reenan Colinares…" at bounding box center [129, 229] width 221 height 421
click at [368, 112] on div "Back to Dashboard Change Sender ID Customers Technicians Select a contact Outbo…" at bounding box center [414, 229] width 349 height 421
click at [384, 92] on div "Back to Dashboard Change Sender ID Customers Technicians Select a contact Outbo…" at bounding box center [414, 229] width 349 height 421
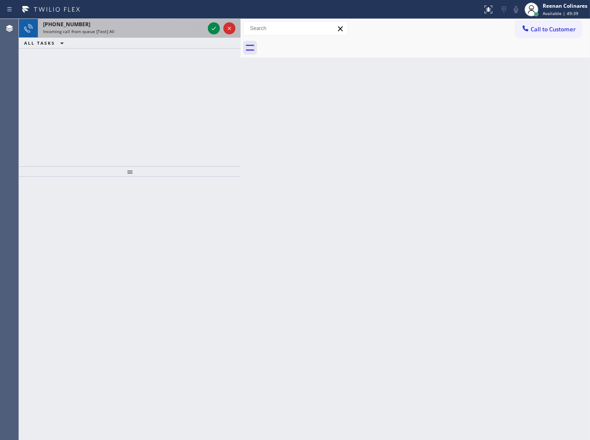
click at [152, 22] on div "[PHONE_NUMBER]" at bounding box center [123, 24] width 161 height 7
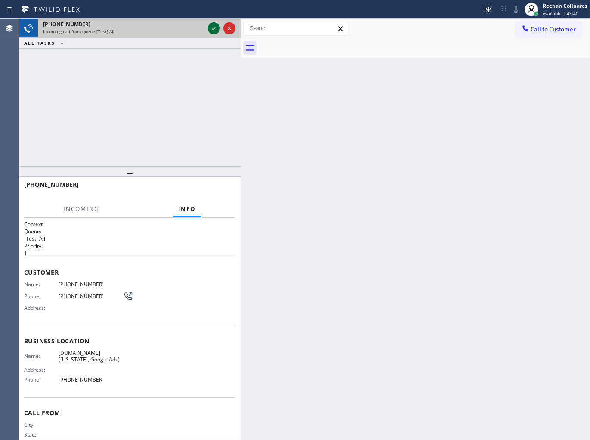
click at [216, 28] on icon at bounding box center [214, 28] width 10 height 10
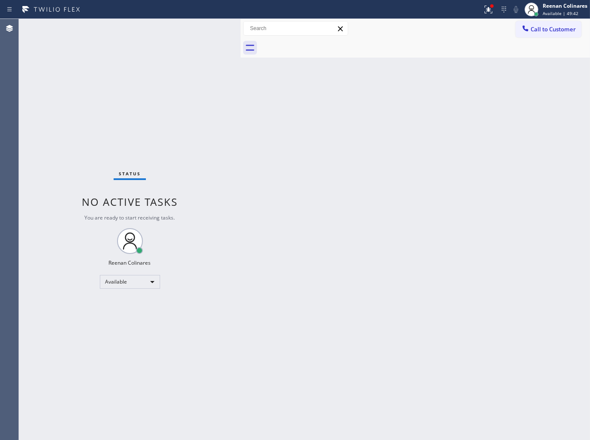
click at [438, 209] on div "Back to Dashboard Change Sender ID Customers Technicians Select a contact Outbo…" at bounding box center [414, 229] width 349 height 421
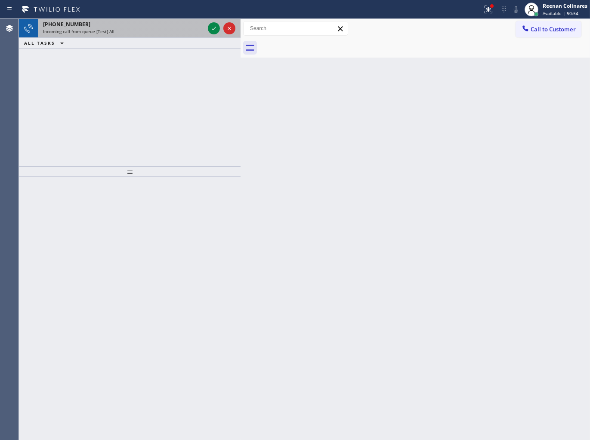
click at [113, 30] on div "Incoming call from queue [Test] All" at bounding box center [123, 31] width 161 height 6
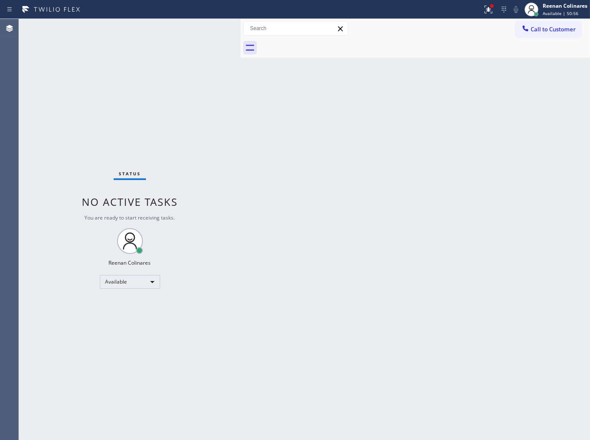
click at [208, 29] on div "Status No active tasks You are ready to start receiving tasks. Reenan Colinares…" at bounding box center [129, 229] width 221 height 421
click at [196, 30] on div "Status No active tasks You are ready to start receiving tasks. Reenan Colinares…" at bounding box center [129, 229] width 221 height 421
click at [141, 31] on div "Status No active tasks You are ready to start receiving tasks. Reenan Colinares…" at bounding box center [129, 229] width 221 height 421
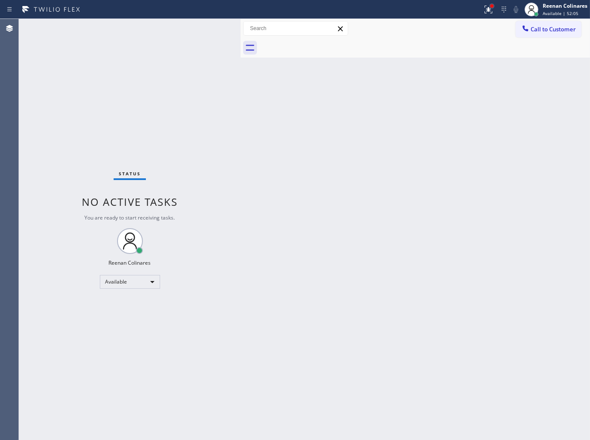
click at [489, 6] on div at bounding box center [491, 5] width 5 height 5
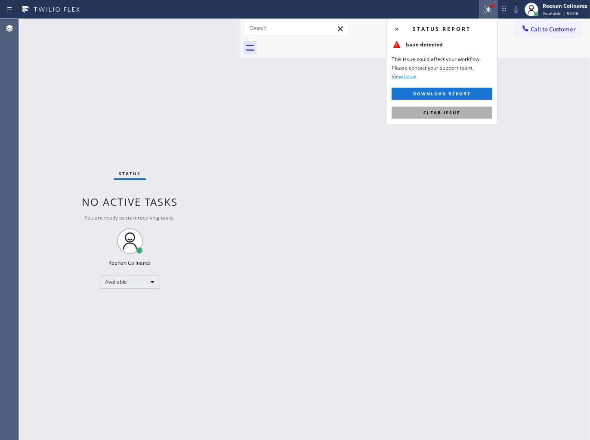
click at [431, 114] on span "Clear issue" at bounding box center [441, 113] width 37 height 6
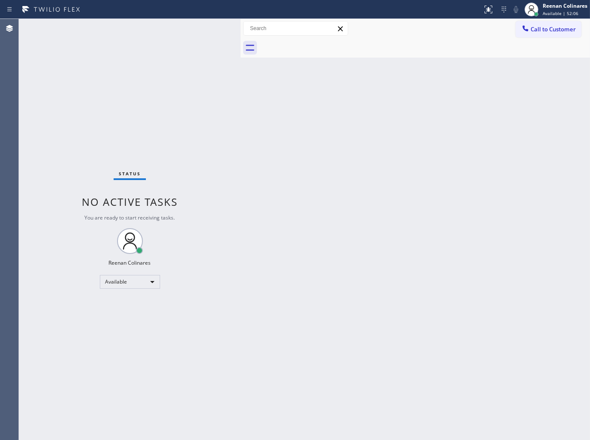
click at [255, 134] on div "Back to Dashboard Change Sender ID Customers Technicians Select a contact Outbo…" at bounding box center [414, 229] width 349 height 421
click at [327, 263] on div "Back to Dashboard Change Sender ID Customers Technicians Select a contact Outbo…" at bounding box center [414, 229] width 349 height 421
click at [314, 259] on div "Back to Dashboard Change Sender ID Customers Technicians Select a contact Outbo…" at bounding box center [414, 229] width 349 height 421
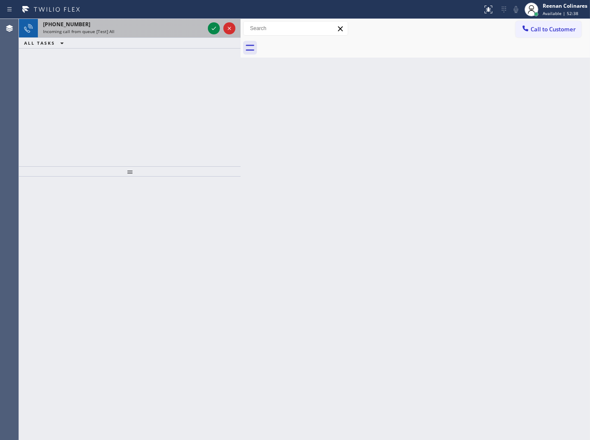
click at [160, 26] on div "[PHONE_NUMBER]" at bounding box center [123, 24] width 161 height 7
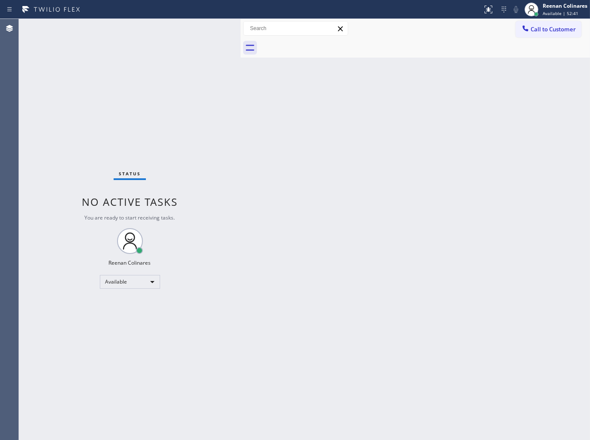
click at [261, 220] on div "Back to Dashboard Change Sender ID Customers Technicians Select a contact Outbo…" at bounding box center [414, 229] width 349 height 421
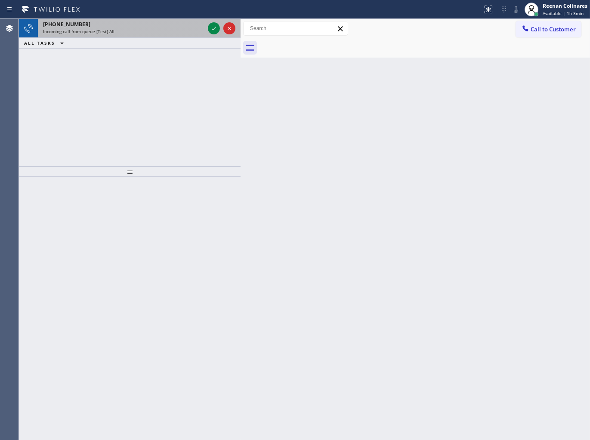
click at [127, 27] on div "[PHONE_NUMBER]" at bounding box center [123, 24] width 161 height 7
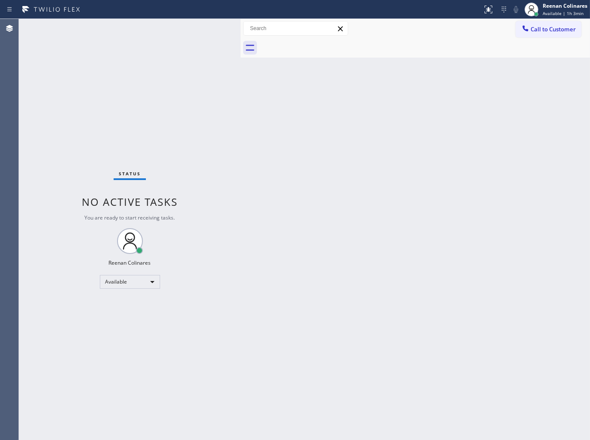
click at [132, 29] on div "Status No active tasks You are ready to start receiving tasks. Reenan Colinares…" at bounding box center [129, 229] width 221 height 421
click at [317, 264] on div "Back to Dashboard Change Sender ID Customers Technicians Select a contact Outbo…" at bounding box center [414, 229] width 349 height 421
click at [349, 97] on div "Back to Dashboard Change Sender ID Customers Technicians Select a contact Outbo…" at bounding box center [414, 229] width 349 height 421
click at [265, 248] on div "Back to Dashboard Change Sender ID Customers Technicians Select a contact Outbo…" at bounding box center [414, 229] width 349 height 421
click at [250, 148] on div "Back to Dashboard Change Sender ID Customers Technicians Select a contact Outbo…" at bounding box center [414, 229] width 349 height 421
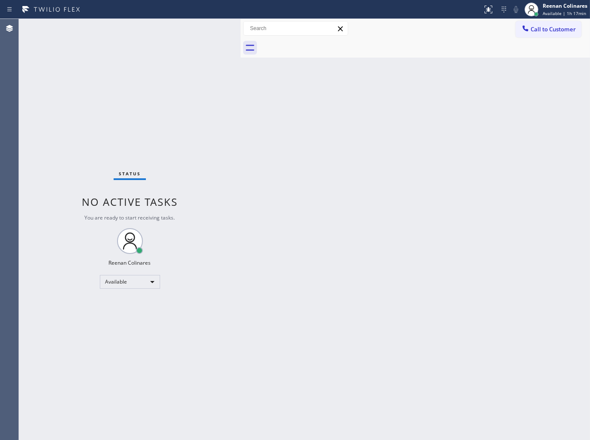
click at [366, 110] on div "Back to Dashboard Change Sender ID Customers Technicians Select a contact Outbo…" at bounding box center [414, 229] width 349 height 421
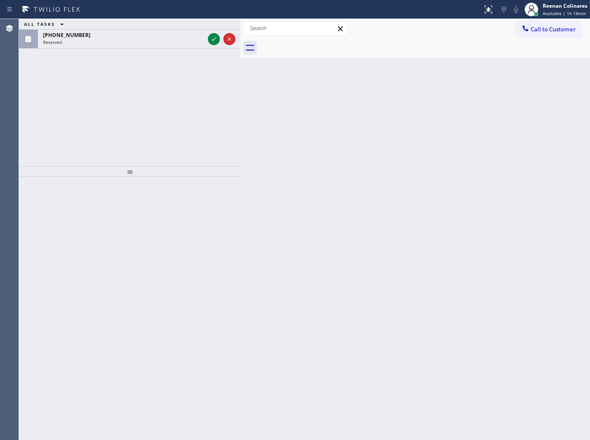
click at [186, 49] on div "ALL TASKS ALL TASKS ACTIVE TASKS TASKS IN WRAP UP [PHONE_NUMBER] Reserved" at bounding box center [129, 93] width 221 height 148
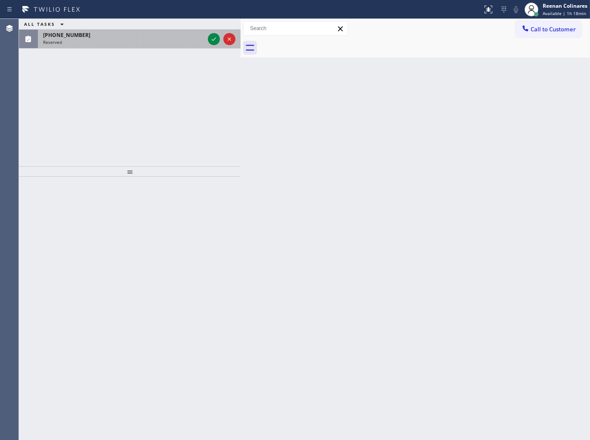
click at [188, 43] on div "Reserved" at bounding box center [123, 42] width 161 height 6
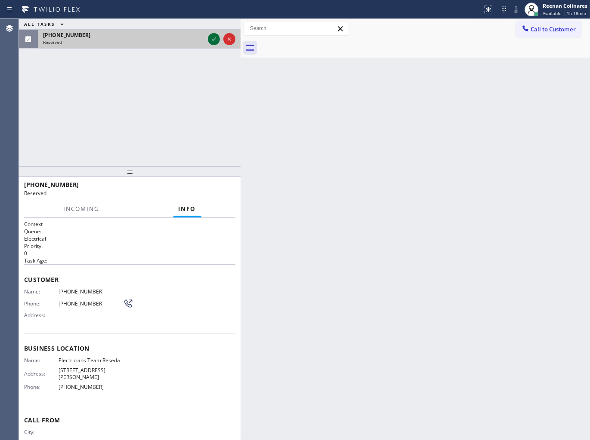
click at [214, 34] on icon at bounding box center [214, 39] width 10 height 10
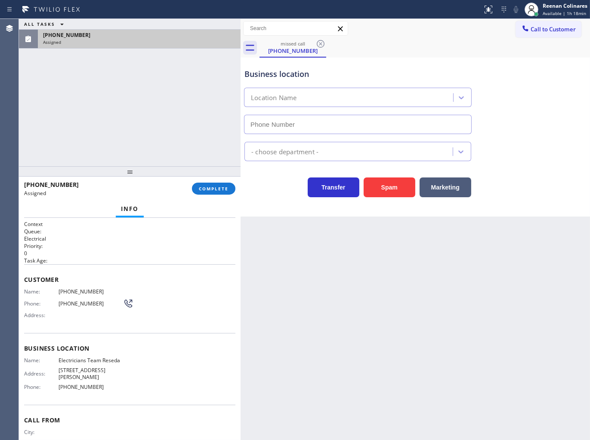
type input "[PHONE_NUMBER]"
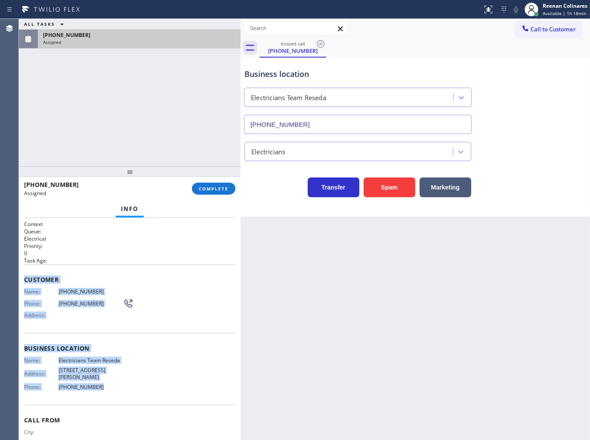
copy div "Customer Name: [PHONE_NUMBER] Phone: [PHONE_NUMBER] Address: Business location …"
drag, startPoint x: 49, startPoint y: 294, endPoint x: 154, endPoint y: 381, distance: 136.5
click at [154, 381] on div "Context Queue: Electrical Priority: 0 Task Age: Customer Name: [PHONE_NUMBER] P…" at bounding box center [129, 345] width 211 height 249
click at [204, 188] on span "COMPLETE" at bounding box center [214, 189] width 30 height 6
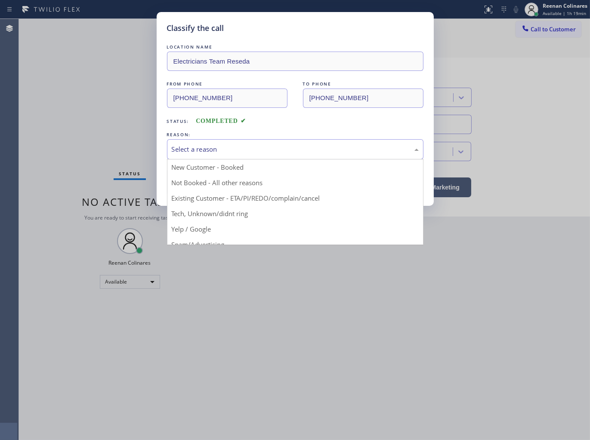
click at [221, 148] on div "Select a reason" at bounding box center [295, 149] width 247 height 10
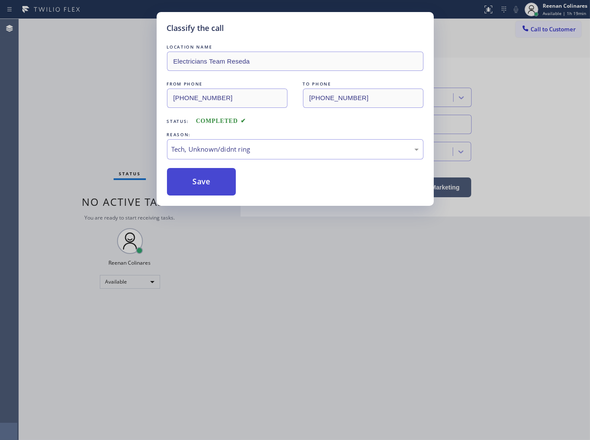
click at [182, 189] on button "Save" at bounding box center [201, 182] width 69 height 28
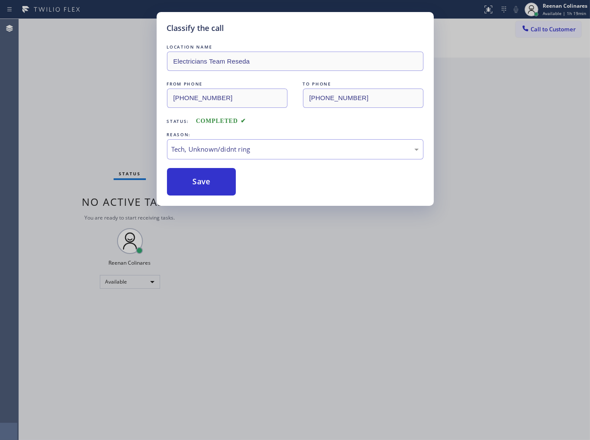
click at [67, 158] on div "Classify the call LOCATION NAME Electricians Team Reseda FROM PHONE [PHONE_NUMB…" at bounding box center [295, 220] width 590 height 440
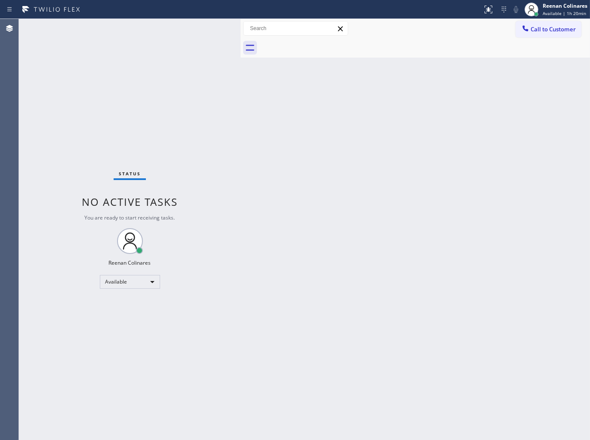
click at [374, 107] on div "Back to Dashboard Change Sender ID Customers Technicians Select a contact Outbo…" at bounding box center [414, 229] width 349 height 421
click at [351, 98] on div "Back to Dashboard Change Sender ID Customers Technicians Select a contact Outbo…" at bounding box center [414, 229] width 349 height 421
click at [256, 97] on div "Back to Dashboard Change Sender ID Customers Technicians Select a contact Outbo…" at bounding box center [414, 229] width 349 height 421
click at [177, 44] on div "Status No active tasks You are ready to start receiving tasks. Reenan Colinares…" at bounding box center [129, 229] width 221 height 421
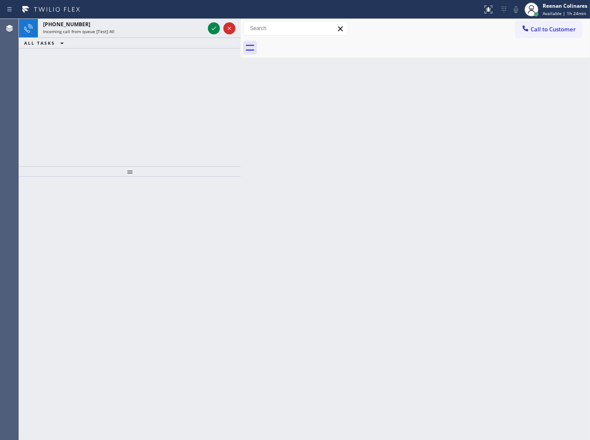
click at [139, 39] on div "ALL TASKS ALL TASKS ACTIVE TASKS TASKS IN WRAP UP" at bounding box center [129, 43] width 221 height 11
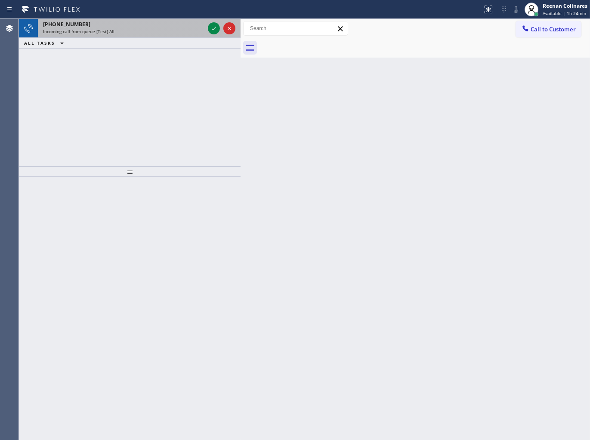
drag, startPoint x: 143, startPoint y: 36, endPoint x: 147, endPoint y: 32, distance: 5.8
click at [147, 32] on div "[PHONE_NUMBER] Incoming call from queue [Test] All" at bounding box center [122, 28] width 168 height 19
click at [147, 32] on div "Incoming call from queue [Test] All" at bounding box center [123, 31] width 161 height 6
click at [169, 28] on div "[PHONE_NUMBER]" at bounding box center [123, 24] width 161 height 7
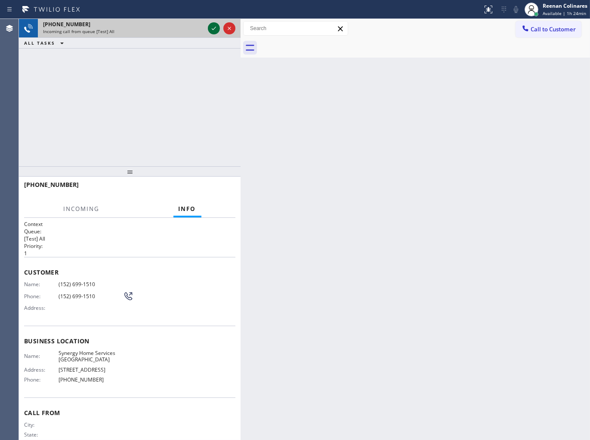
click at [214, 28] on icon at bounding box center [214, 28] width 10 height 10
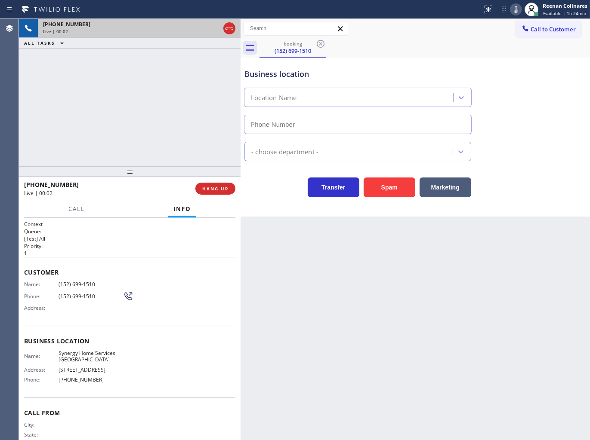
type input "[PHONE_NUMBER]"
click at [230, 184] on button "HANG UP" at bounding box center [215, 189] width 40 height 12
click at [221, 188] on span "HANG UP" at bounding box center [215, 189] width 26 height 6
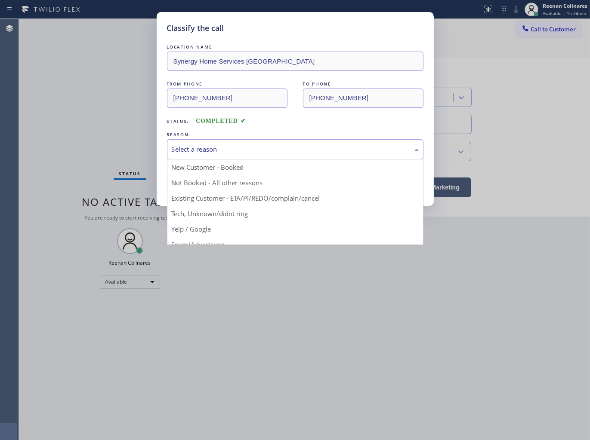
click at [249, 144] on div "Select a reason" at bounding box center [295, 149] width 256 height 20
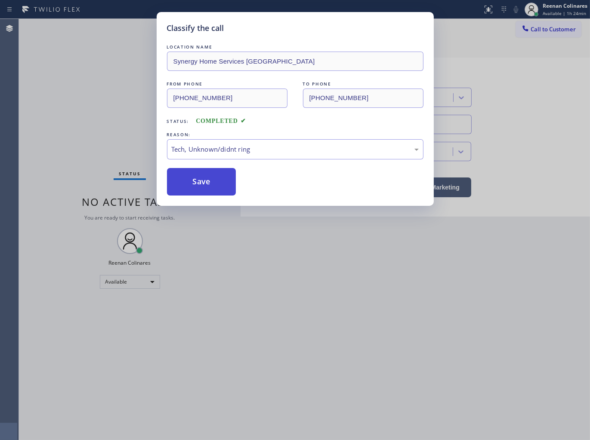
click at [204, 184] on button "Save" at bounding box center [201, 182] width 69 height 28
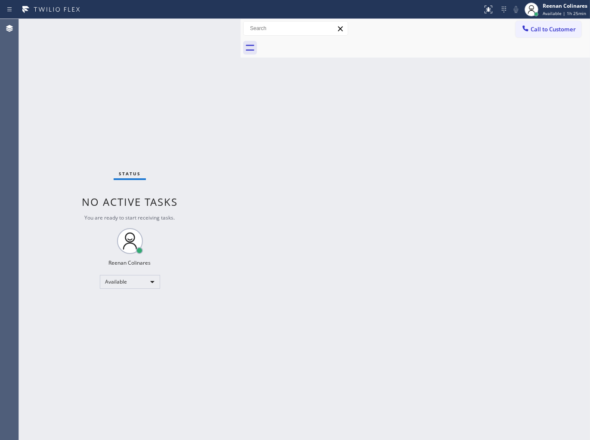
click at [419, 151] on div "Back to Dashboard Change Sender ID Customers Technicians Select a contact Outbo…" at bounding box center [414, 229] width 349 height 421
click at [317, 71] on div "Back to Dashboard Change Sender ID Customers Technicians Select a contact Outbo…" at bounding box center [414, 229] width 349 height 421
click at [342, 168] on div "Back to Dashboard Change Sender ID Customers Technicians Select a contact Outbo…" at bounding box center [414, 229] width 349 height 421
click at [338, 172] on div "Back to Dashboard Change Sender ID Customers Technicians Select a contact Outbo…" at bounding box center [414, 229] width 349 height 421
click at [154, 280] on div "Available" at bounding box center [130, 282] width 60 height 14
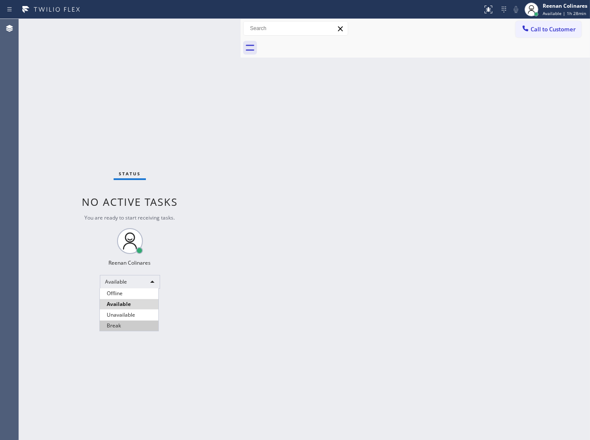
click at [118, 328] on li "Break" at bounding box center [129, 326] width 58 height 10
